Goal: Task Accomplishment & Management: Manage account settings

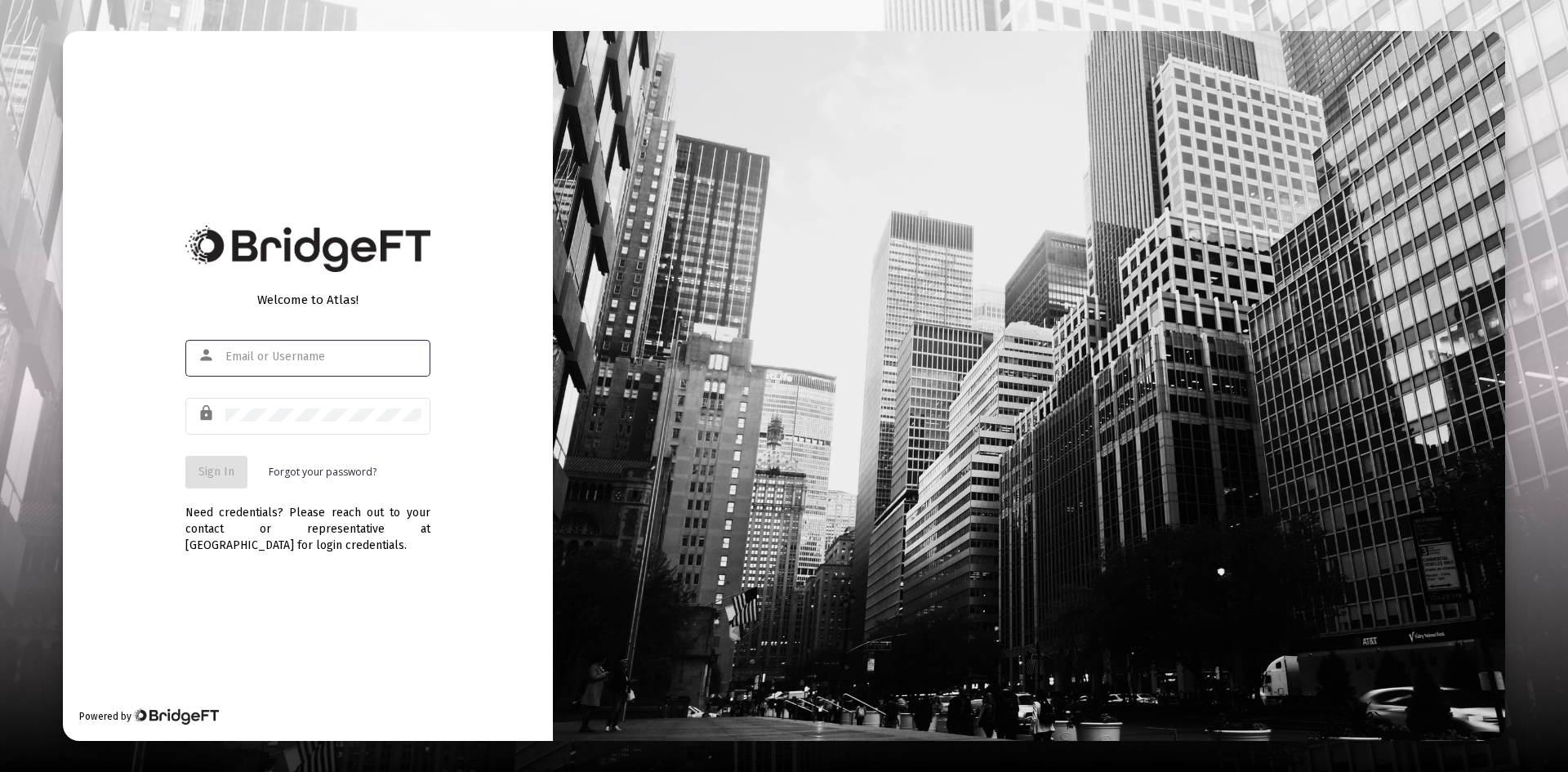
type input "[PERSON_NAME][EMAIL_ADDRESS][DOMAIN_NAME]"
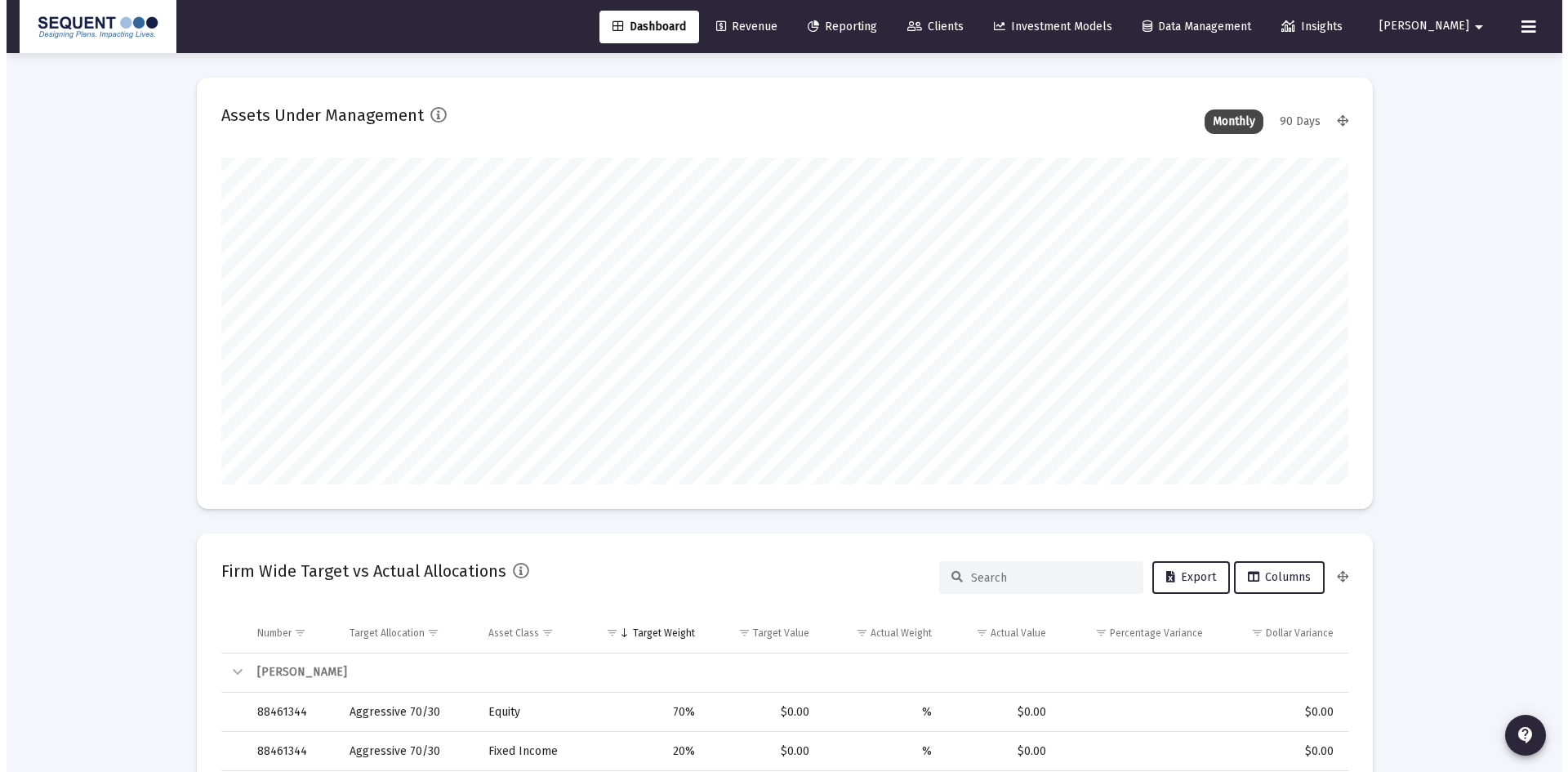
scroll to position [327, 607]
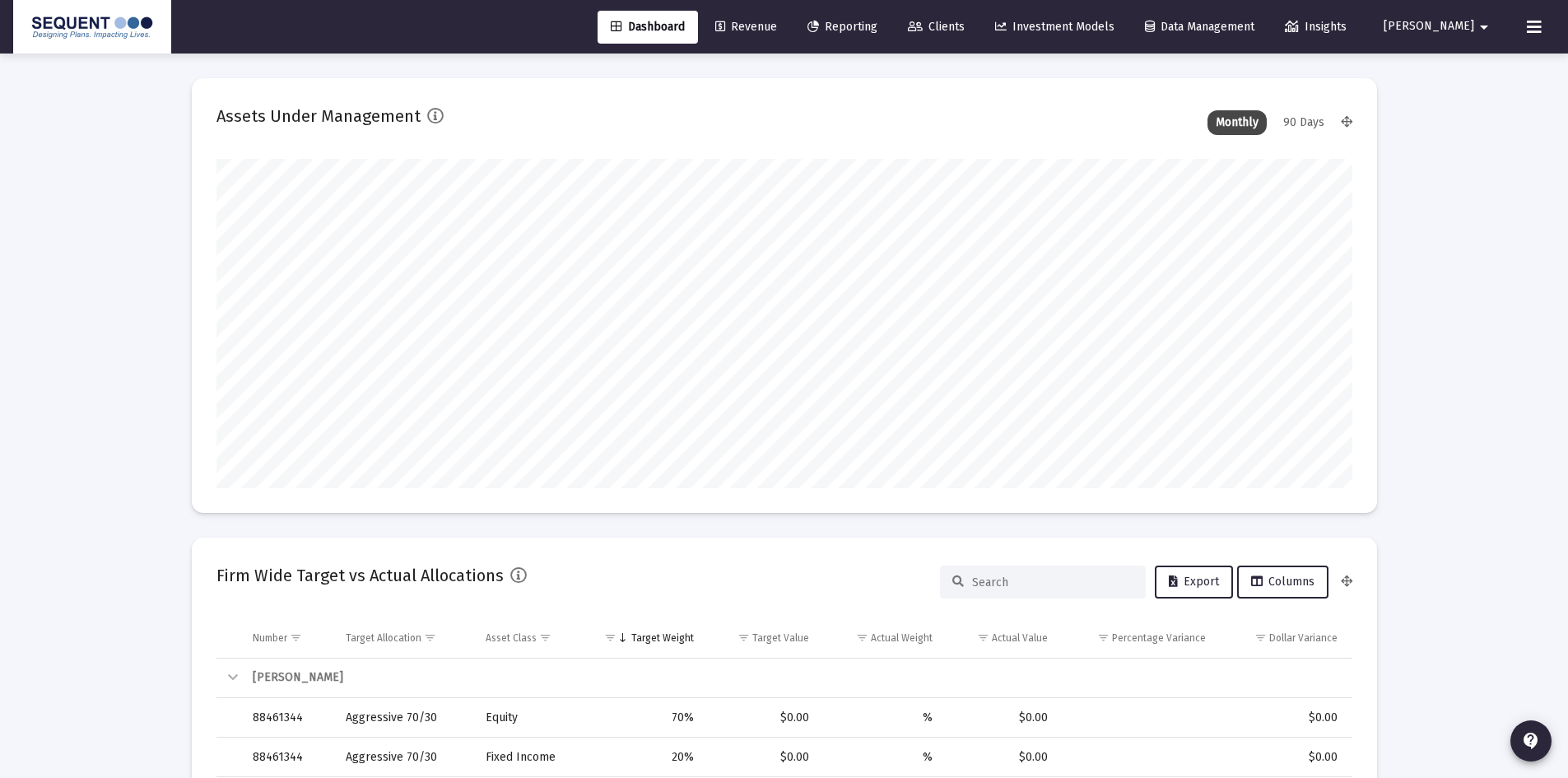
click at [978, 13] on link "Clients" at bounding box center [936, 26] width 83 height 33
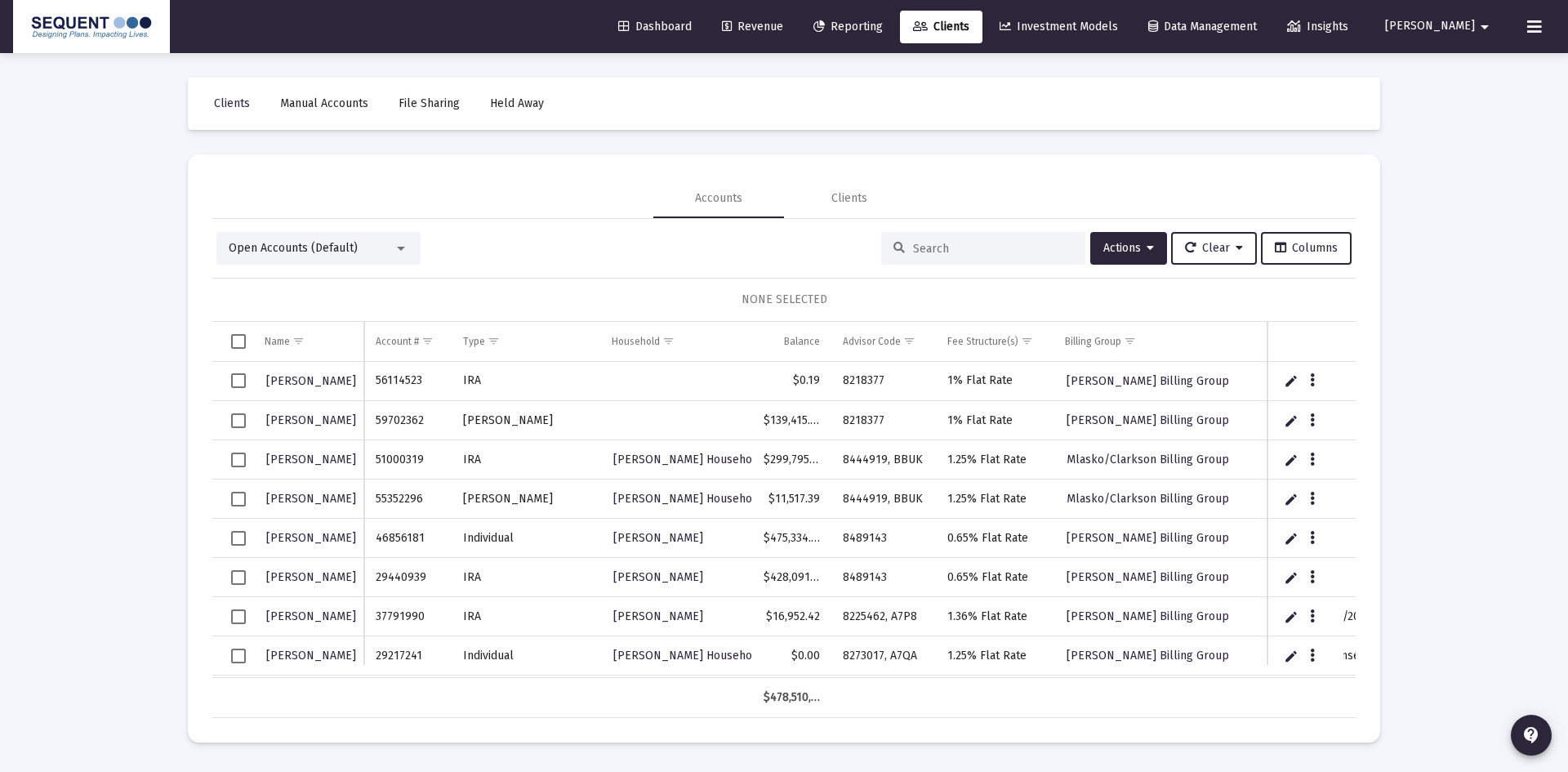
click at [955, 247] on input at bounding box center [993, 249] width 160 height 14
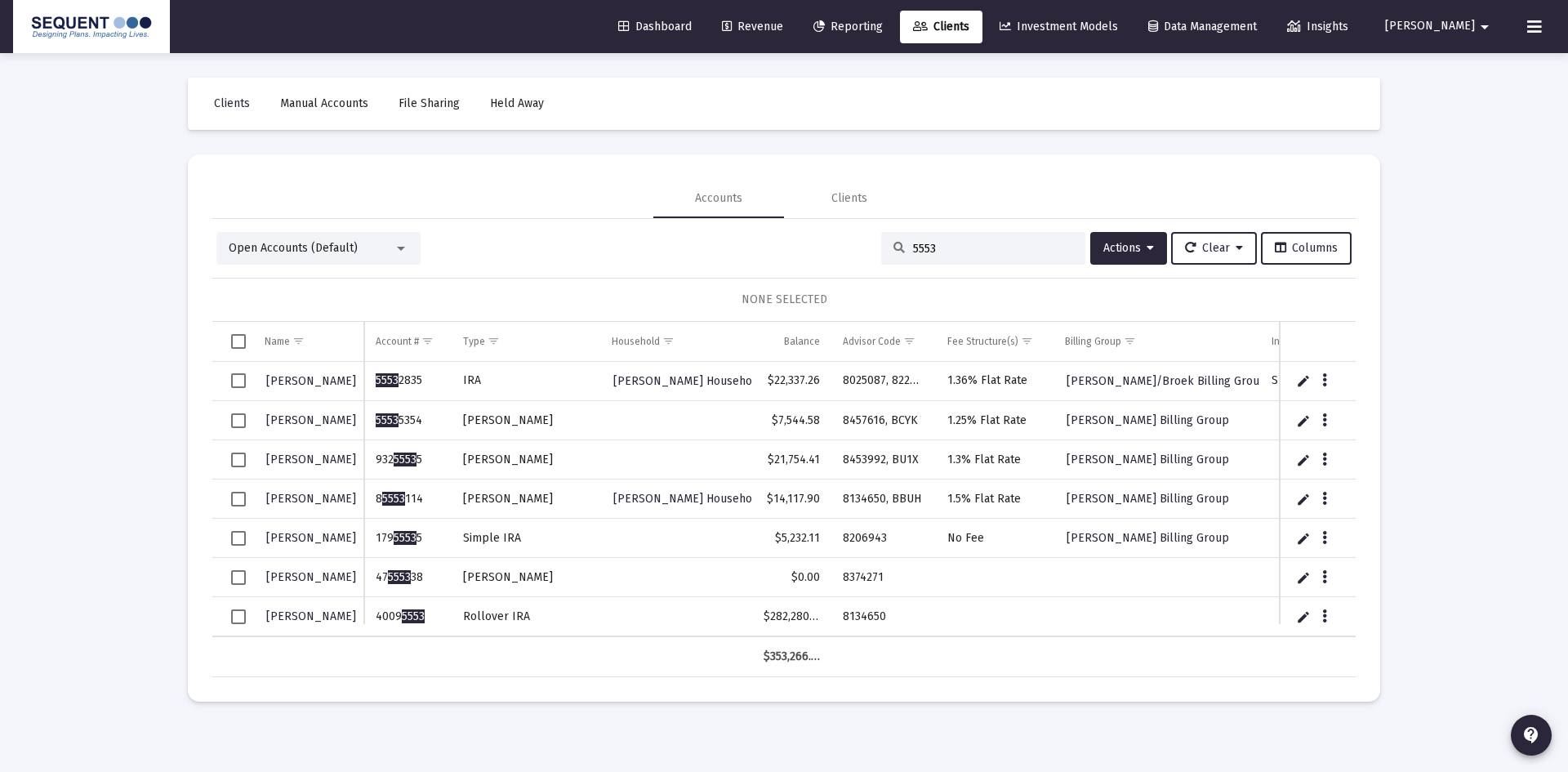
type input "5553"
drag, startPoint x: 434, startPoint y: 618, endPoint x: 378, endPoint y: 618, distance: 56.0
click at [378, 618] on td "4009 5553" at bounding box center [407, 616] width 87 height 39
copy td "4009 5553"
drag, startPoint x: 896, startPoint y: 611, endPoint x: 830, endPoint y: 614, distance: 66.1
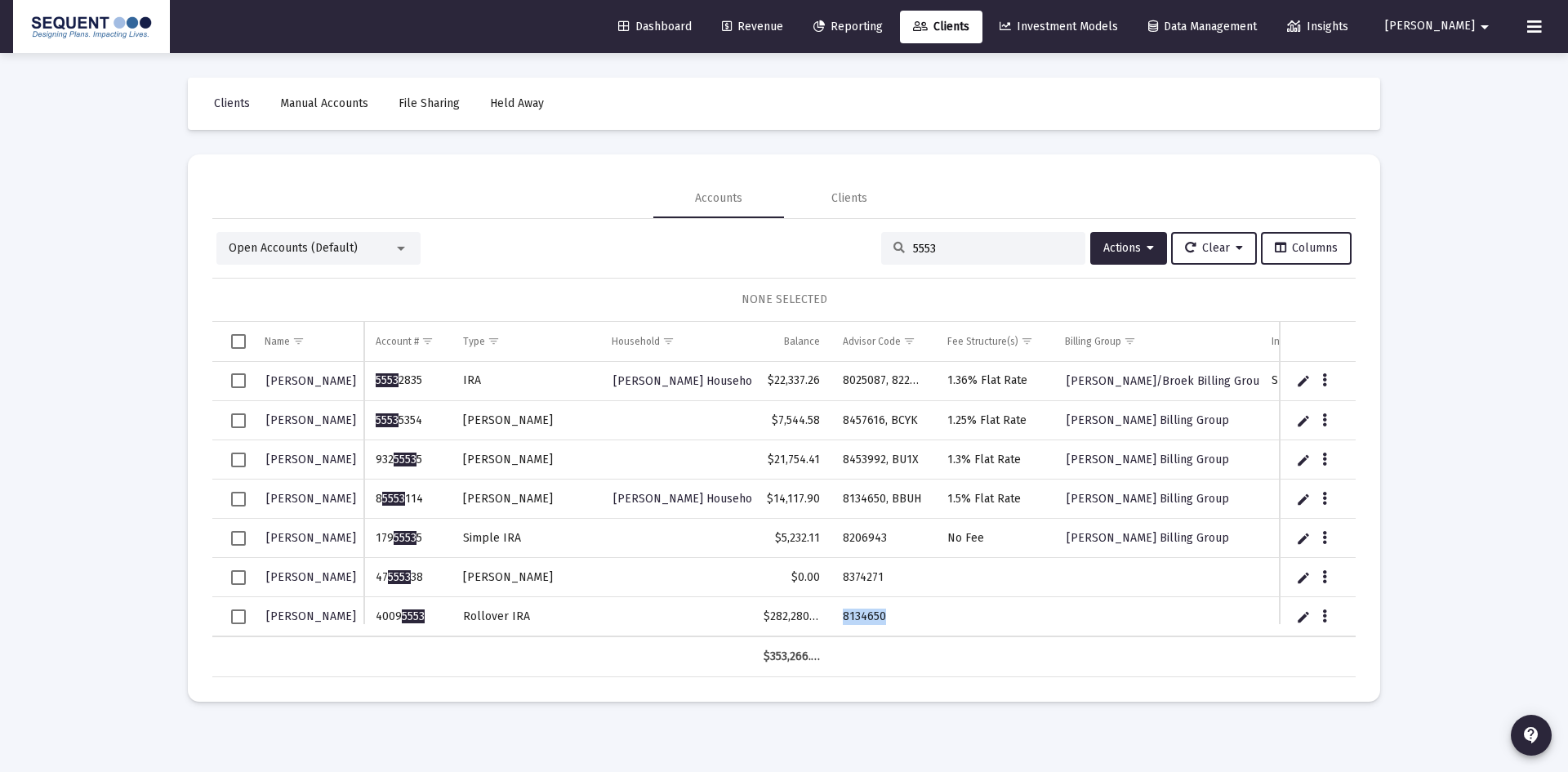
click at [831, 614] on td "8134650" at bounding box center [884, 616] width 105 height 39
copy td "8134650"
click at [1336, 615] on div "Data grid" at bounding box center [1326, 616] width 20 height 14
click at [1326, 616] on icon "Data grid" at bounding box center [1325, 616] width 5 height 19
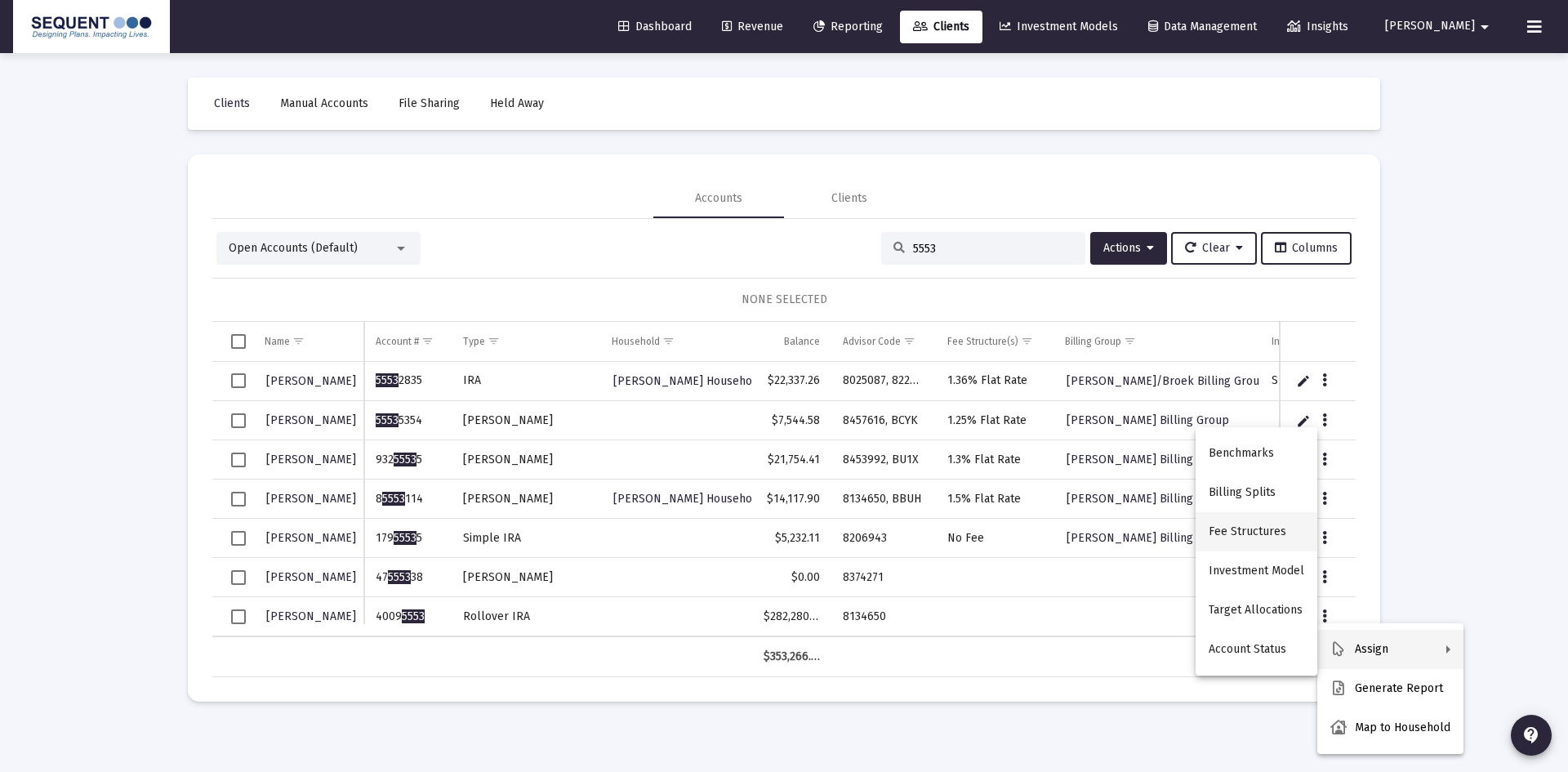
click at [1240, 530] on button "Fee Structures" at bounding box center [1256, 532] width 121 height 39
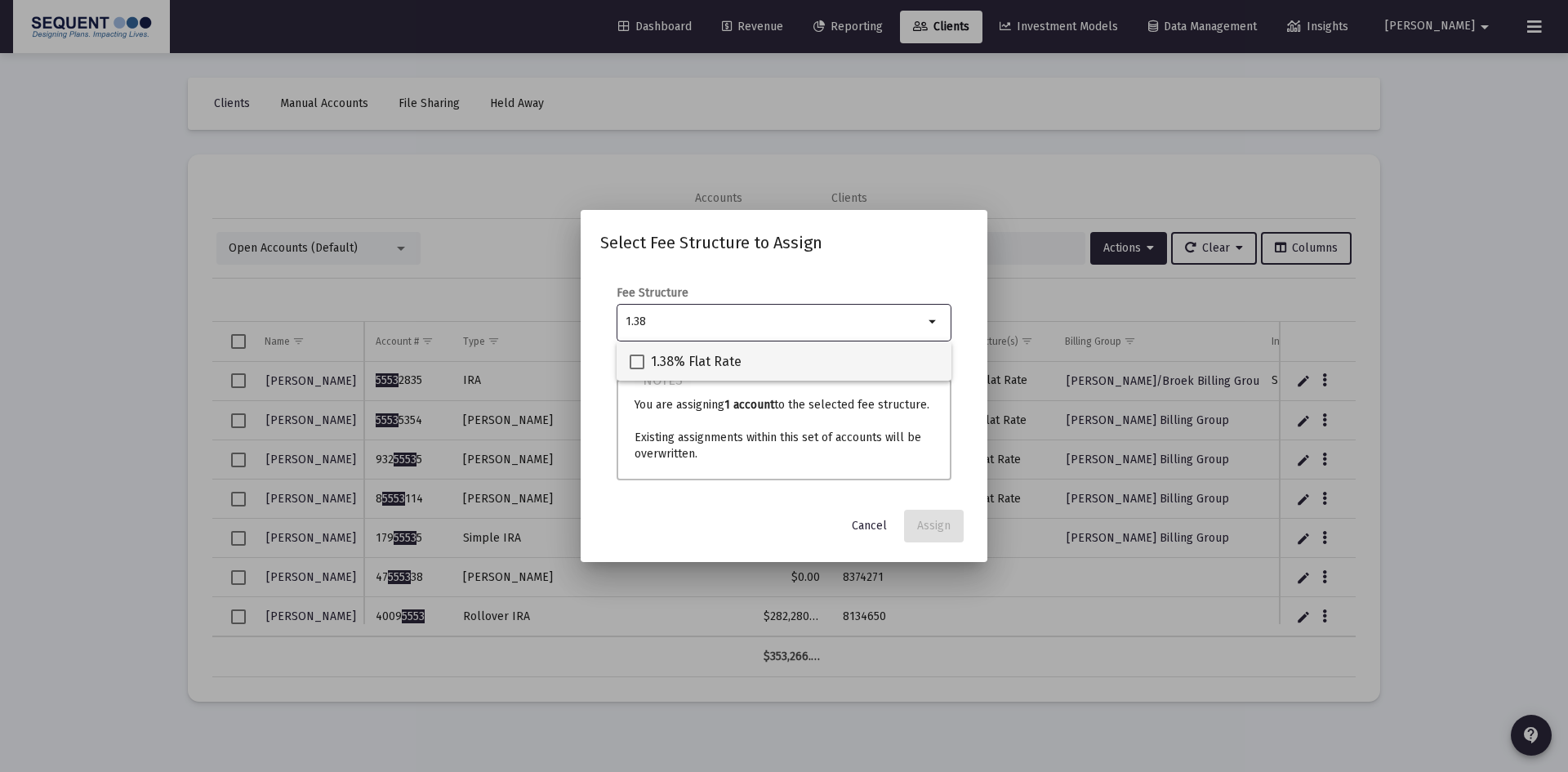
type input "1.38"
click at [714, 359] on span "1.38% Flat Rate" at bounding box center [697, 362] width 91 height 19
click at [637, 369] on input "1.38% Flat Rate" at bounding box center [636, 369] width 1 height 1
checkbox input "true"
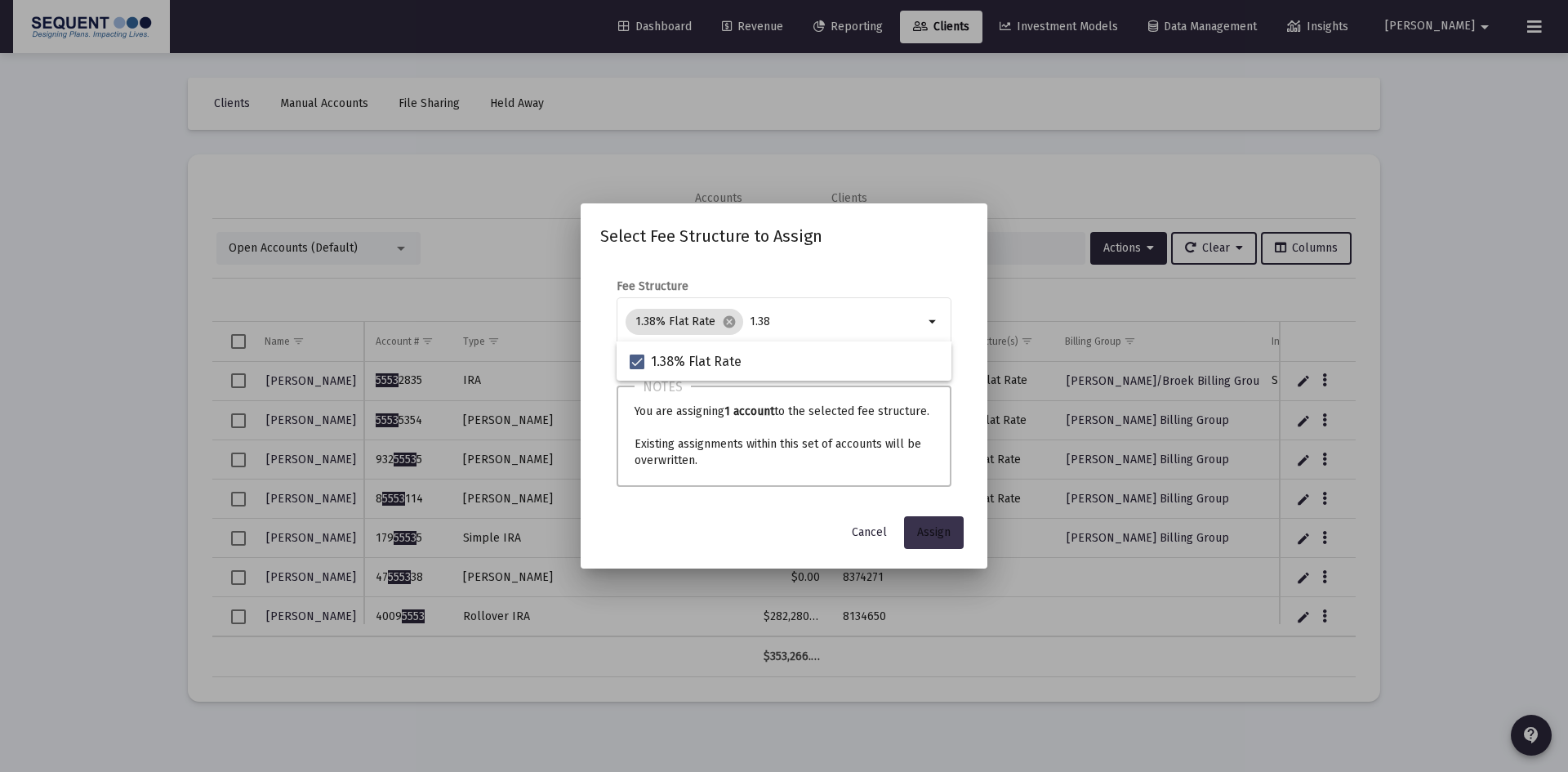
click at [940, 531] on span "Assign" at bounding box center [934, 532] width 33 height 14
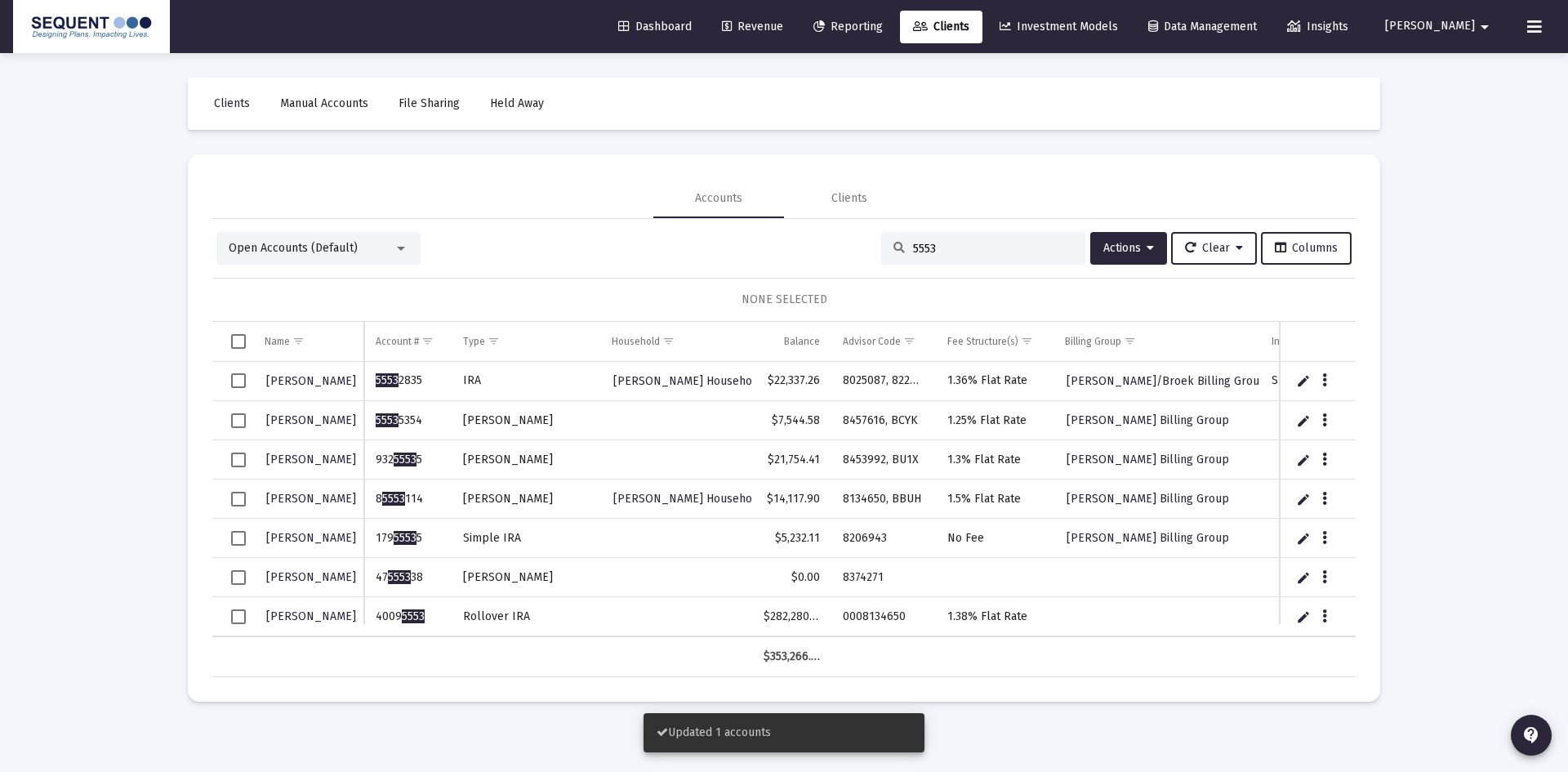
click at [236, 619] on span "Select row" at bounding box center [238, 616] width 15 height 15
click at [1136, 244] on span "Actions" at bounding box center [1129, 248] width 51 height 14
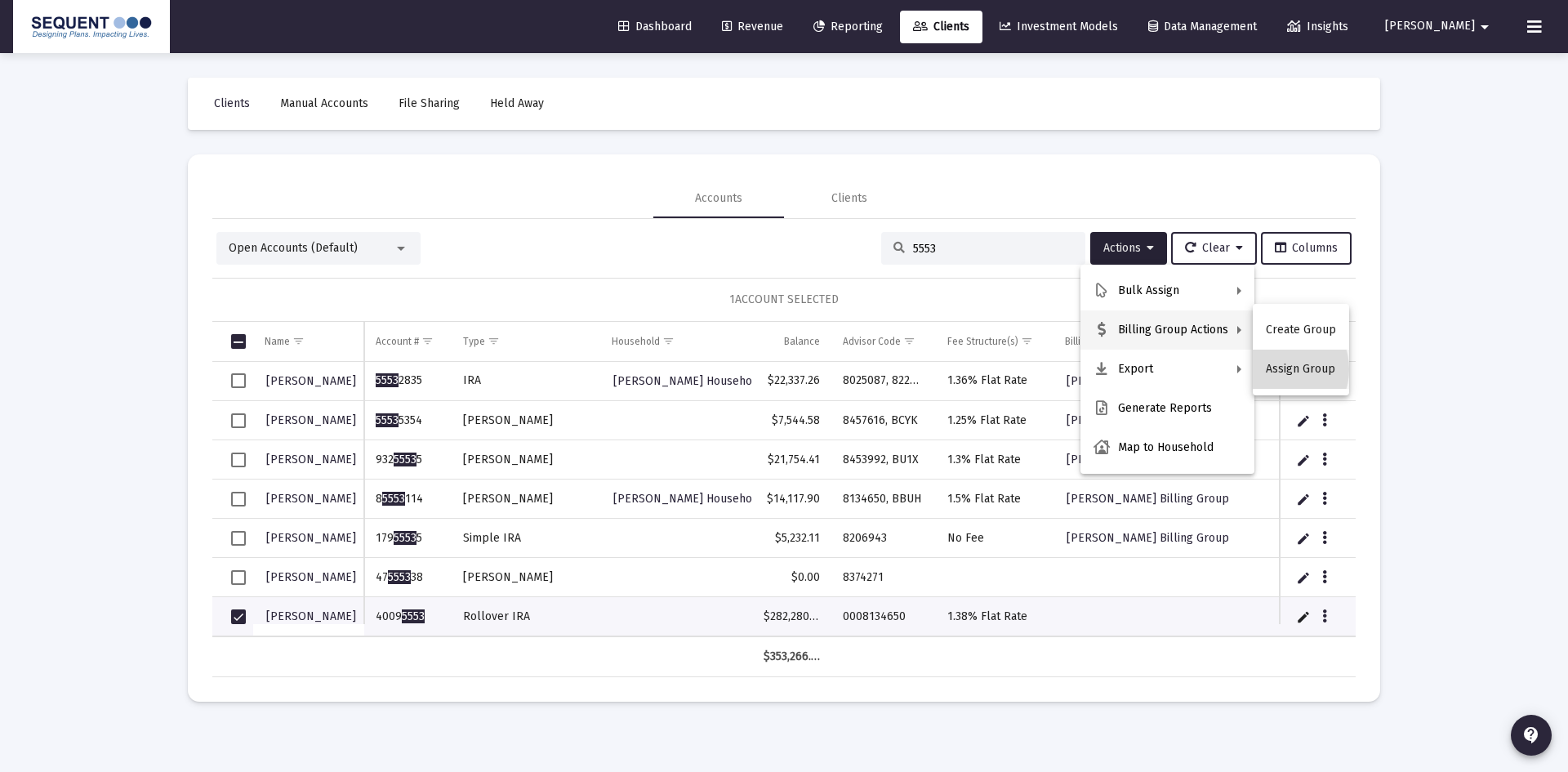
click at [1279, 369] on button "Assign Group" at bounding box center [1301, 369] width 96 height 39
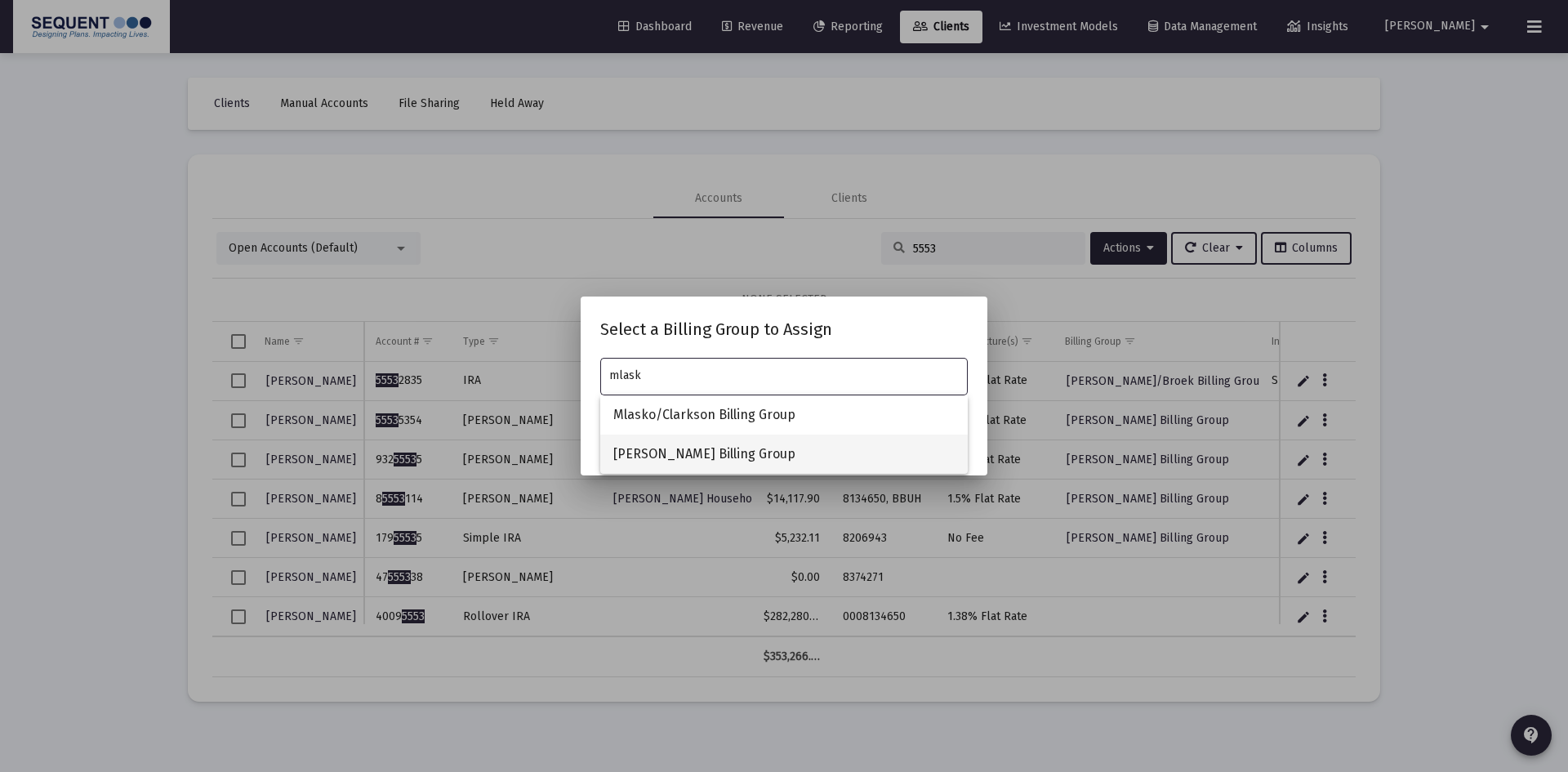
click at [663, 449] on span "[PERSON_NAME] Billing Group" at bounding box center [784, 454] width 342 height 39
type input "[PERSON_NAME] Billing Group"
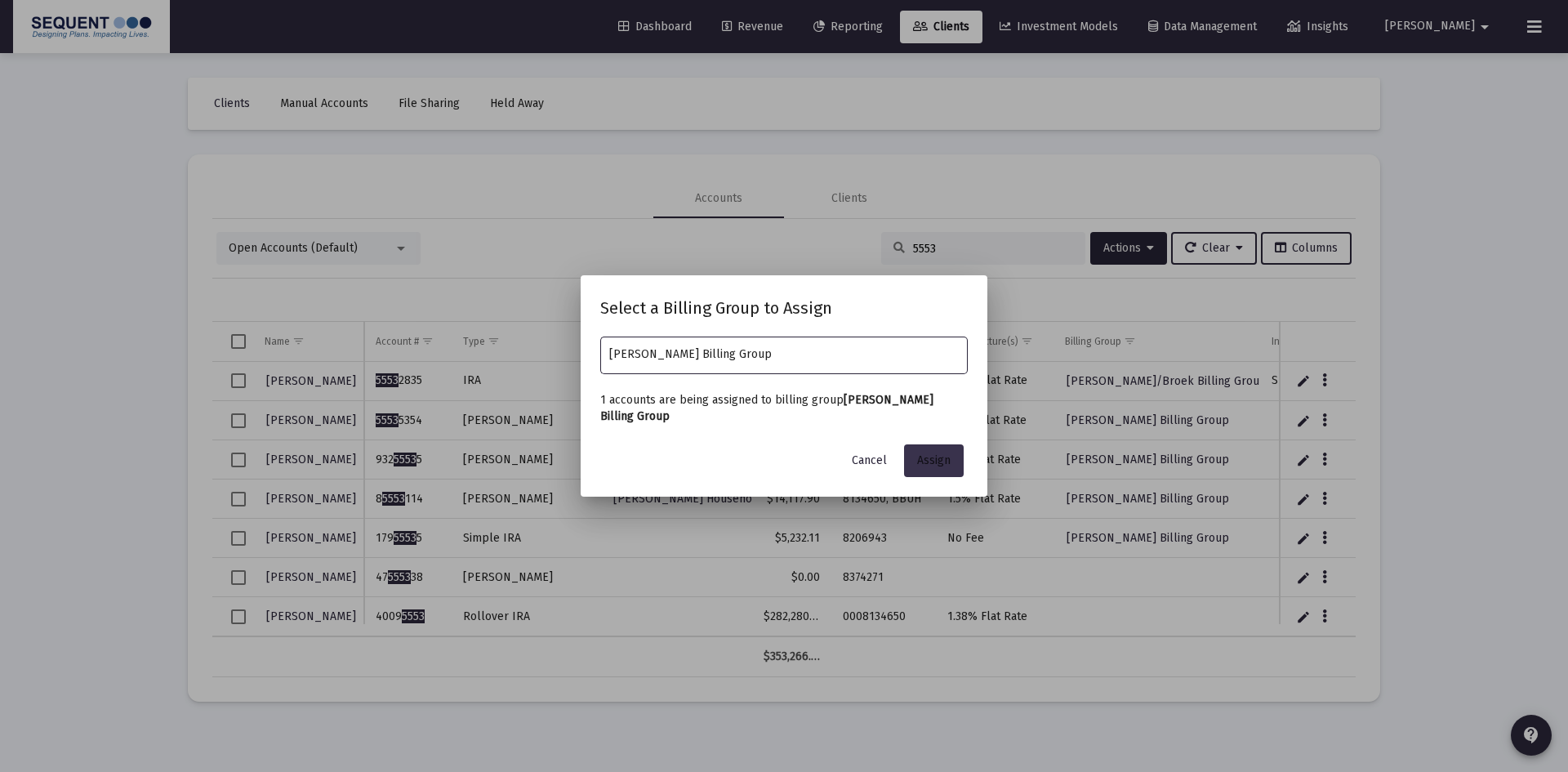
click at [935, 456] on span "Assign" at bounding box center [934, 461] width 33 height 14
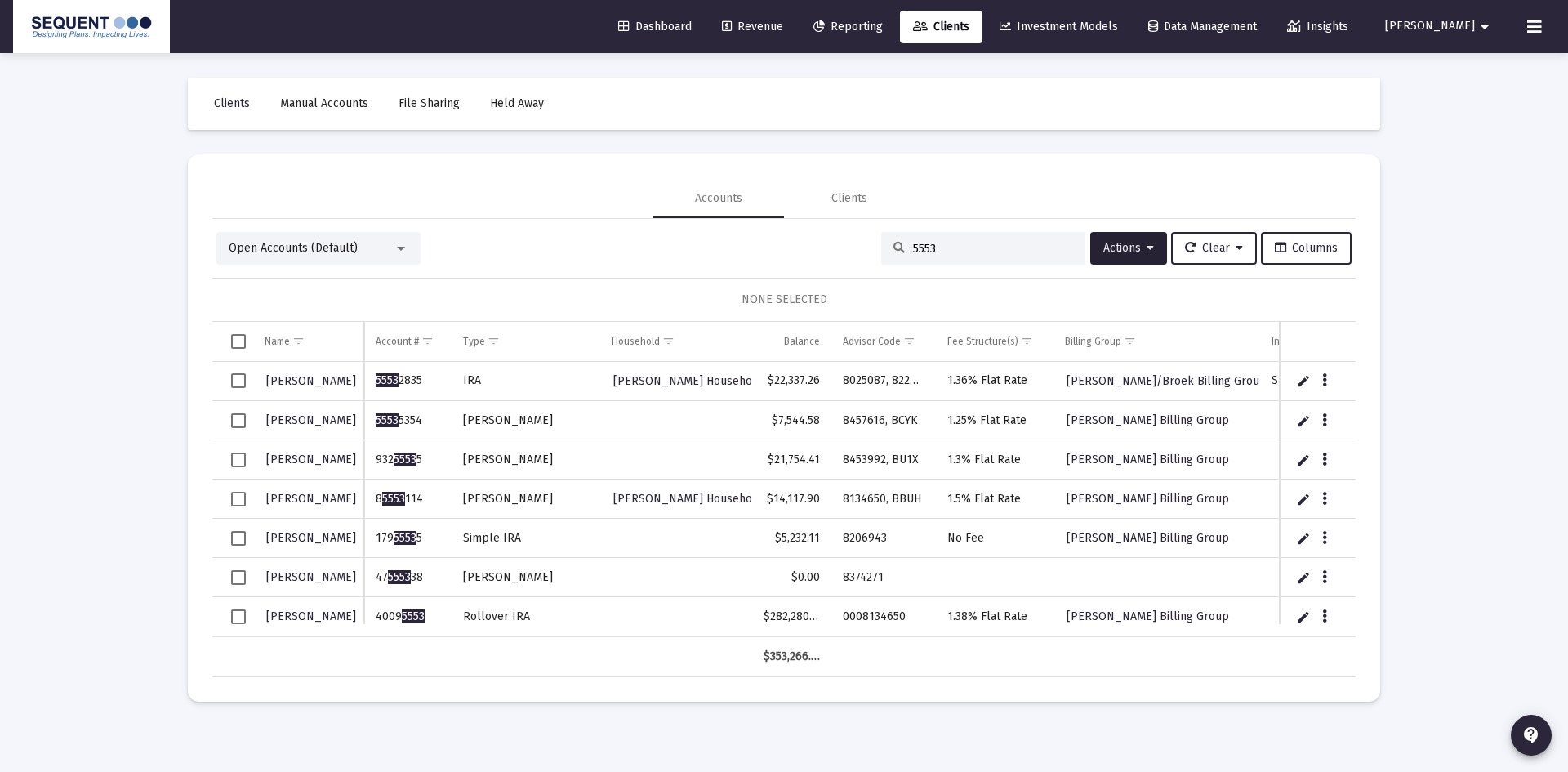
drag, startPoint x: 936, startPoint y: 245, endPoint x: 852, endPoint y: 246, distance: 84.0
click at [852, 246] on div "Open Accounts (Default) 5553 Actions Clear Columns" at bounding box center [784, 247] width 1135 height 32
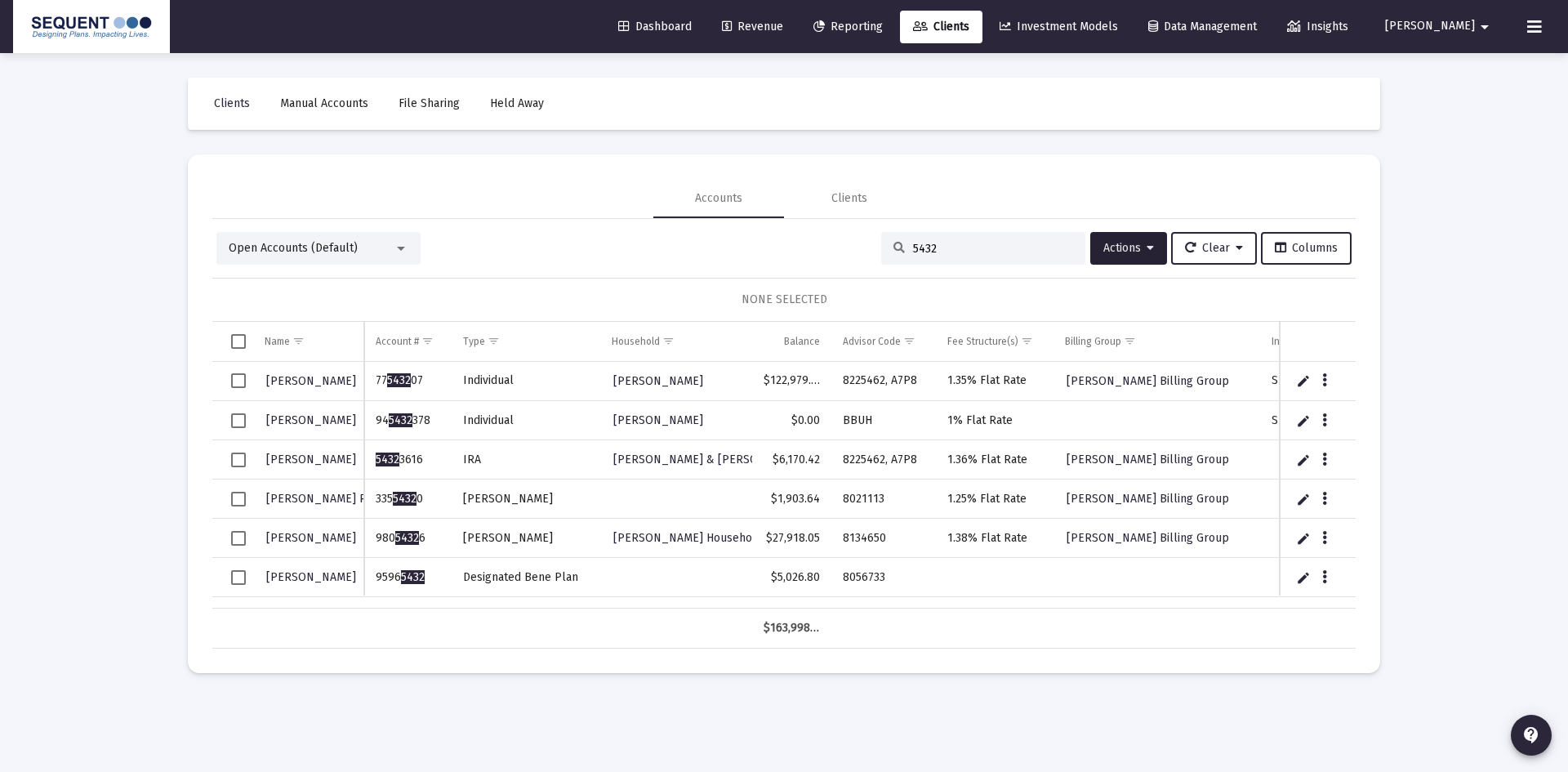
drag, startPoint x: 433, startPoint y: 582, endPoint x: 371, endPoint y: 581, distance: 62.0
click at [371, 581] on td "9596 5432" at bounding box center [407, 577] width 87 height 39
copy td "9596 5432"
drag, startPoint x: 897, startPoint y: 578, endPoint x: 843, endPoint y: 584, distance: 54.3
click at [843, 584] on td "8056733" at bounding box center [884, 577] width 105 height 39
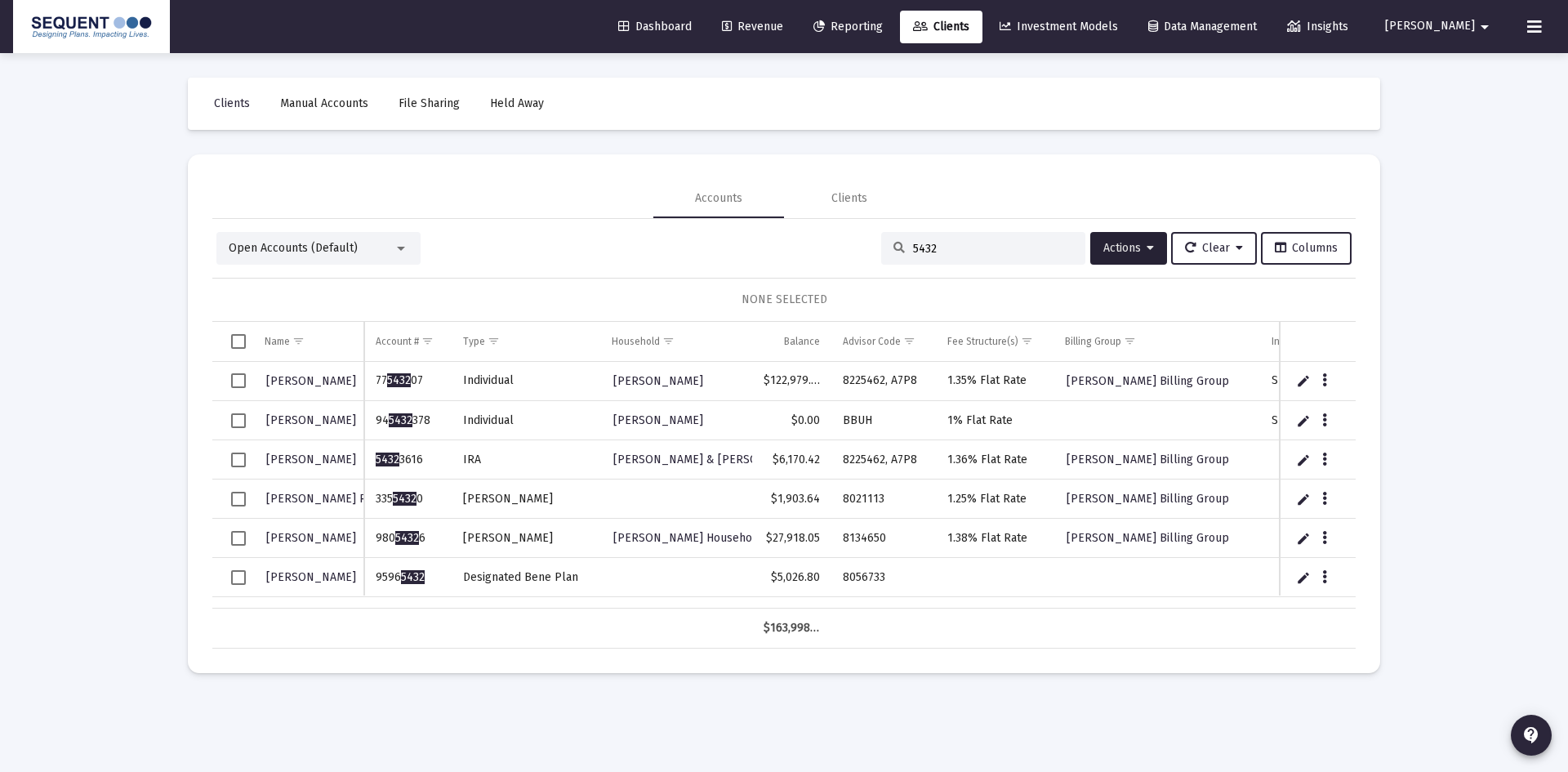
copy td "8056733"
drag, startPoint x: 960, startPoint y: 240, endPoint x: 939, endPoint y: 255, distance: 25.8
click at [895, 245] on div "5432" at bounding box center [983, 247] width 205 height 32
drag, startPoint x: 943, startPoint y: 251, endPoint x: 884, endPoint y: 256, distance: 59.2
click at [884, 256] on div "5432" at bounding box center [983, 247] width 205 height 32
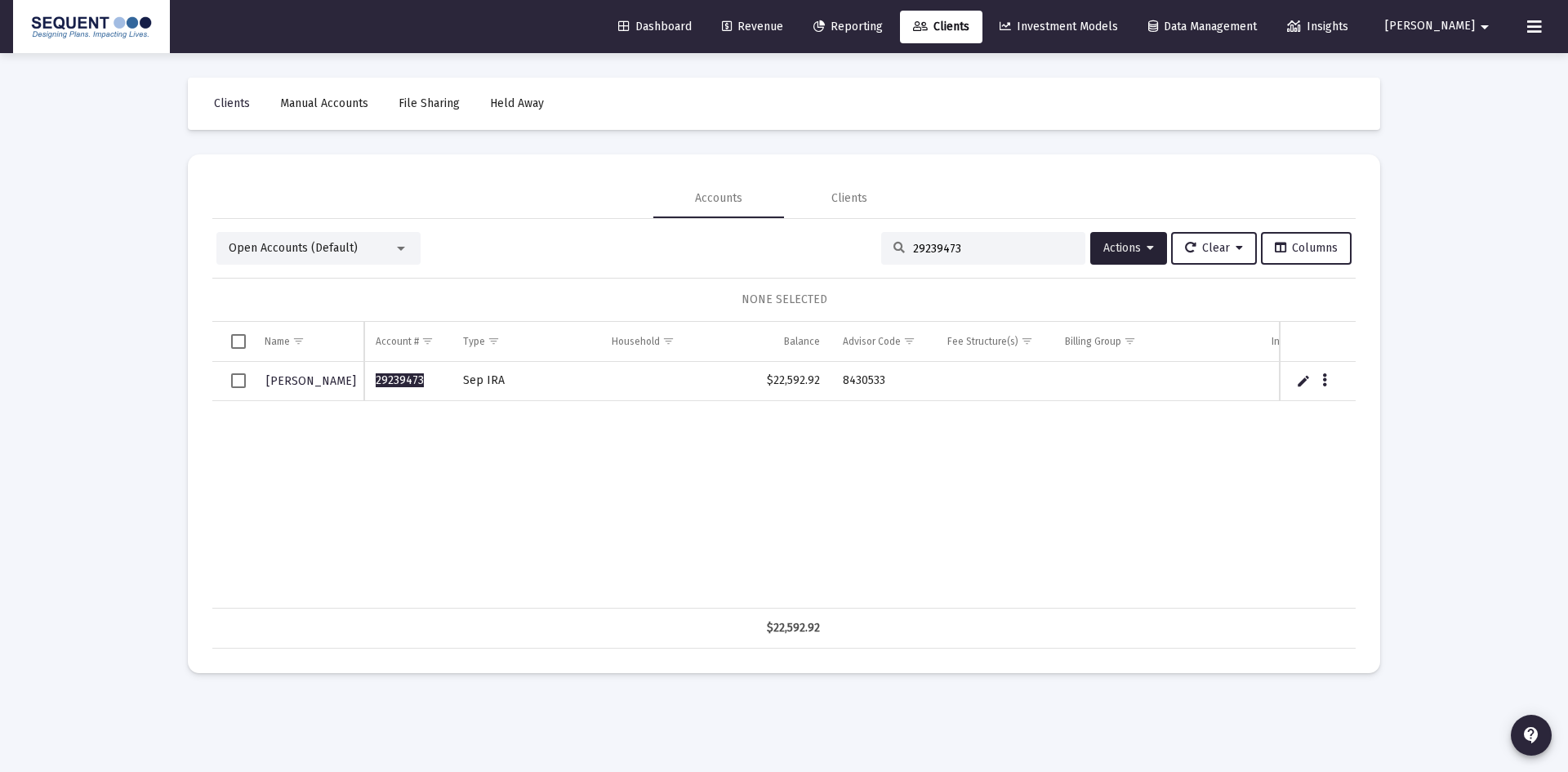
click at [427, 388] on td "29239473" at bounding box center [407, 381] width 87 height 39
drag, startPoint x: 417, startPoint y: 379, endPoint x: 427, endPoint y: 382, distance: 10.4
click at [418, 379] on span "29239473" at bounding box center [399, 380] width 48 height 14
drag, startPoint x: 975, startPoint y: 248, endPoint x: 818, endPoint y: 242, distance: 157.1
click at [818, 242] on div "Open Accounts (Default) 29239473 Actions Clear Columns" at bounding box center [784, 247] width 1135 height 32
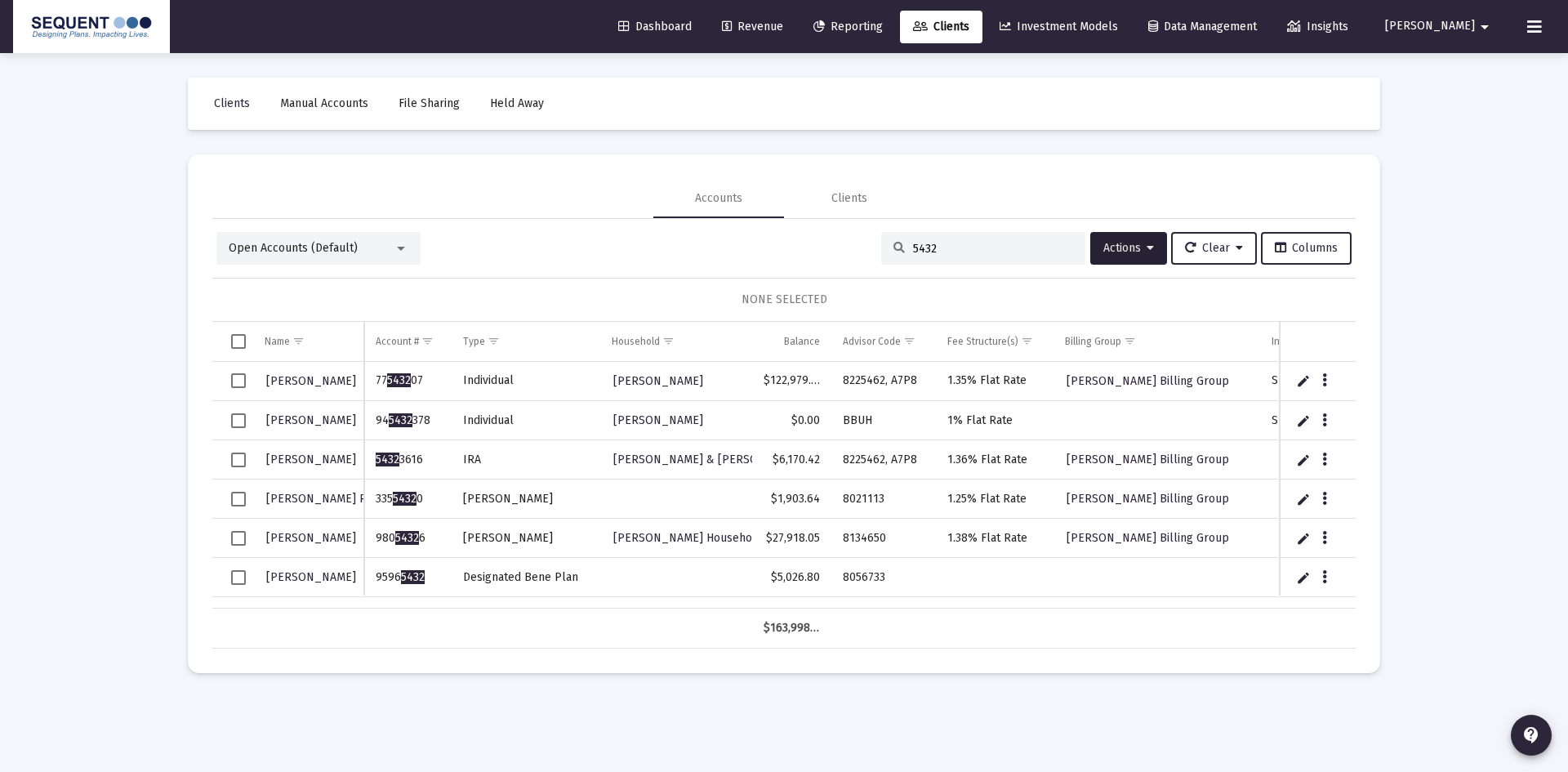
type input "5432"
click at [1328, 570] on button "Data grid" at bounding box center [1324, 576] width 15 height 15
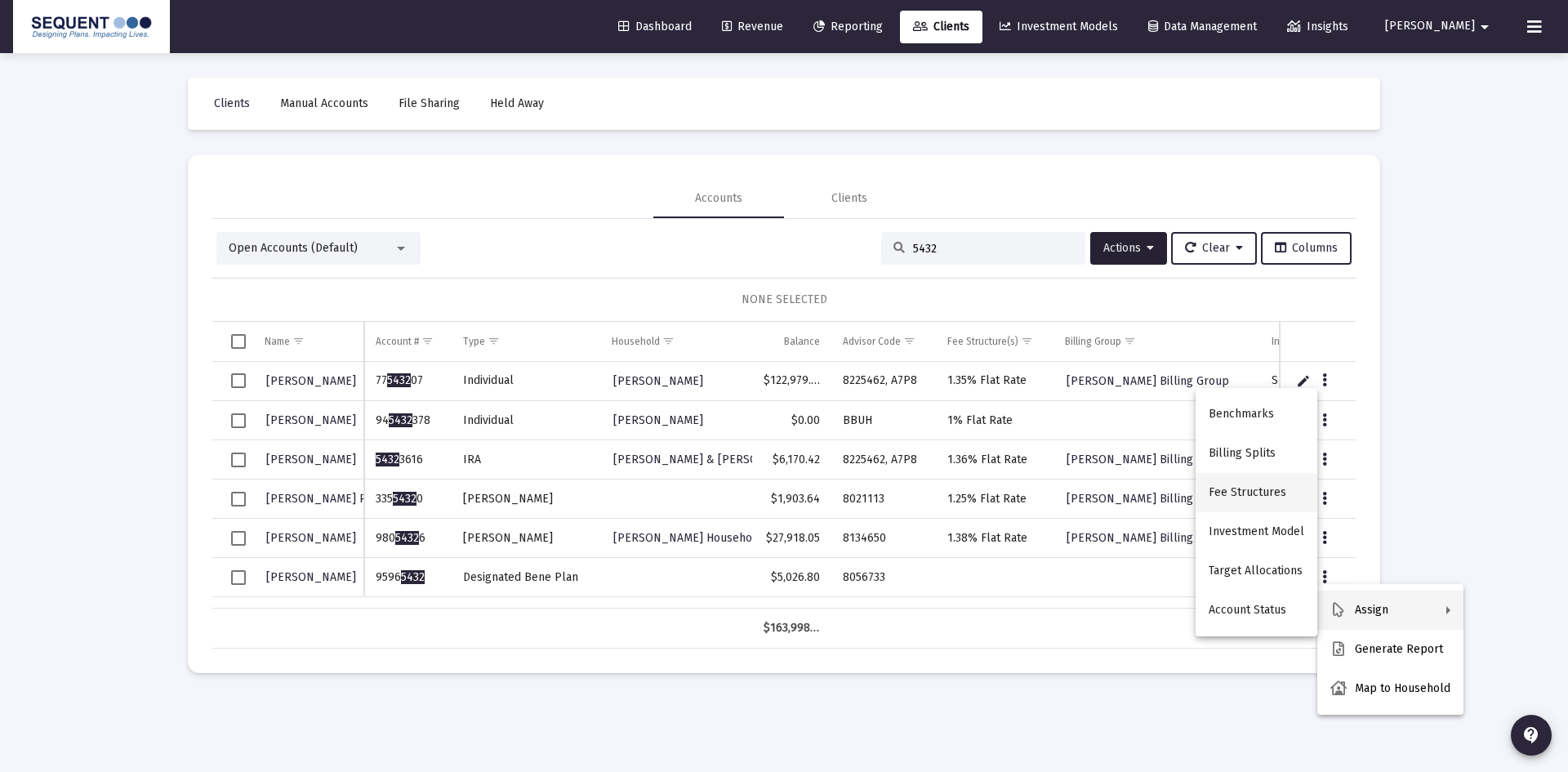
click at [1254, 490] on button "Fee Structures" at bounding box center [1256, 492] width 121 height 39
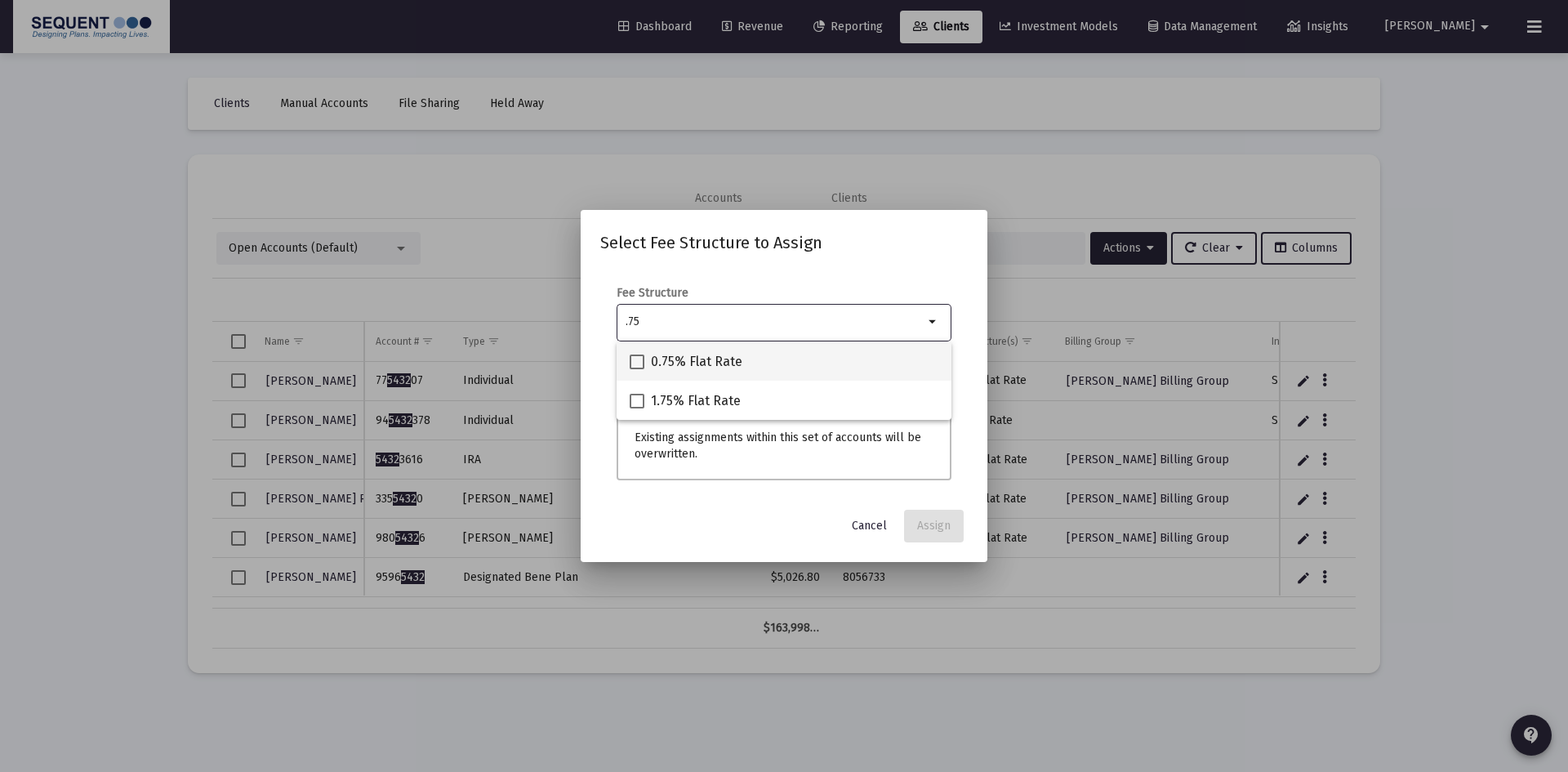
type input ".75"
click at [725, 368] on span "0.75% Flat Rate" at bounding box center [697, 362] width 92 height 19
click at [637, 369] on input "0.75% Flat Rate" at bounding box center [636, 369] width 1 height 1
checkbox input "true"
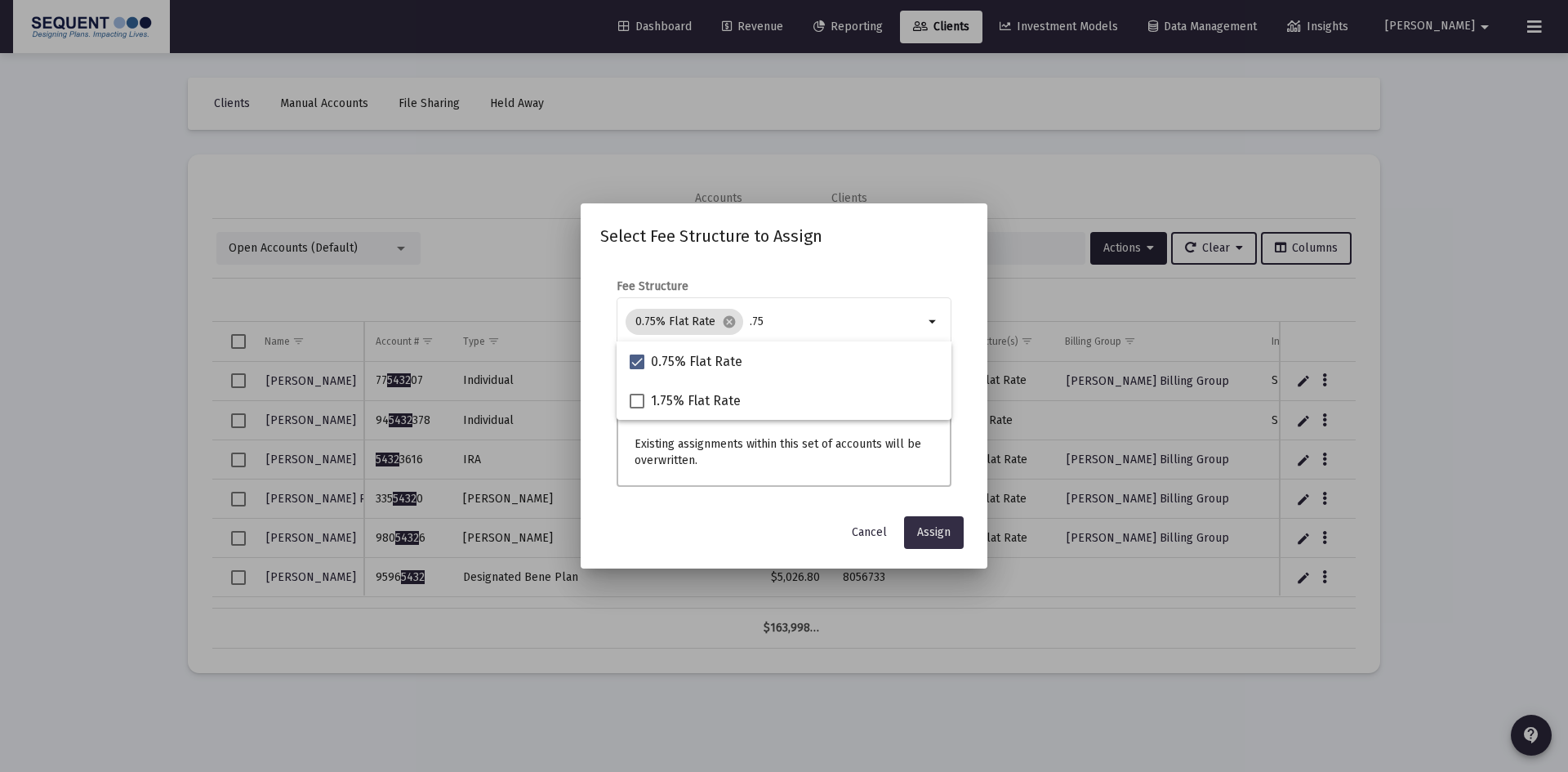
click at [926, 529] on span "Assign" at bounding box center [934, 532] width 33 height 14
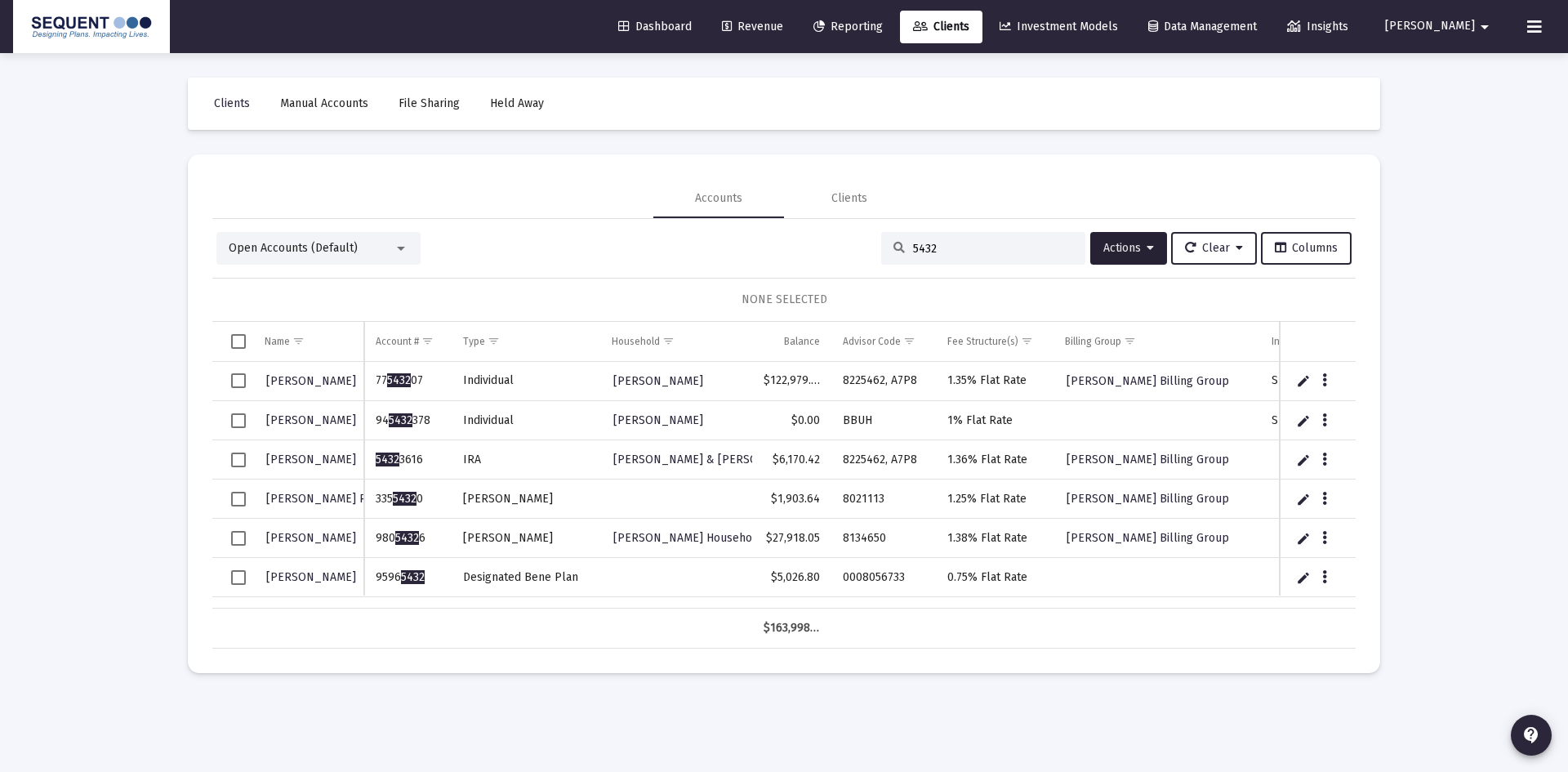
click at [239, 574] on span "Select row" at bounding box center [238, 577] width 15 height 15
click at [1122, 248] on span "Actions" at bounding box center [1129, 248] width 51 height 14
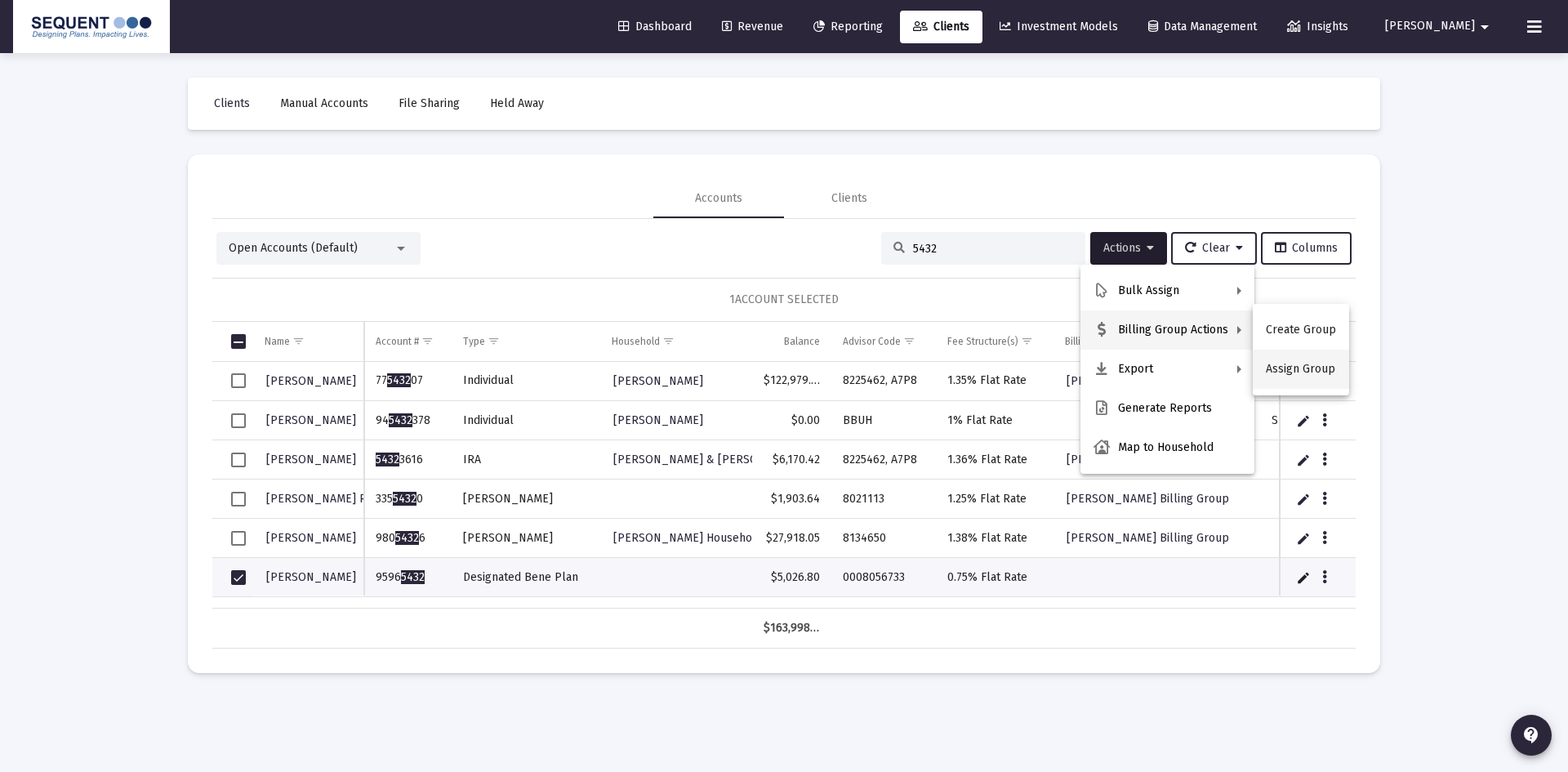
click at [1282, 372] on button "Assign Group" at bounding box center [1301, 369] width 96 height 39
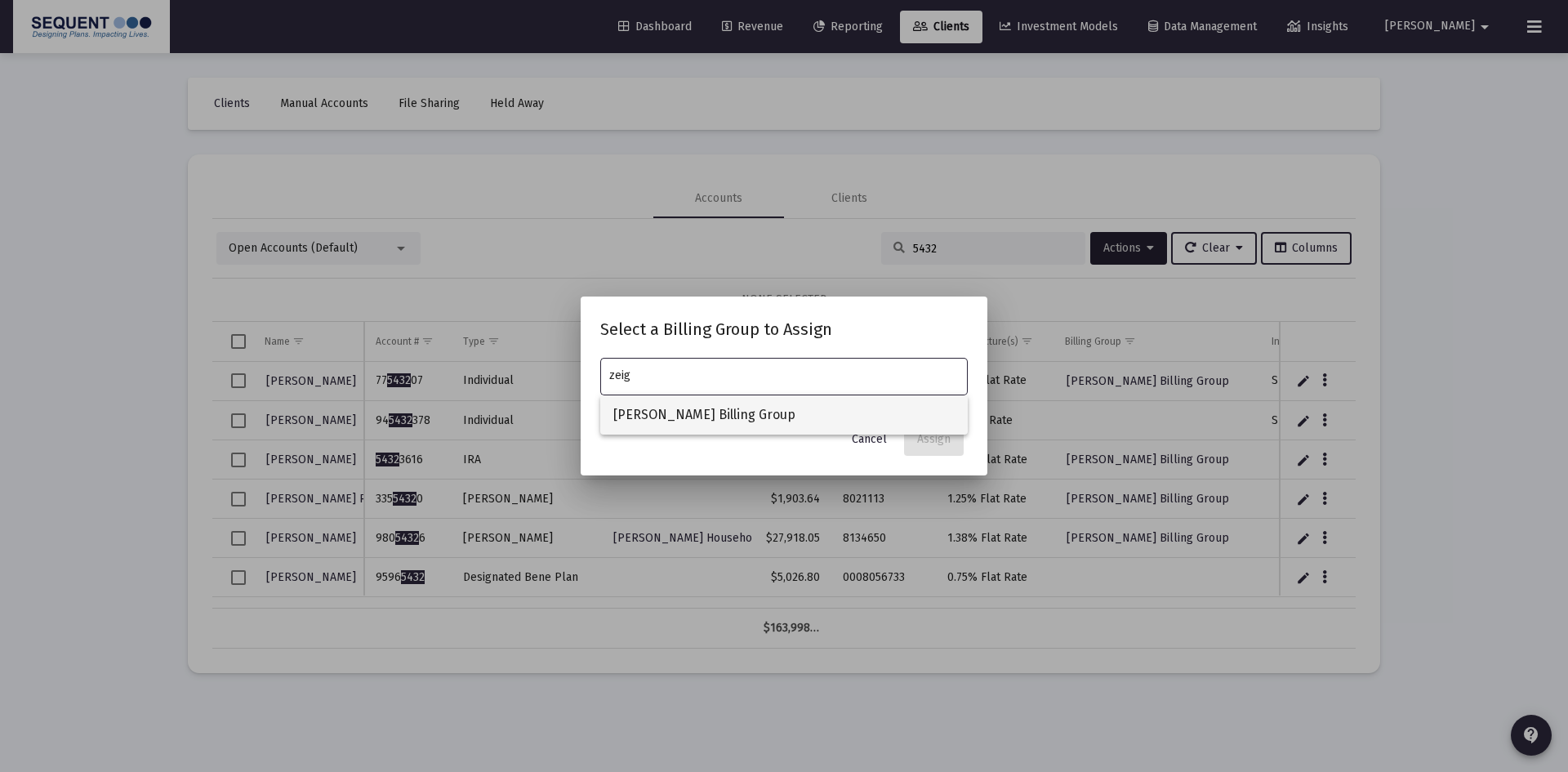
click at [707, 421] on span "[PERSON_NAME] Billing Group" at bounding box center [784, 414] width 342 height 39
type input "[PERSON_NAME] Billing Group"
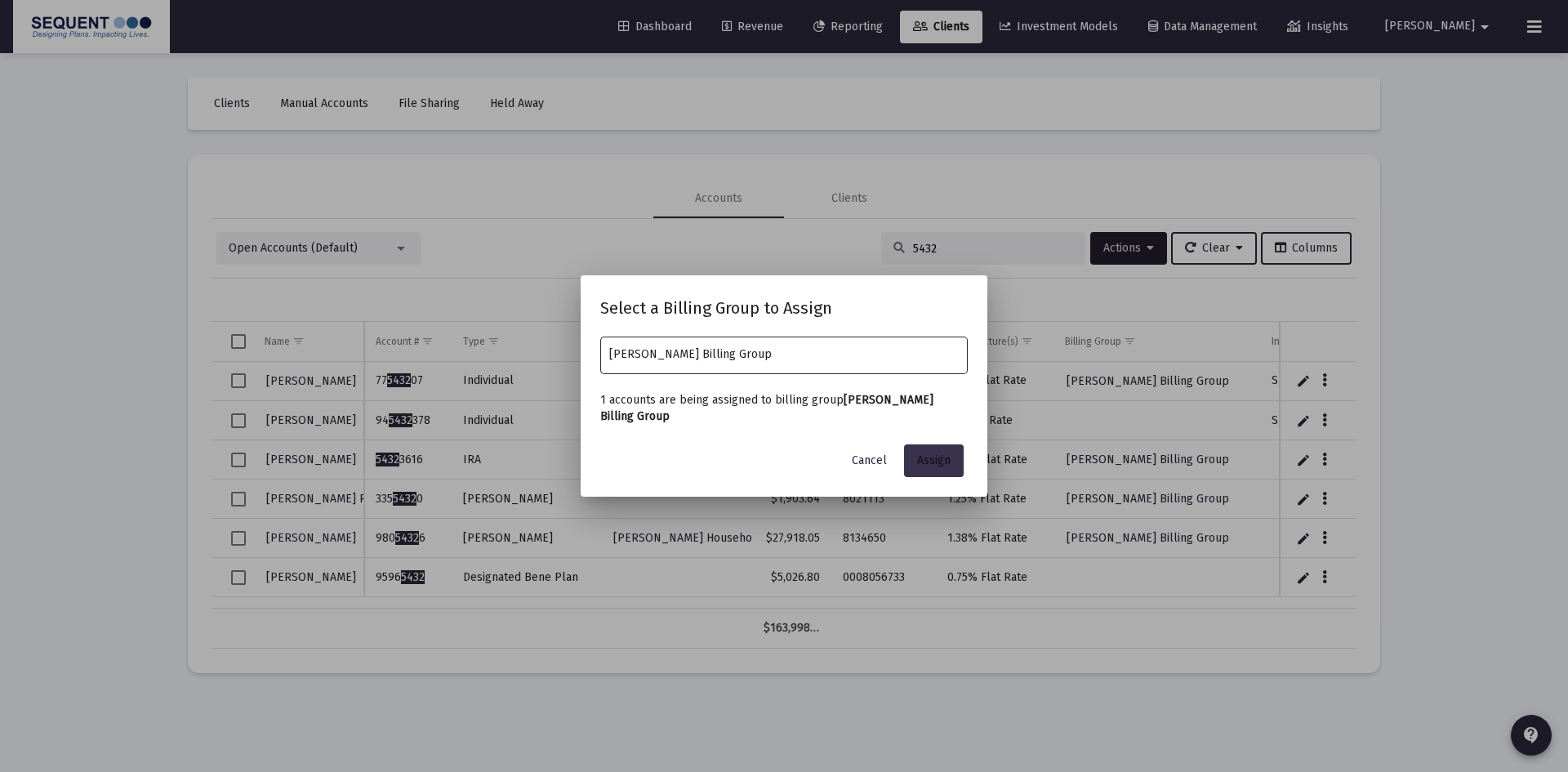
click at [930, 454] on span "Assign" at bounding box center [934, 461] width 33 height 14
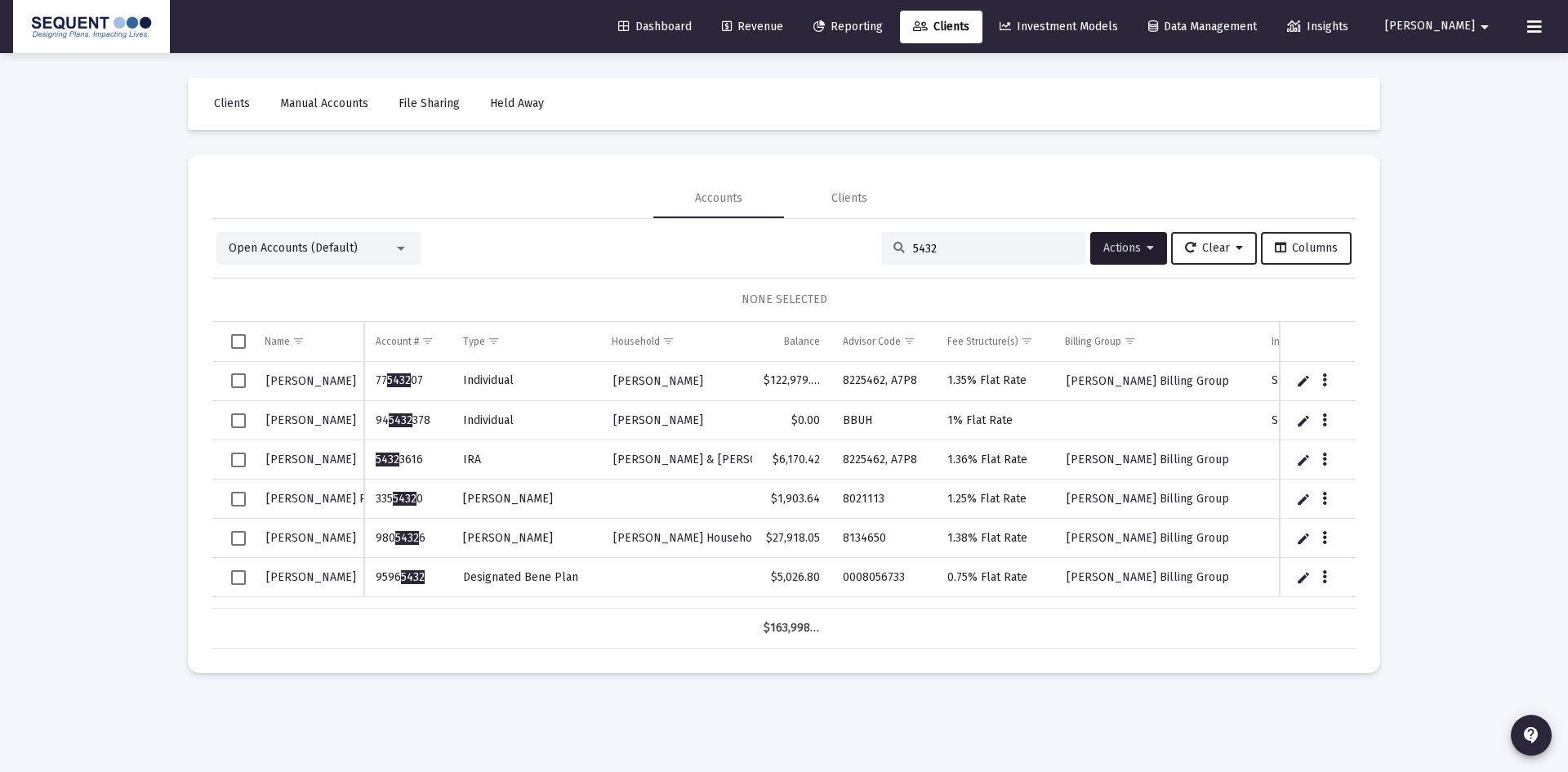
drag, startPoint x: 967, startPoint y: 254, endPoint x: 869, endPoint y: 270, distance: 99.3
click at [869, 270] on div "Open Accounts (Default) 5432 Actions Clear Columns NONE SELECTED Name Name Acco…" at bounding box center [784, 440] width 1143 height 417
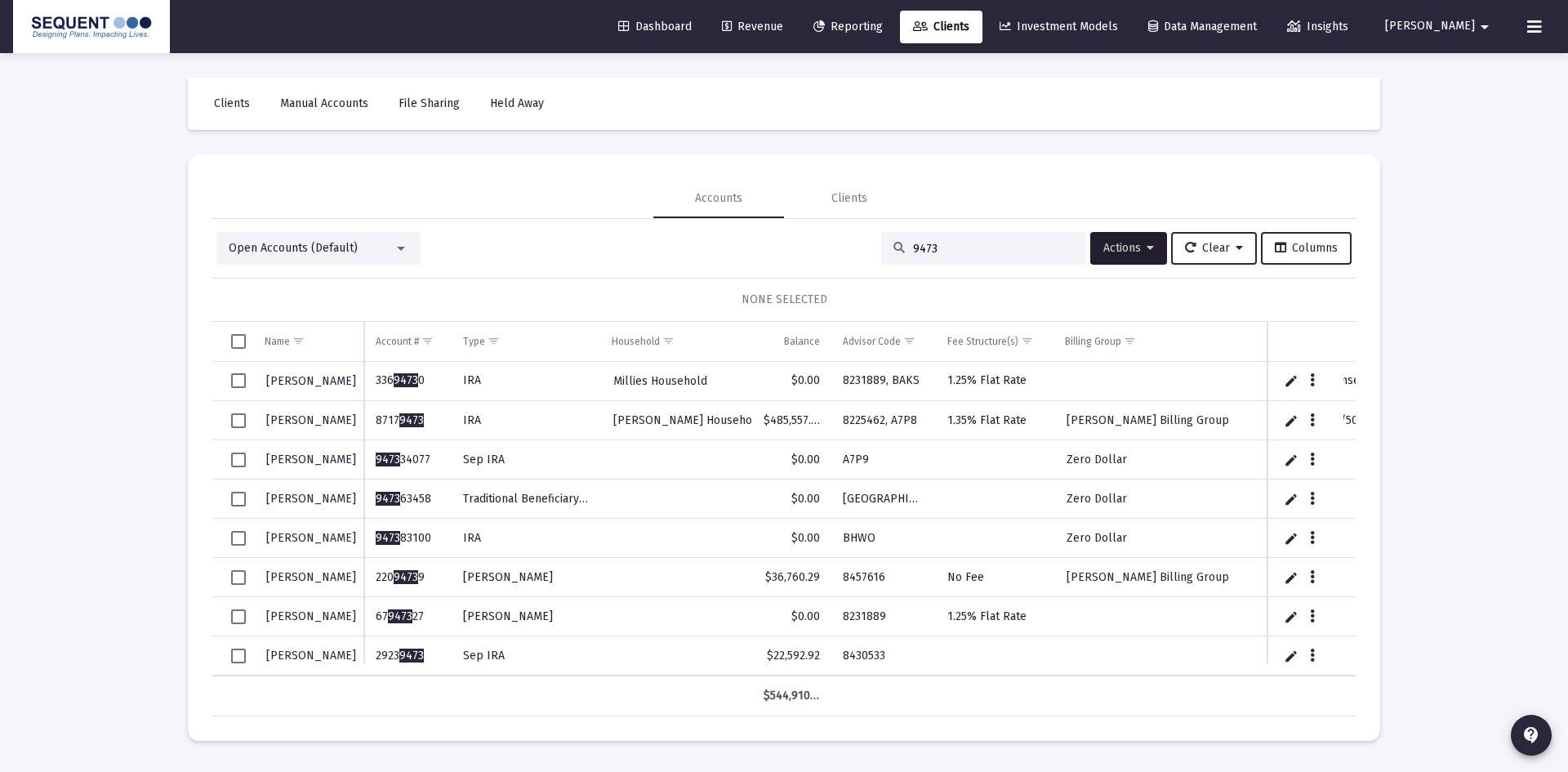
type input "9473"
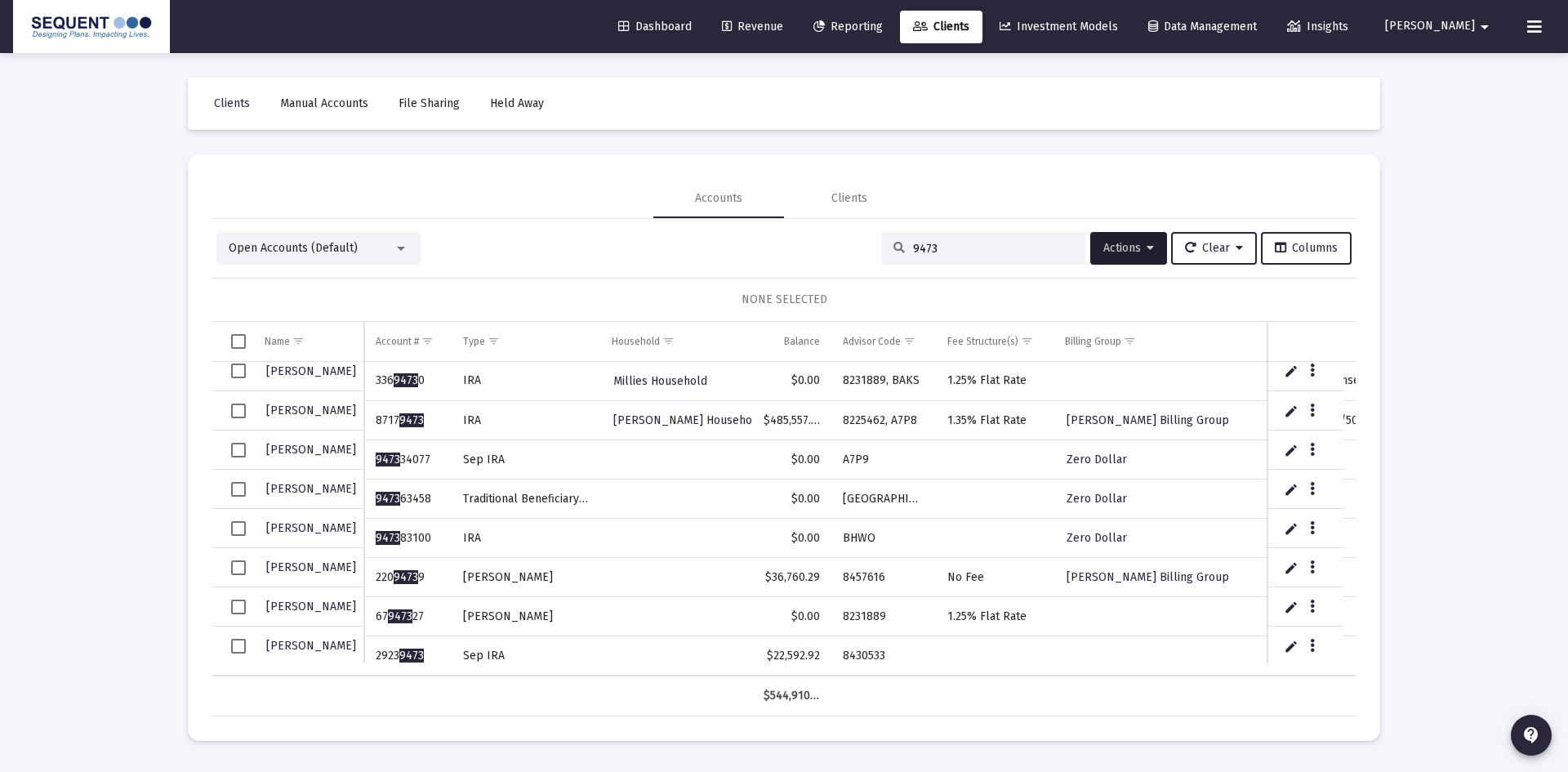
scroll to position [10, 0]
drag, startPoint x: 425, startPoint y: 657, endPoint x: 366, endPoint y: 660, distance: 59.1
click at [367, 660] on td "2923 9473" at bounding box center [407, 656] width 87 height 39
click at [889, 645] on td "8430533" at bounding box center [884, 656] width 105 height 39
drag, startPoint x: 866, startPoint y: 647, endPoint x: 845, endPoint y: 650, distance: 21.2
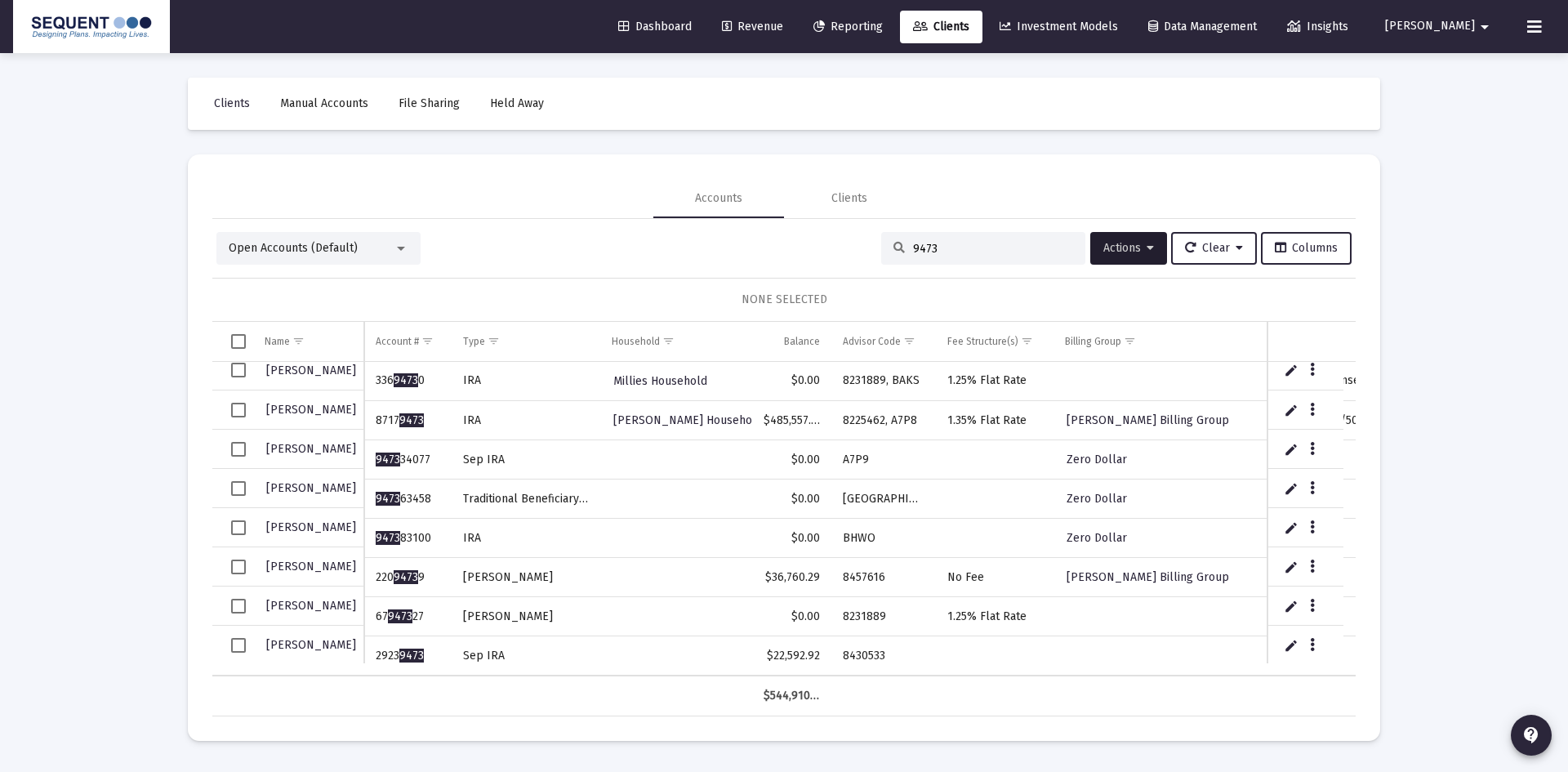
click at [845, 650] on td "8430533" at bounding box center [884, 656] width 105 height 39
copy td "8430533"
click at [231, 644] on span "Select row" at bounding box center [238, 645] width 15 height 15
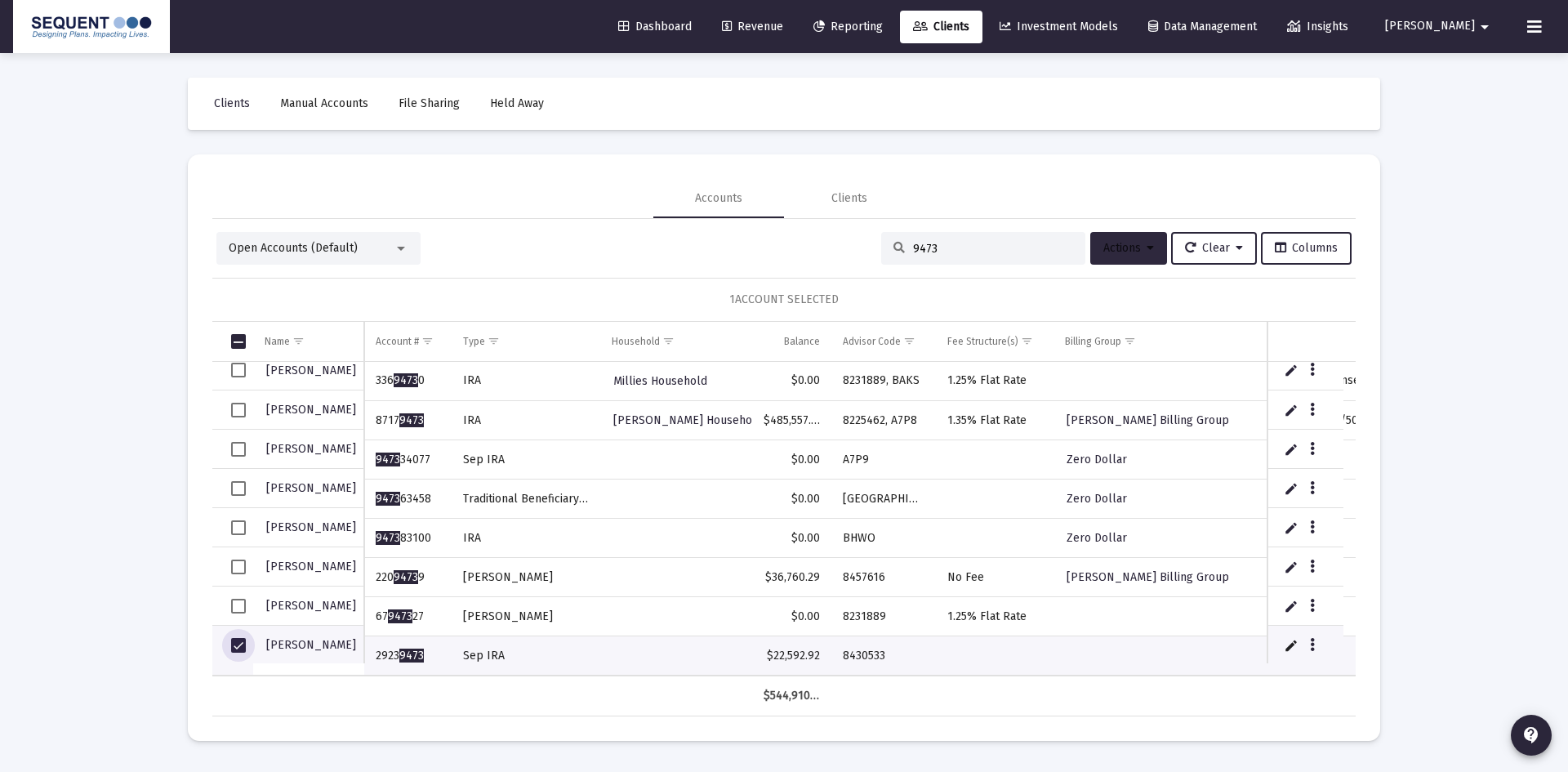
click at [1149, 247] on button "Actions" at bounding box center [1129, 247] width 77 height 32
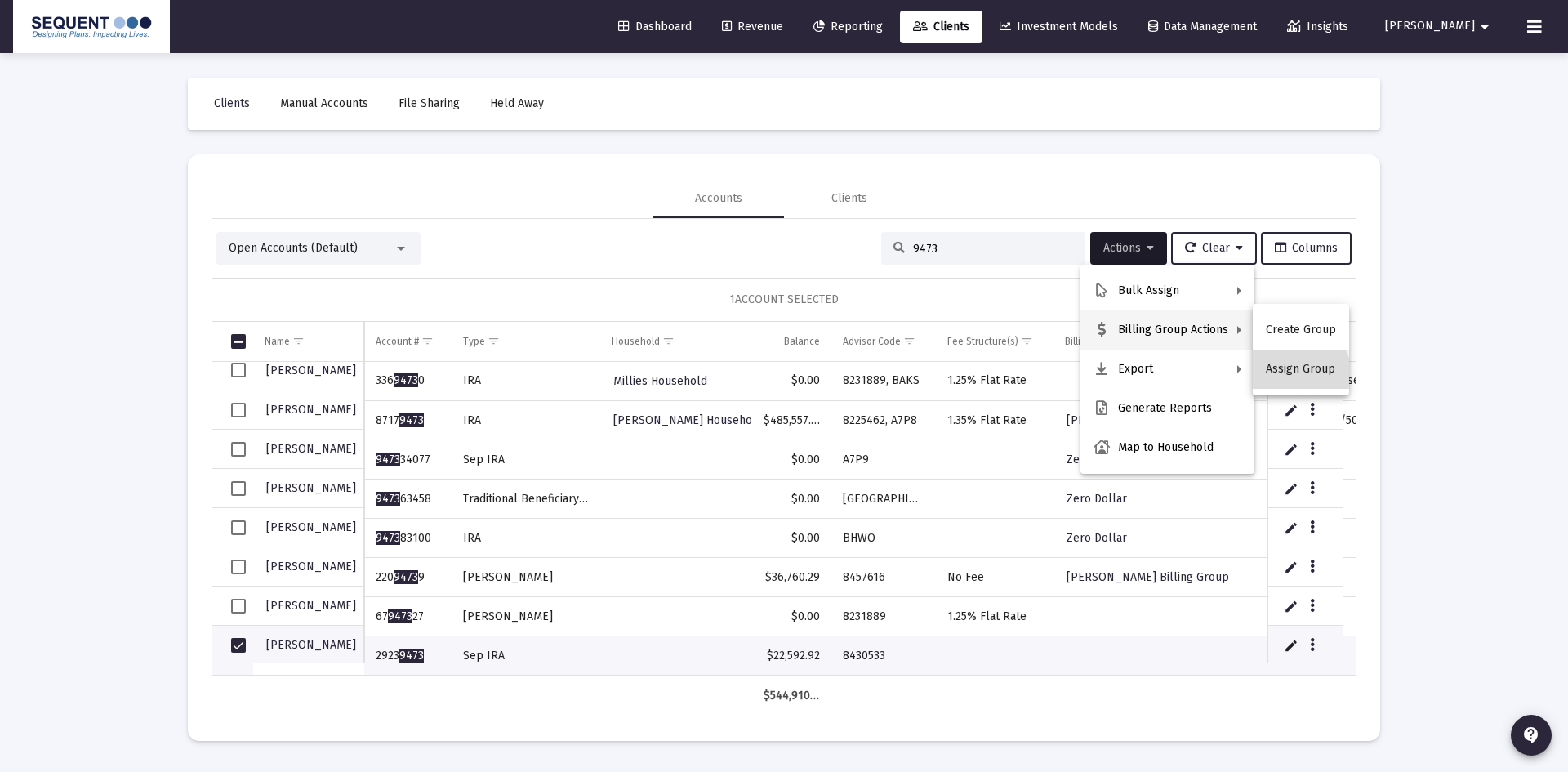
click at [1287, 379] on button "Assign Group" at bounding box center [1301, 369] width 96 height 39
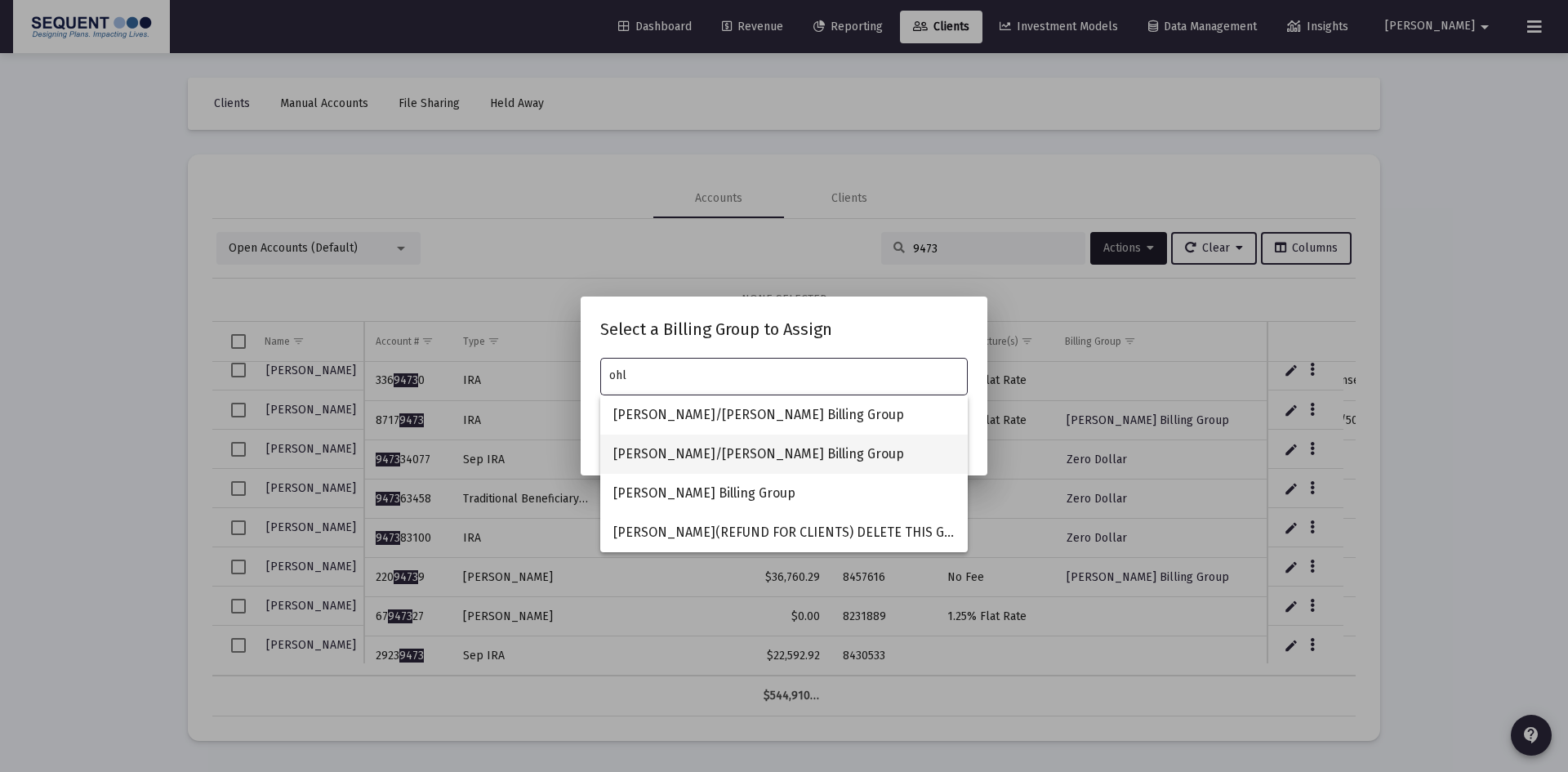
click at [655, 459] on span "[PERSON_NAME]/[PERSON_NAME] Billing Group" at bounding box center [784, 454] width 342 height 39
type input "[PERSON_NAME]/[PERSON_NAME] Billing Group"
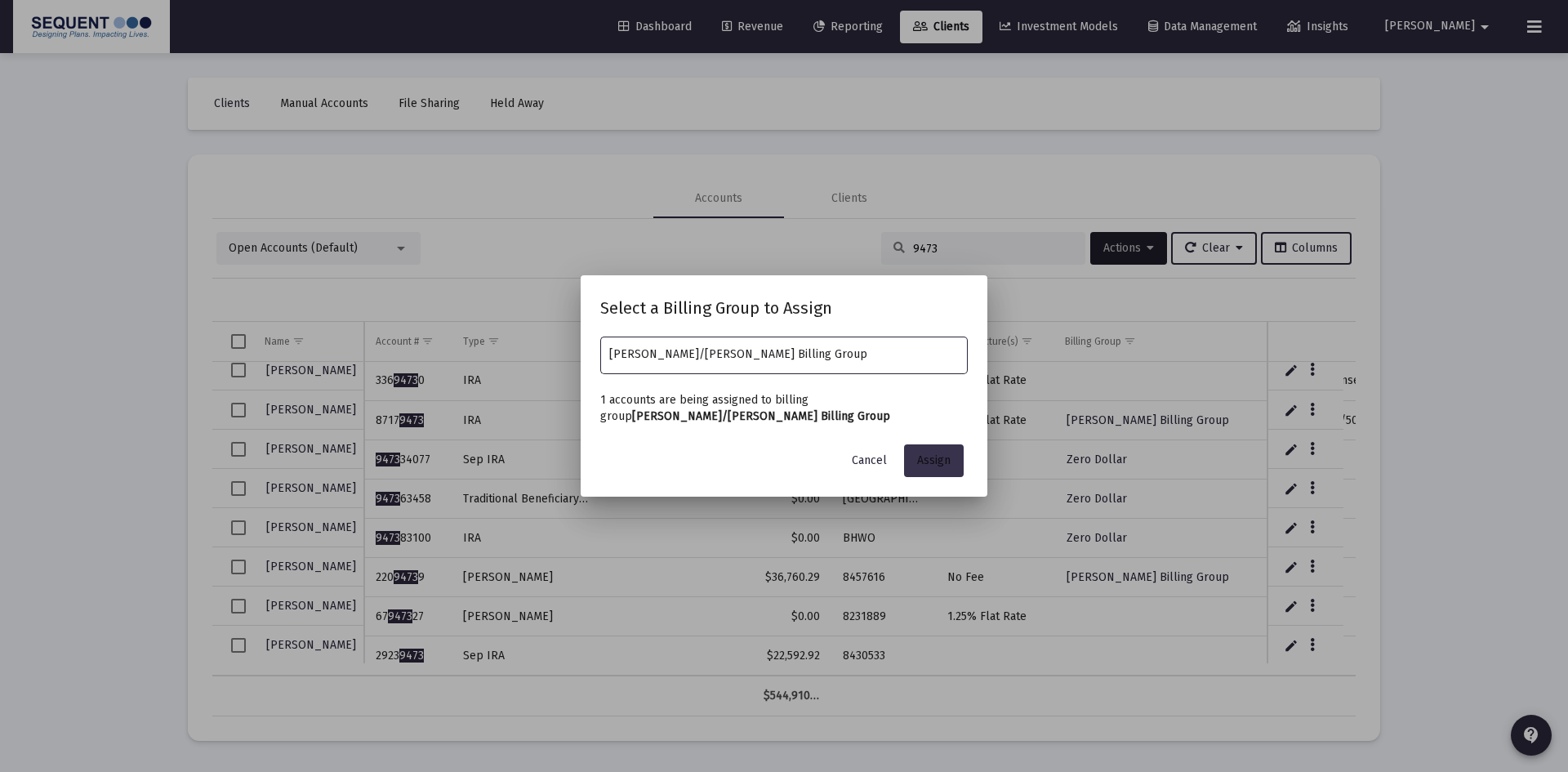
click at [926, 464] on span "Assign" at bounding box center [934, 461] width 33 height 14
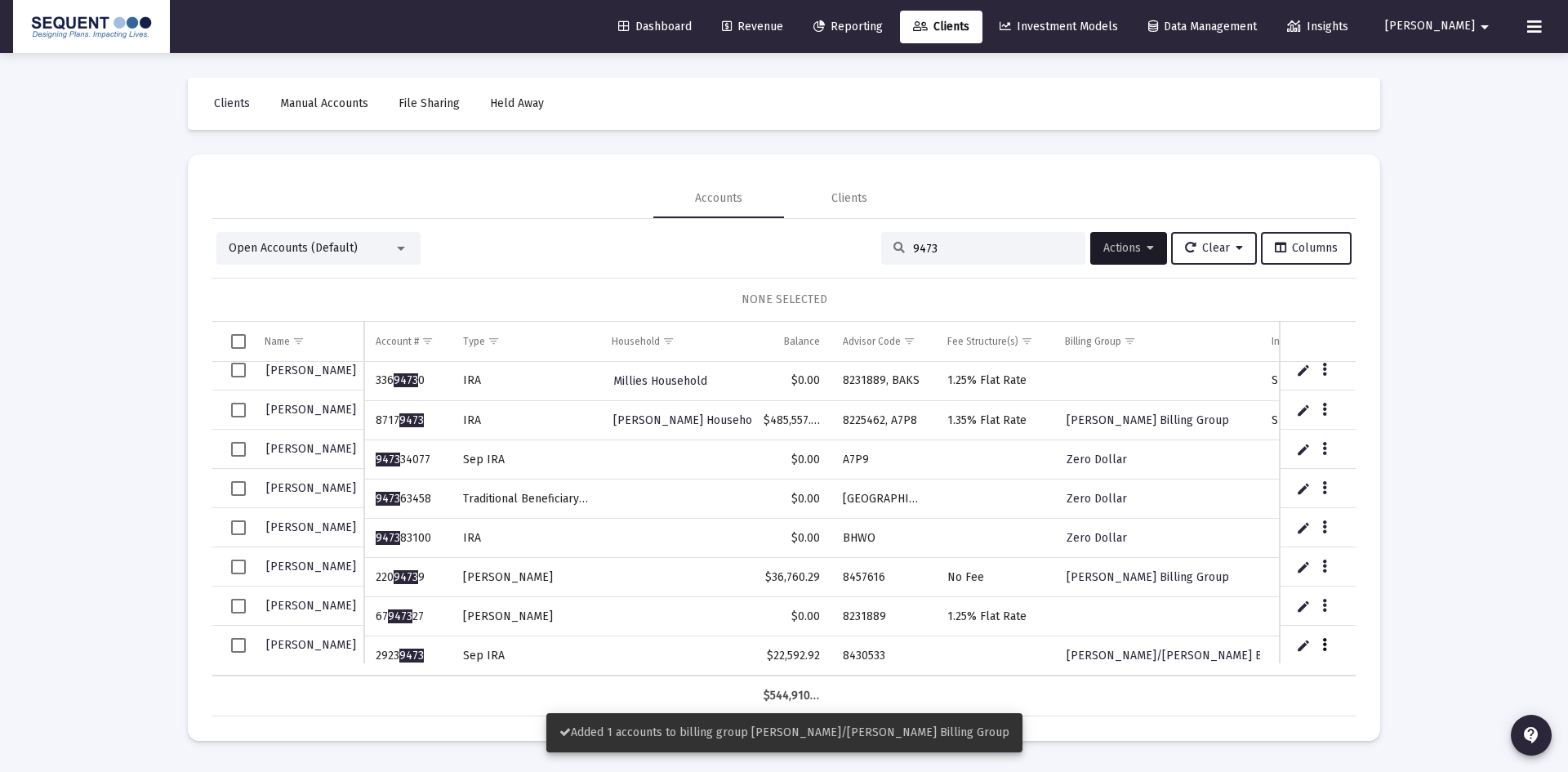
click at [1320, 640] on button "Data grid" at bounding box center [1324, 644] width 15 height 15
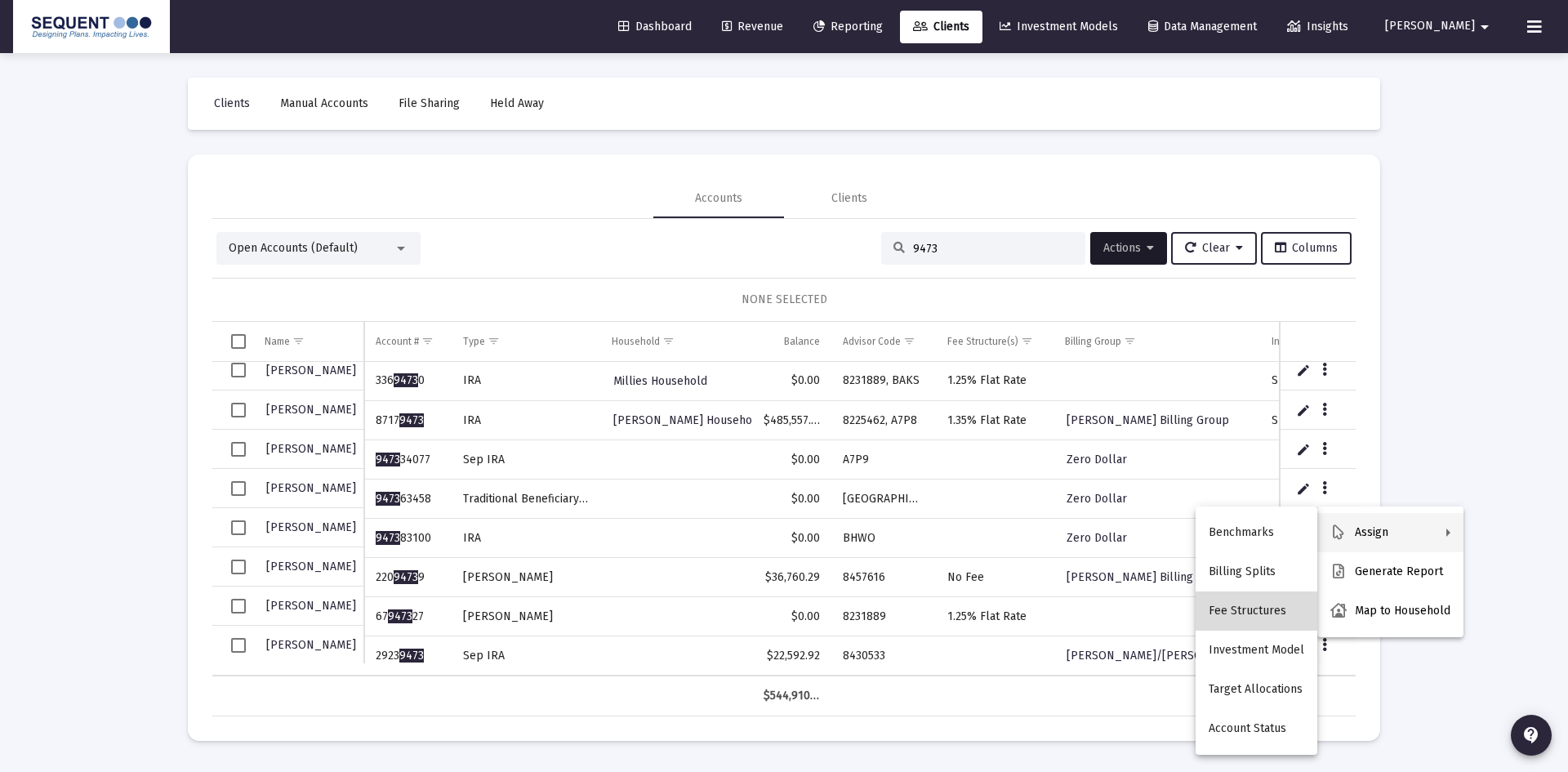
click at [1269, 609] on button "Fee Structures" at bounding box center [1256, 611] width 121 height 39
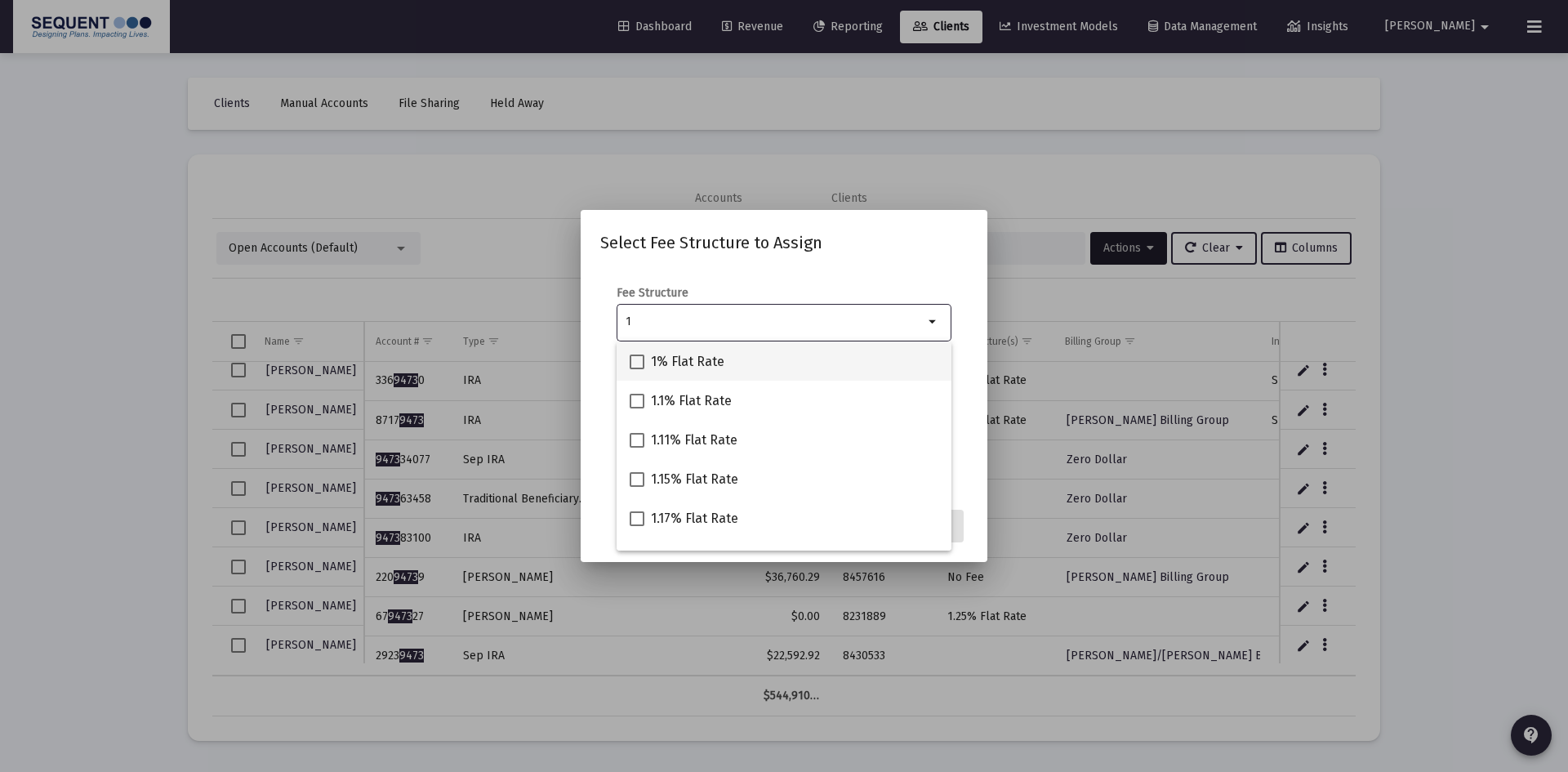
type input "1"
click at [690, 357] on span "1% Flat Rate" at bounding box center [688, 362] width 73 height 19
click at [637, 369] on input "1% Flat Rate" at bounding box center [636, 369] width 1 height 1
checkbox input "true"
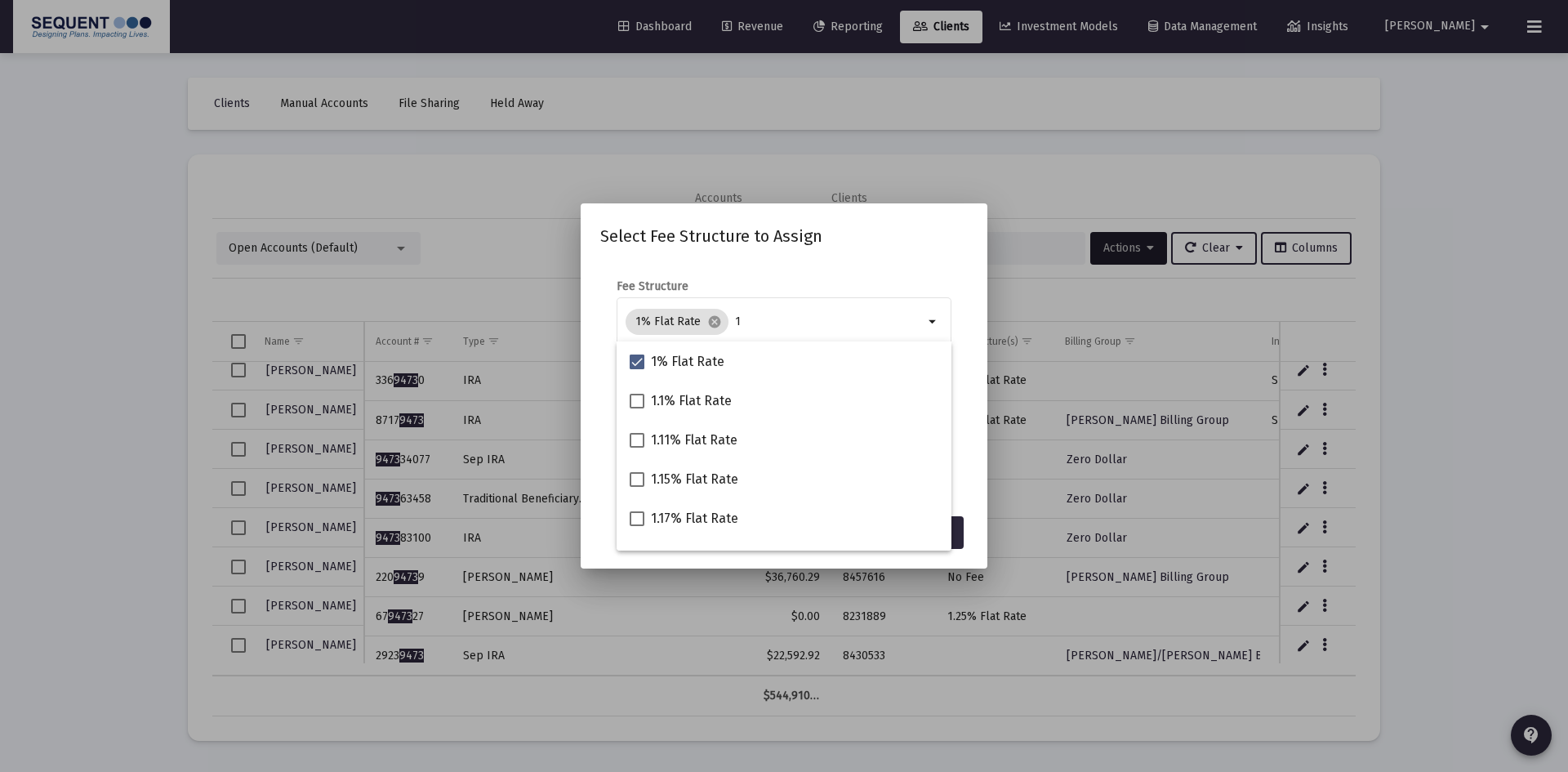
click at [865, 272] on mat-dialog-content "Fee Structure 1% Flat Rate cancel 1 arrow_drop_down Notes You are assigning 1 a…" at bounding box center [783, 384] width 406 height 244
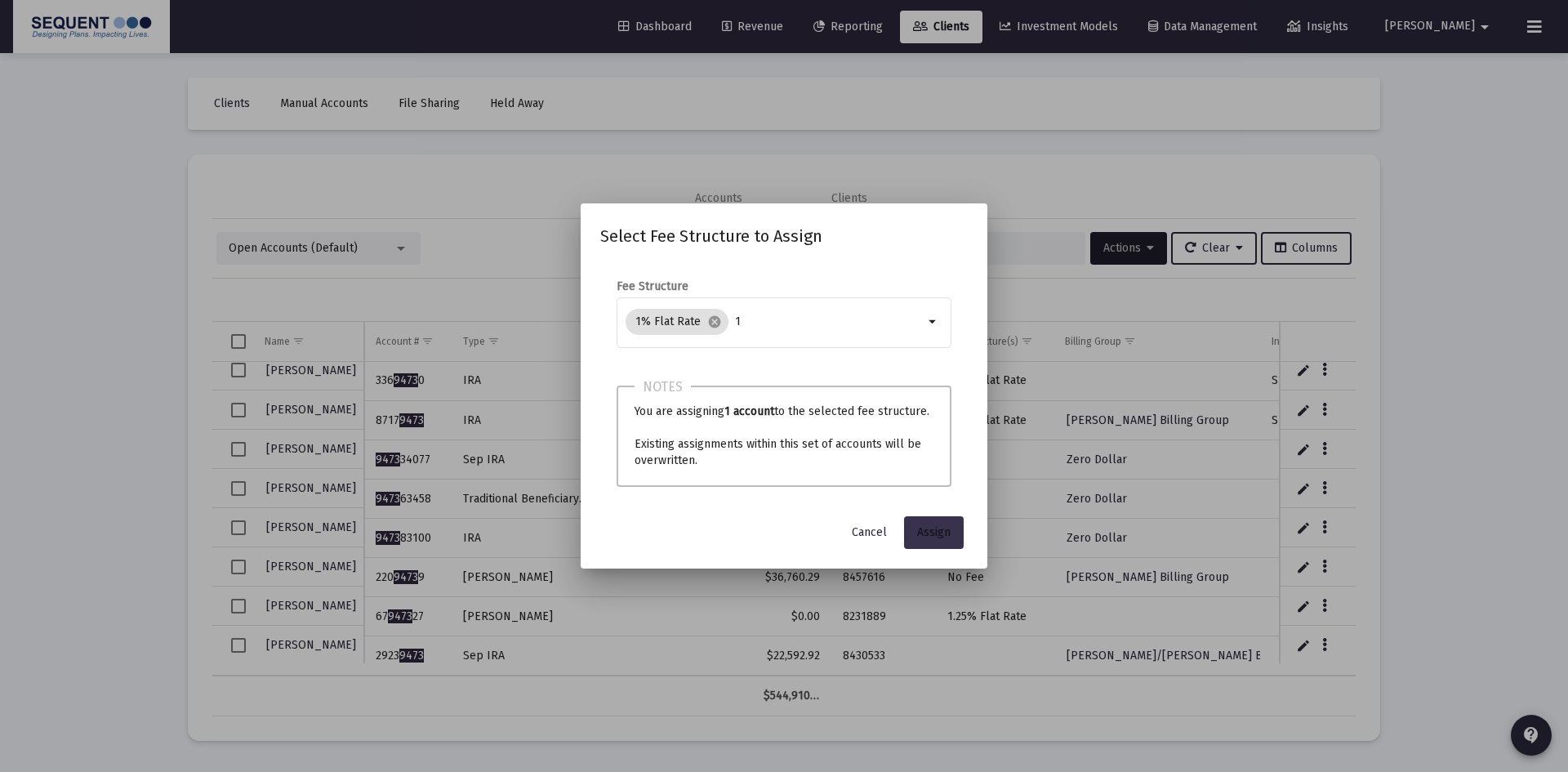
click at [926, 523] on button "Assign" at bounding box center [934, 532] width 59 height 32
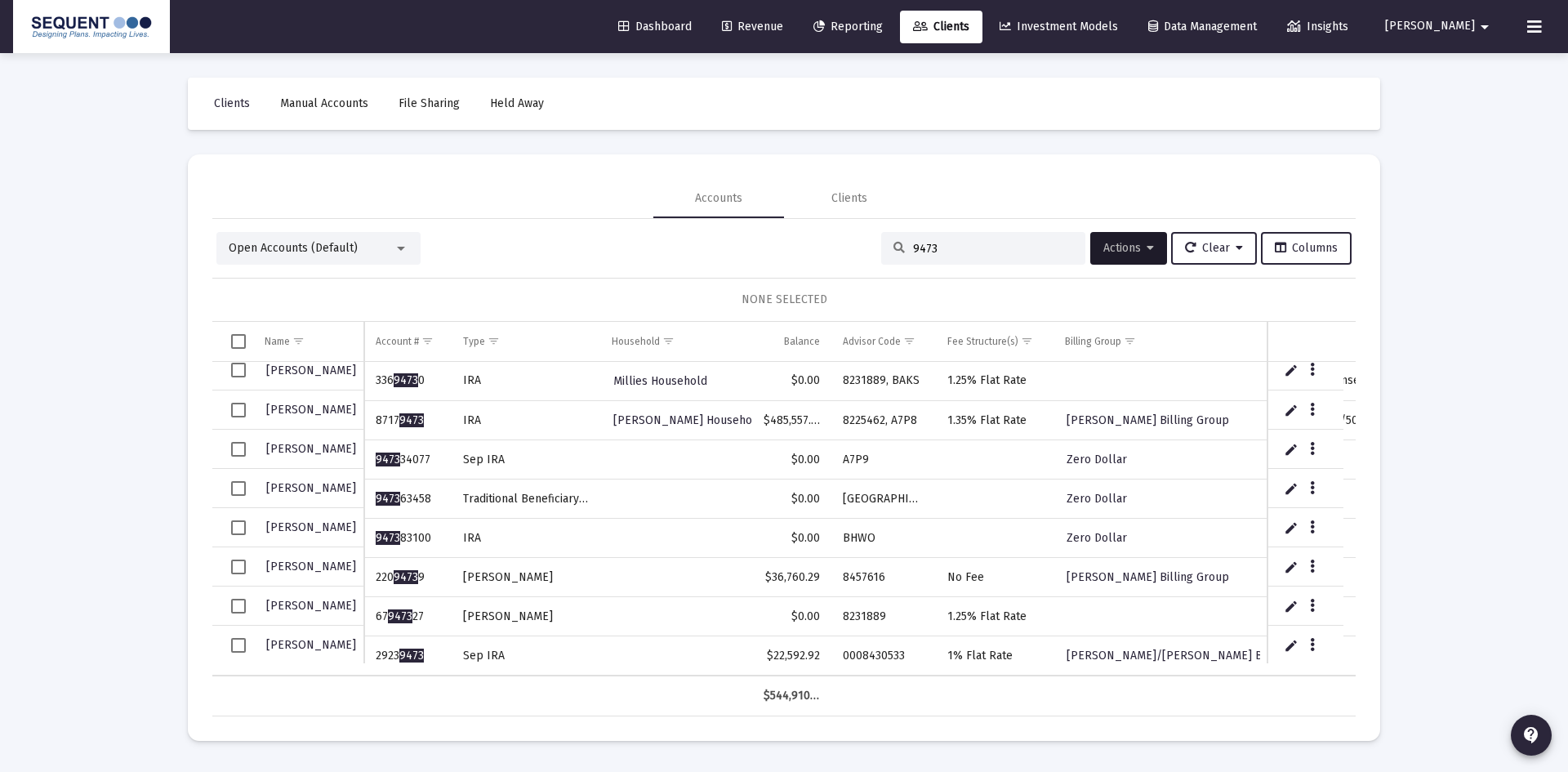
drag, startPoint x: 942, startPoint y: 245, endPoint x: 864, endPoint y: 249, distance: 78.1
click at [864, 249] on div "Open Accounts (Default) 9473 Actions Clear Columns" at bounding box center [784, 247] width 1135 height 32
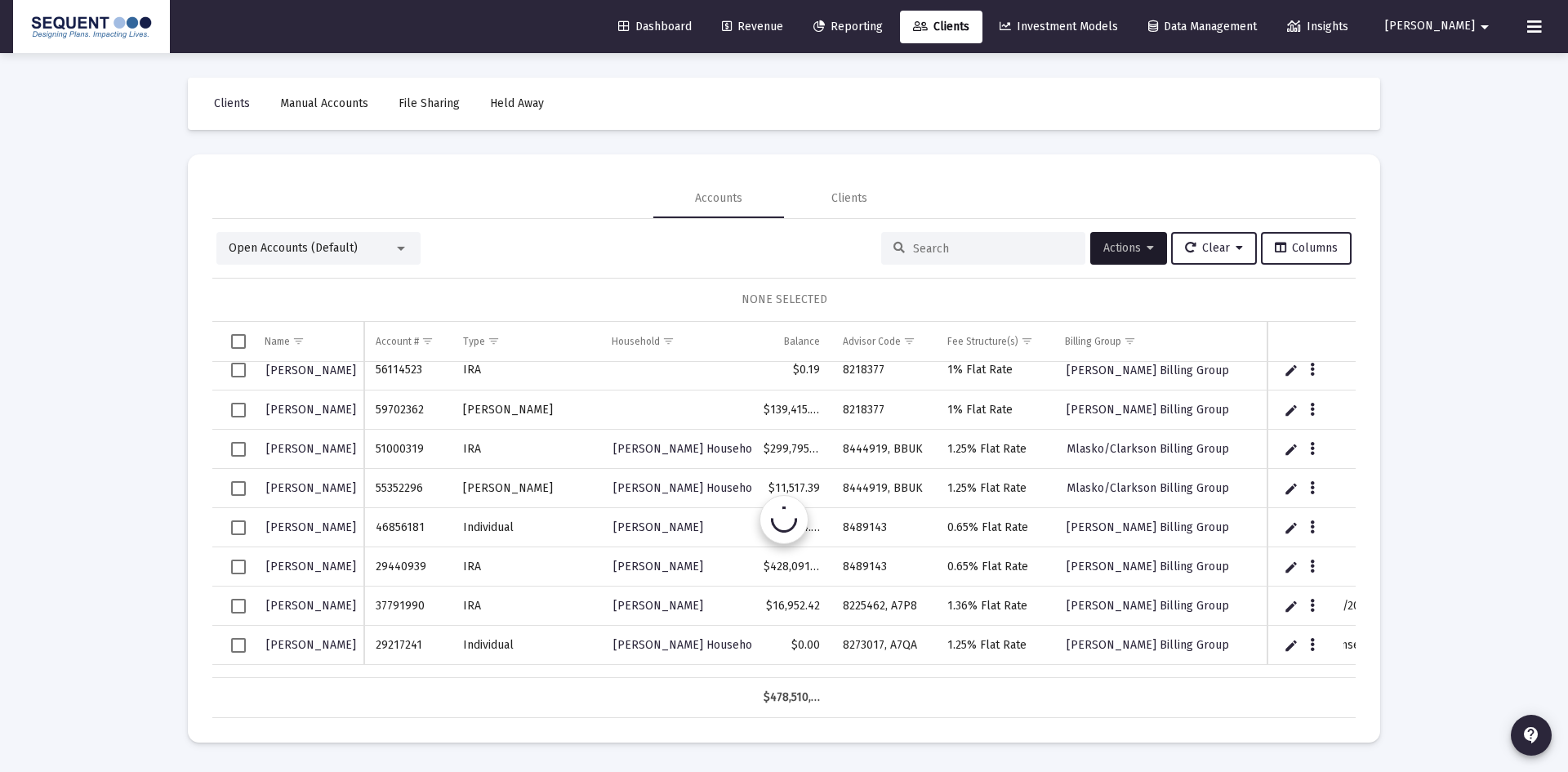
scroll to position [0, 0]
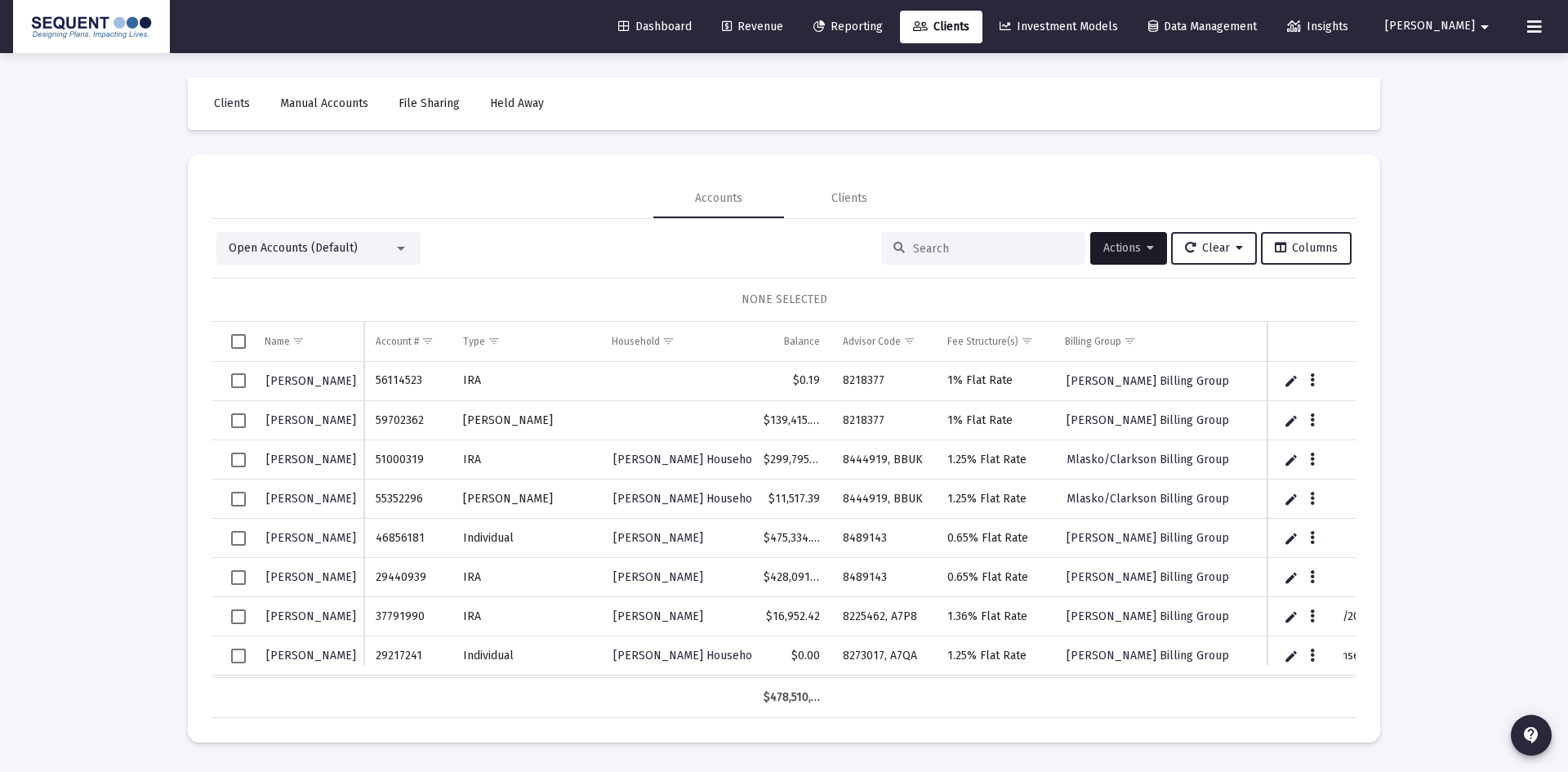
click at [704, 246] on div "Open Accounts (Default) Actions Clear Columns" at bounding box center [784, 247] width 1135 height 32
click at [924, 246] on input at bounding box center [993, 249] width 160 height 14
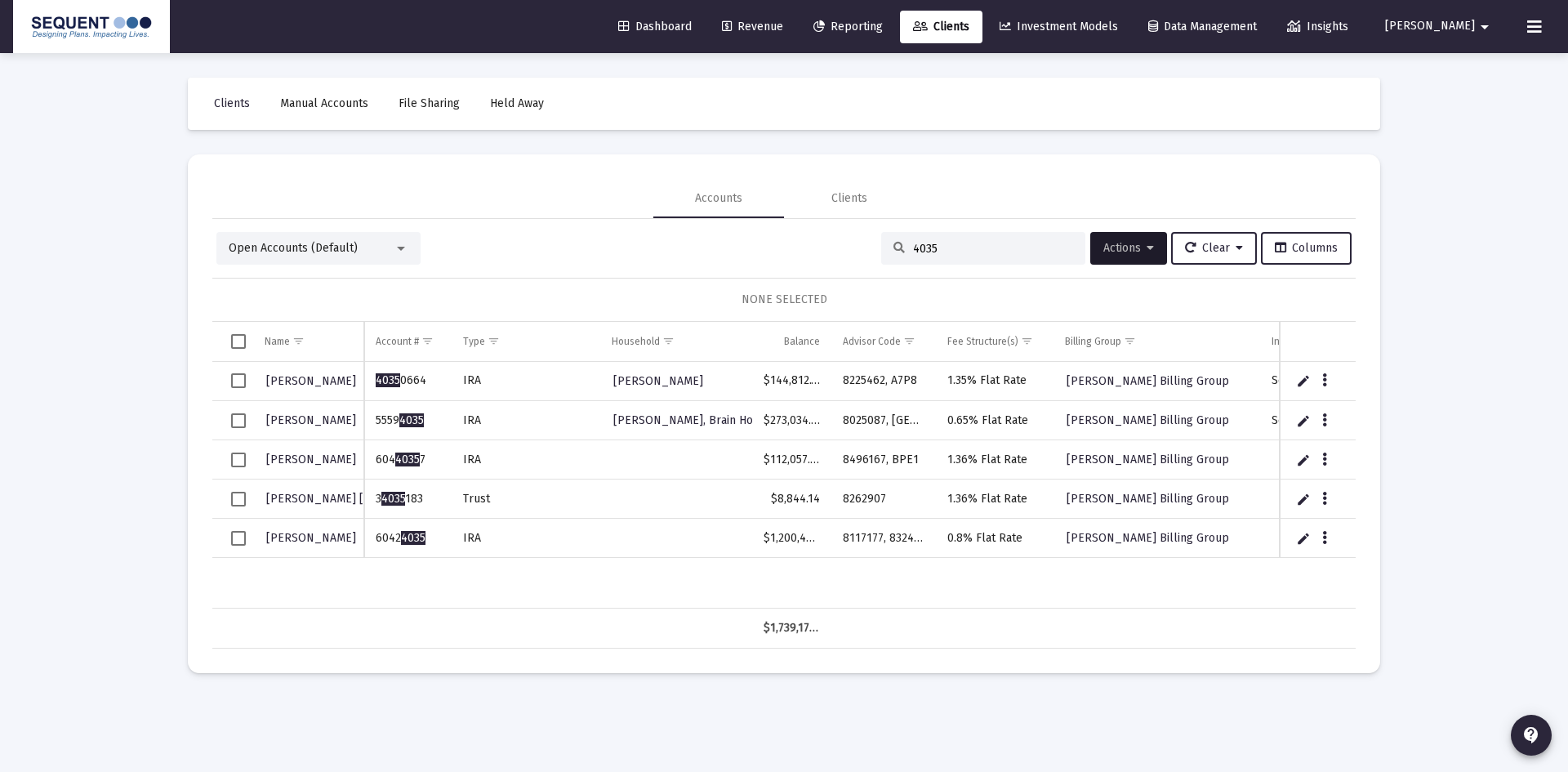
type input "4035"
drag, startPoint x: 428, startPoint y: 537, endPoint x: 378, endPoint y: 537, distance: 50.0
click at [378, 537] on td "6042 4035" at bounding box center [407, 538] width 87 height 39
copy td "6042 4035"
click at [876, 537] on td "8117177, 8324565" at bounding box center [884, 538] width 105 height 39
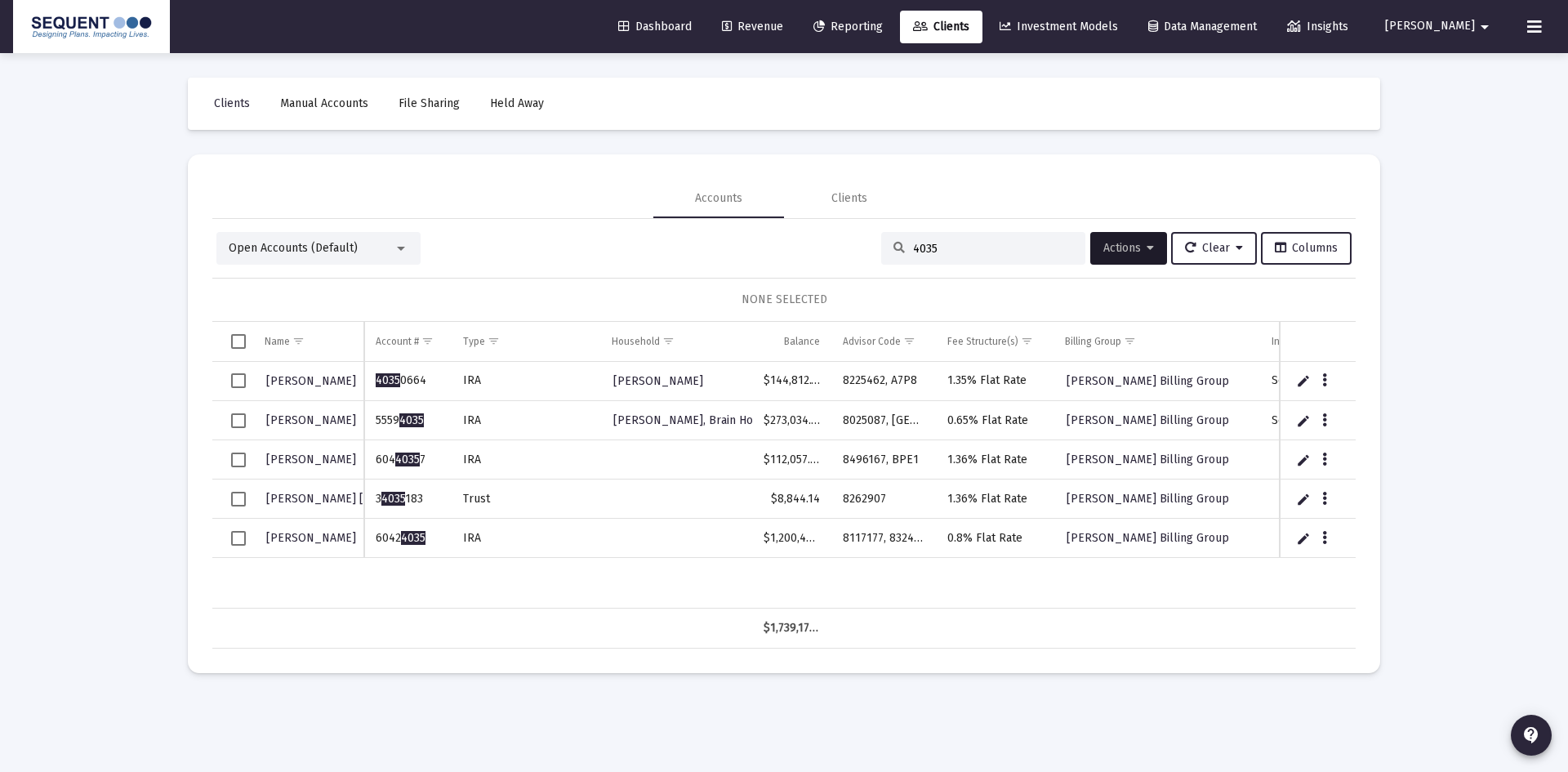
drag, startPoint x: 842, startPoint y: 540, endPoint x: 723, endPoint y: 542, distance: 119.0
click at [921, 544] on td "8117177, 8324565" at bounding box center [884, 538] width 105 height 39
click at [314, 534] on span "[PERSON_NAME]" at bounding box center [311, 538] width 90 height 14
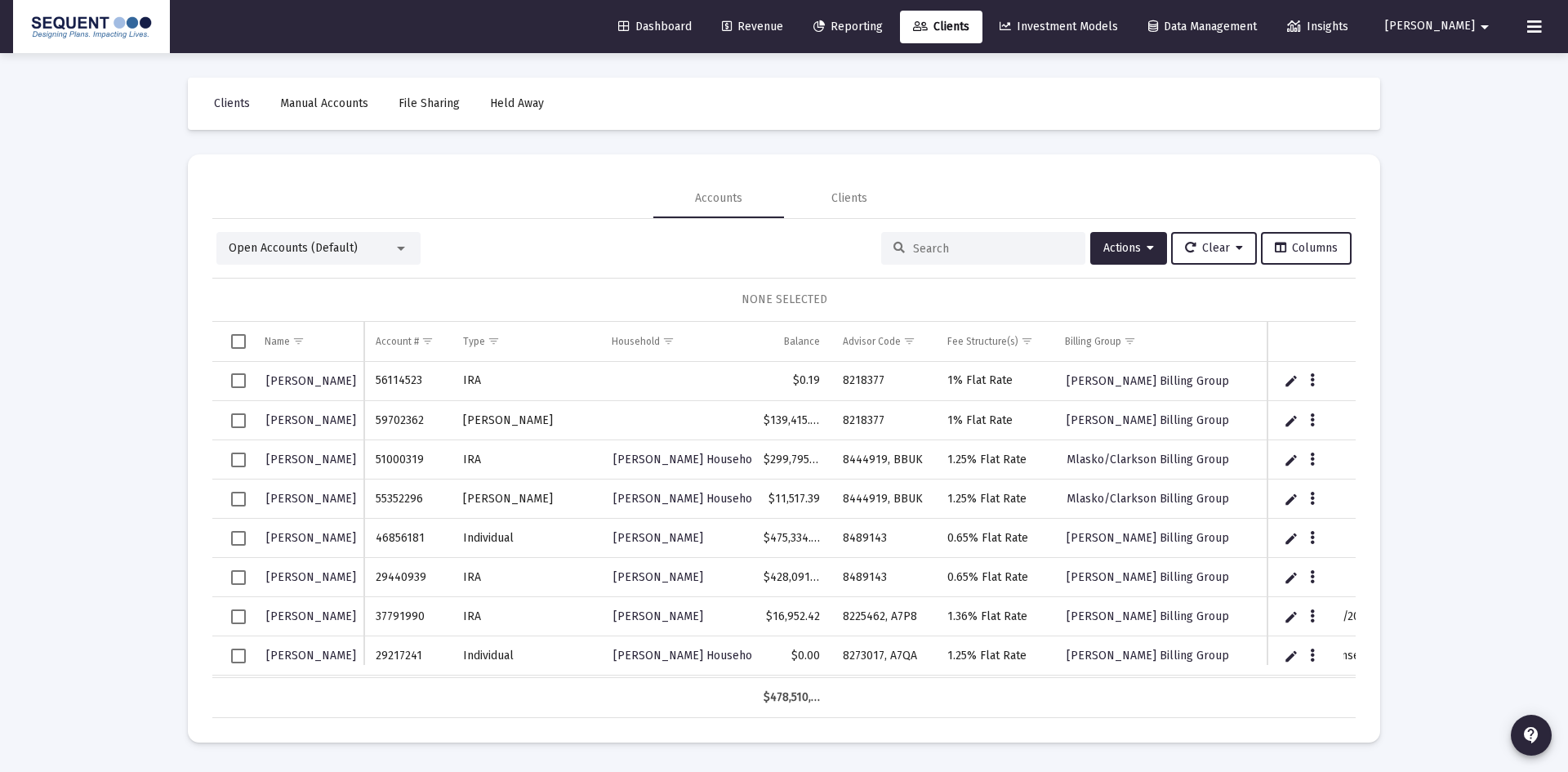
click at [994, 247] on input at bounding box center [993, 249] width 160 height 14
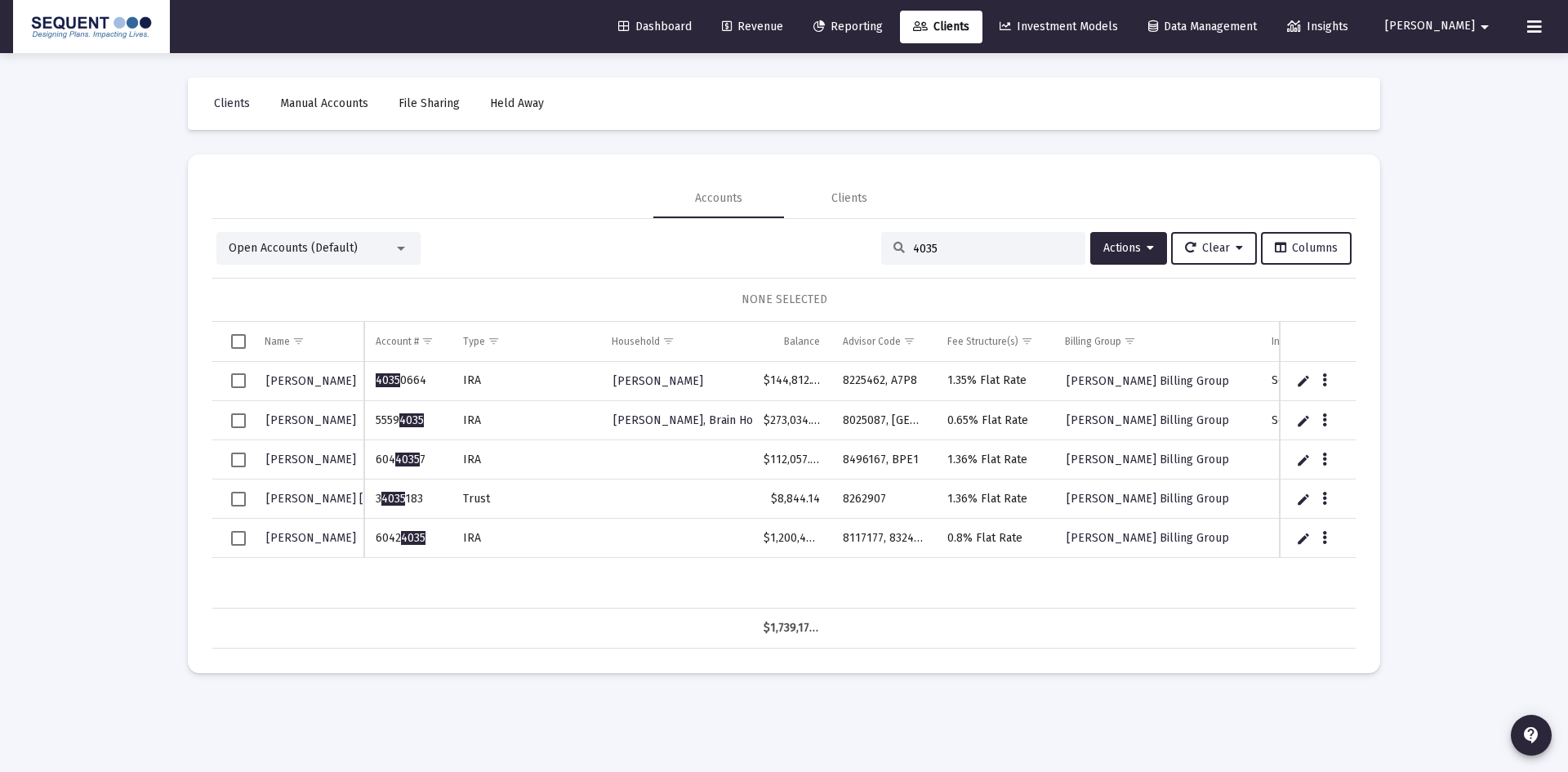
type input "4035"
drag, startPoint x: 843, startPoint y: 538, endPoint x: 930, endPoint y: 541, distance: 87.1
click at [930, 541] on td "8117177, 8324565" at bounding box center [884, 538] width 105 height 39
copy td "8117177, 8324565"
drag, startPoint x: 919, startPoint y: 247, endPoint x: 860, endPoint y: 248, distance: 59.0
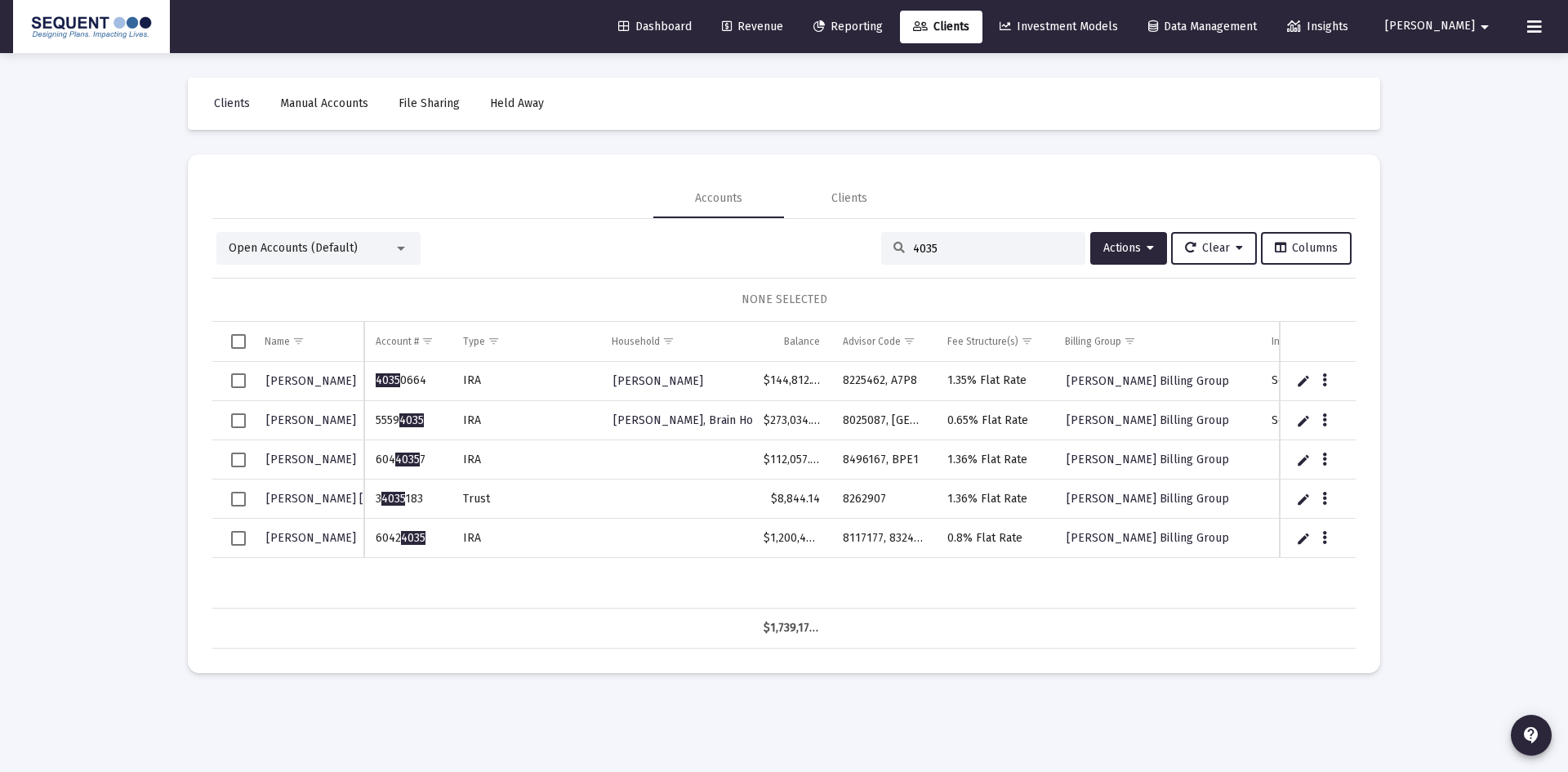
click at [860, 248] on div "Open Accounts (Default) 4035 Actions Clear Columns" at bounding box center [784, 247] width 1135 height 32
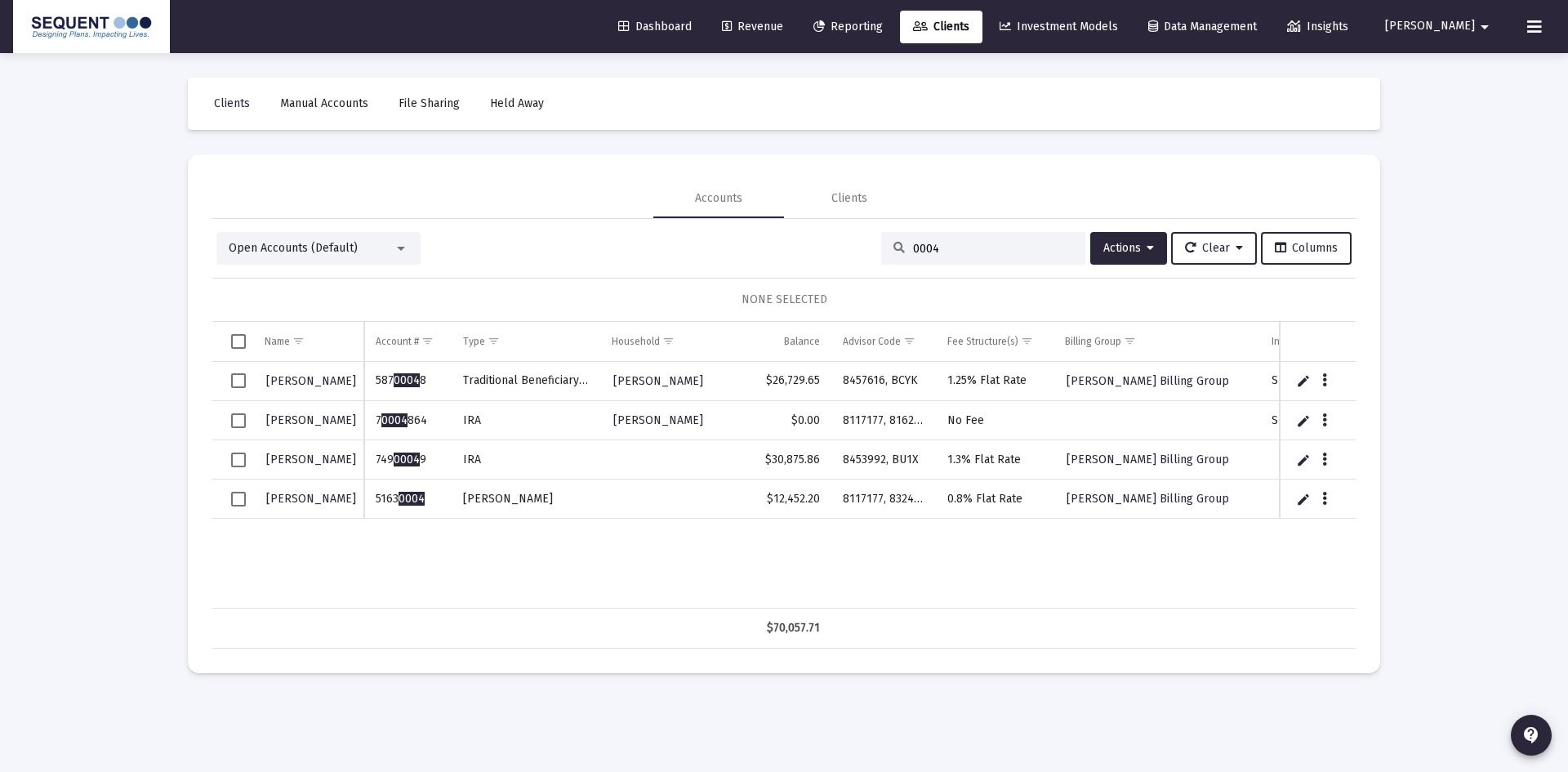
drag, startPoint x: 428, startPoint y: 497, endPoint x: 366, endPoint y: 499, distance: 62.0
click at [366, 499] on td "5163 0004" at bounding box center [407, 499] width 87 height 39
copy td "5163 0004"
drag, startPoint x: 900, startPoint y: 254, endPoint x: 871, endPoint y: 256, distance: 29.1
click at [881, 256] on div "0004" at bounding box center [983, 247] width 205 height 32
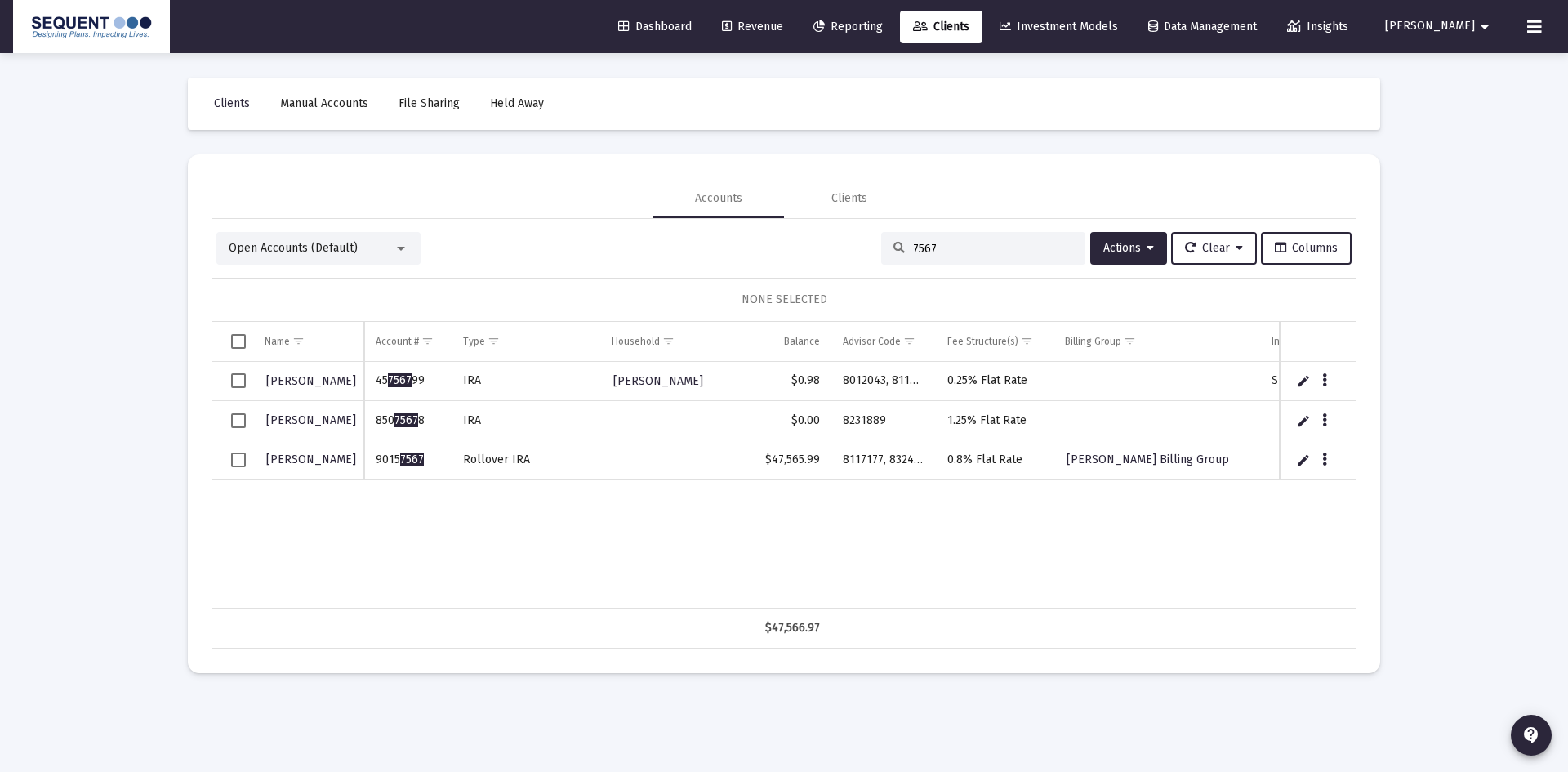
drag, startPoint x: 932, startPoint y: 254, endPoint x: 845, endPoint y: 250, distance: 87.1
click at [845, 250] on div "Open Accounts (Default) 7567 Actions Clear Columns" at bounding box center [784, 247] width 1135 height 32
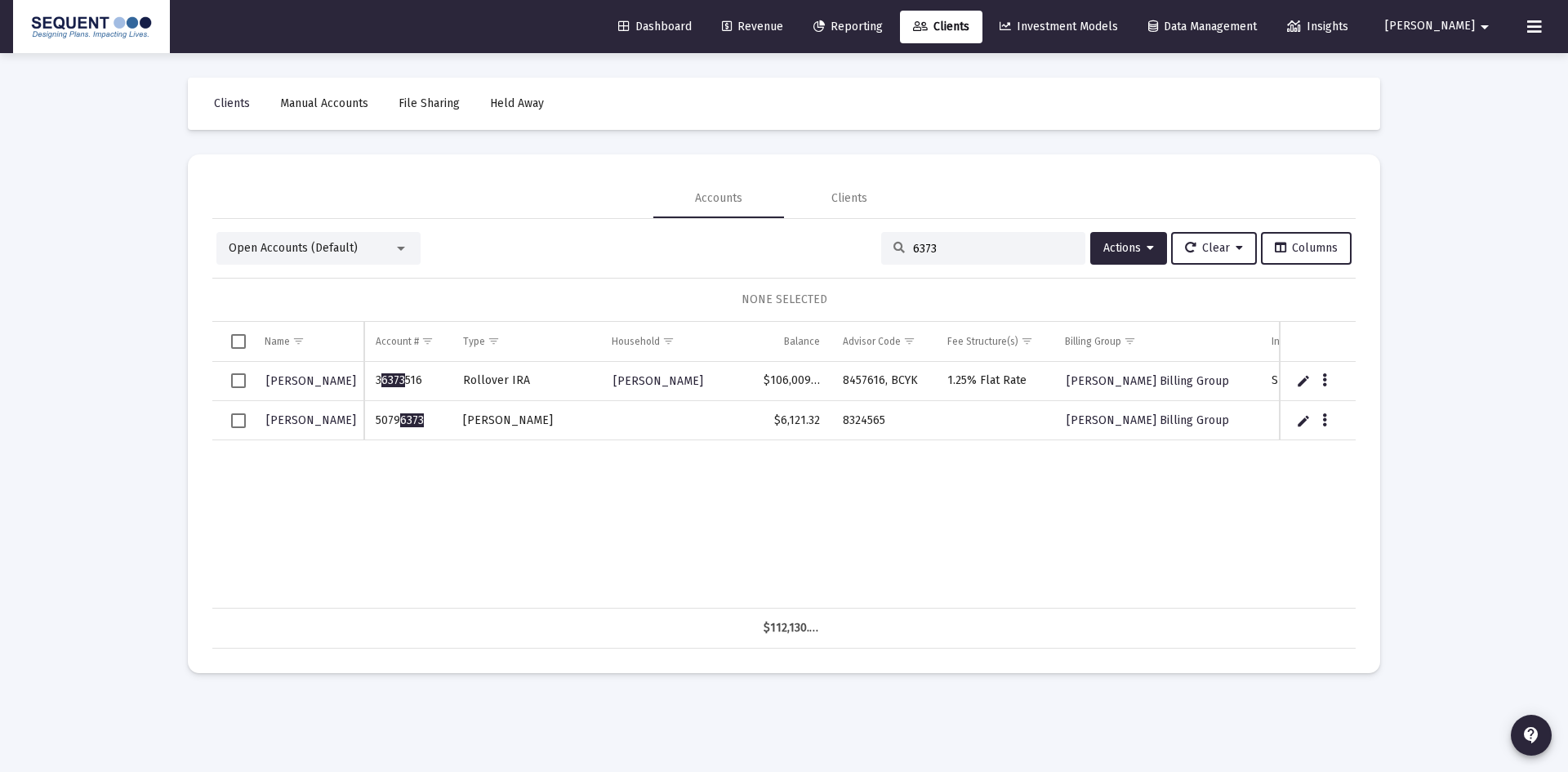
type input "6373"
drag, startPoint x: 430, startPoint y: 420, endPoint x: 380, endPoint y: 420, distance: 50.0
click at [380, 420] on td "5079 6373" at bounding box center [407, 421] width 87 height 39
click at [427, 418] on td "5079 6373" at bounding box center [407, 421] width 87 height 39
drag, startPoint x: 429, startPoint y: 418, endPoint x: 378, endPoint y: 420, distance: 51.0
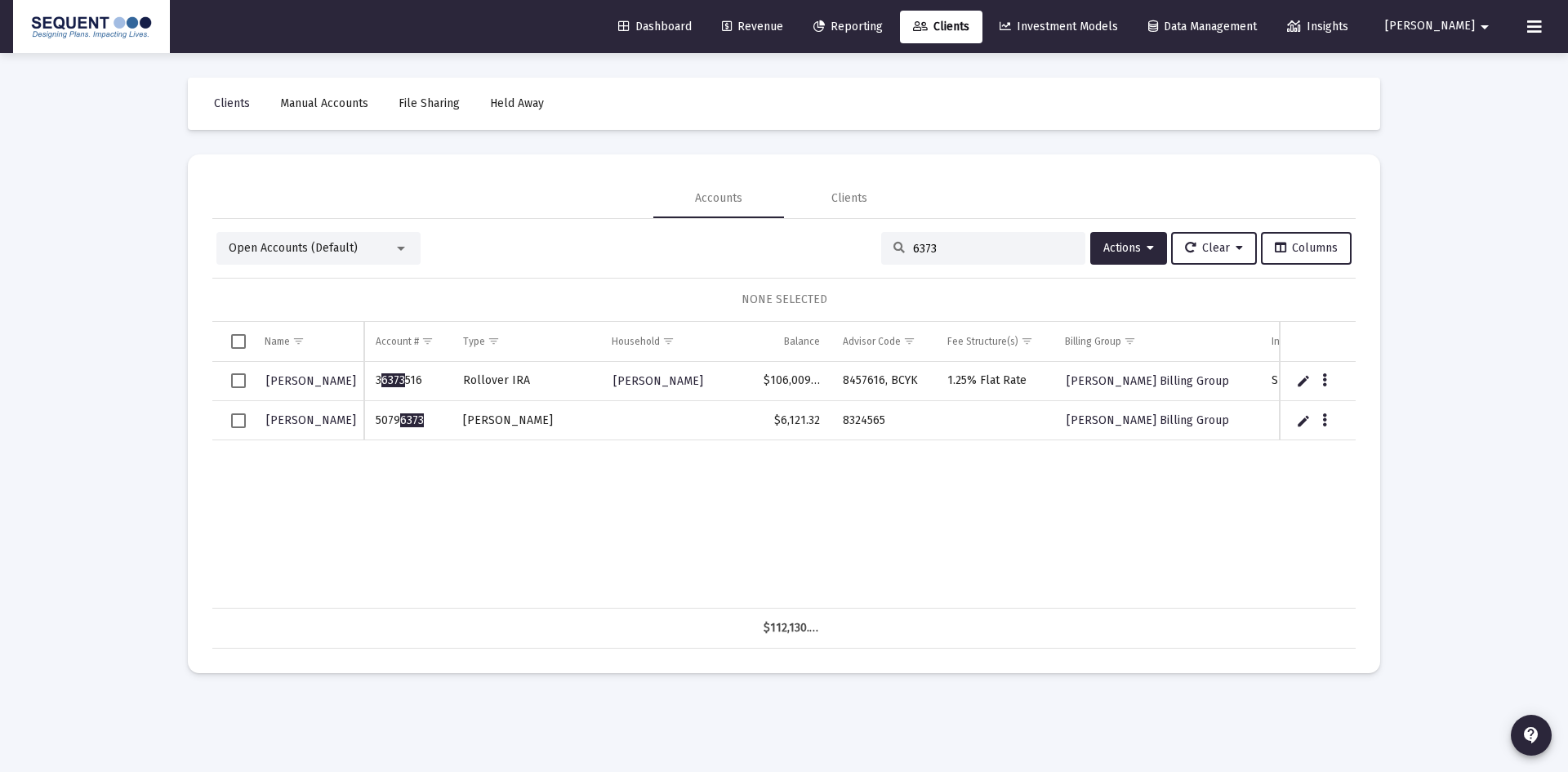
click at [378, 420] on td "5079 6373" at bounding box center [407, 421] width 87 height 39
copy td "5079 6373"
drag, startPoint x: 885, startPoint y: 422, endPoint x: 829, endPoint y: 424, distance: 56.0
click at [829, 424] on tr "[PERSON_NAME] 5079 6373 [PERSON_NAME] $6,121.32 8324565 [PERSON_NAME] Billing G…" at bounding box center [940, 421] width 1455 height 39
copy tr "8324565"
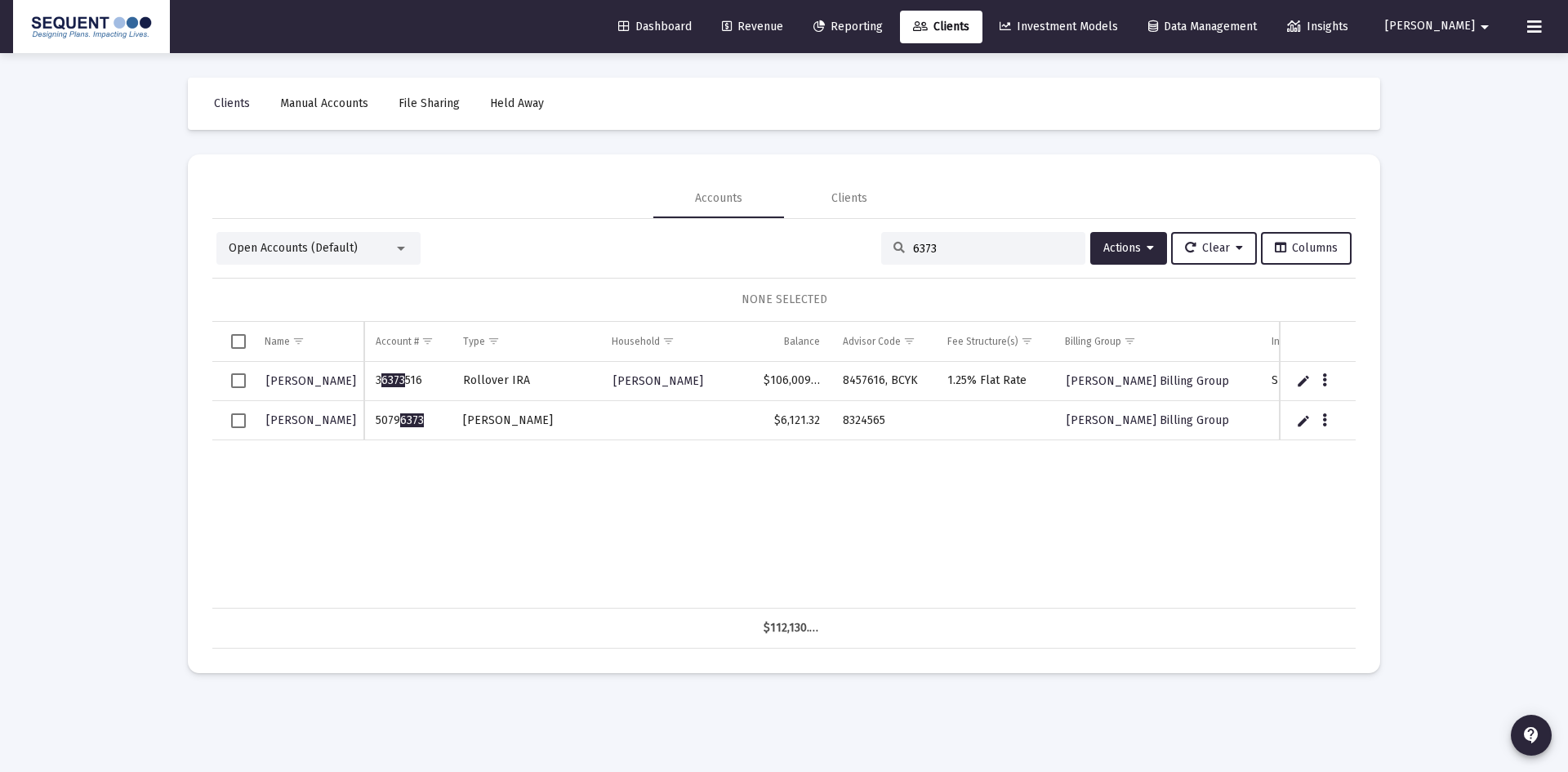
click at [975, 511] on div "[PERSON_NAME] 3 6373 516 Rollover [PERSON_NAME] [PERSON_NAME] $106,009.18 84576…" at bounding box center [940, 485] width 1455 height 247
click at [1331, 419] on button "Data grid" at bounding box center [1324, 420] width 15 height 15
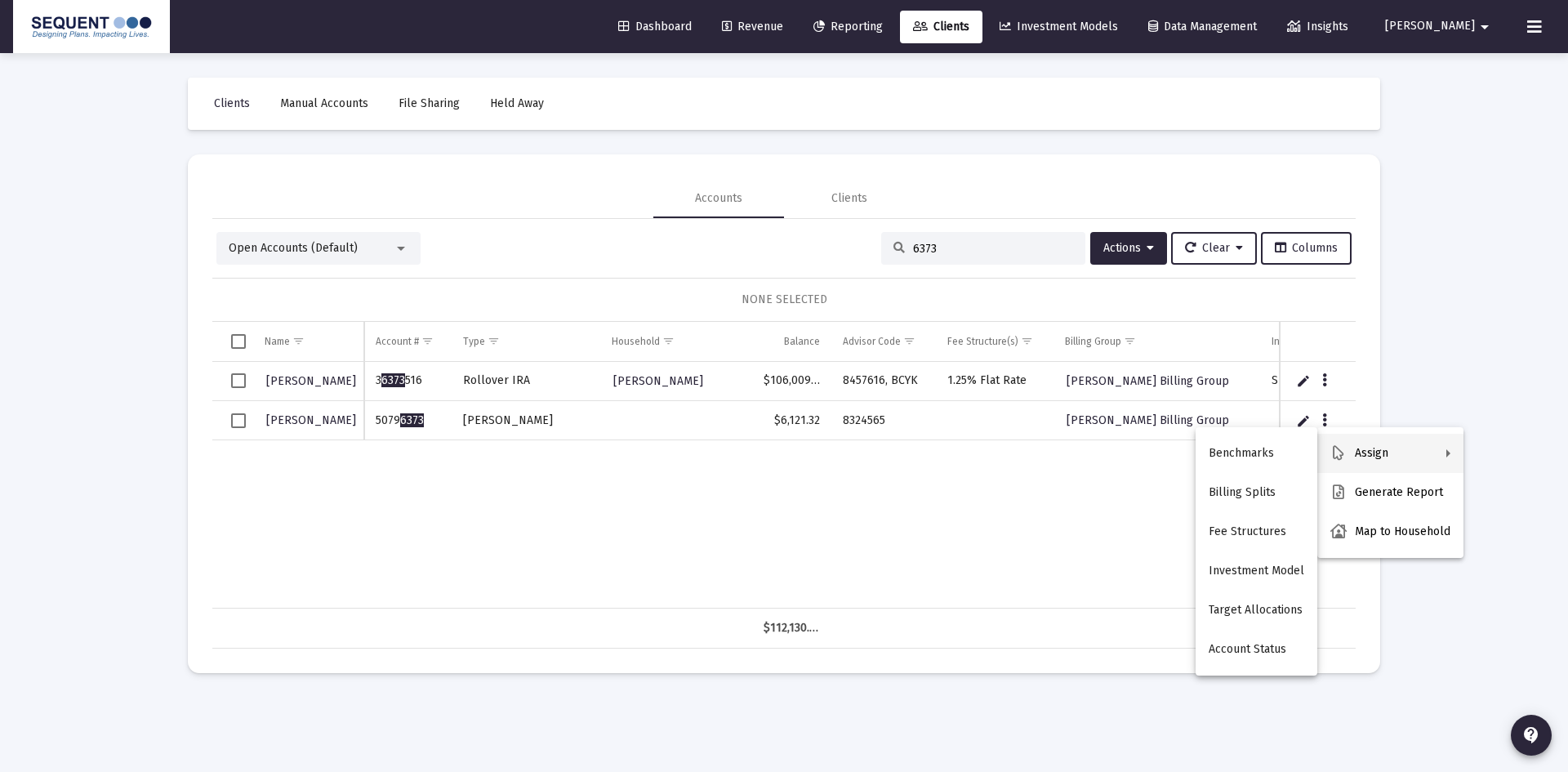
click at [1354, 448] on button "Assign" at bounding box center [1390, 453] width 146 height 39
click at [1259, 532] on button "Fee Structures" at bounding box center [1256, 532] width 121 height 39
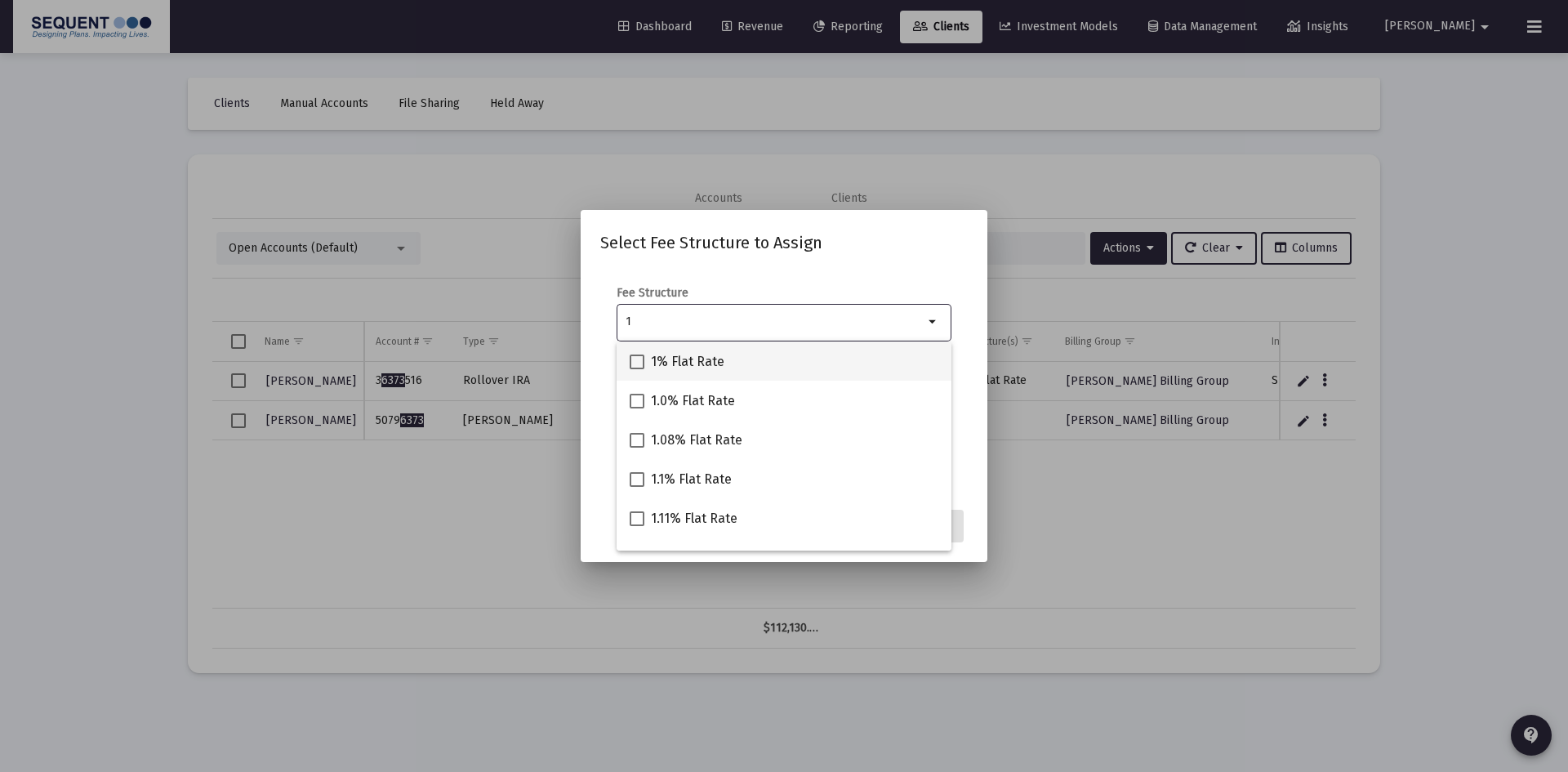
type input "1"
click at [681, 352] on span "1% Flat Rate" at bounding box center [688, 362] width 73 height 19
click at [637, 369] on input "1% Flat Rate" at bounding box center [636, 369] width 1 height 1
checkbox input "true"
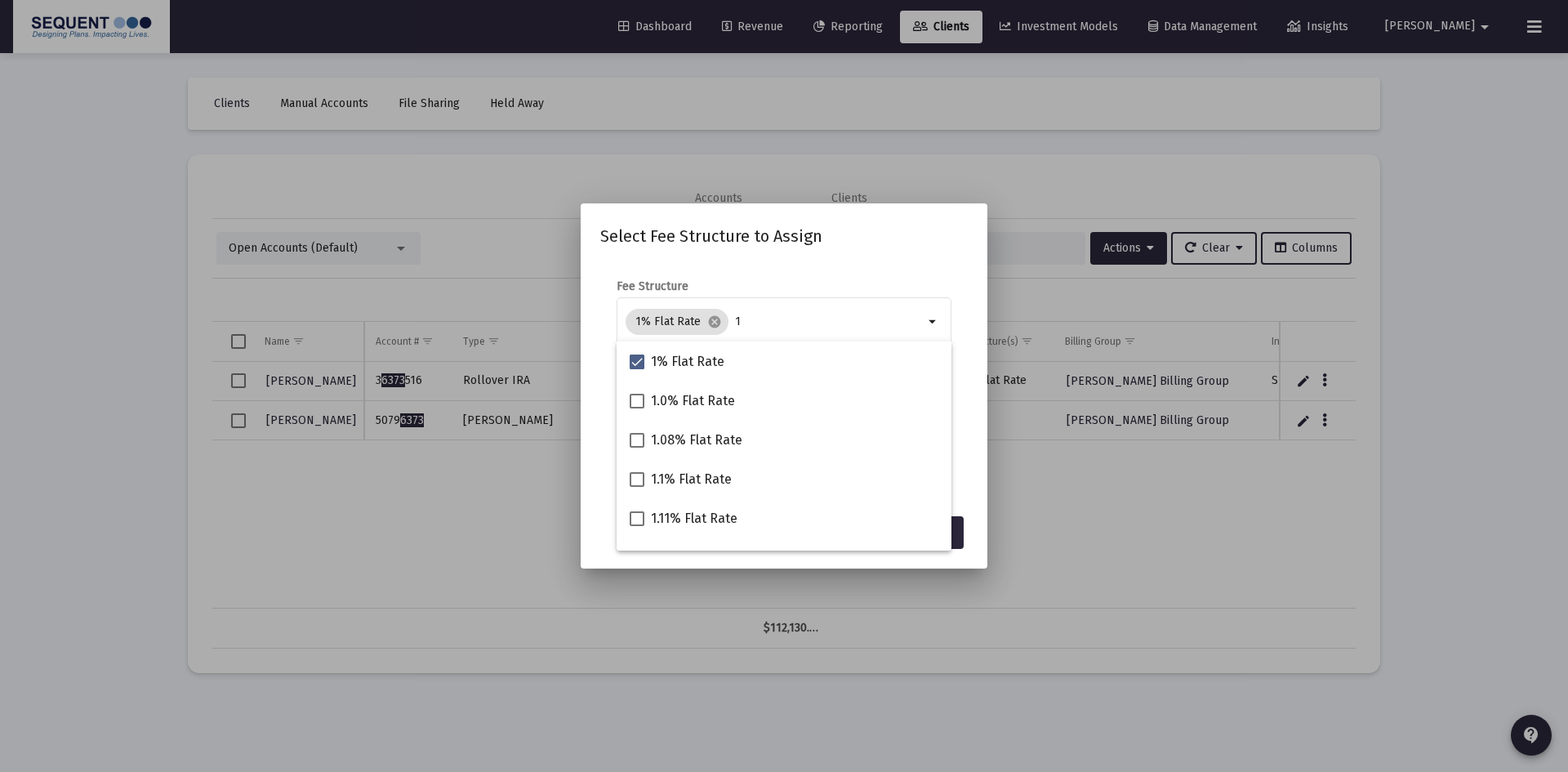
click at [800, 256] on div "Select Fee Structure to Assign Fee Structure 1% Flat Rate cancel 1 arrow_drop_d…" at bounding box center [784, 386] width 368 height 326
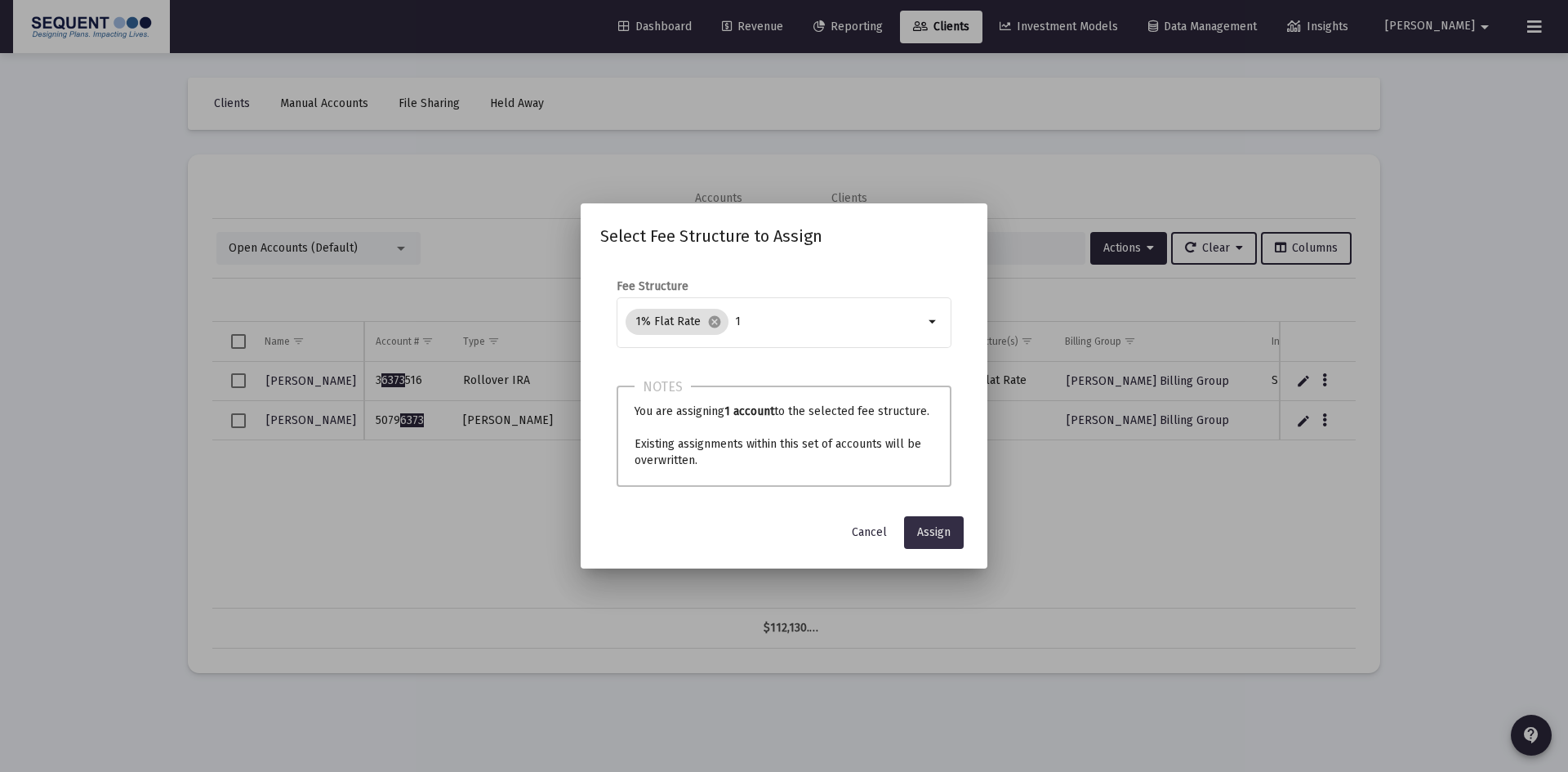
click at [948, 539] on span "Assign" at bounding box center [934, 532] width 33 height 14
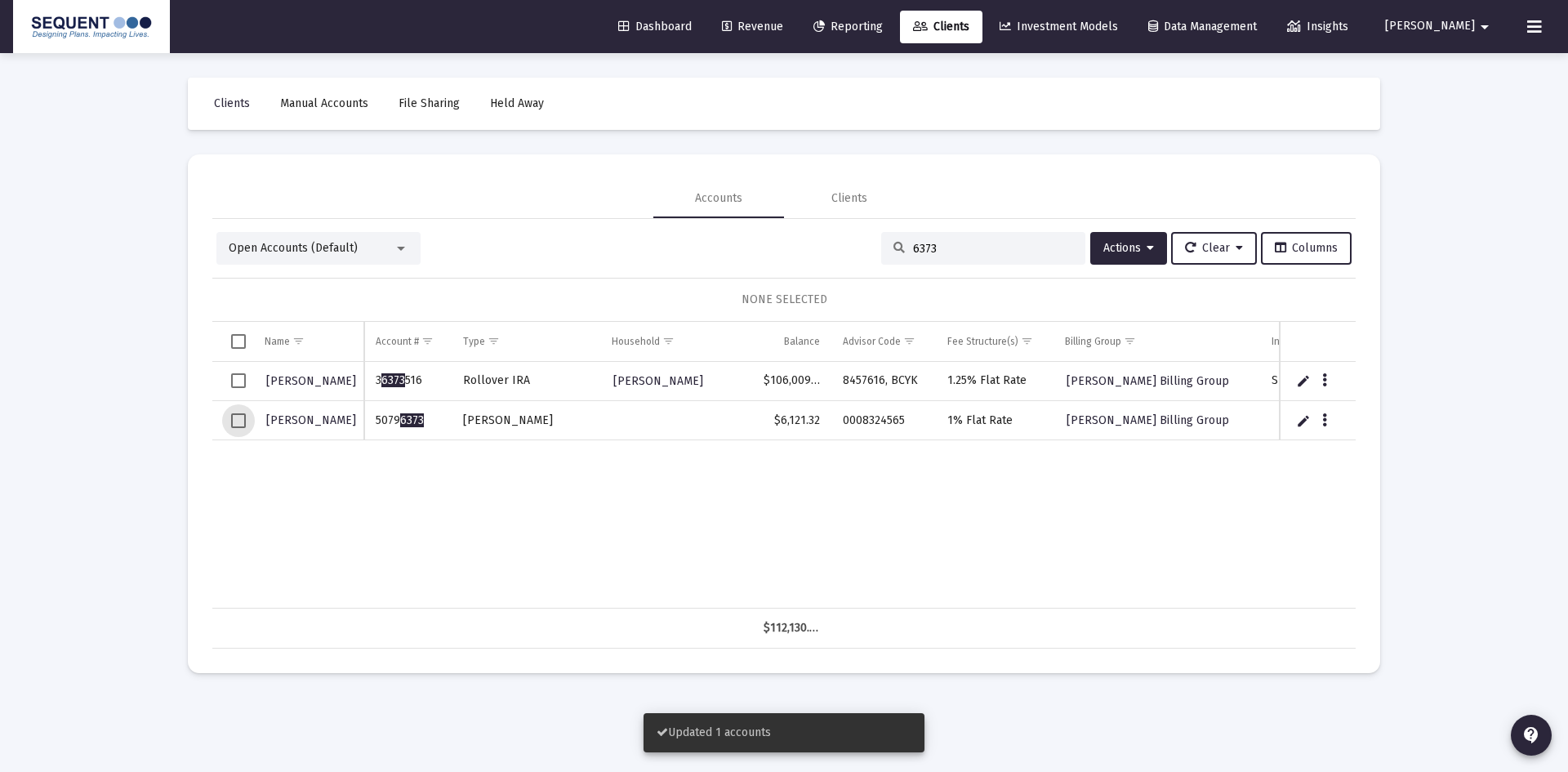
click at [232, 415] on span "Select row" at bounding box center [238, 421] width 15 height 15
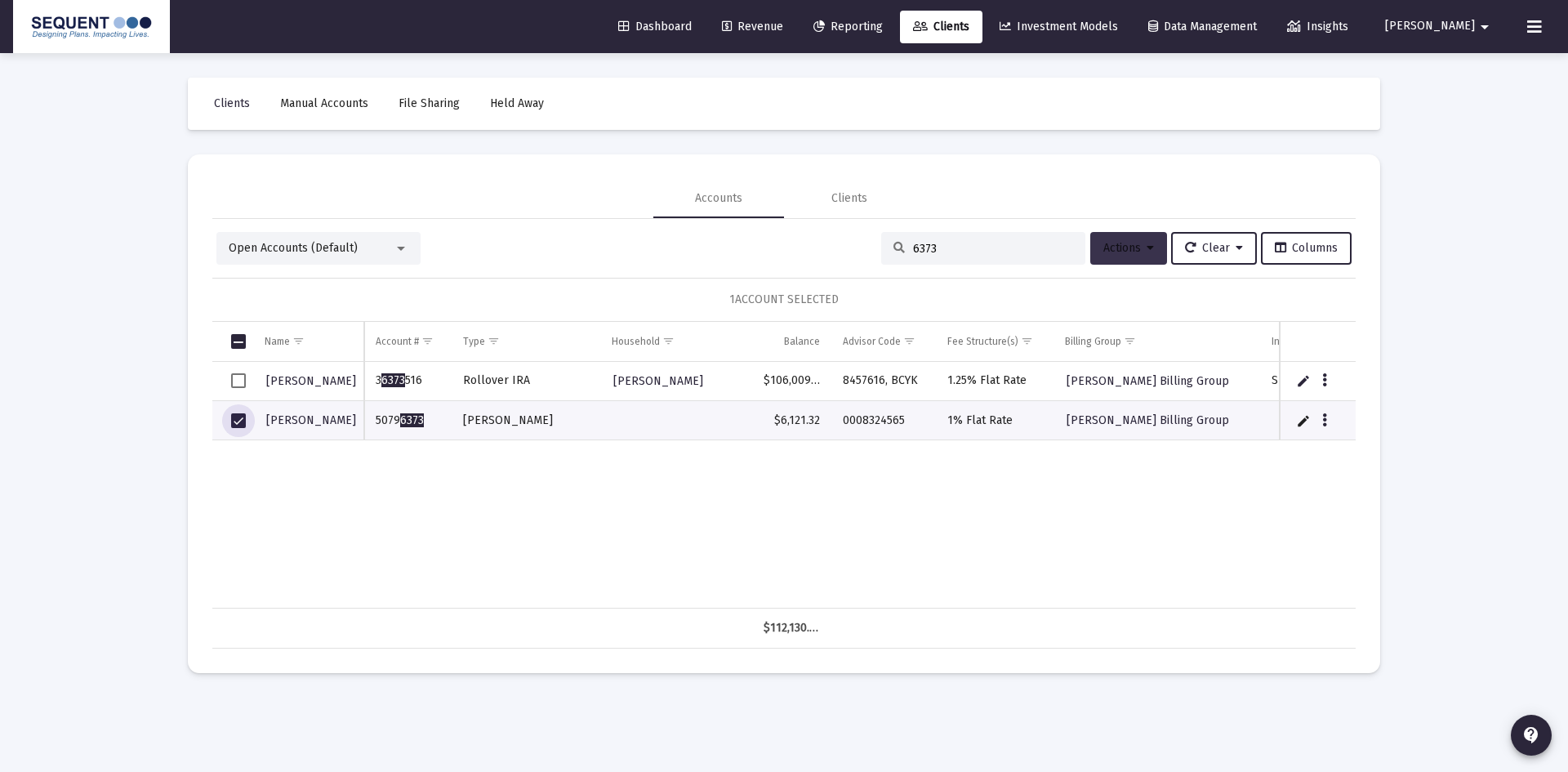
click at [1147, 247] on icon at bounding box center [1150, 248] width 7 height 11
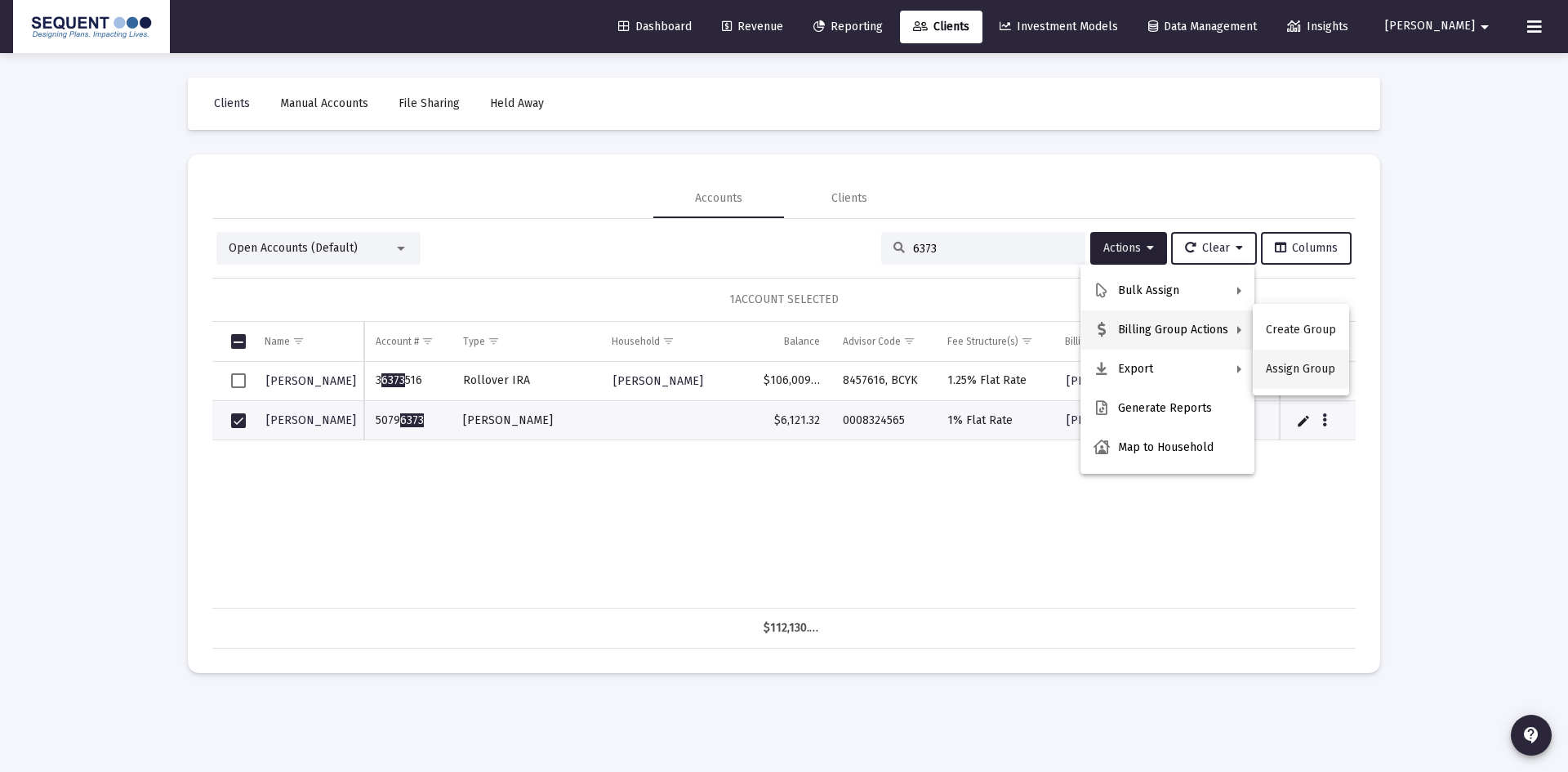
click at [1281, 358] on button "Assign Group" at bounding box center [1301, 369] width 96 height 39
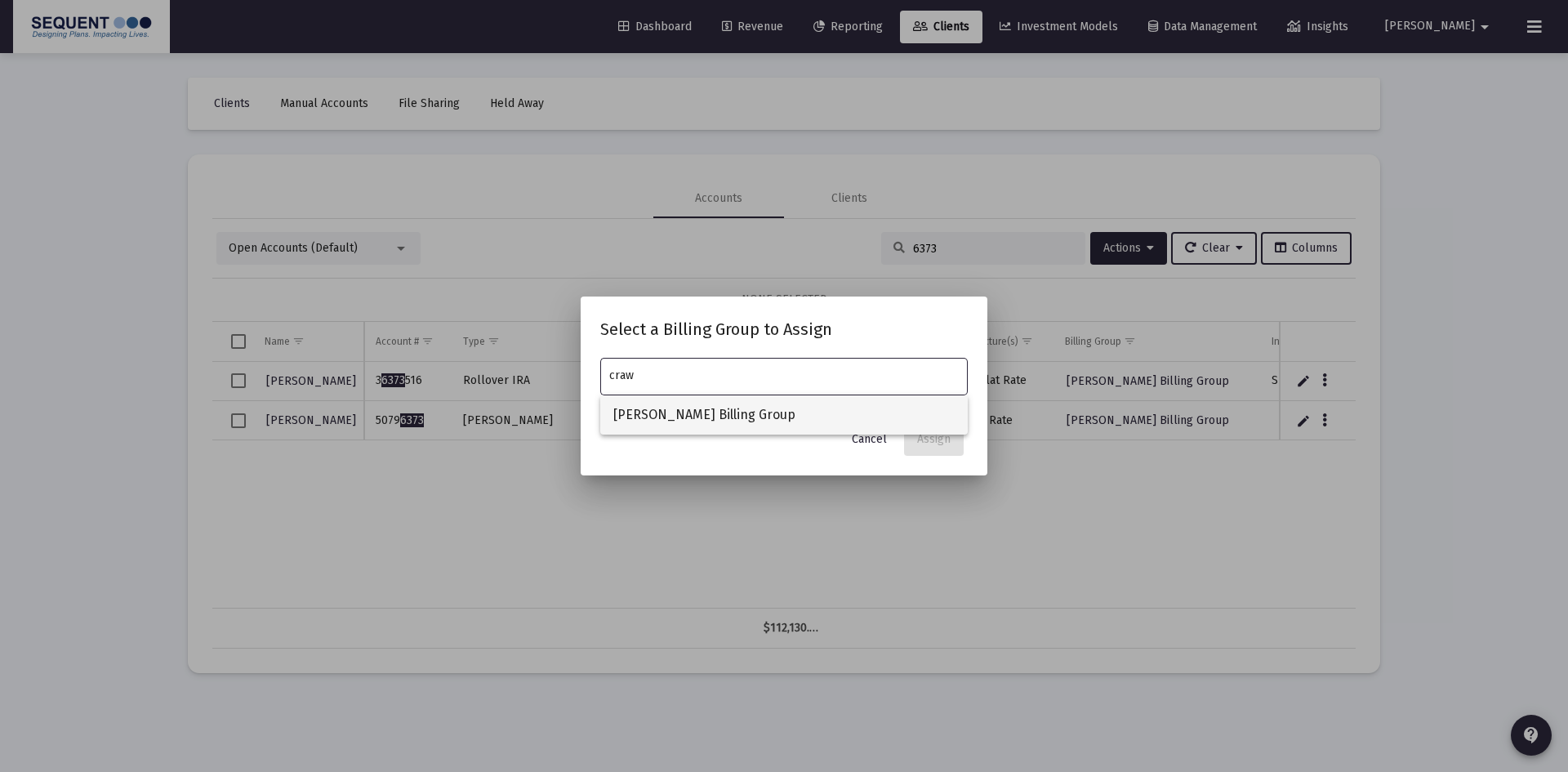
click at [655, 409] on span "[PERSON_NAME] Billing Group" at bounding box center [784, 414] width 342 height 39
type input "[PERSON_NAME] Billing Group"
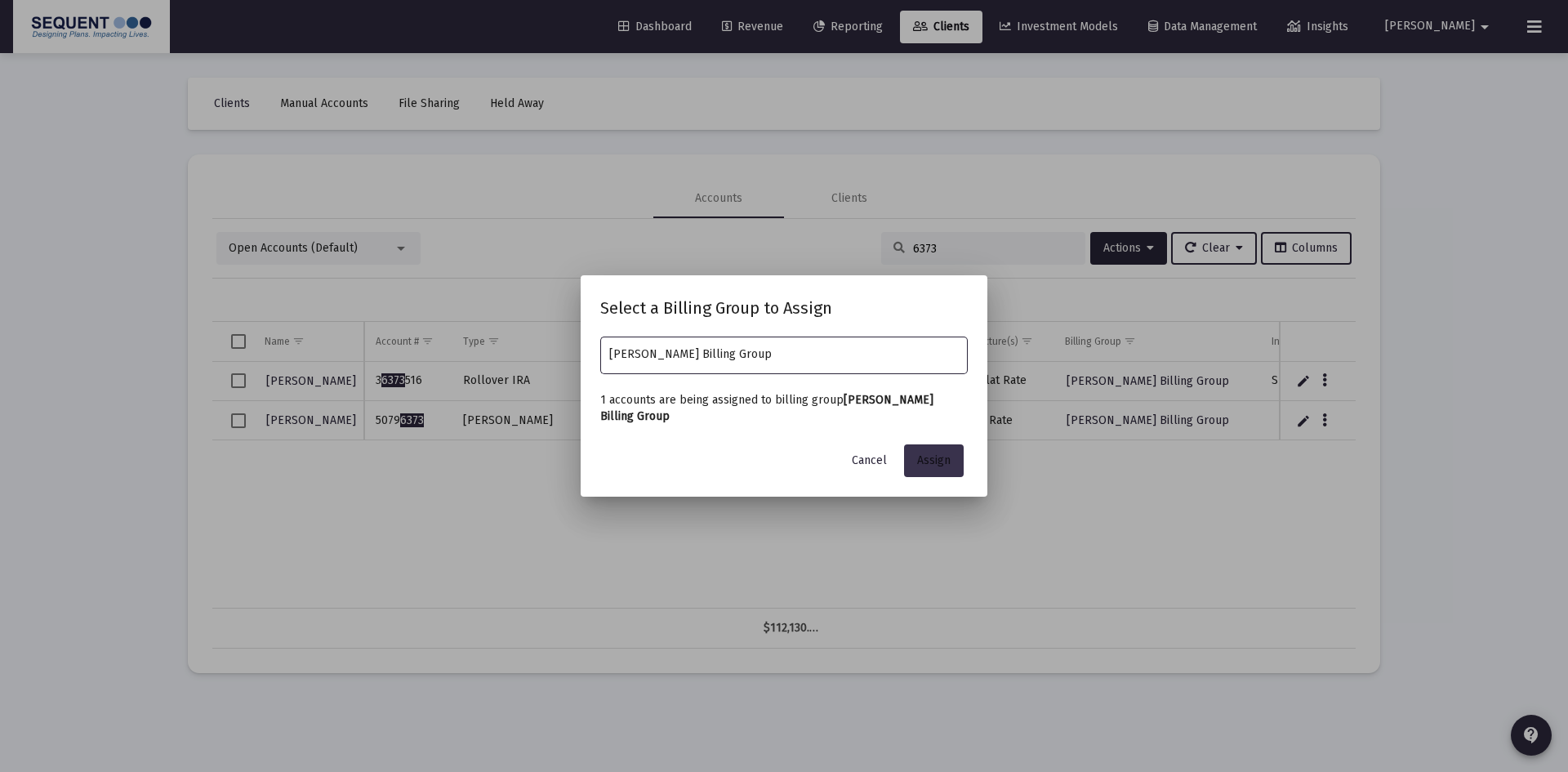
click at [934, 459] on span "Assign" at bounding box center [934, 461] width 33 height 14
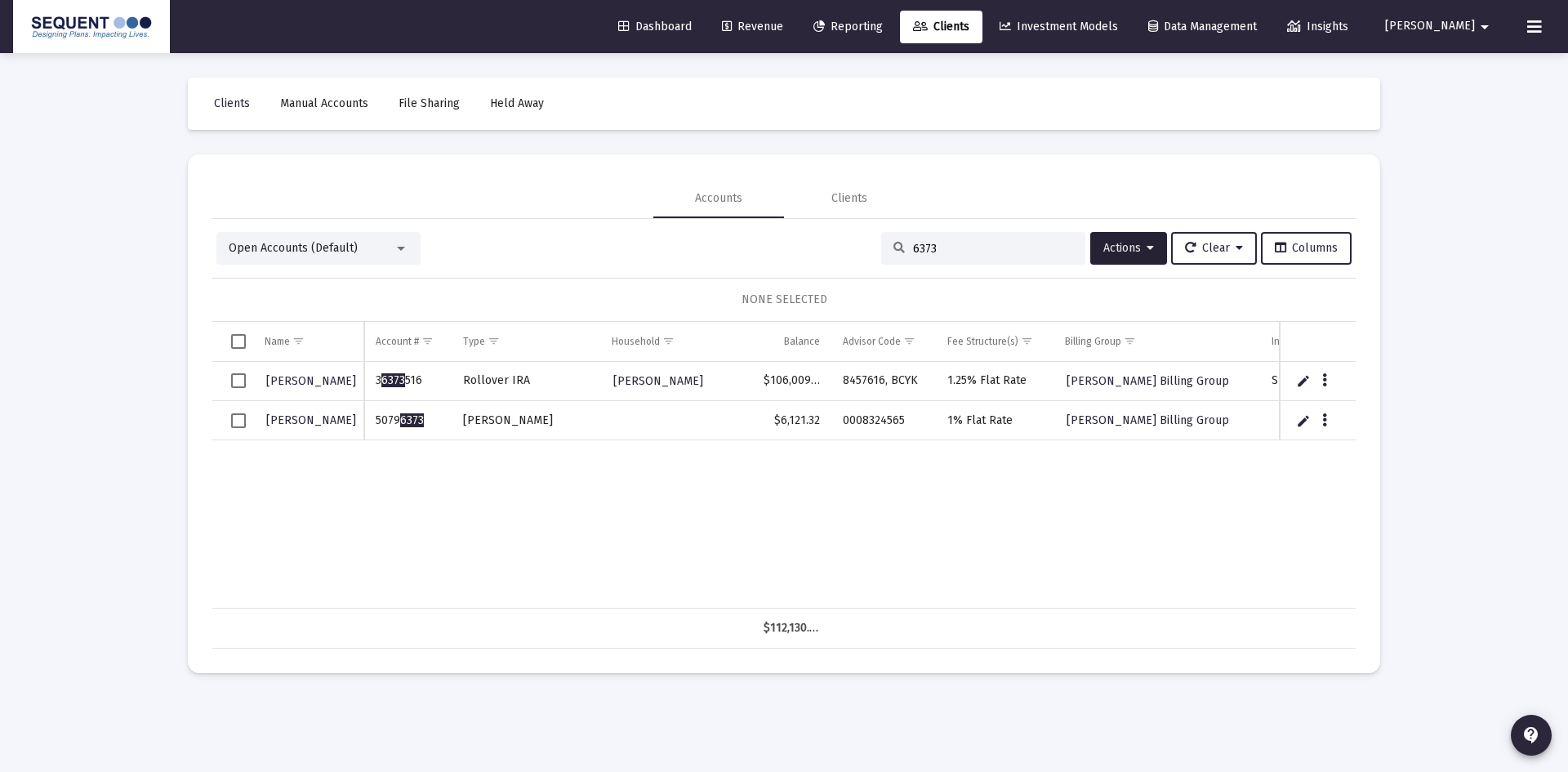
drag, startPoint x: 945, startPoint y: 244, endPoint x: 851, endPoint y: 252, distance: 94.3
click at [851, 252] on div "Open Accounts (Default) 6373 Actions Clear Columns" at bounding box center [784, 247] width 1135 height 32
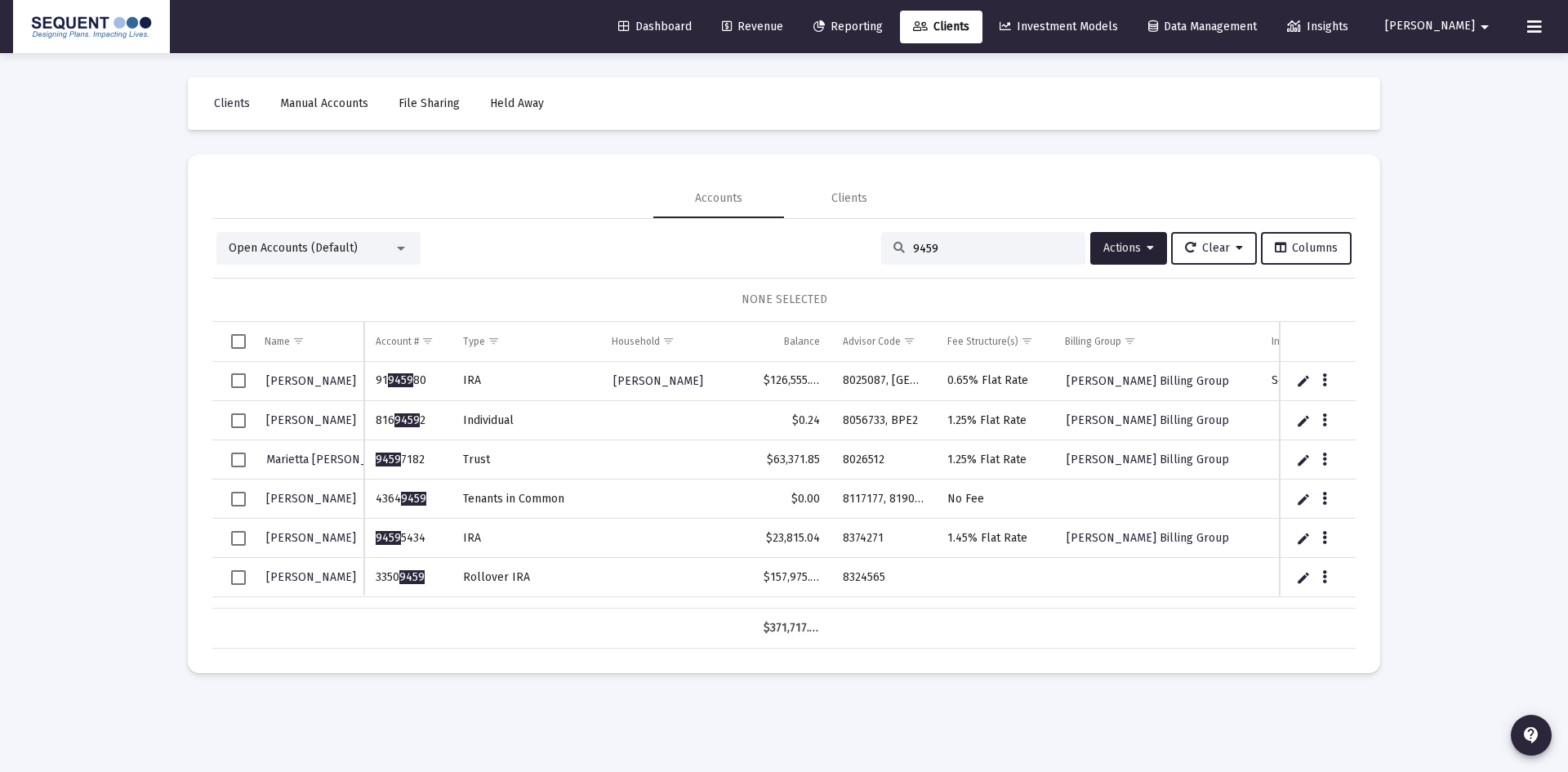
type input "9459"
drag, startPoint x: 424, startPoint y: 577, endPoint x: 373, endPoint y: 580, distance: 51.1
click at [373, 580] on td "3350 9459" at bounding box center [407, 577] width 87 height 39
drag, startPoint x: 888, startPoint y: 581, endPoint x: 832, endPoint y: 580, distance: 56.0
click at [832, 580] on td "8324565" at bounding box center [884, 577] width 105 height 39
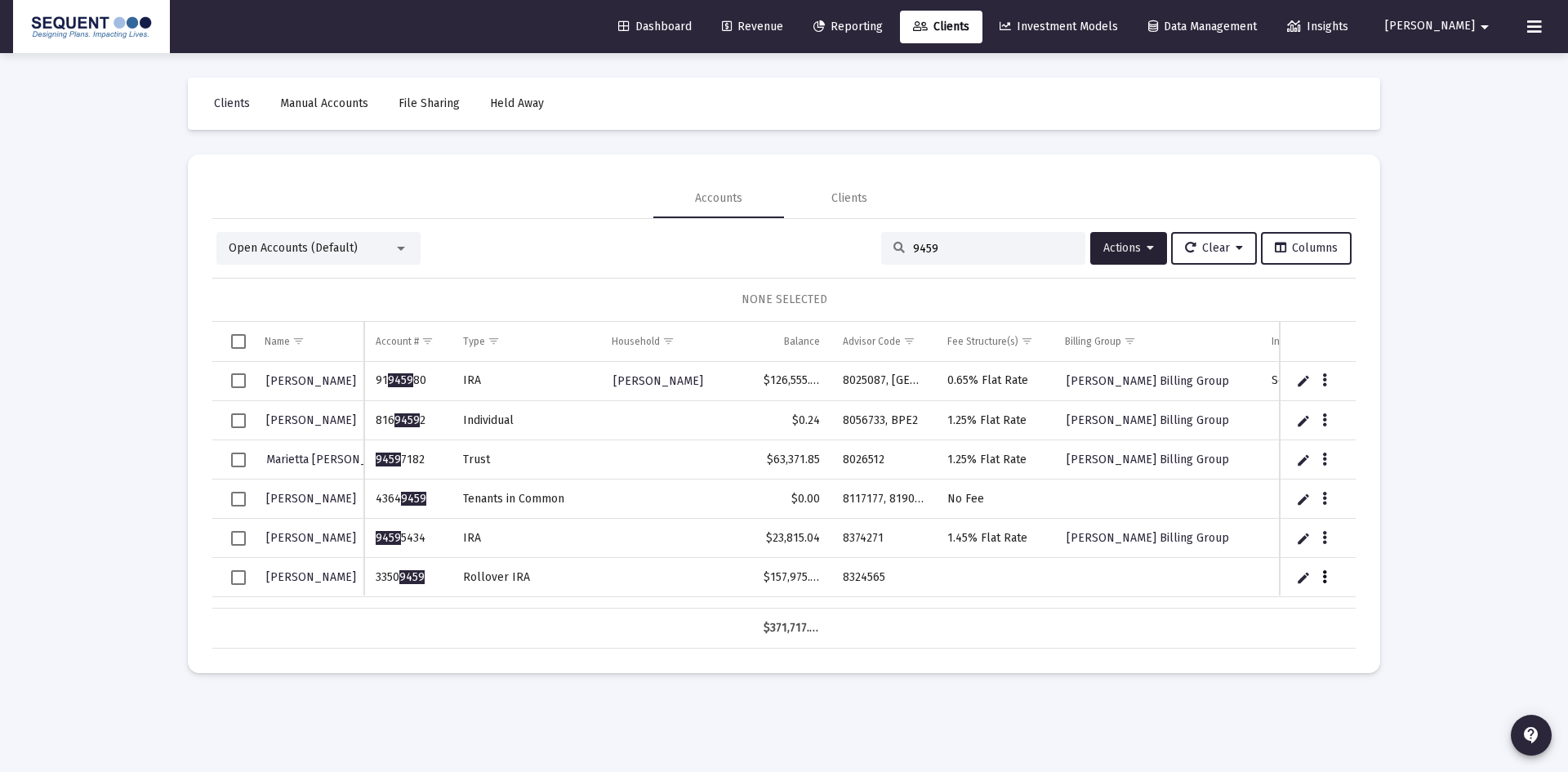
click at [1320, 576] on button "Data grid" at bounding box center [1324, 576] width 15 height 15
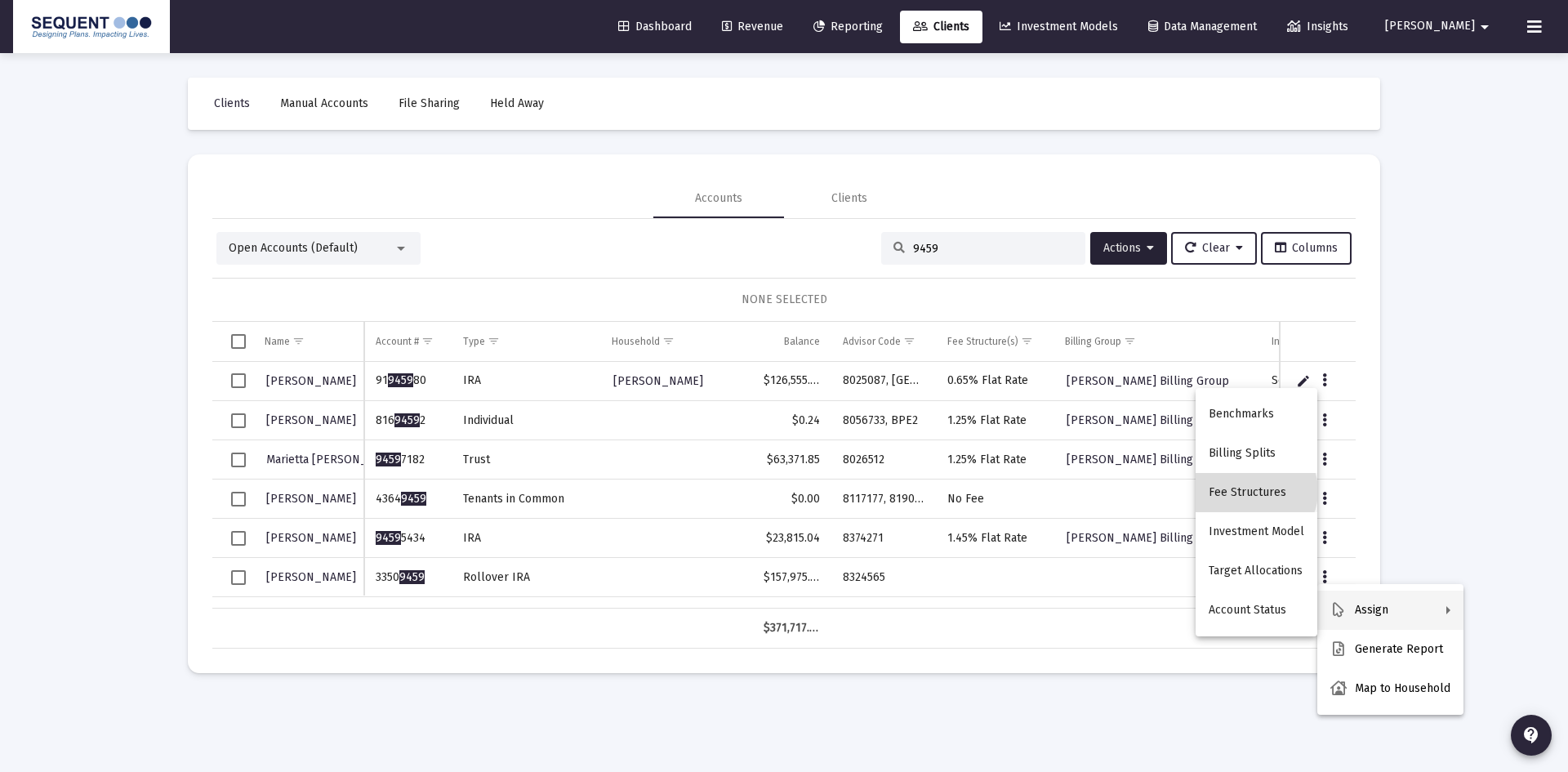
click at [1256, 491] on button "Fee Structures" at bounding box center [1256, 492] width 121 height 39
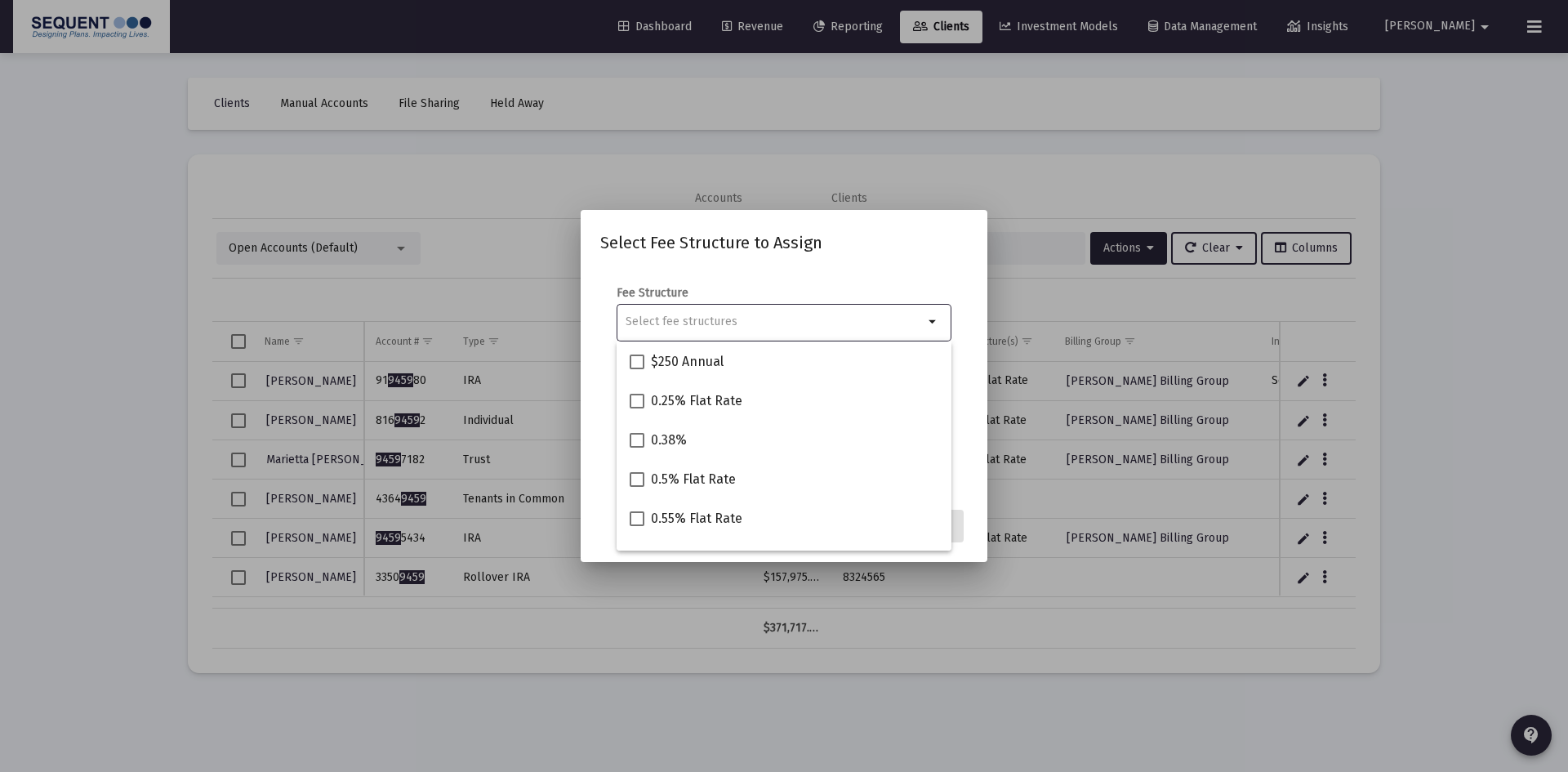
click at [732, 321] on input "Selection" at bounding box center [774, 322] width 298 height 13
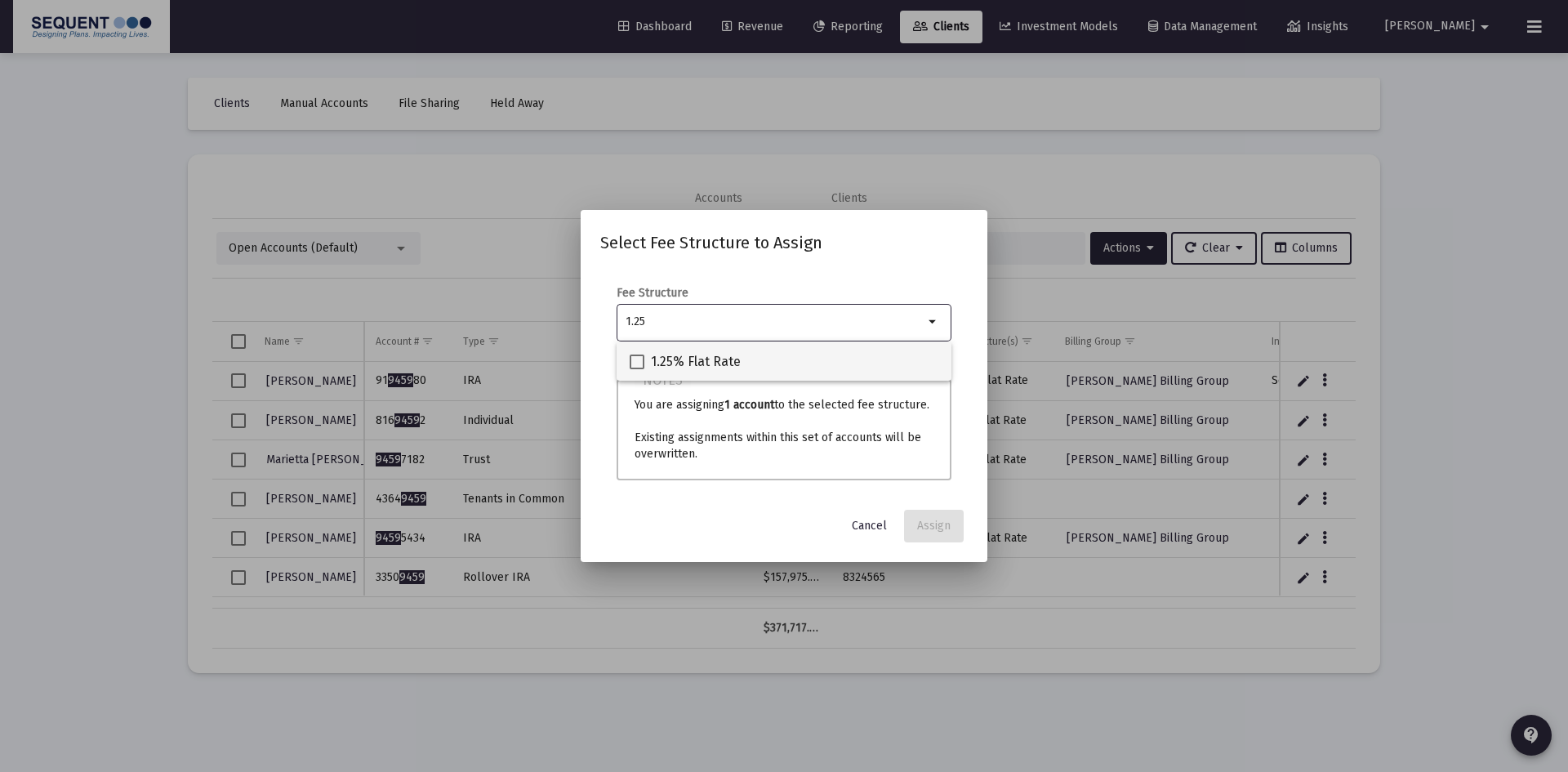
type input "1.25"
click at [711, 352] on span "1.25% Flat Rate" at bounding box center [696, 362] width 90 height 19
click at [637, 369] on input "1.25% Flat Rate" at bounding box center [636, 369] width 1 height 1
checkbox input "true"
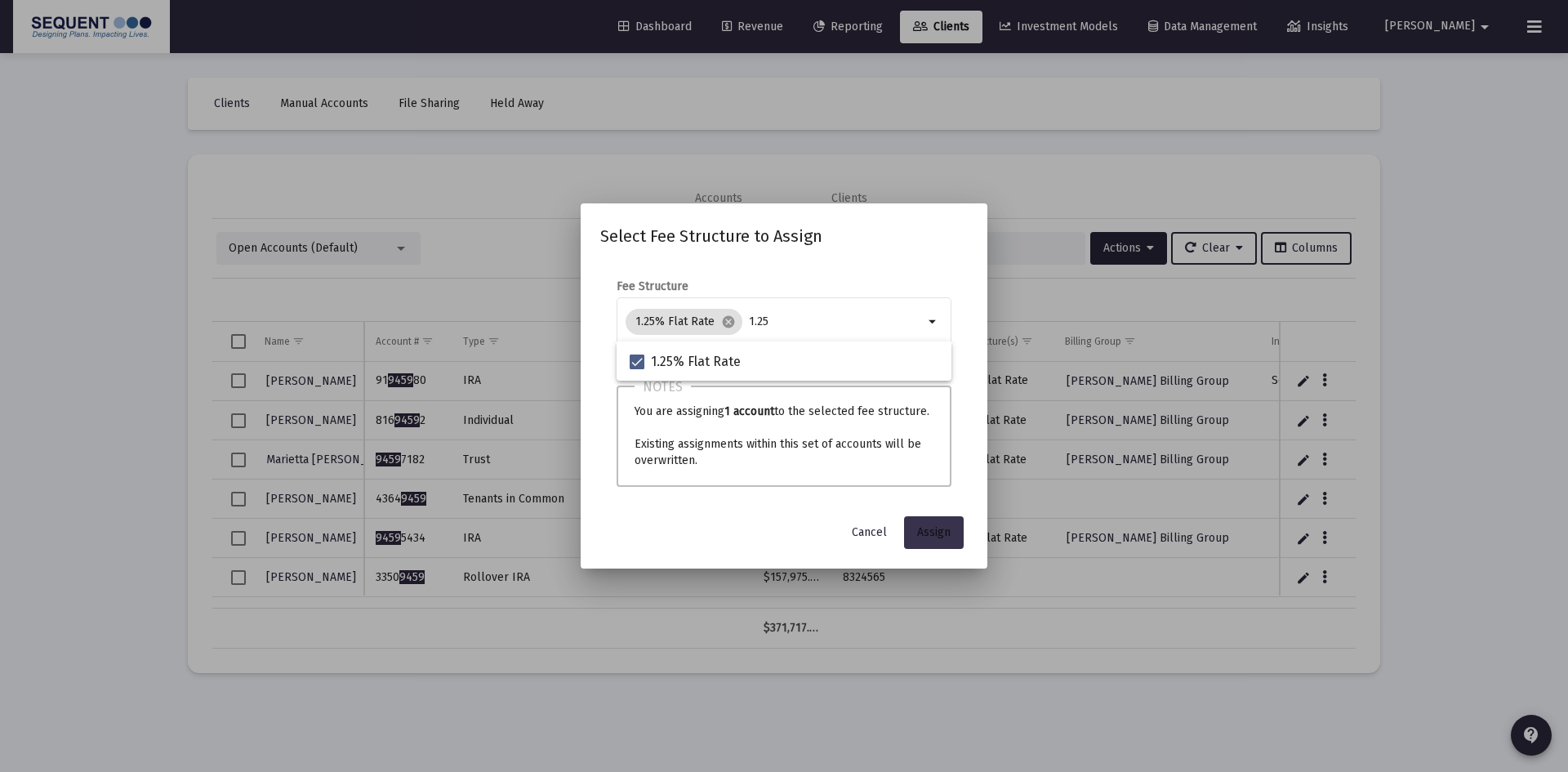
click at [933, 530] on span "Assign" at bounding box center [934, 532] width 33 height 14
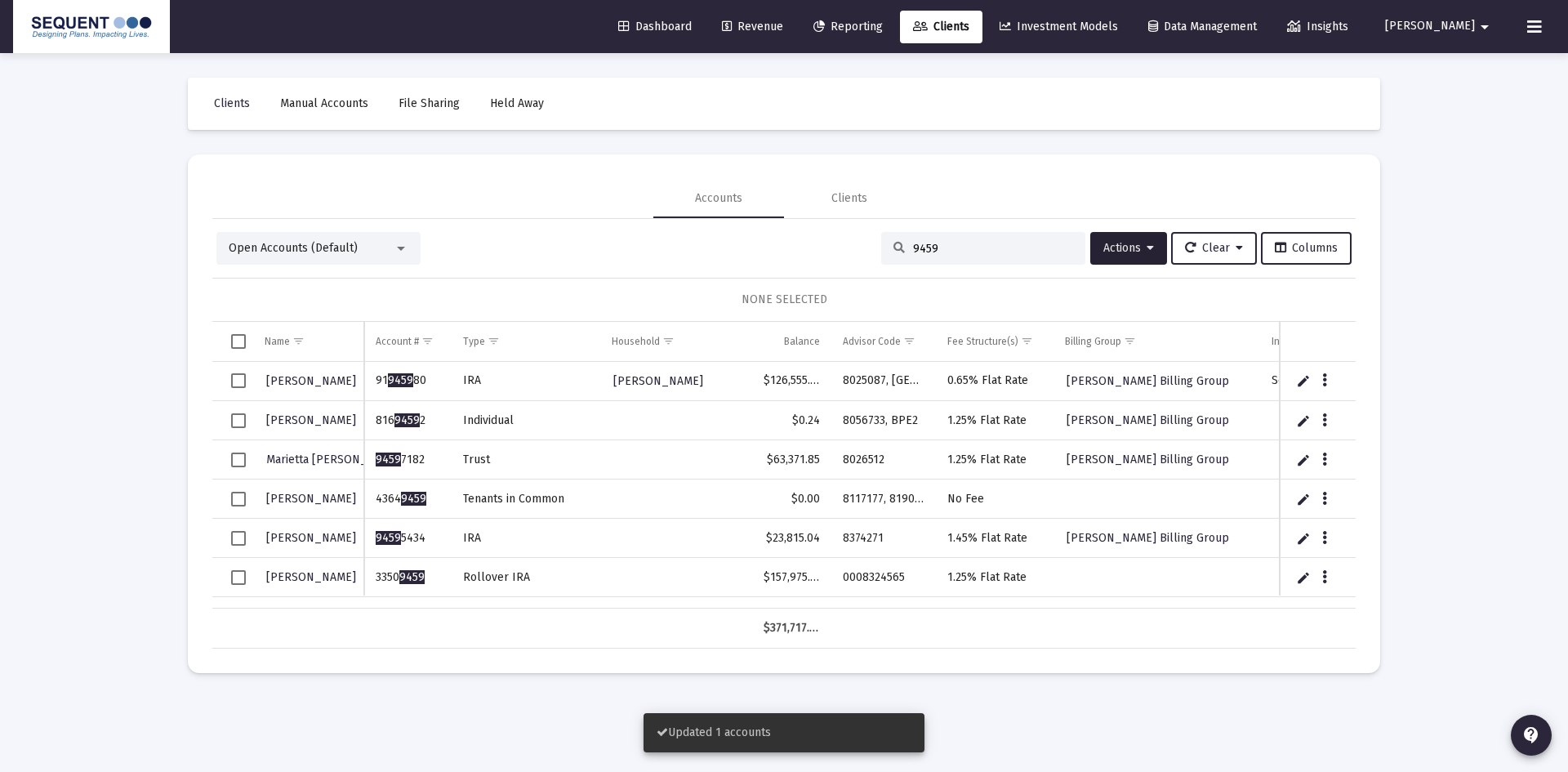
click at [237, 574] on span "Select row" at bounding box center [238, 577] width 15 height 15
click at [1147, 253] on icon at bounding box center [1150, 248] width 7 height 11
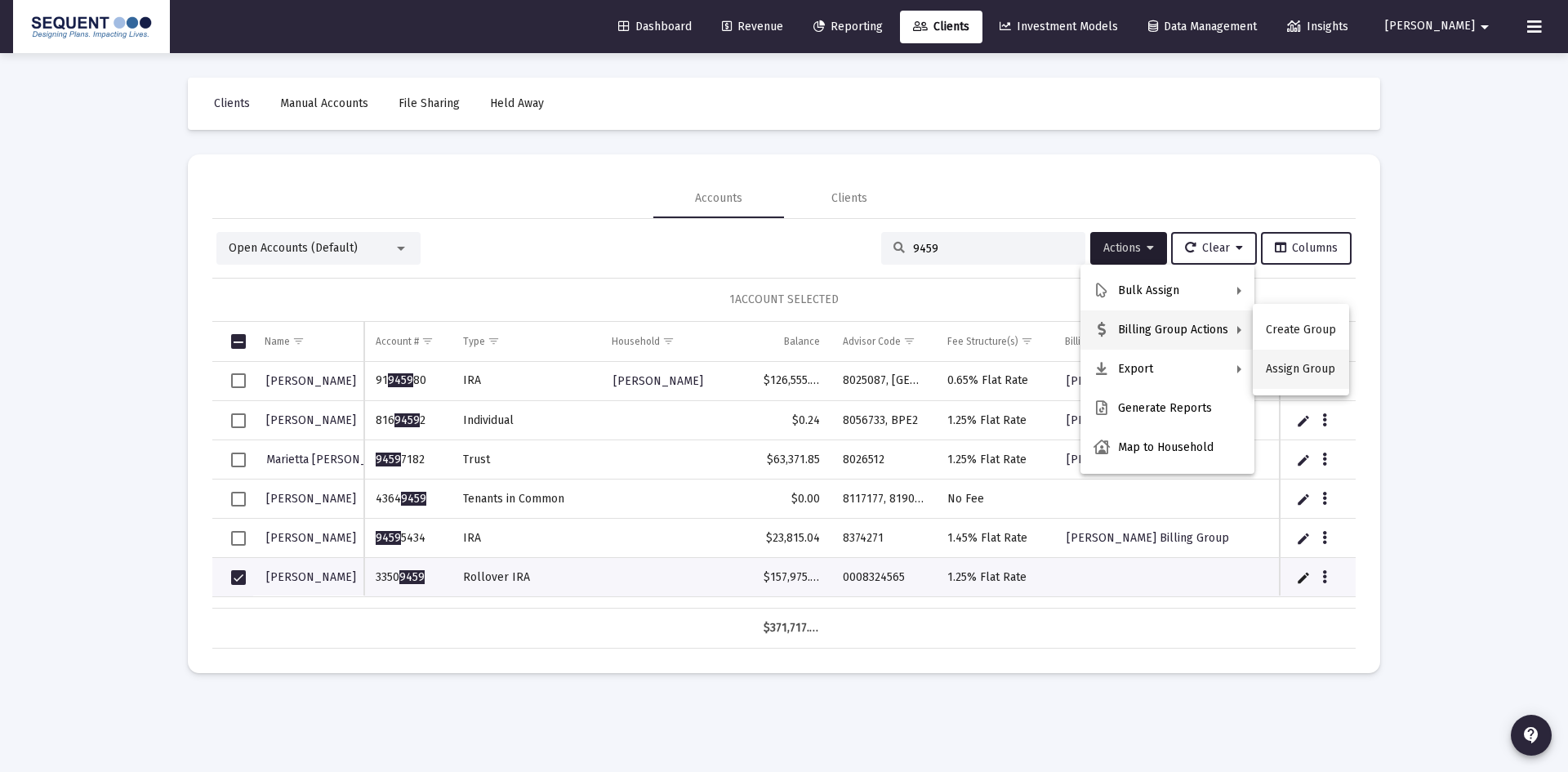
click at [1277, 366] on button "Assign Group" at bounding box center [1301, 369] width 96 height 39
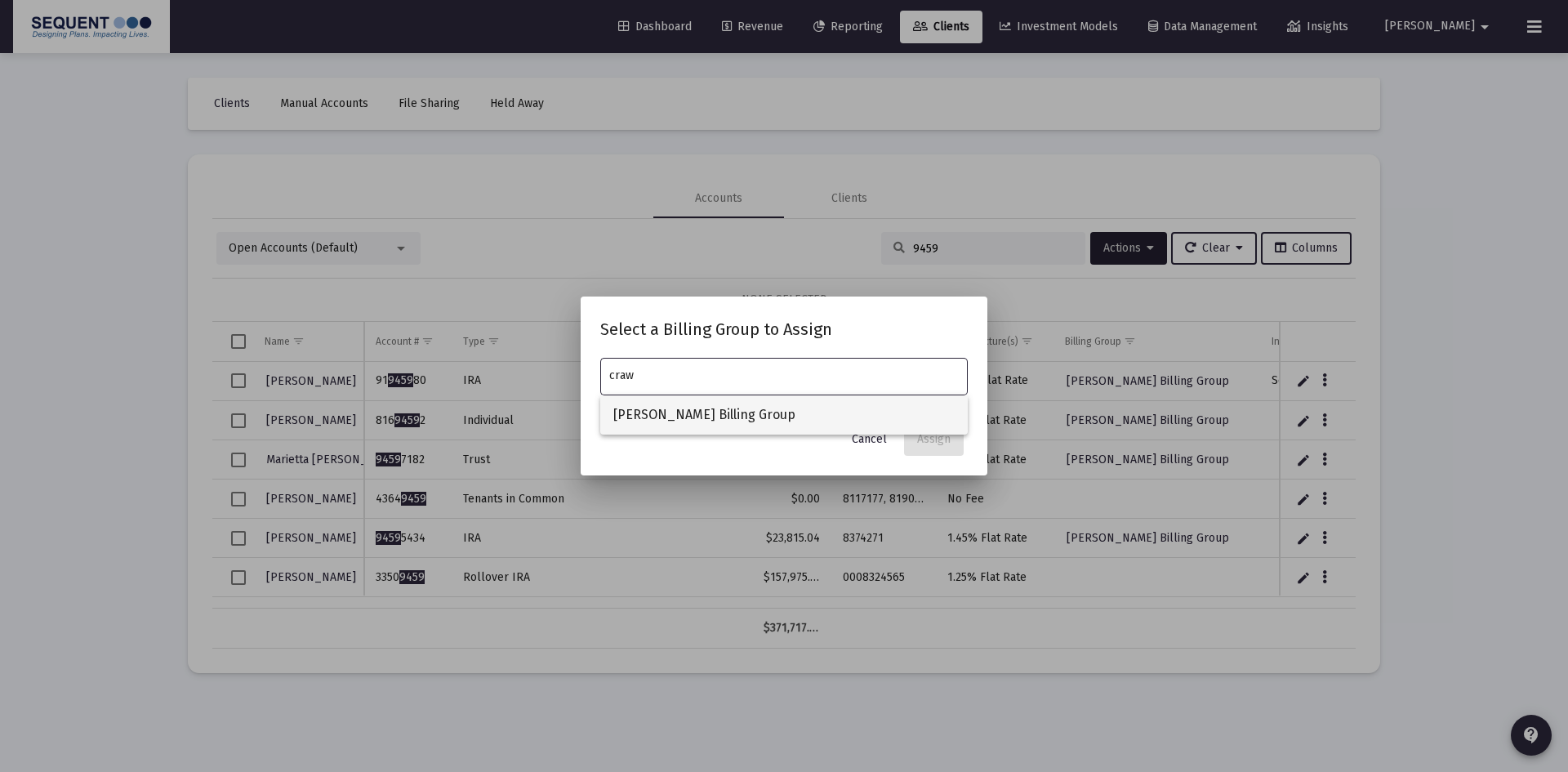
click at [809, 416] on span "[PERSON_NAME] Billing Group" at bounding box center [784, 414] width 342 height 39
type input "[PERSON_NAME] Billing Group"
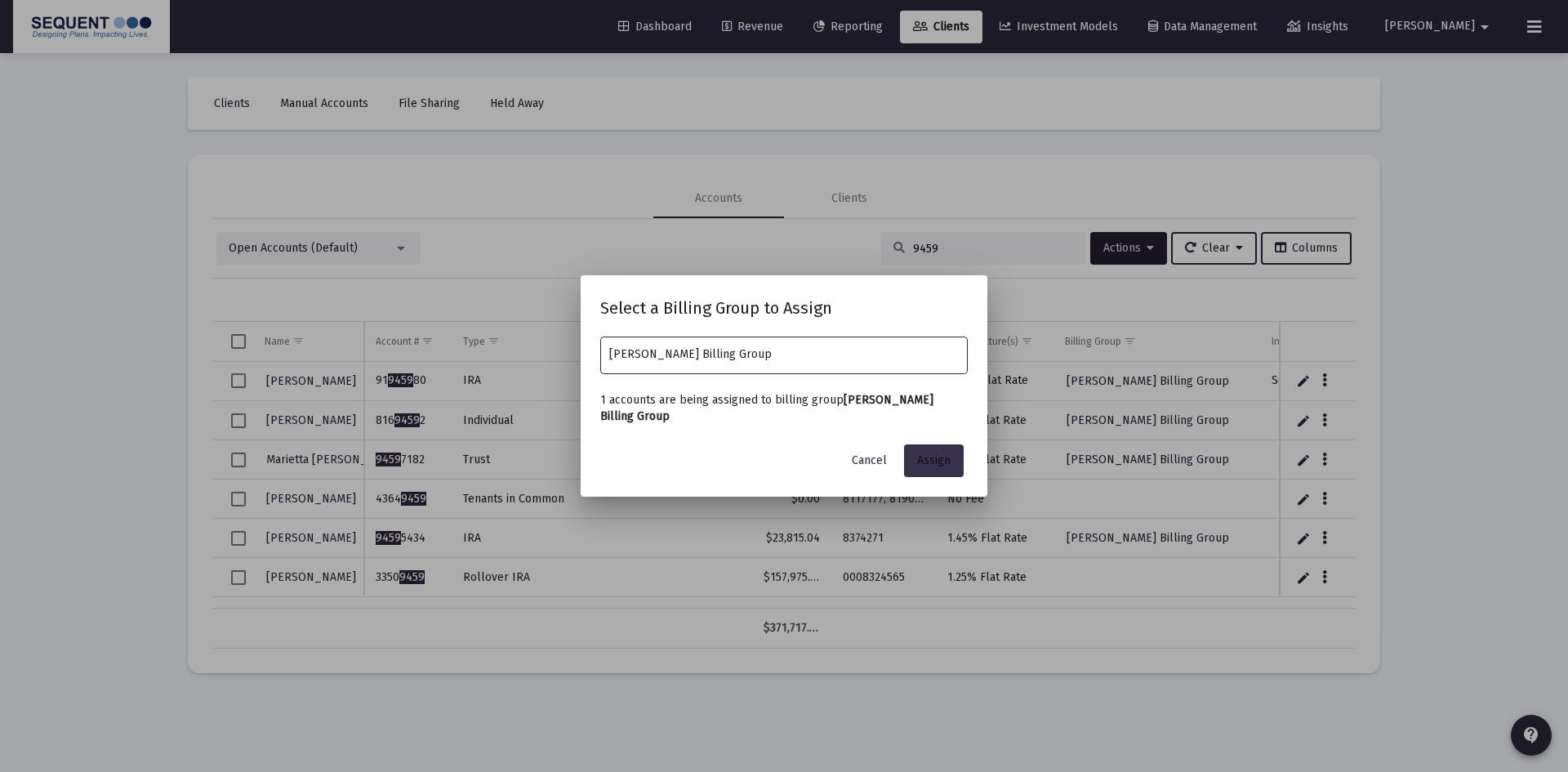
click at [942, 461] on span "Assign" at bounding box center [934, 461] width 33 height 14
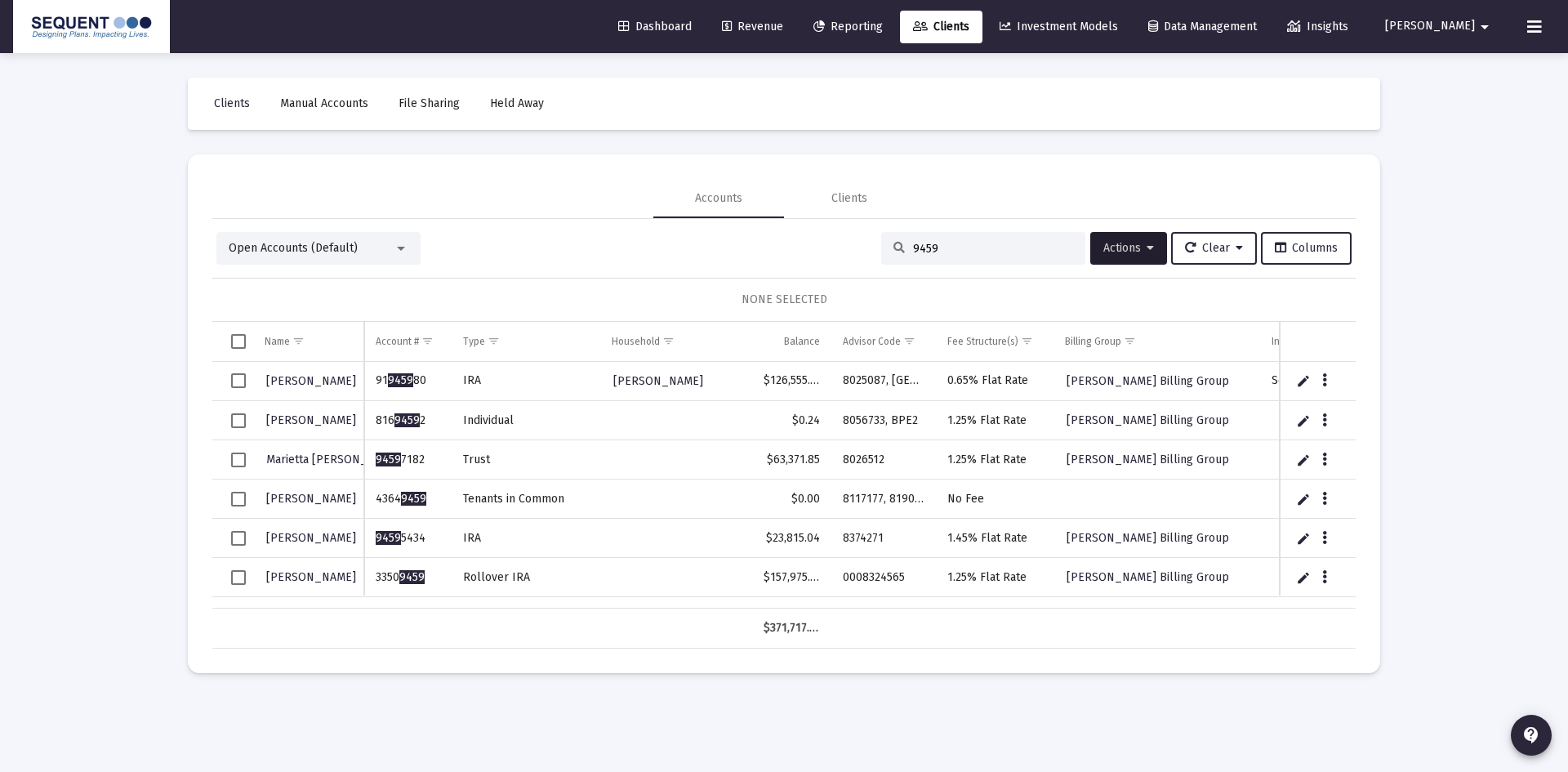
drag, startPoint x: 935, startPoint y: 247, endPoint x: 812, endPoint y: 245, distance: 123.0
click at [823, 247] on div "Open Accounts (Default) 9459 Actions Clear Columns" at bounding box center [784, 247] width 1135 height 32
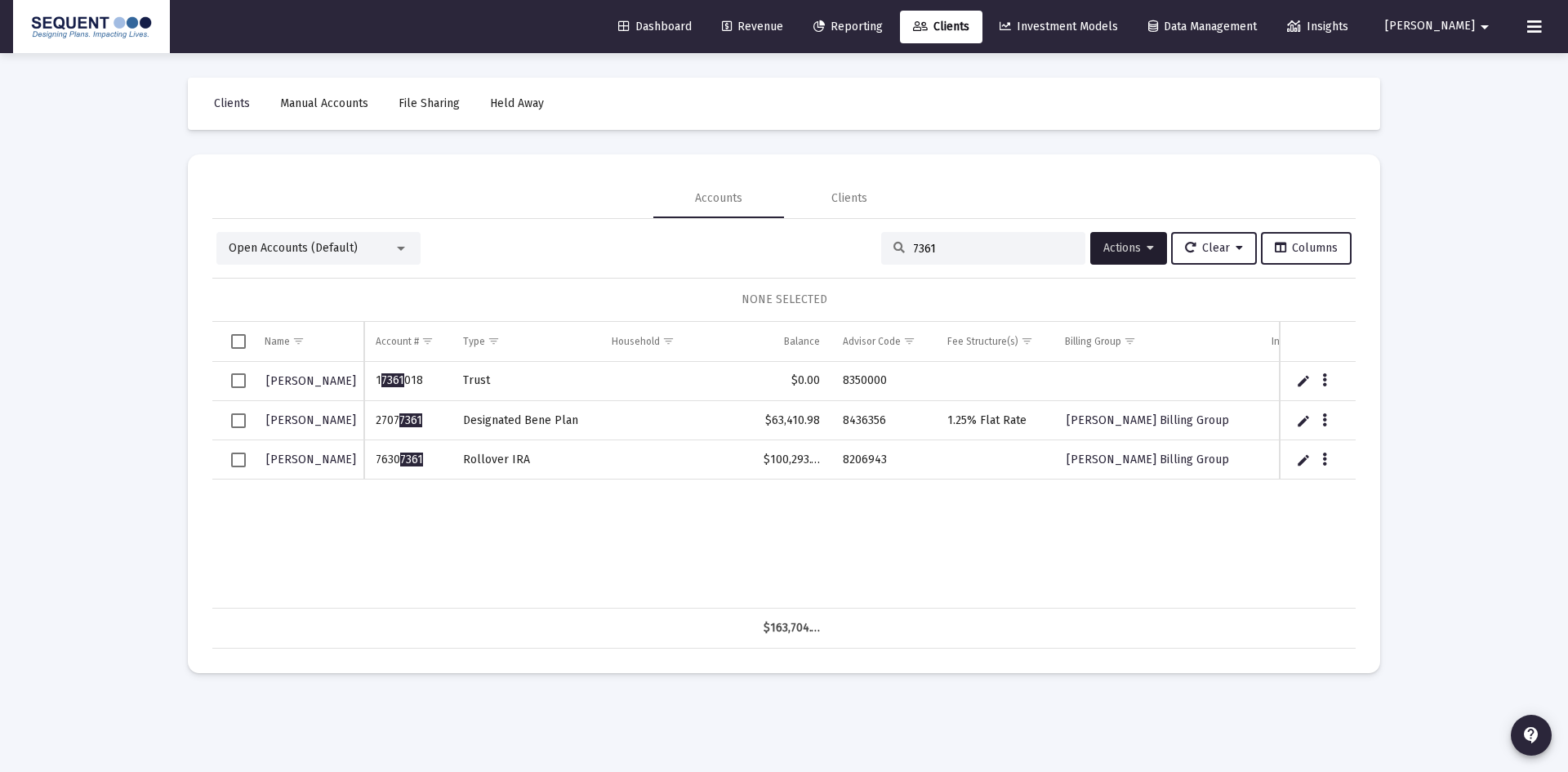
type input "7361"
drag, startPoint x: 413, startPoint y: 466, endPoint x: 376, endPoint y: 467, distance: 37.0
click at [376, 467] on td "7630 7361" at bounding box center [407, 460] width 87 height 39
drag, startPoint x: 888, startPoint y: 462, endPoint x: 842, endPoint y: 463, distance: 46.0
click at [842, 463] on td "8206943" at bounding box center [884, 460] width 105 height 39
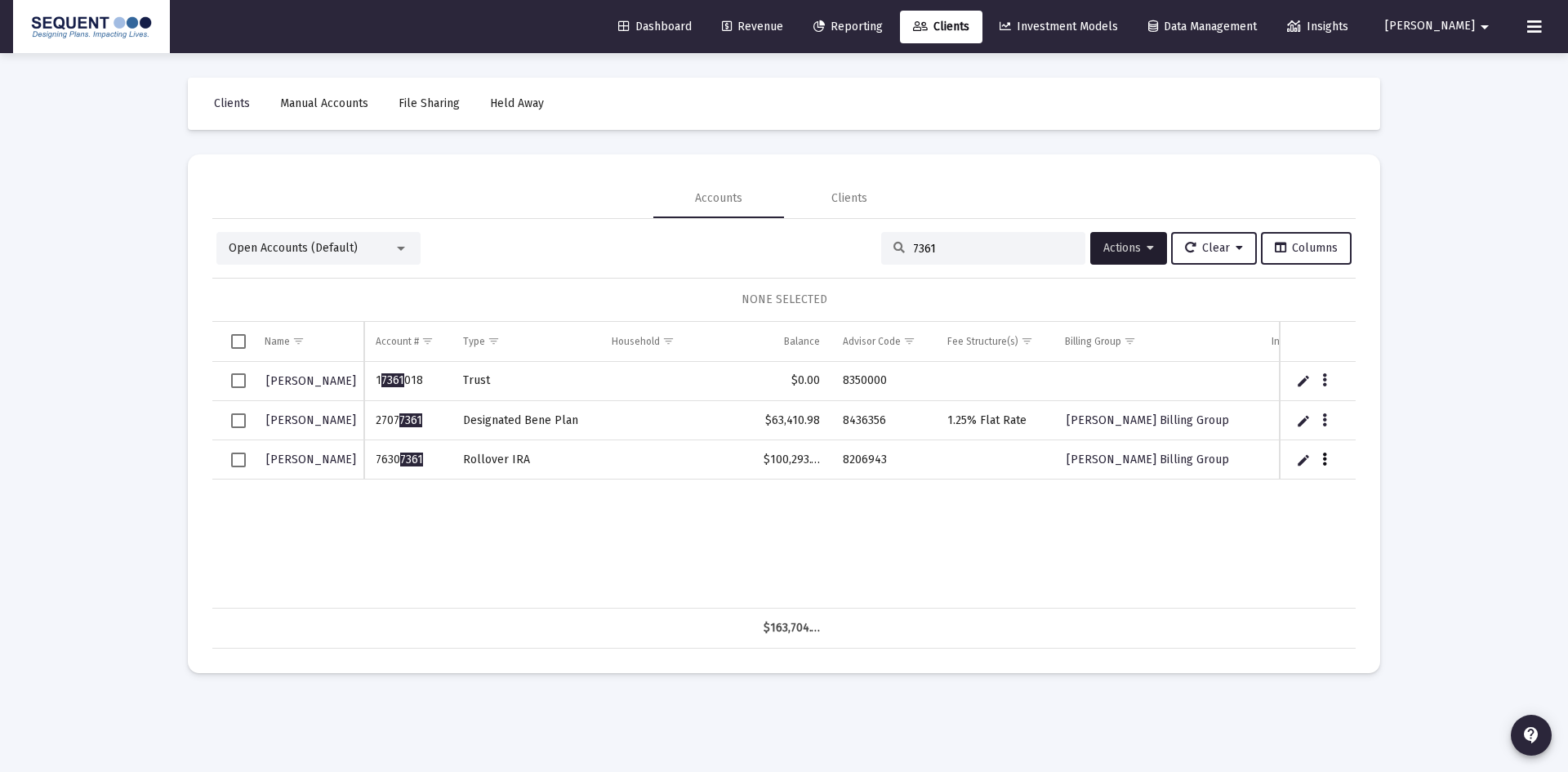
click at [1321, 459] on button "Data grid" at bounding box center [1324, 459] width 15 height 15
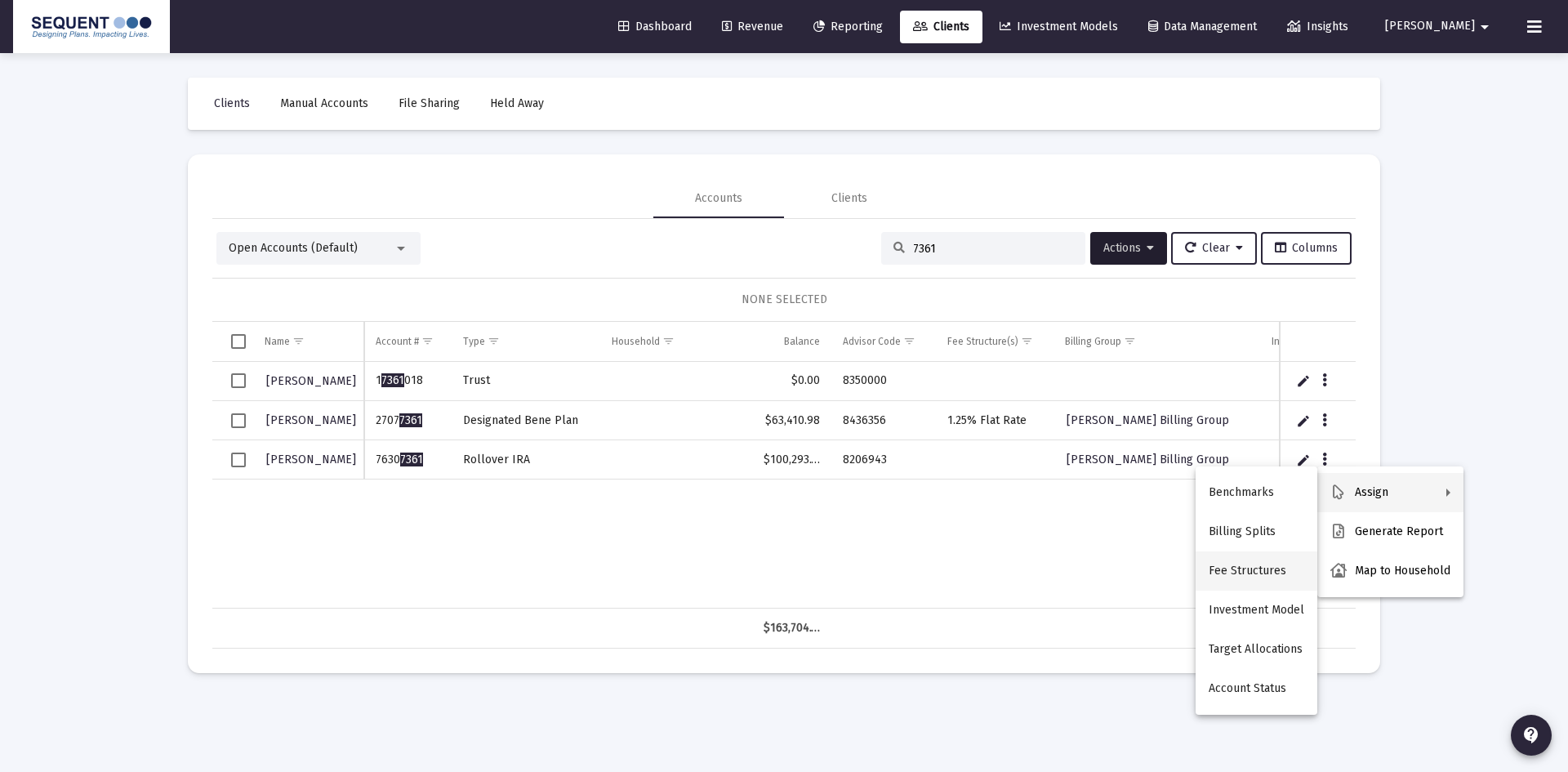
click at [1227, 562] on button "Fee Structures" at bounding box center [1256, 571] width 121 height 39
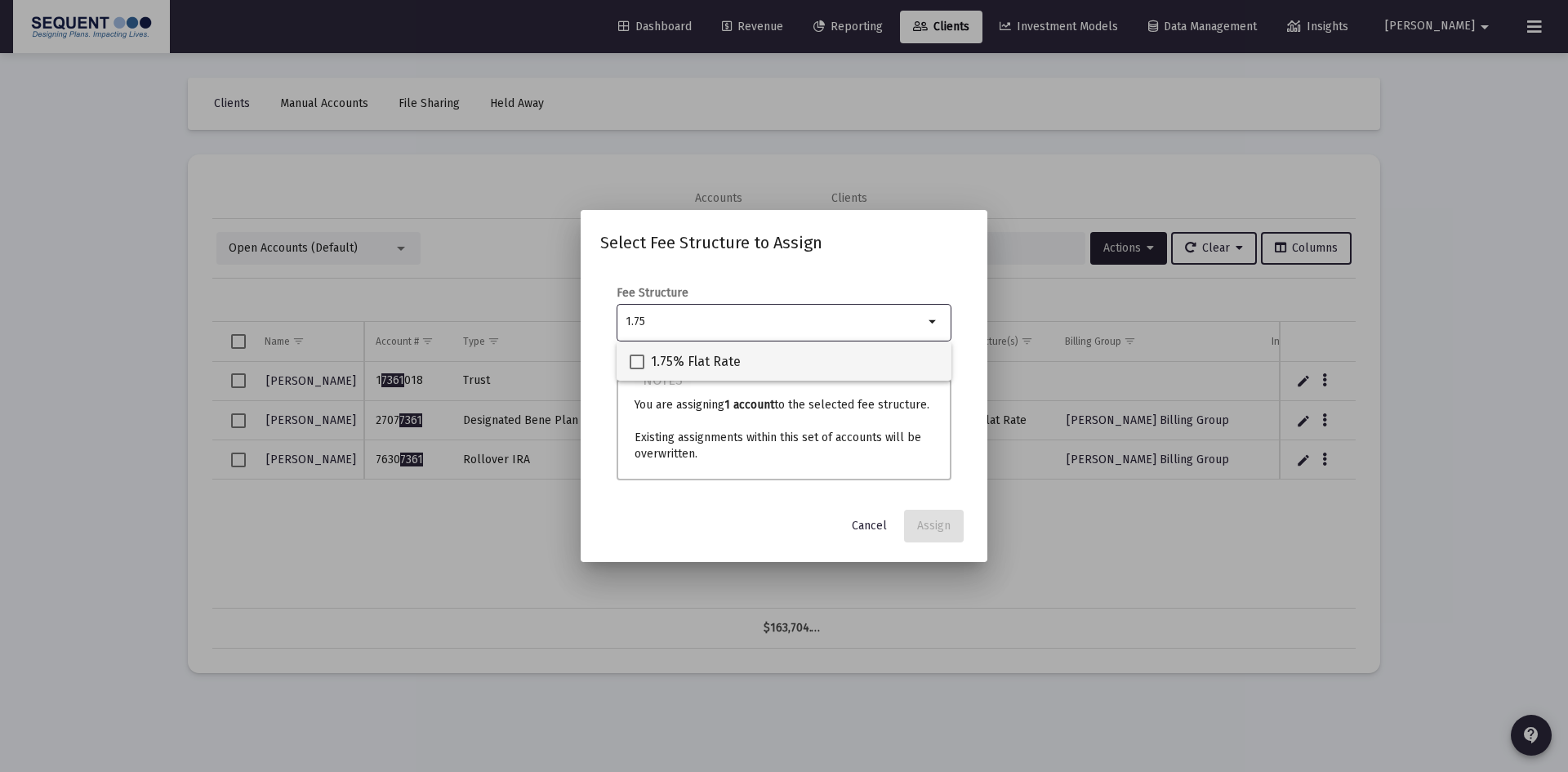
type input "1.75"
click at [703, 359] on span "1.75% Flat Rate" at bounding box center [696, 362] width 90 height 19
click at [637, 369] on input "1.75% Flat Rate" at bounding box center [636, 369] width 1 height 1
checkbox input "true"
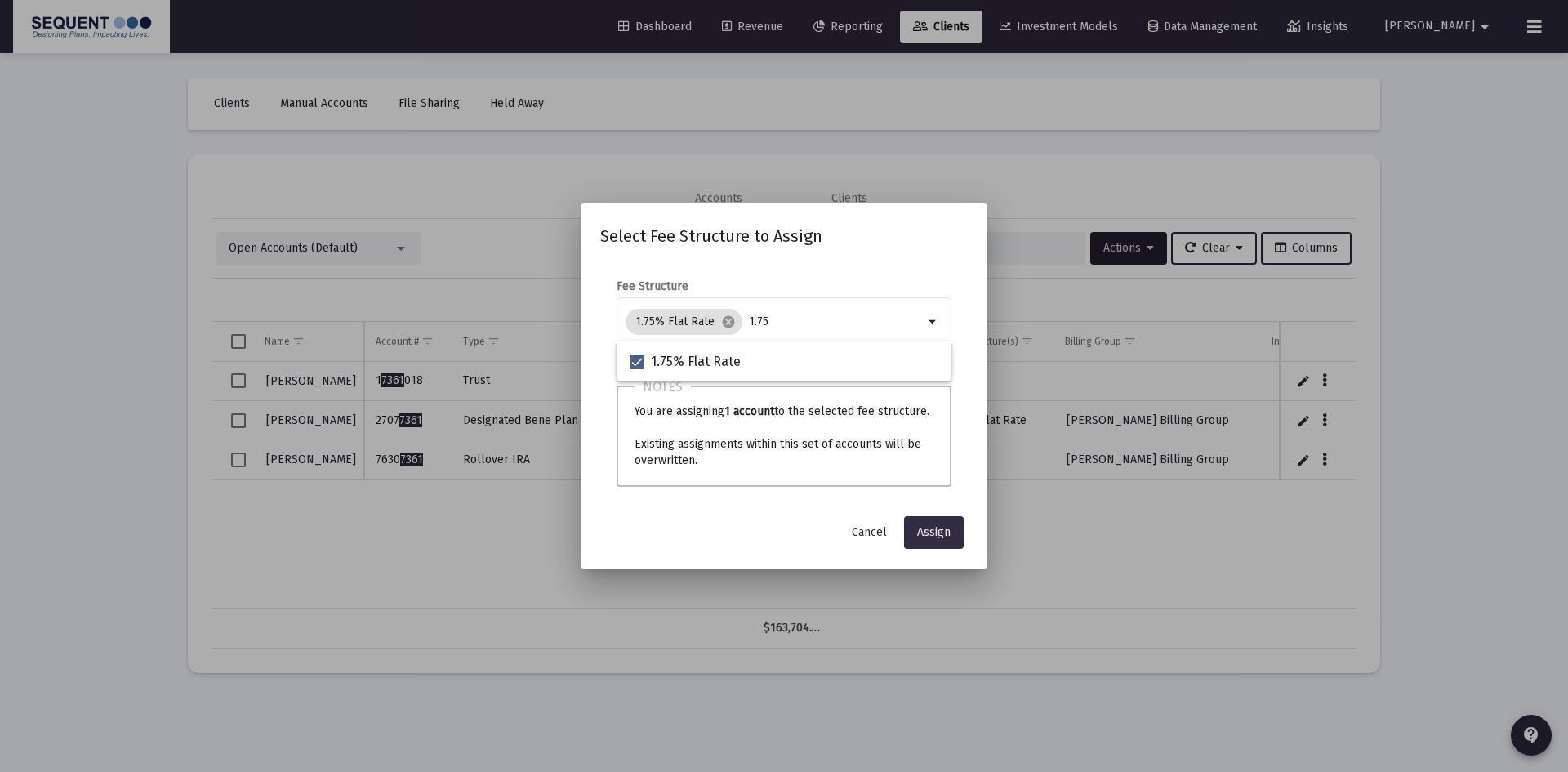
click at [945, 526] on span "Assign" at bounding box center [934, 532] width 33 height 14
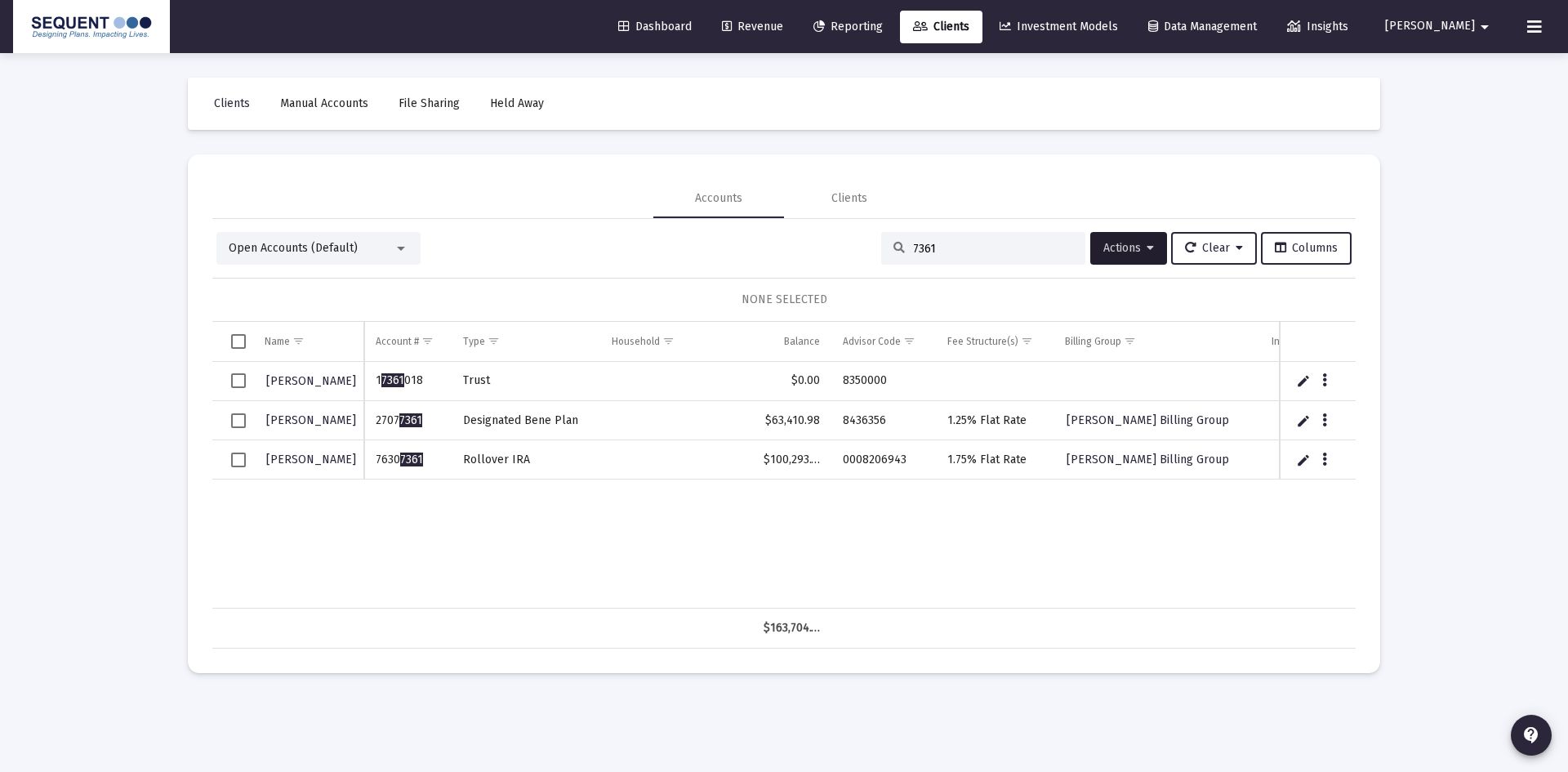
drag, startPoint x: 932, startPoint y: 244, endPoint x: 830, endPoint y: 245, distance: 102.0
click at [830, 245] on div "Open Accounts (Default) 7361 Actions Clear Columns" at bounding box center [784, 247] width 1135 height 32
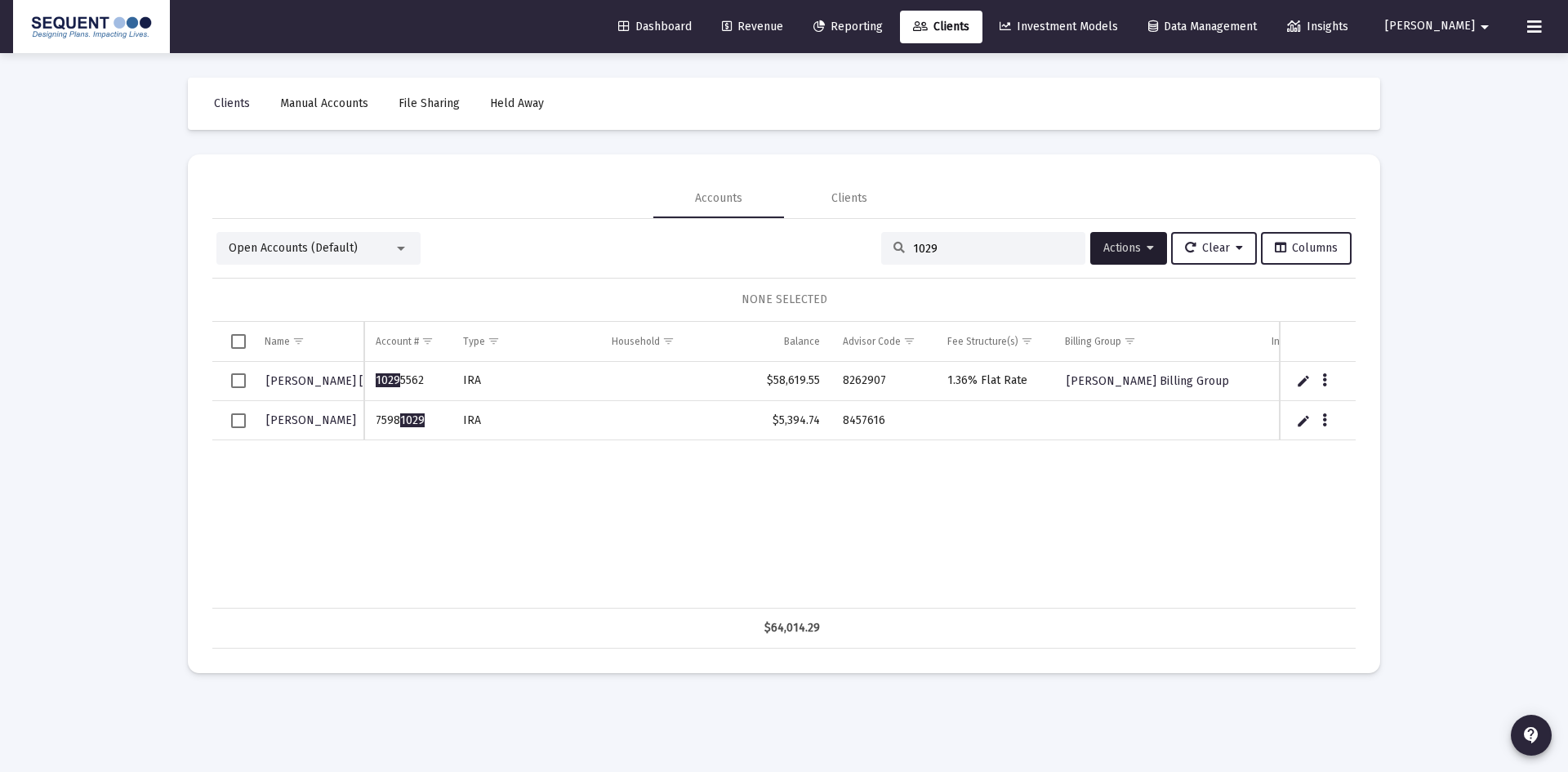
type input "1029"
drag, startPoint x: 426, startPoint y: 420, endPoint x: 374, endPoint y: 421, distance: 52.0
click at [374, 421] on td "7598 1029" at bounding box center [407, 421] width 87 height 39
drag, startPoint x: 893, startPoint y: 415, endPoint x: 822, endPoint y: 421, distance: 71.3
click at [822, 421] on tr "[PERSON_NAME] 7598 1029 IRA $5,394.74 8457616" at bounding box center [940, 421] width 1455 height 39
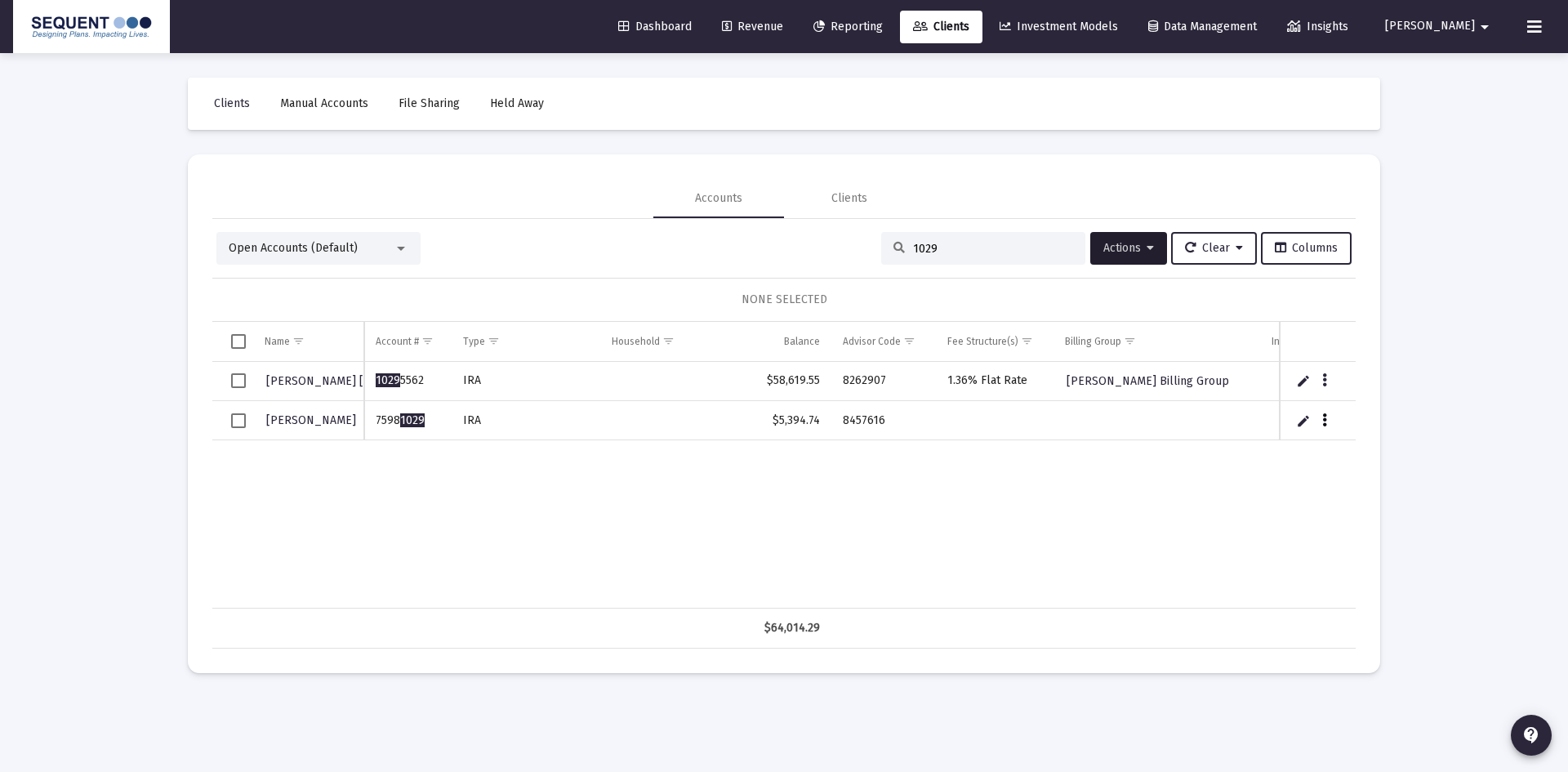
click at [1326, 421] on icon "Data grid" at bounding box center [1325, 421] width 5 height 19
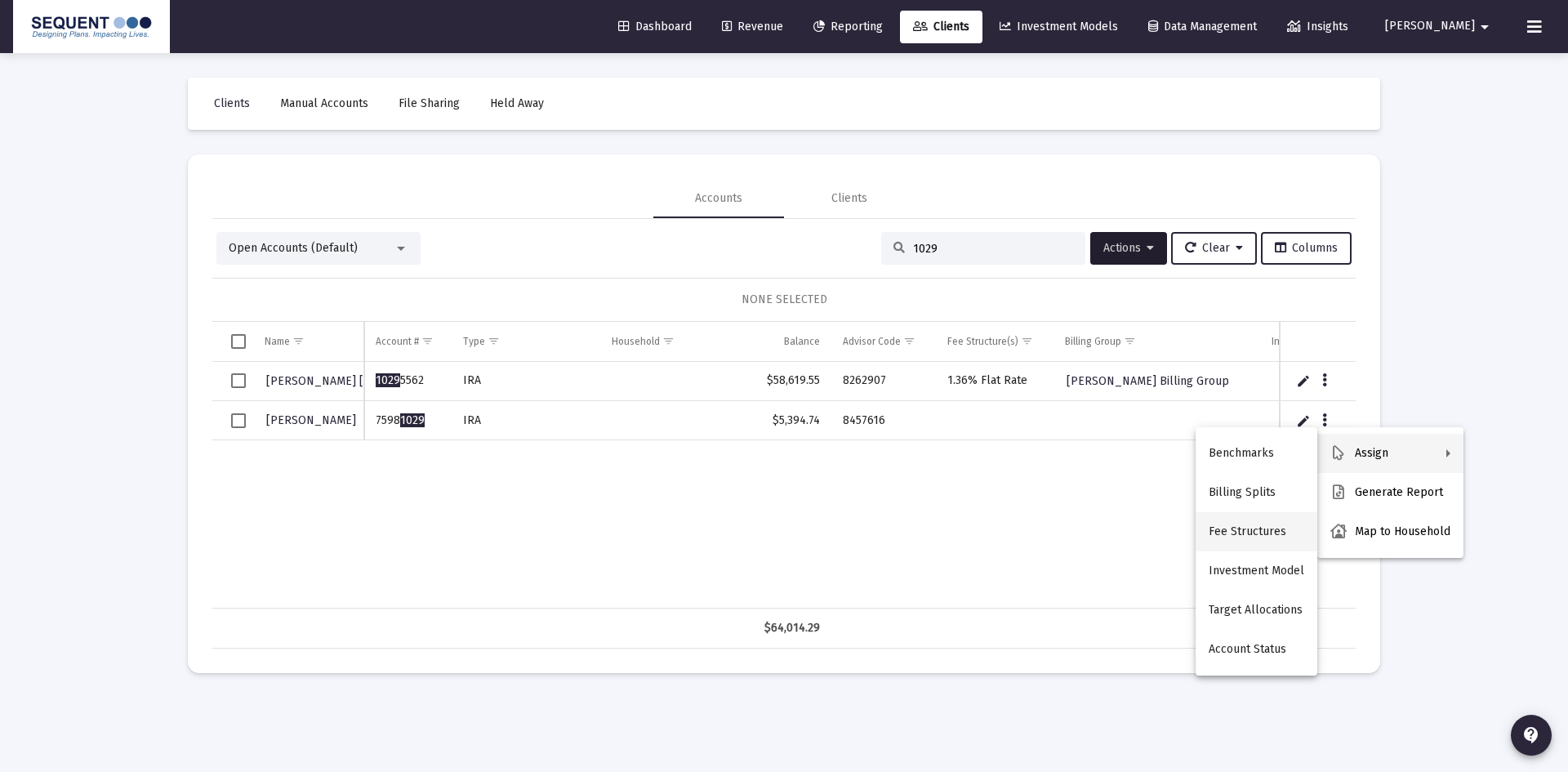
click at [1238, 544] on button "Fee Structures" at bounding box center [1256, 532] width 121 height 39
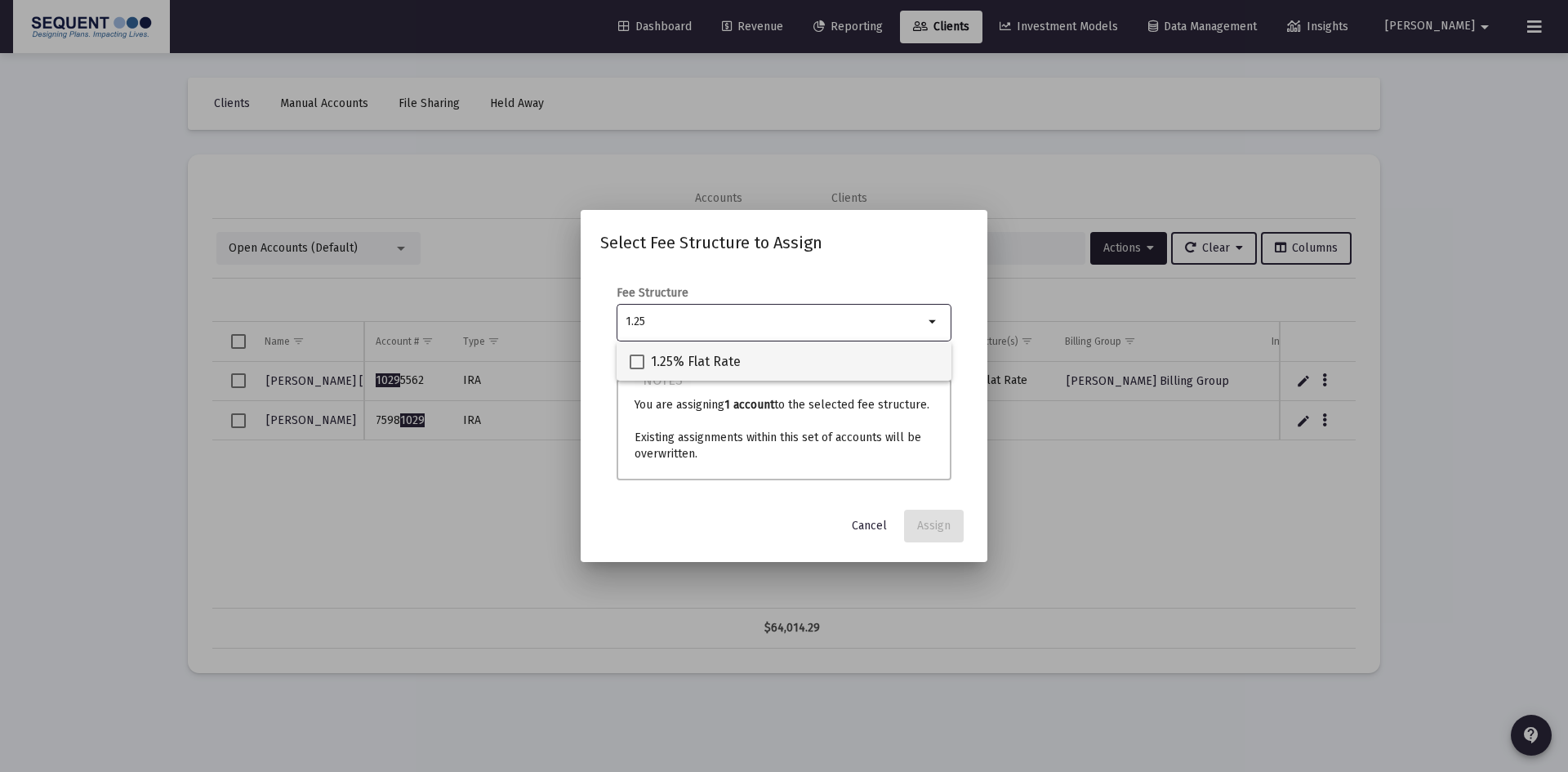
type input "1.25"
click at [675, 360] on span "1.25% Flat Rate" at bounding box center [696, 362] width 90 height 19
click at [637, 369] on input "1.25% Flat Rate" at bounding box center [636, 369] width 1 height 1
checkbox input "true"
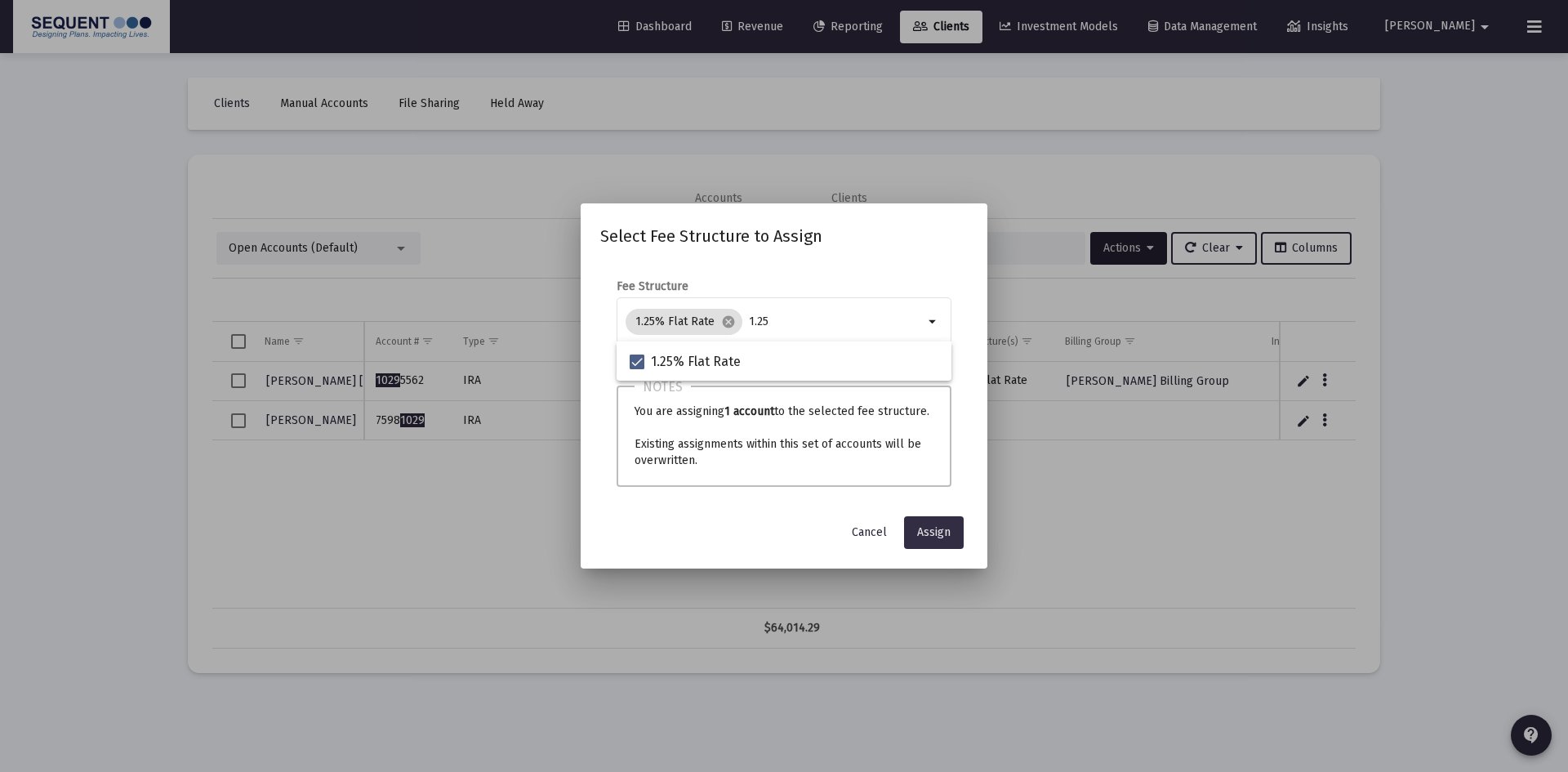
click at [918, 520] on button "Assign" at bounding box center [934, 532] width 59 height 32
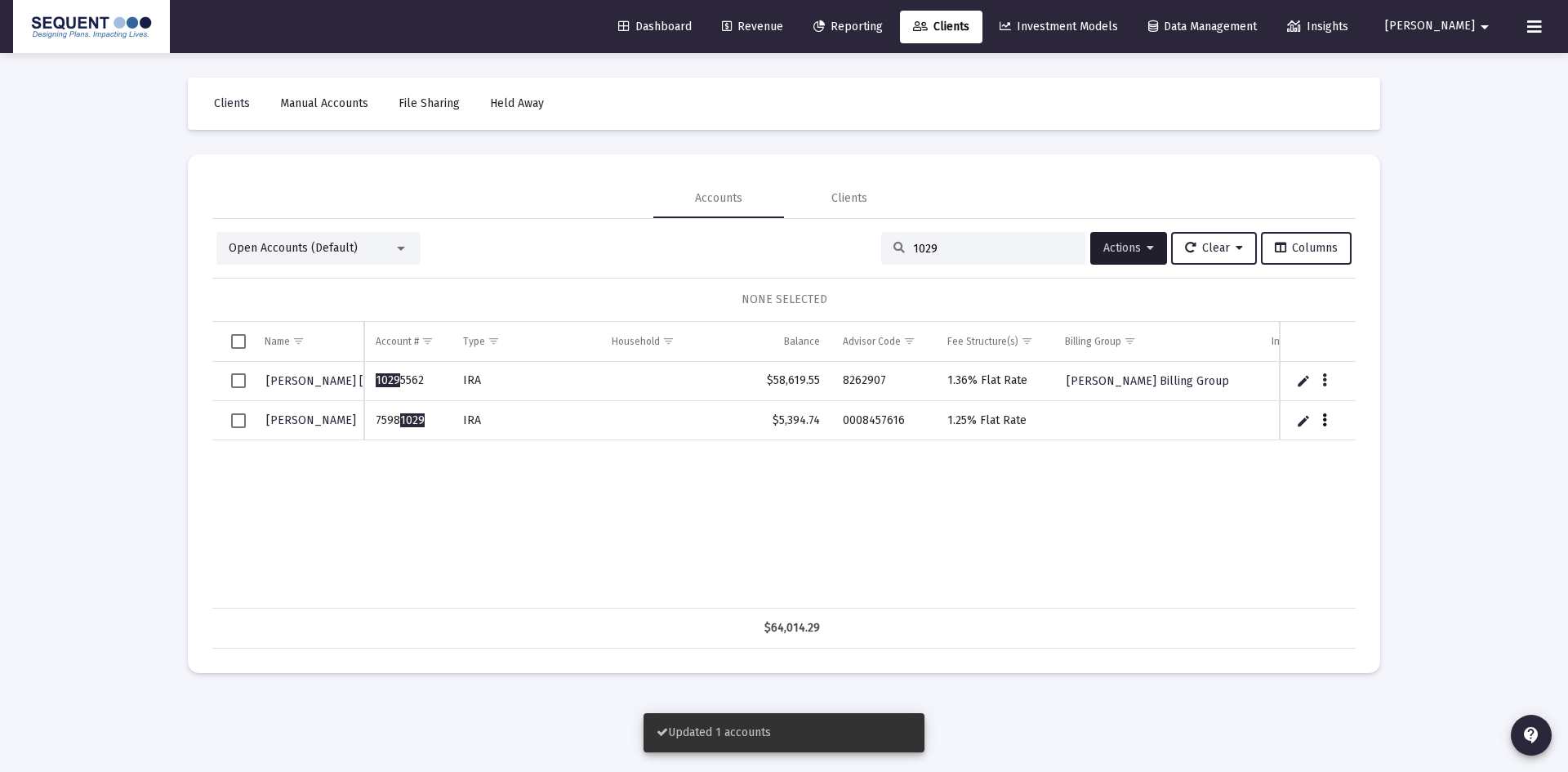
click at [1322, 421] on button "Data grid" at bounding box center [1324, 420] width 15 height 15
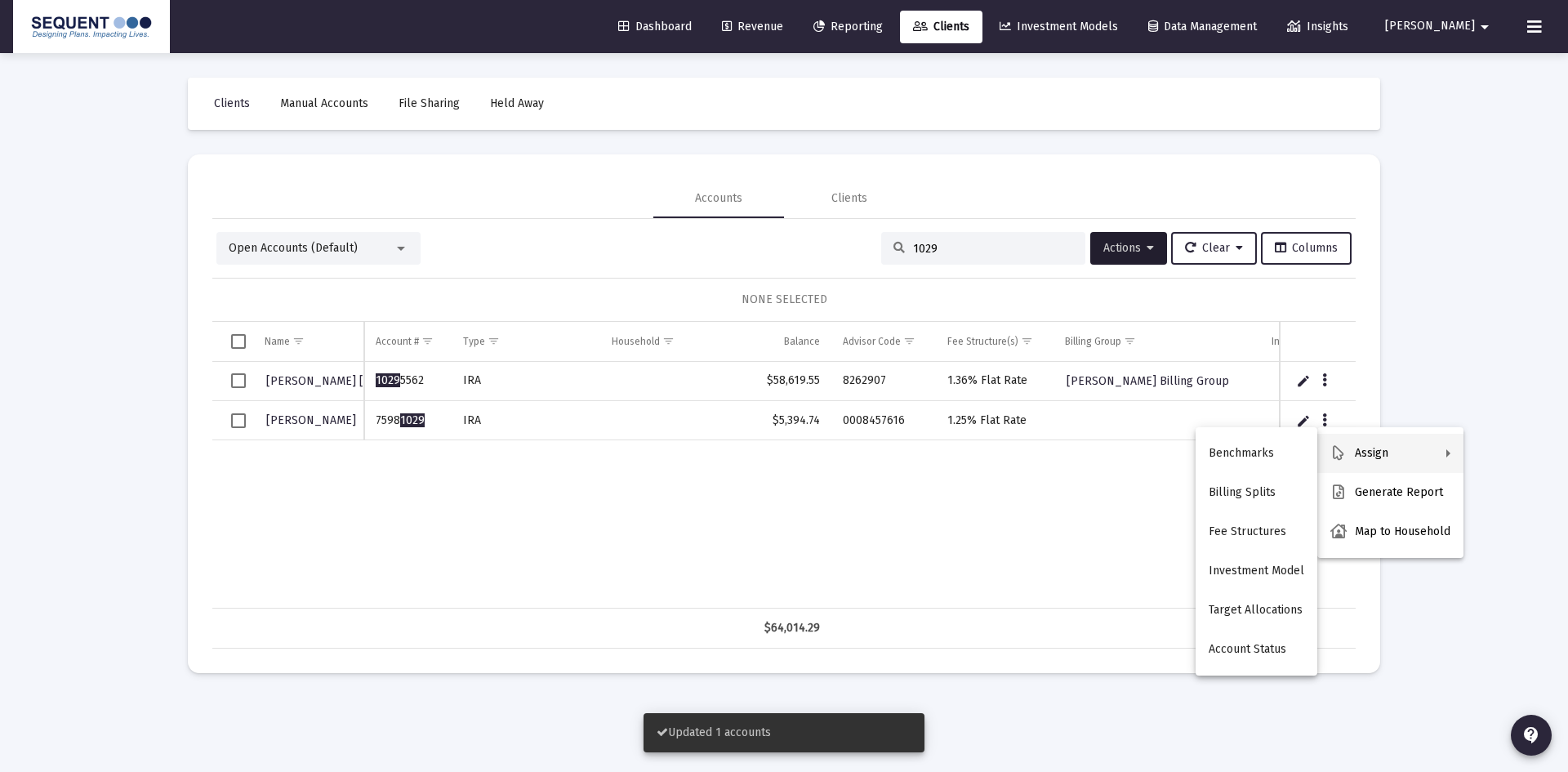
click at [1001, 519] on div at bounding box center [784, 386] width 1568 height 772
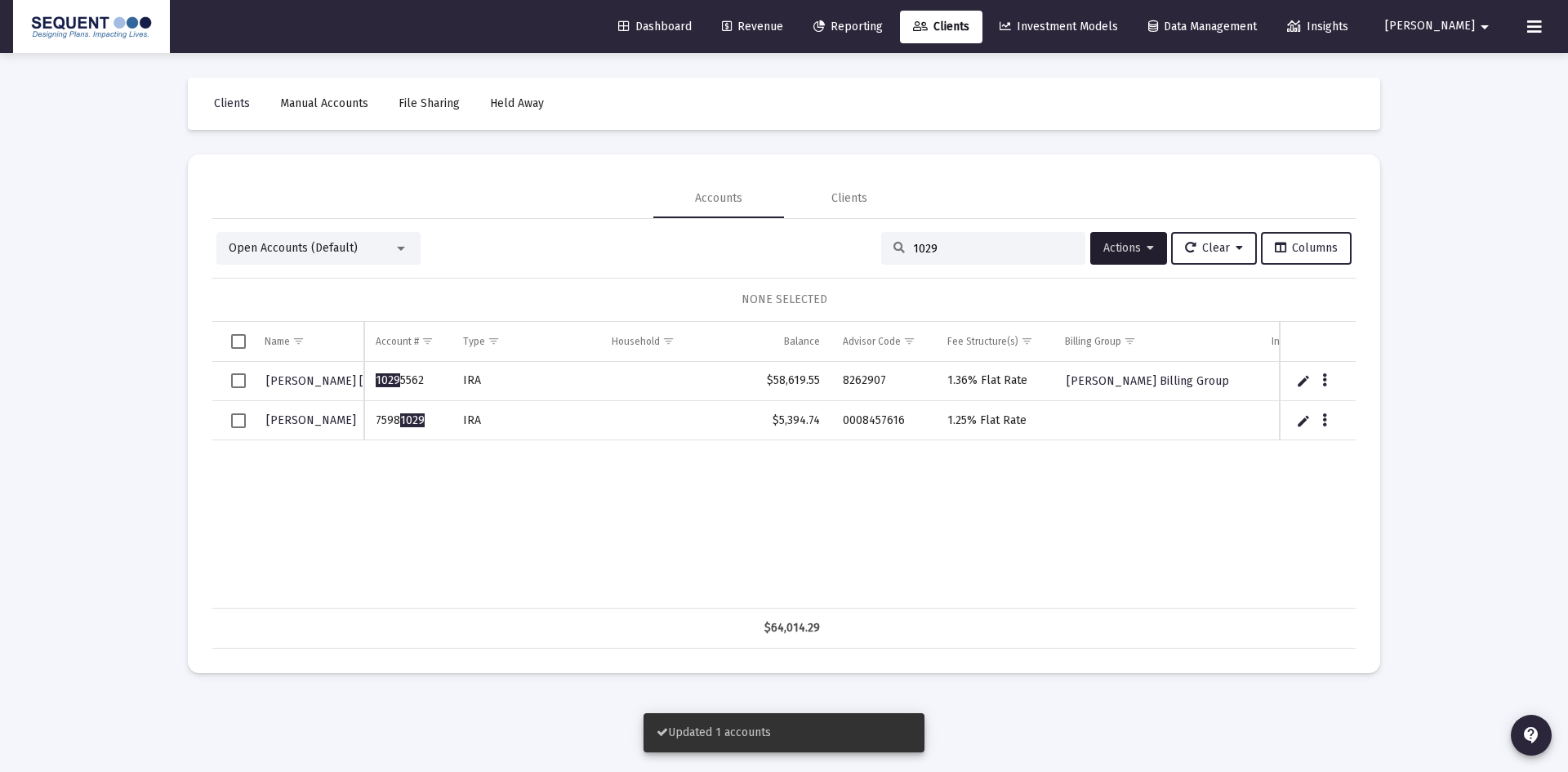
click at [232, 421] on span "Select row" at bounding box center [238, 421] width 15 height 15
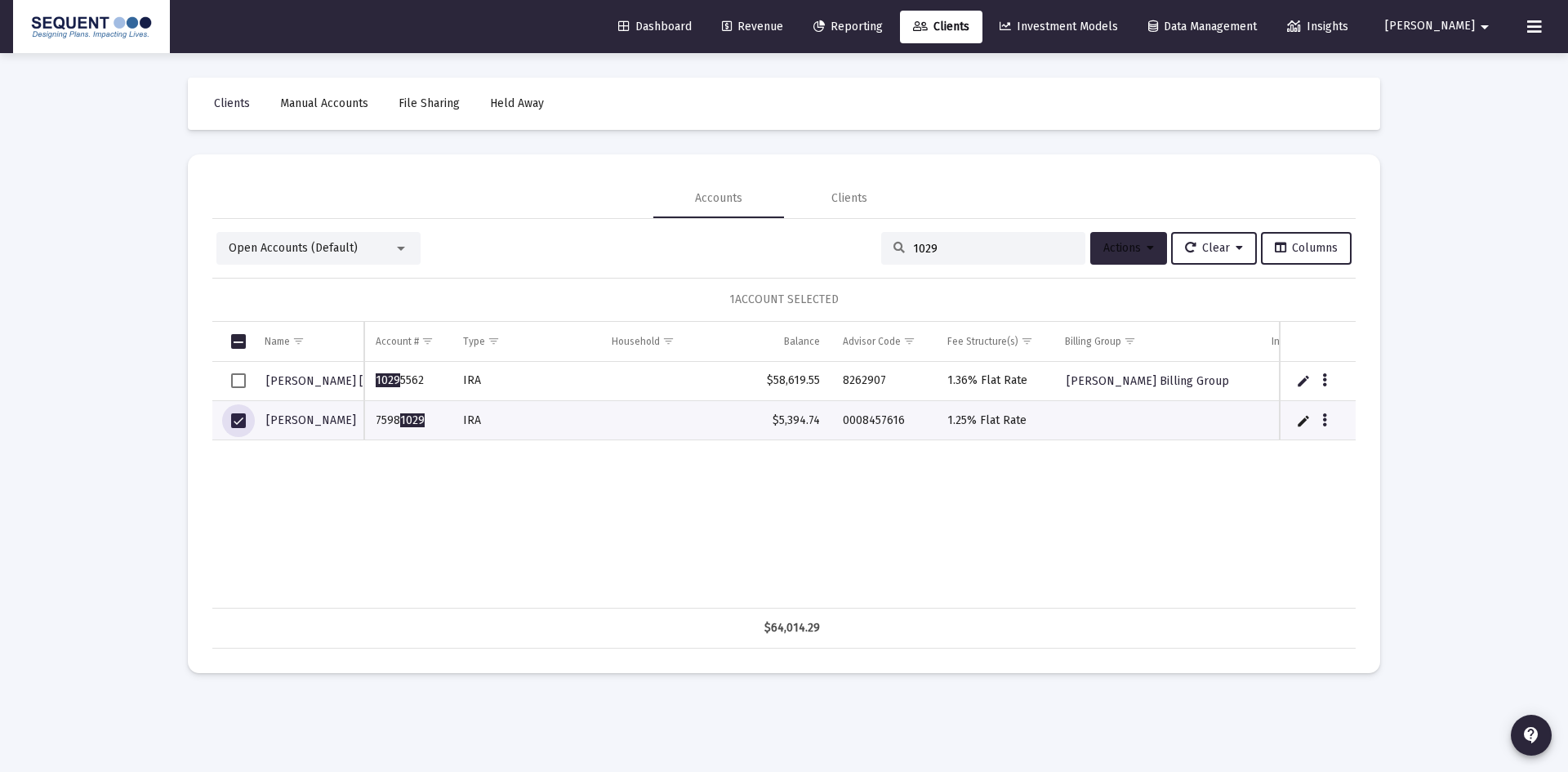
click at [1120, 240] on button "Actions" at bounding box center [1129, 247] width 77 height 32
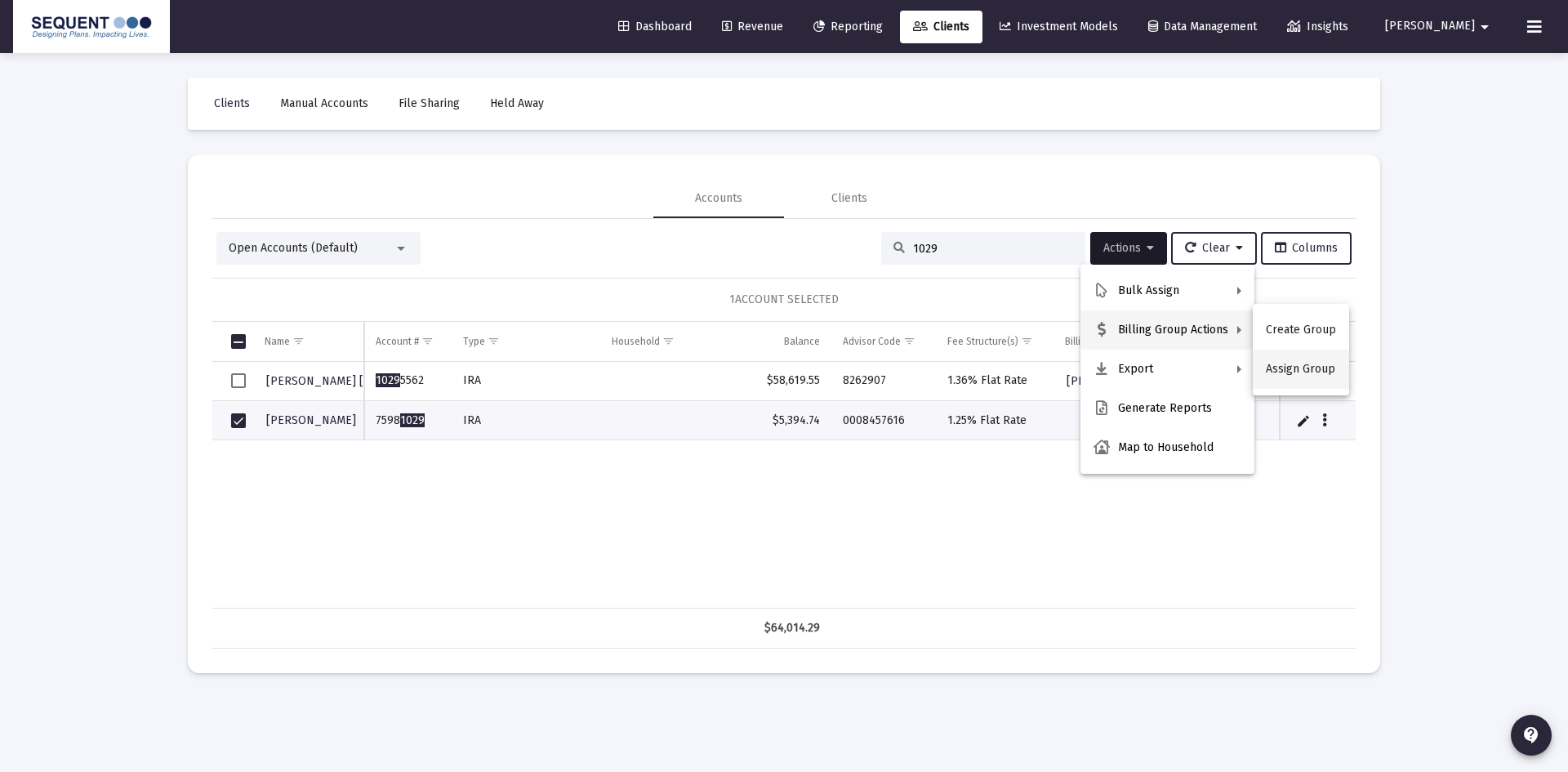
click at [1301, 371] on button "Assign Group" at bounding box center [1301, 369] width 96 height 39
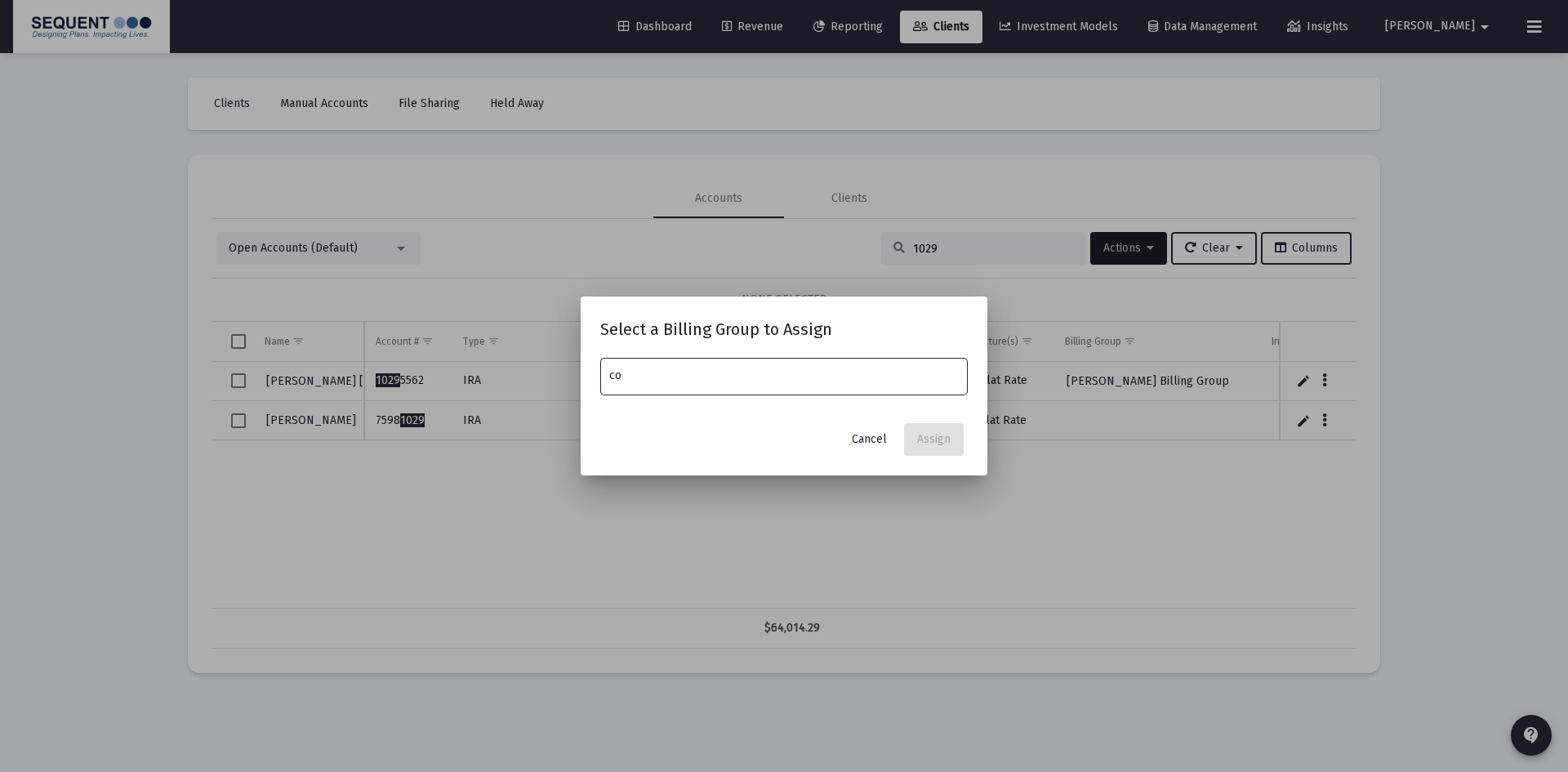
type input "c"
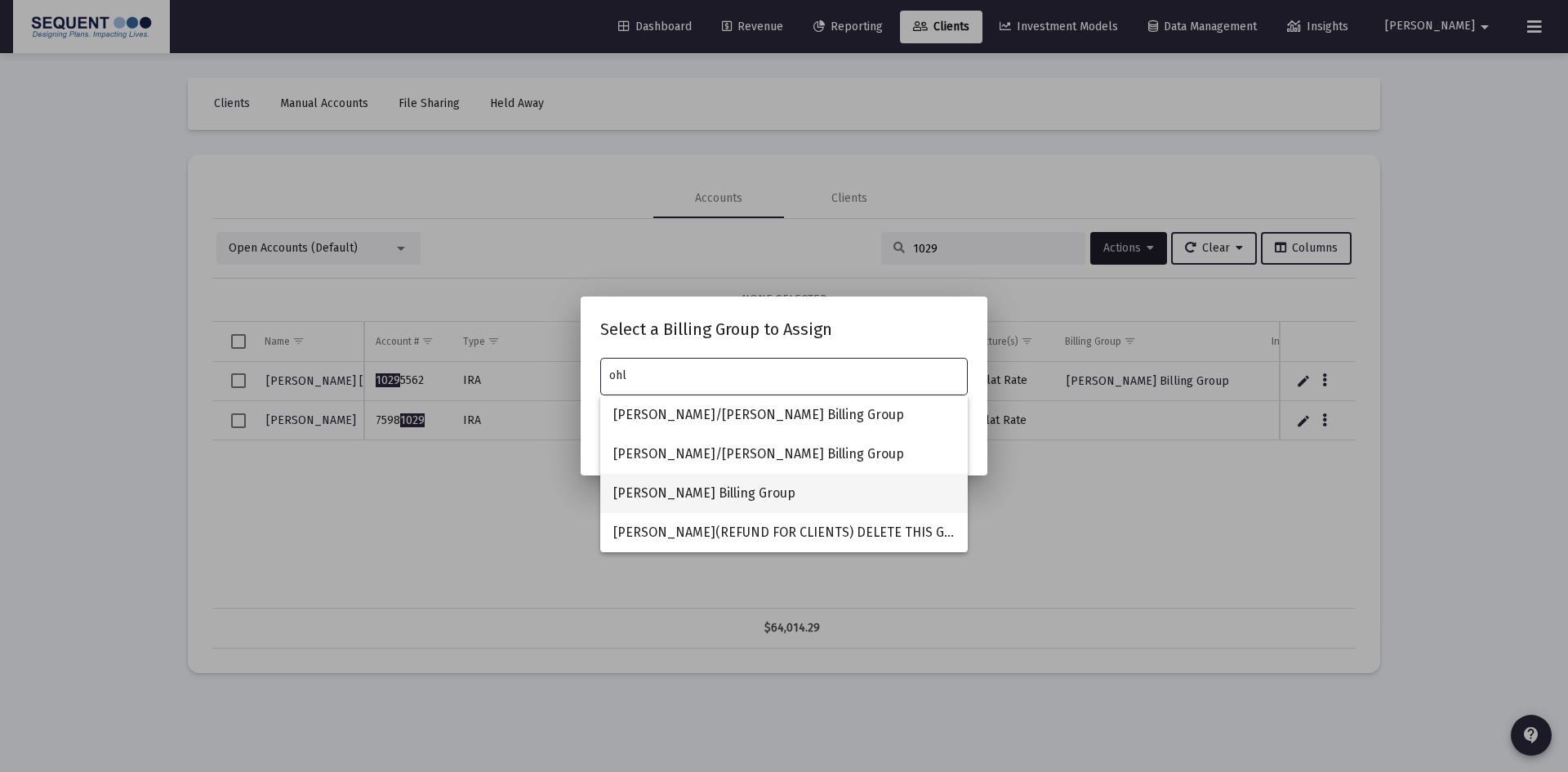
click at [680, 489] on span "[PERSON_NAME] Billing Group" at bounding box center [784, 493] width 342 height 39
type input "[PERSON_NAME] Billing Group"
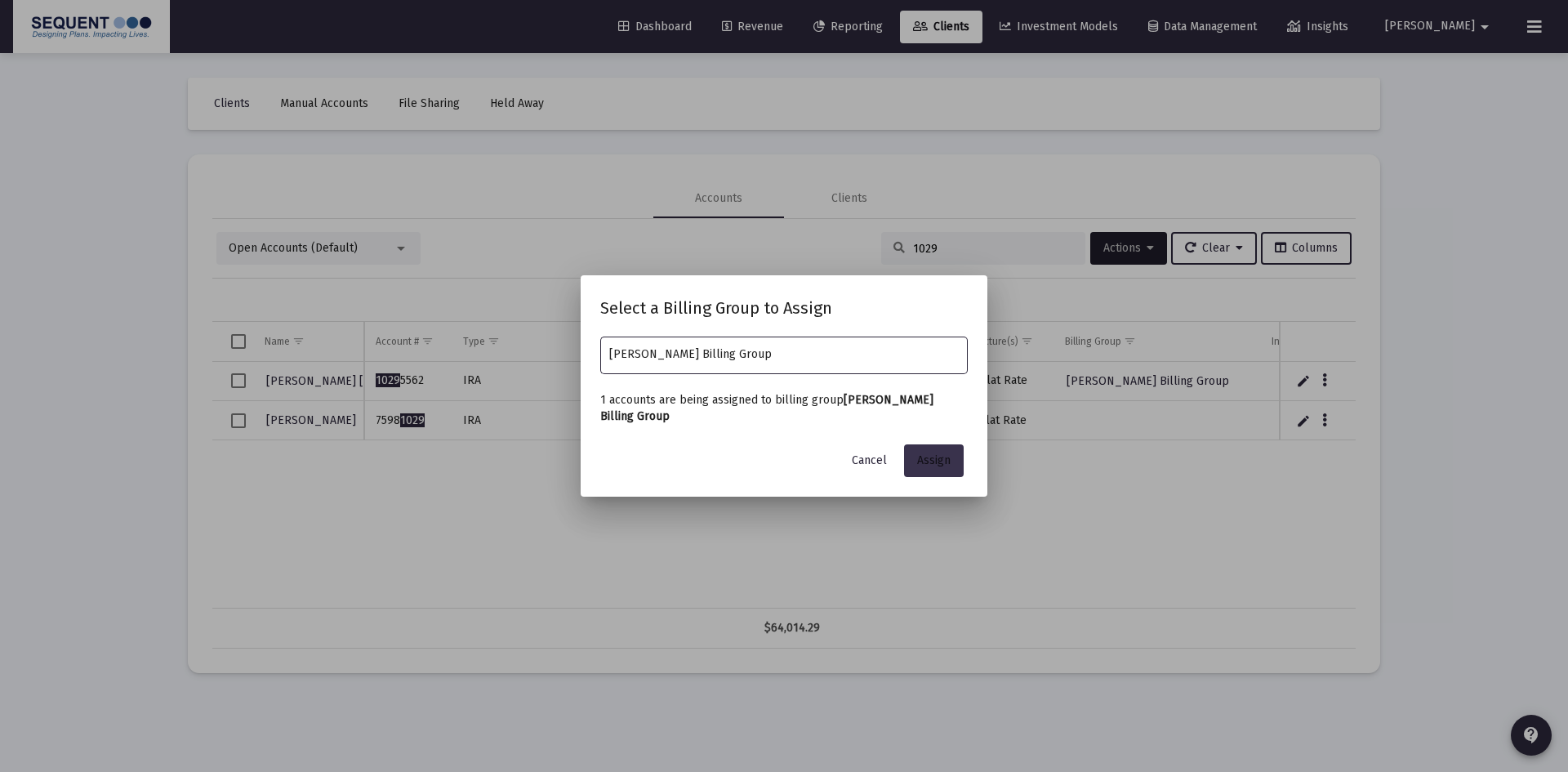
click at [960, 464] on button "Assign" at bounding box center [934, 460] width 59 height 32
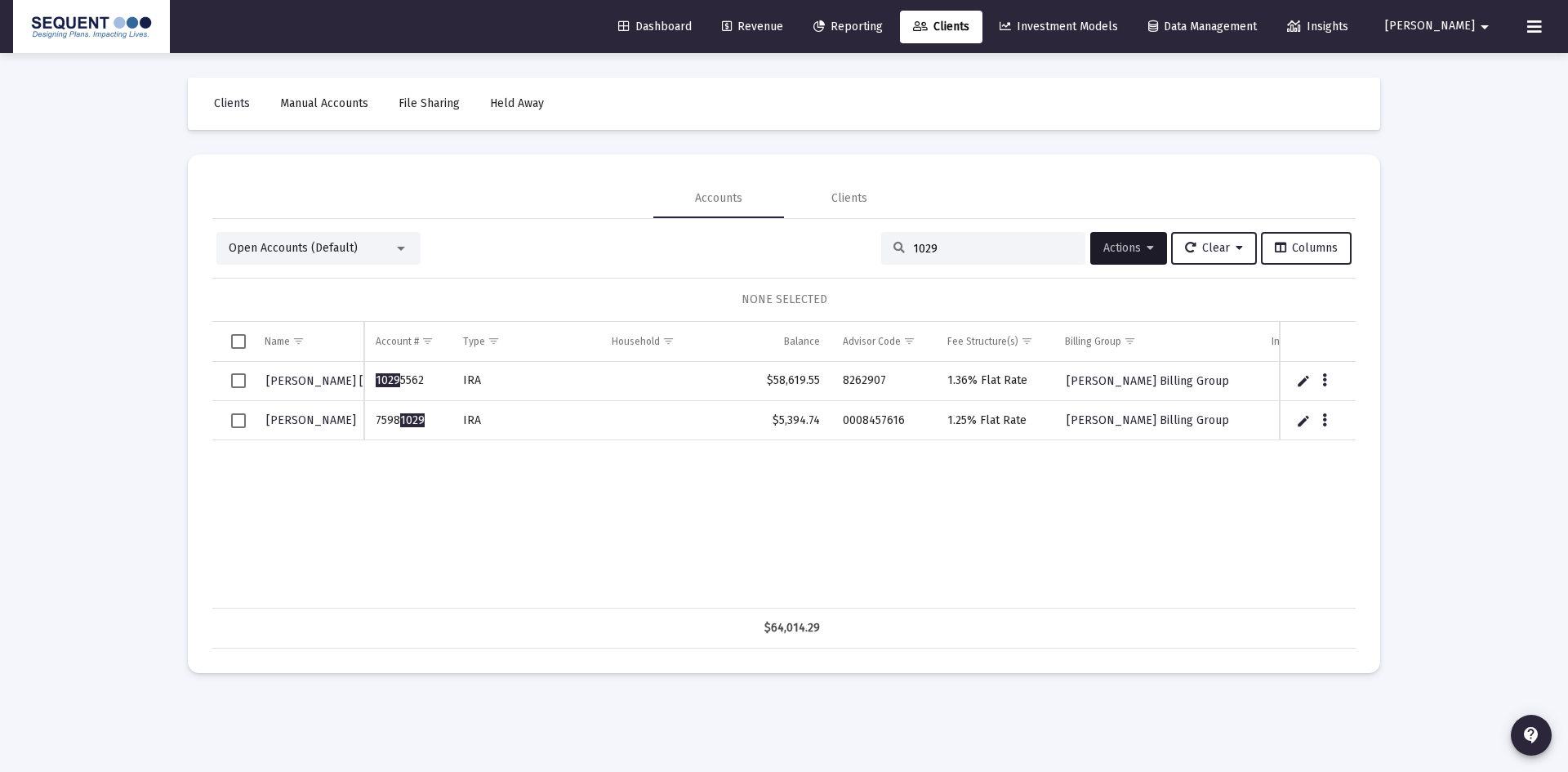
drag, startPoint x: 925, startPoint y: 244, endPoint x: 865, endPoint y: 244, distance: 60.0
click at [865, 244] on div "Open Accounts (Default) 1029 Actions Clear Columns" at bounding box center [784, 247] width 1135 height 32
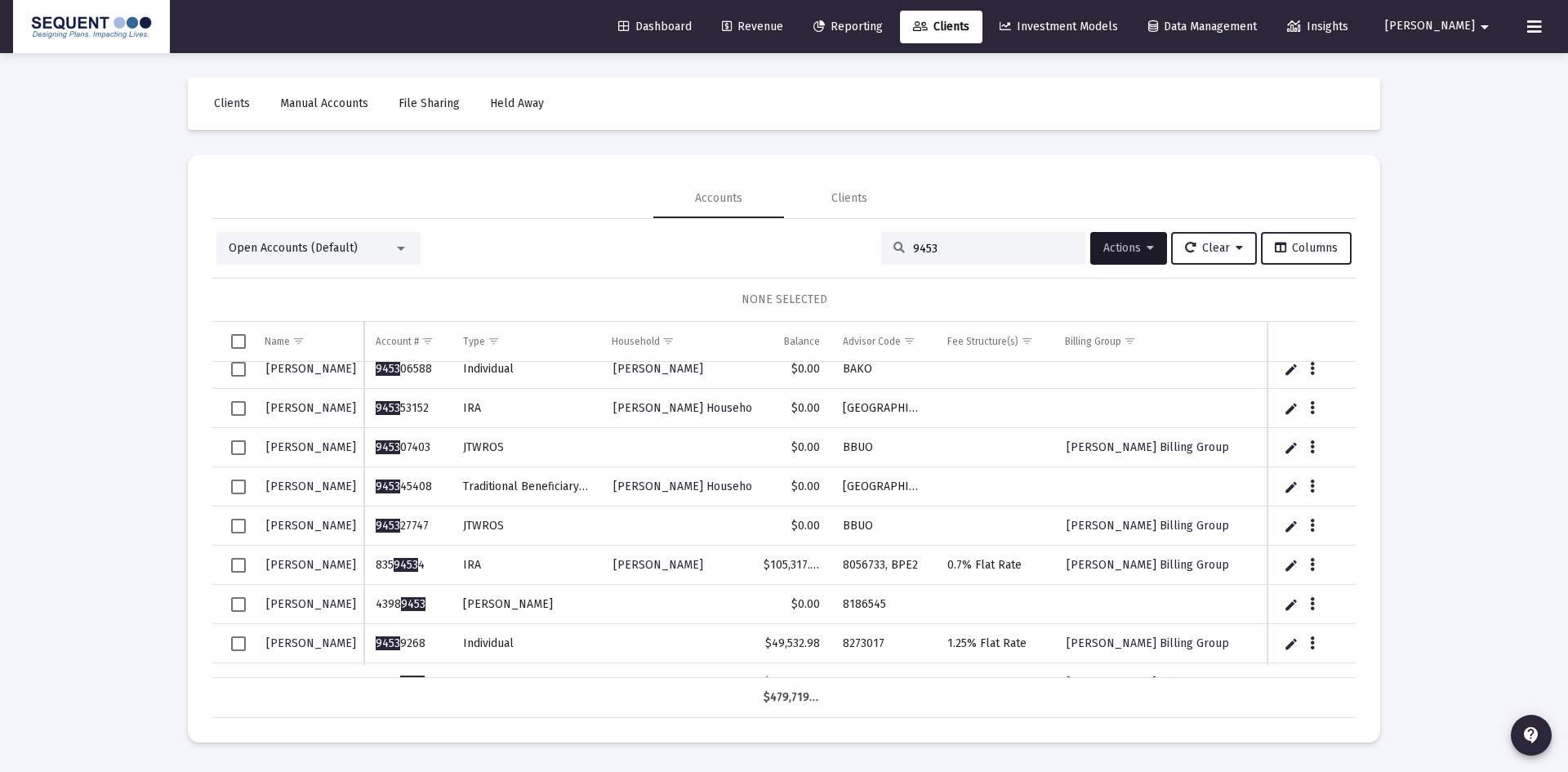
scroll to position [285, 0]
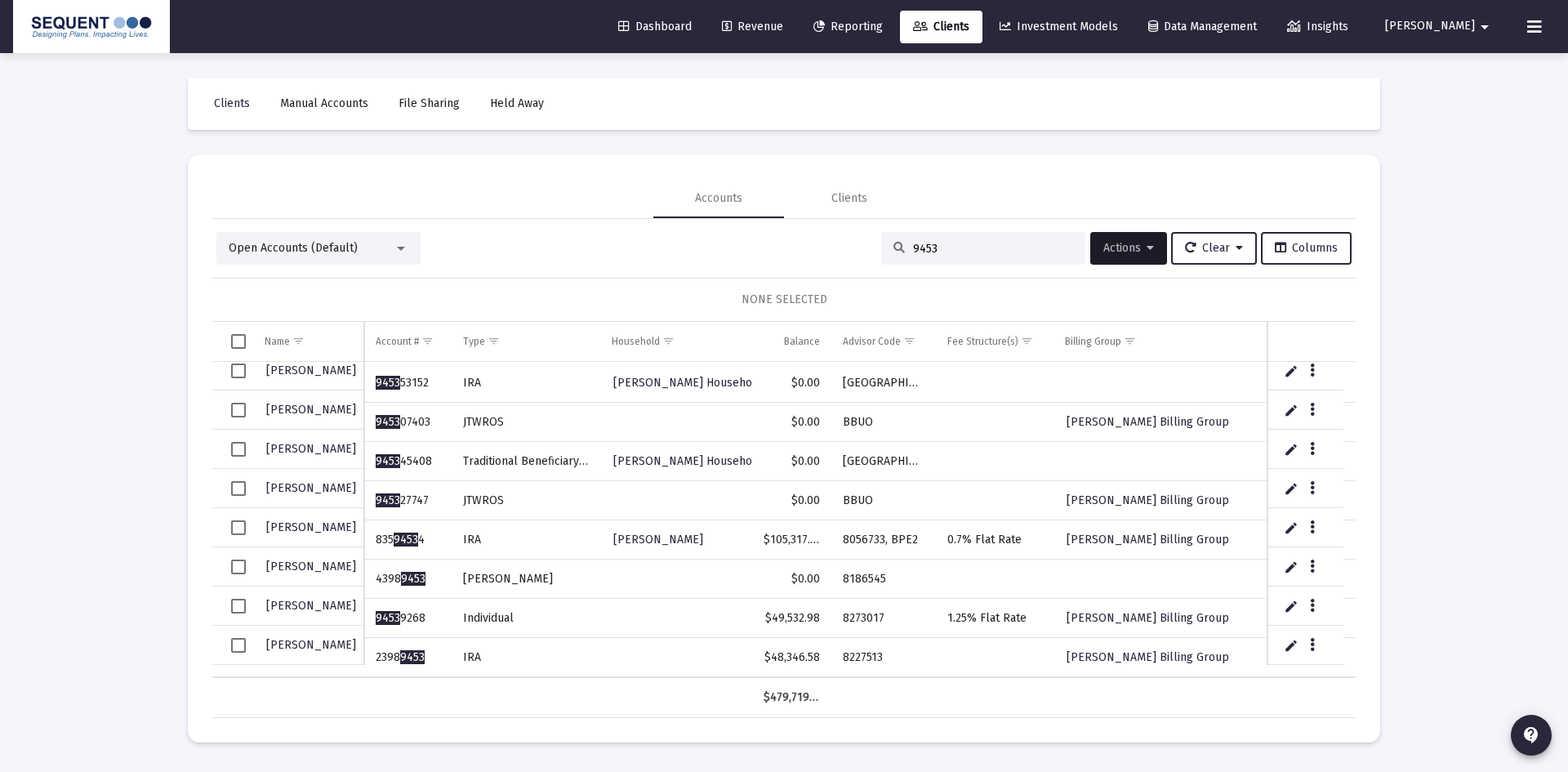
type input "9453"
drag, startPoint x: 427, startPoint y: 645, endPoint x: 372, endPoint y: 650, distance: 55.2
click at [372, 650] on td "2398 9453" at bounding box center [407, 657] width 87 height 39
drag, startPoint x: 892, startPoint y: 645, endPoint x: 826, endPoint y: 643, distance: 66.0
click at [826, 643] on tr "[PERSON_NAME] 2398 9453 IRA $48,346.58 8227513 [PERSON_NAME] Billing Group" at bounding box center [940, 657] width 1455 height 39
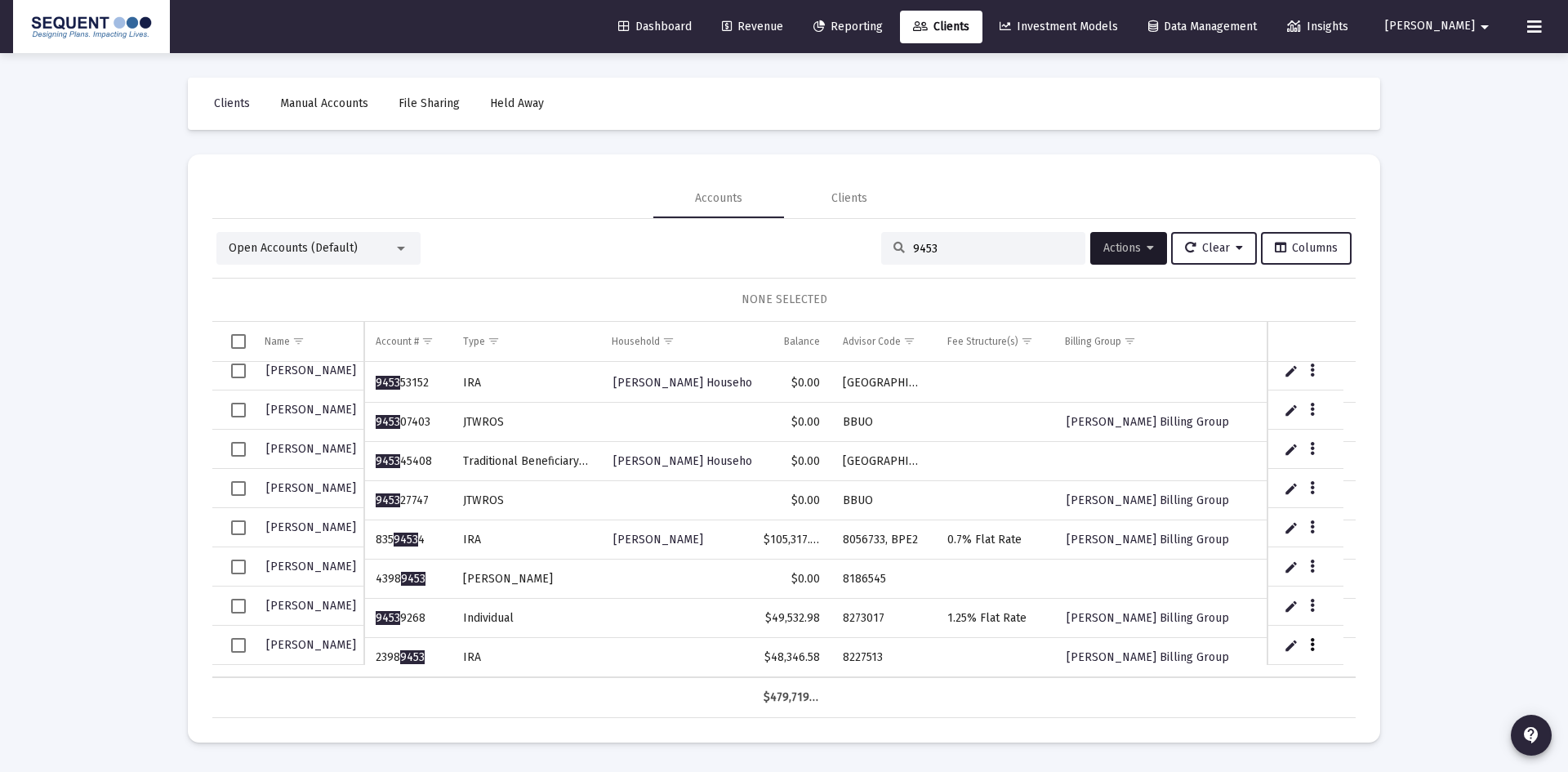
click at [1311, 640] on icon "Data grid" at bounding box center [1313, 645] width 5 height 19
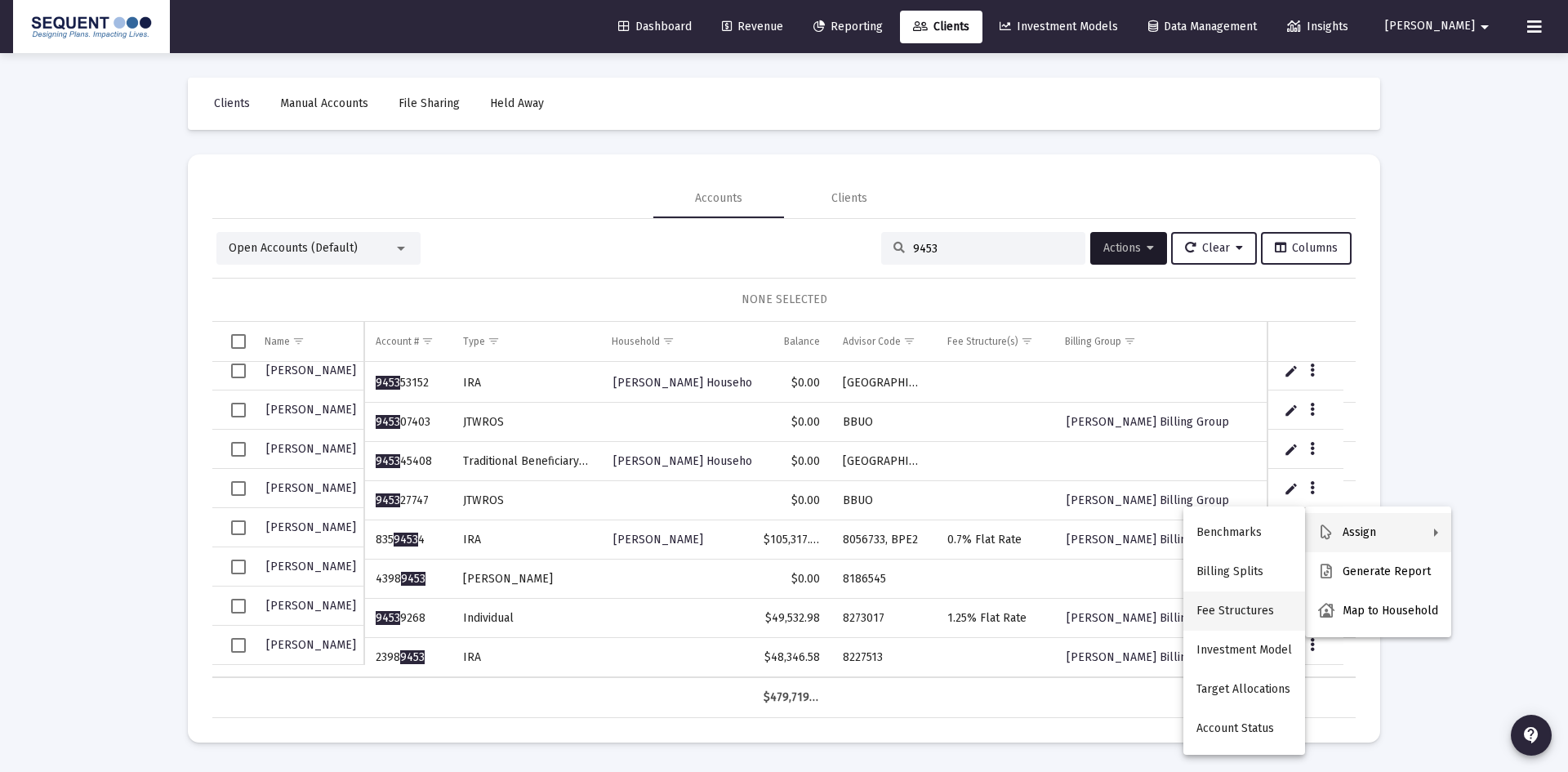
click at [1240, 602] on button "Fee Structures" at bounding box center [1244, 611] width 121 height 39
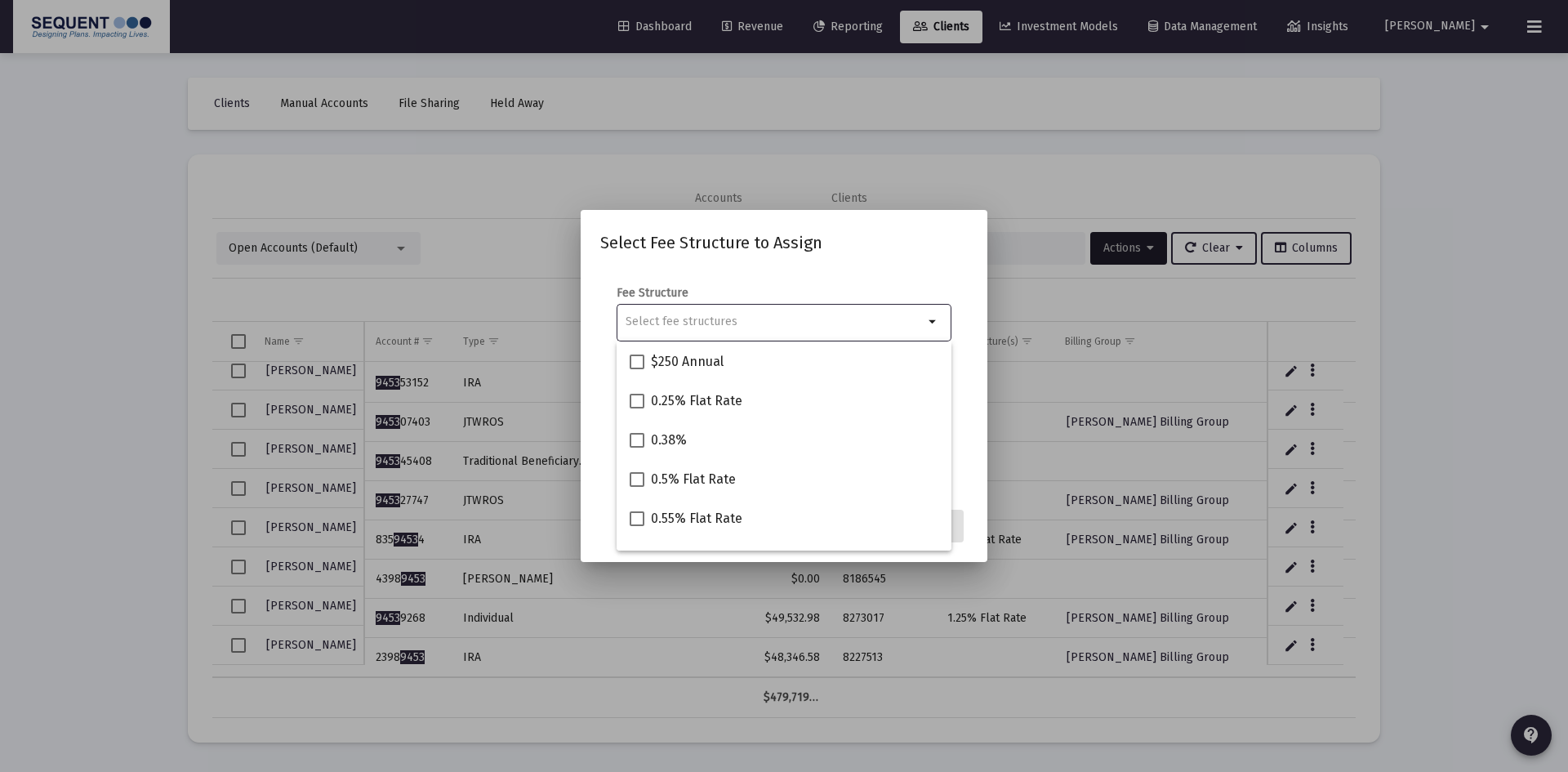
click at [704, 317] on input "Selection" at bounding box center [774, 322] width 298 height 13
type input "1"
click at [700, 351] on mat-checkbox "1% Flat Rate" at bounding box center [677, 361] width 94 height 39
click at [675, 360] on span "1% Flat Rate" at bounding box center [688, 362] width 73 height 19
click at [637, 369] on input "1% Flat Rate" at bounding box center [636, 369] width 1 height 1
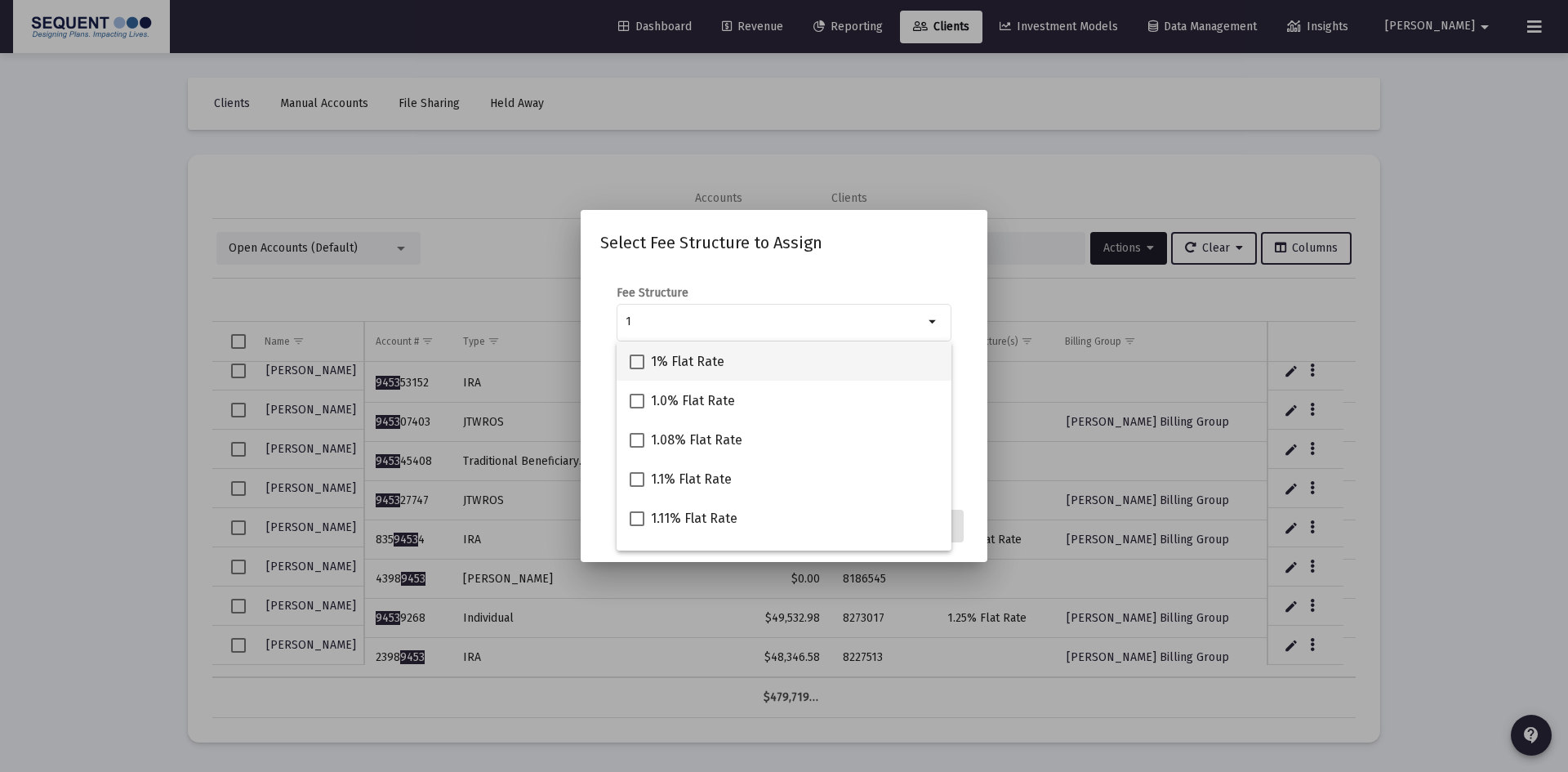
checkbox input "true"
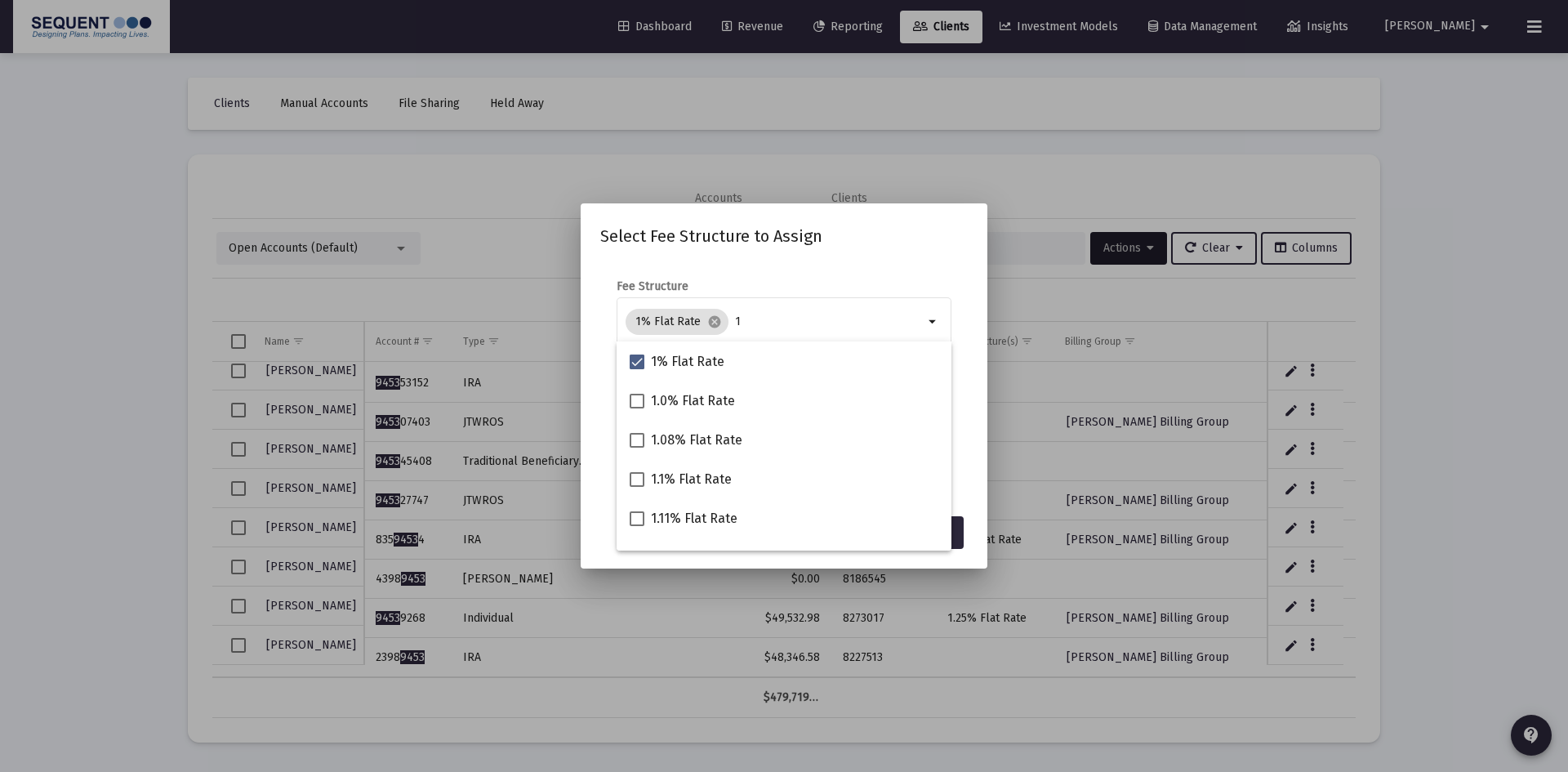
click at [873, 258] on div "Select Fee Structure to Assign Fee Structure 1% Flat Rate cancel 1 arrow_drop_d…" at bounding box center [784, 386] width 368 height 326
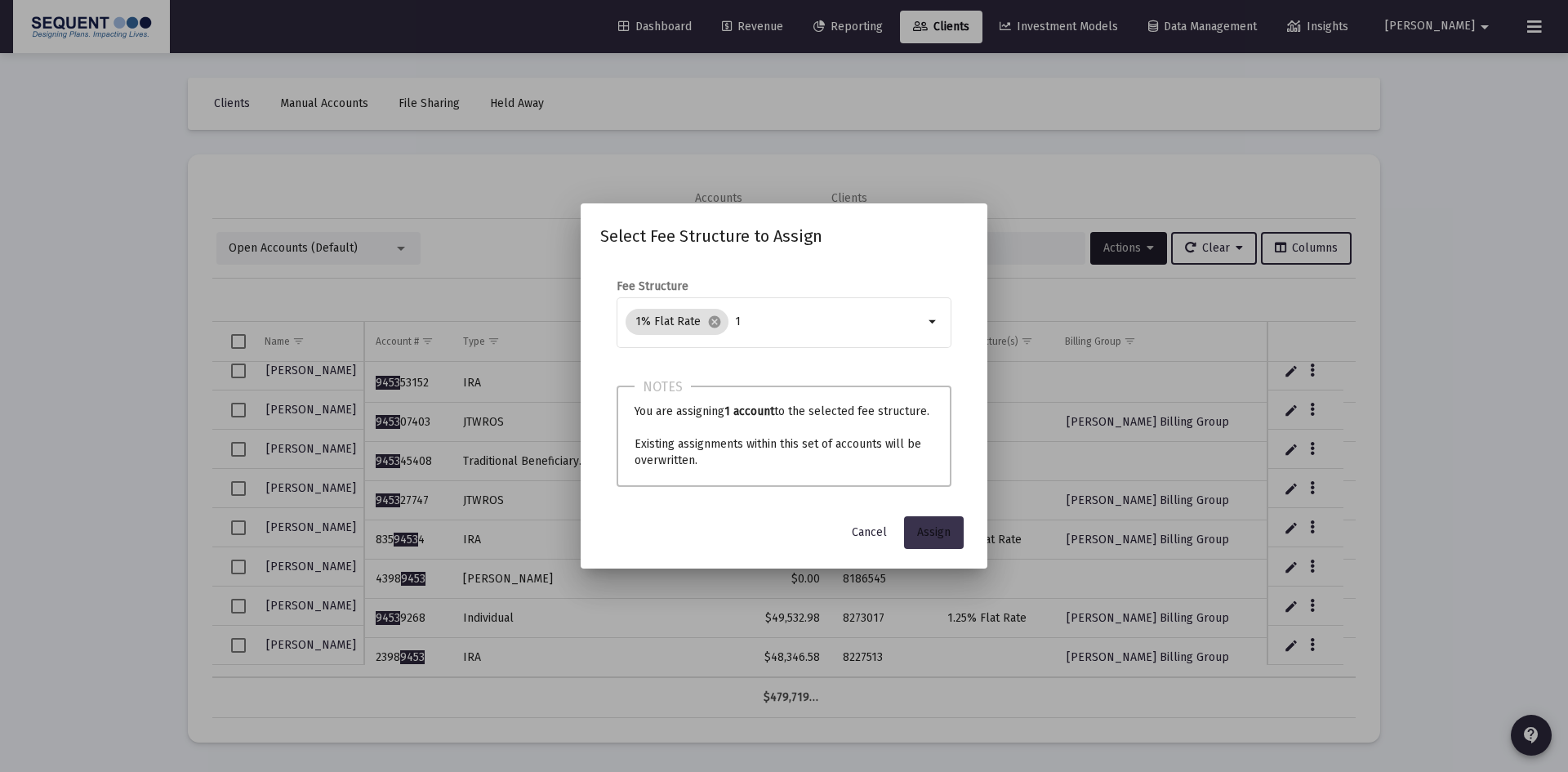
click at [938, 524] on button "Assign" at bounding box center [934, 532] width 59 height 32
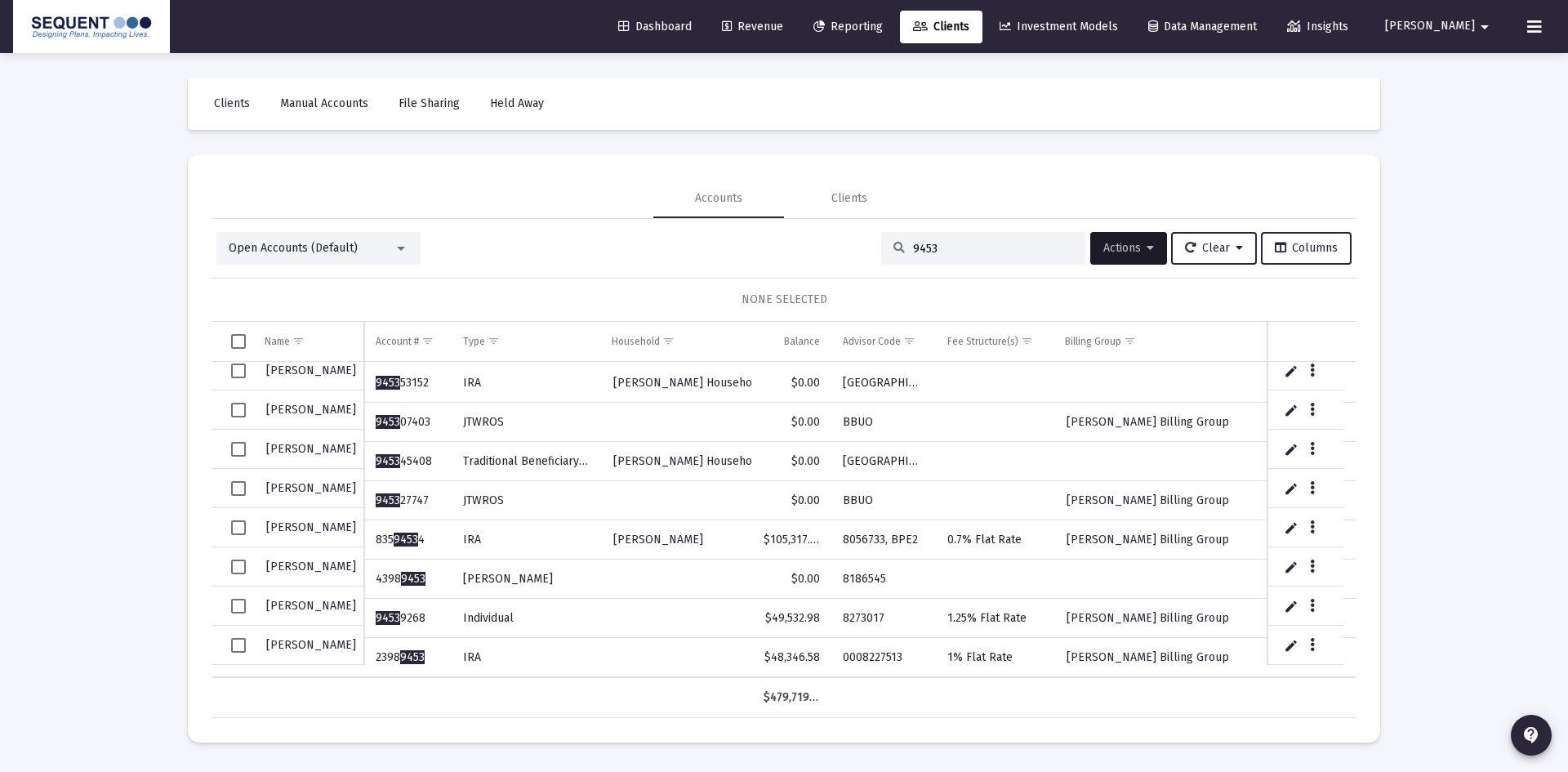
drag, startPoint x: 867, startPoint y: 254, endPoint x: 844, endPoint y: 254, distance: 23.0
click at [844, 254] on div "Open Accounts (Default) 9453 Actions Clear Columns" at bounding box center [784, 247] width 1135 height 32
drag, startPoint x: 939, startPoint y: 253, endPoint x: 850, endPoint y: 254, distance: 89.0
click at [854, 253] on div "Open Accounts (Default) 9453 Actions Clear Columns" at bounding box center [784, 247] width 1135 height 32
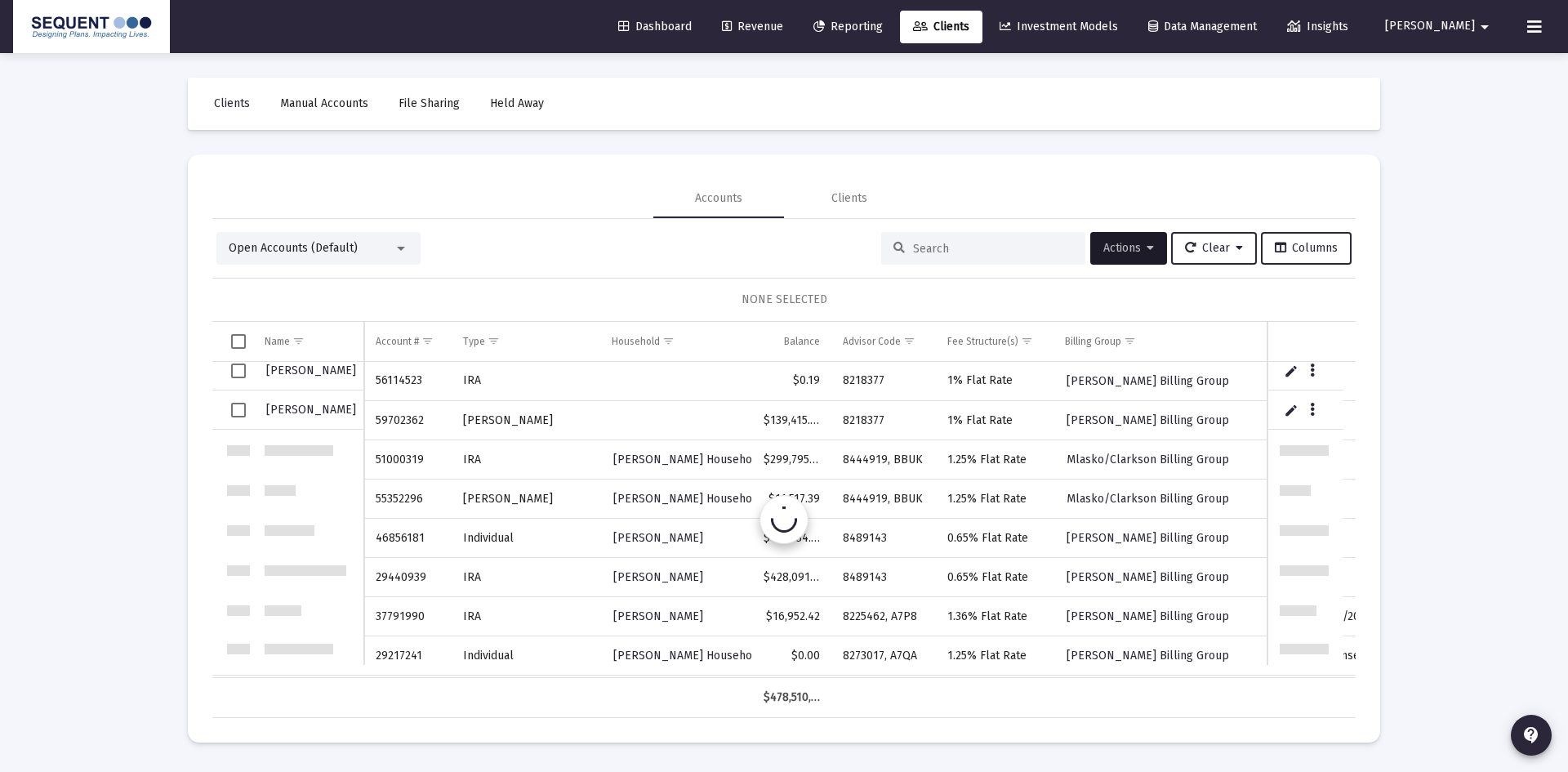
scroll to position [0, 0]
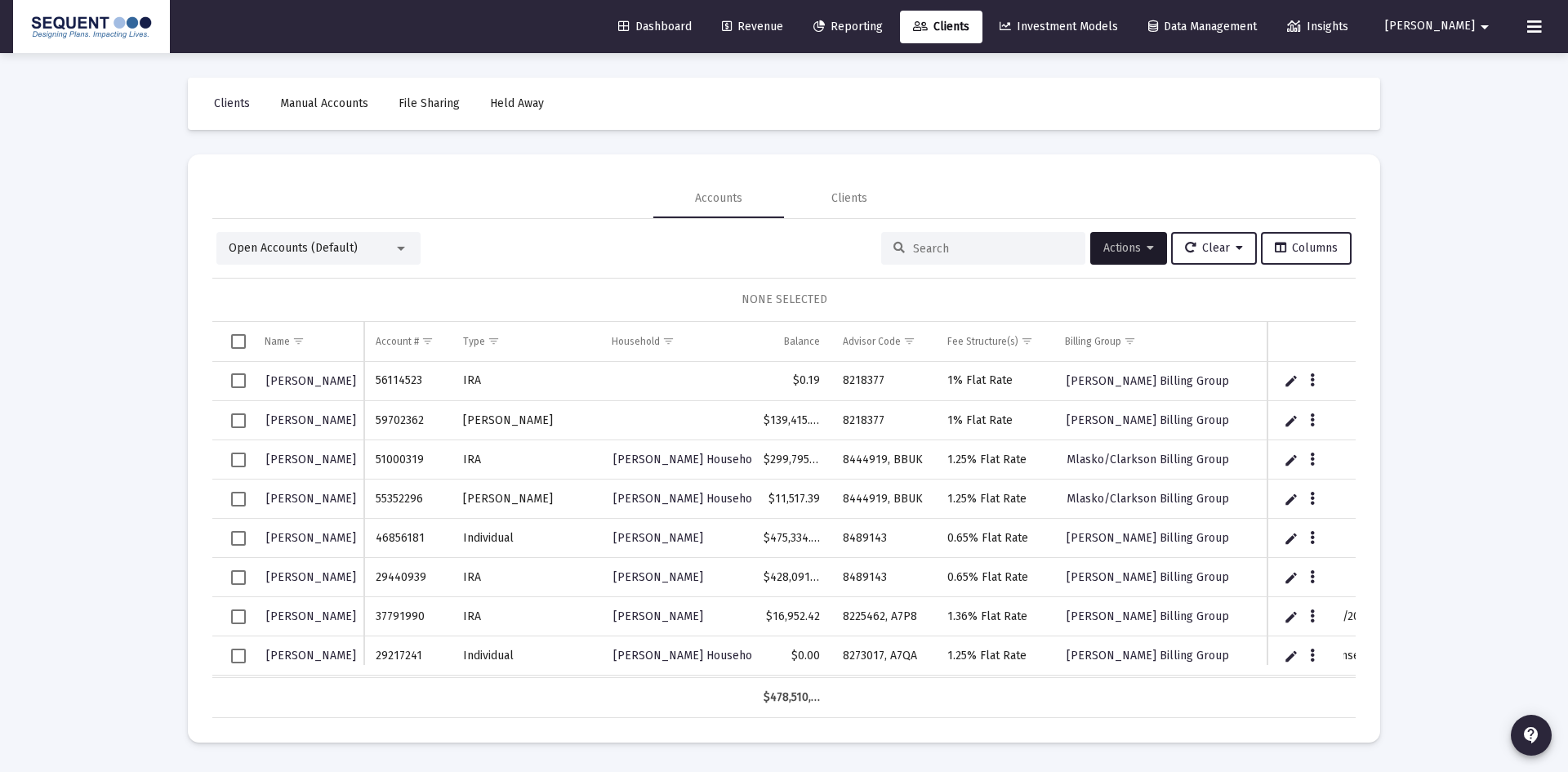
click at [931, 240] on div at bounding box center [983, 247] width 205 height 32
click at [929, 251] on input at bounding box center [993, 249] width 160 height 14
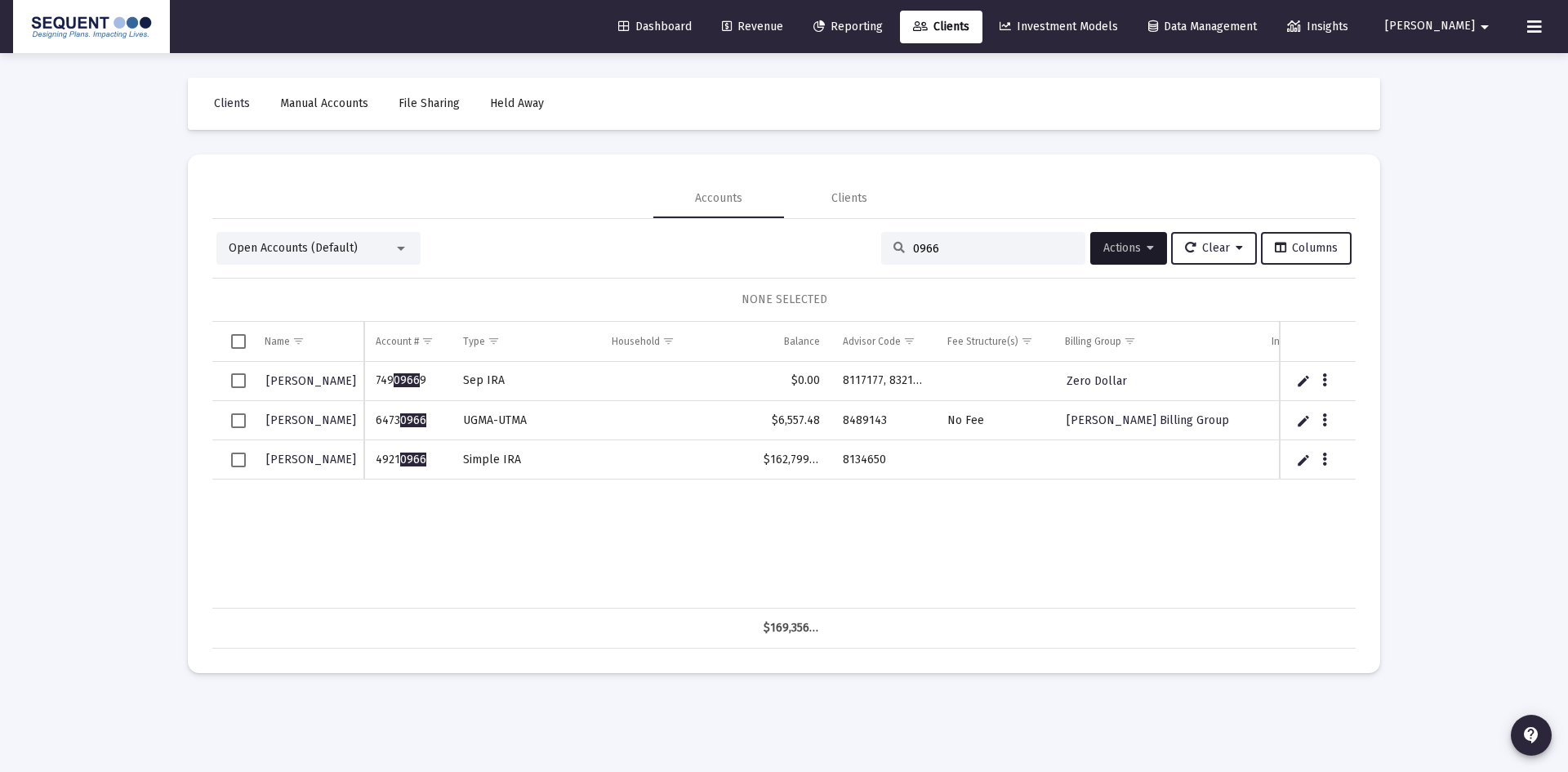
type input "0966"
drag, startPoint x: 418, startPoint y: 459, endPoint x: 369, endPoint y: 463, distance: 49.2
click at [369, 463] on td "4921 0966" at bounding box center [407, 460] width 87 height 39
drag, startPoint x: 892, startPoint y: 452, endPoint x: 843, endPoint y: 461, distance: 49.8
click at [843, 461] on td "8134650" at bounding box center [884, 460] width 105 height 39
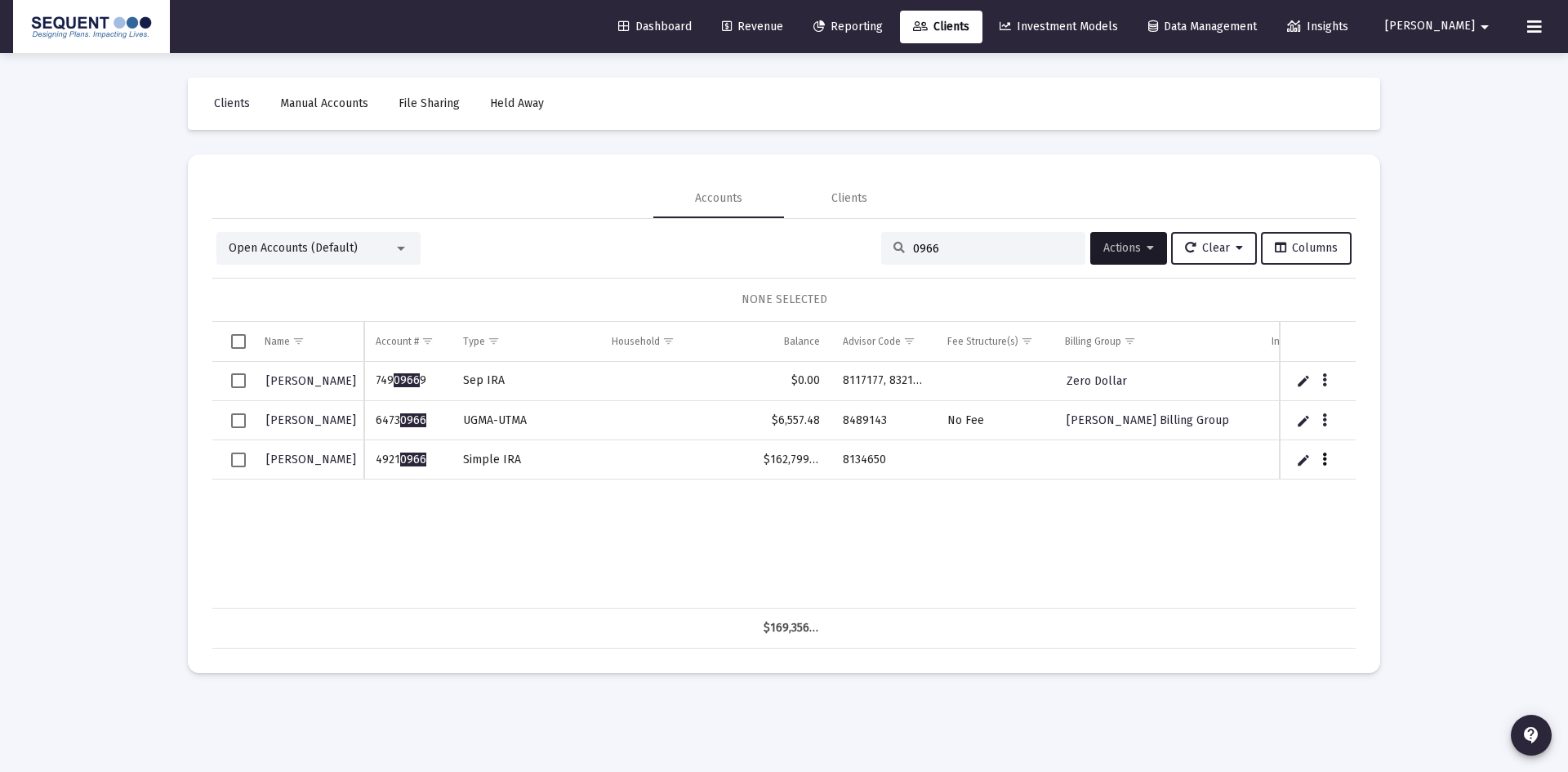
click at [1324, 456] on icon "Data grid" at bounding box center [1325, 460] width 5 height 19
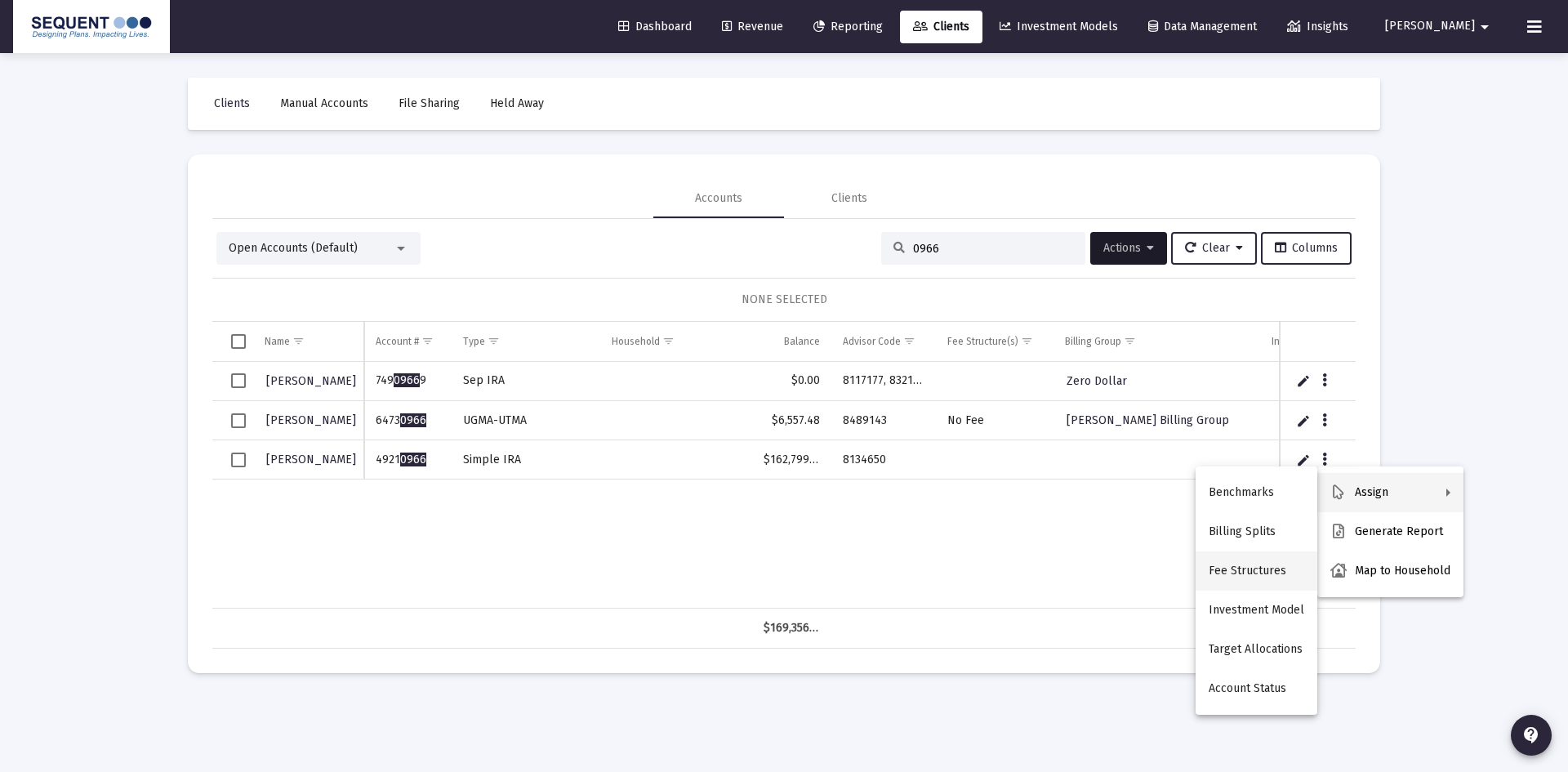
click at [1266, 566] on button "Fee Structures" at bounding box center [1256, 571] width 121 height 39
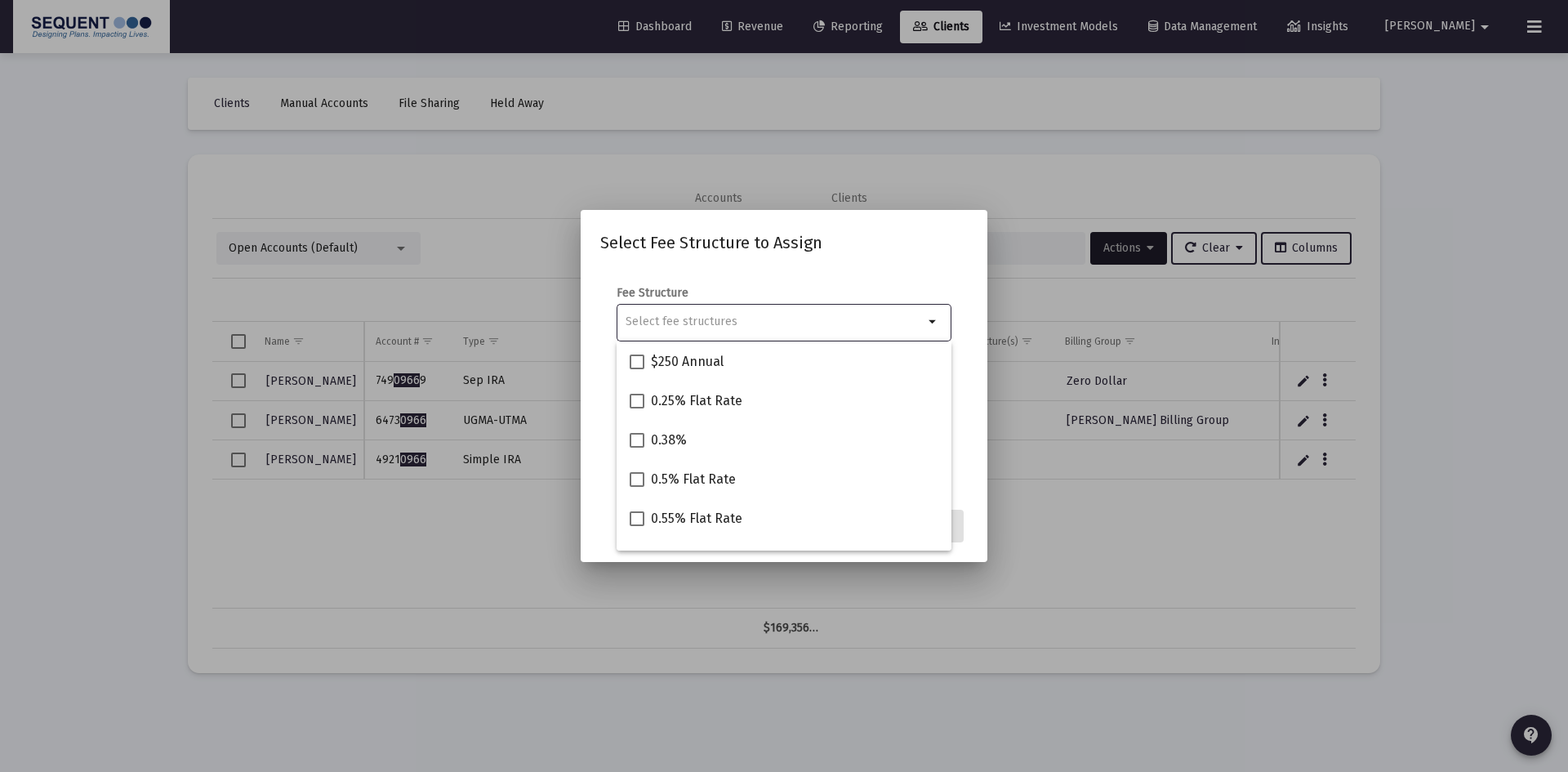
click at [751, 327] on input "Selection" at bounding box center [774, 322] width 298 height 13
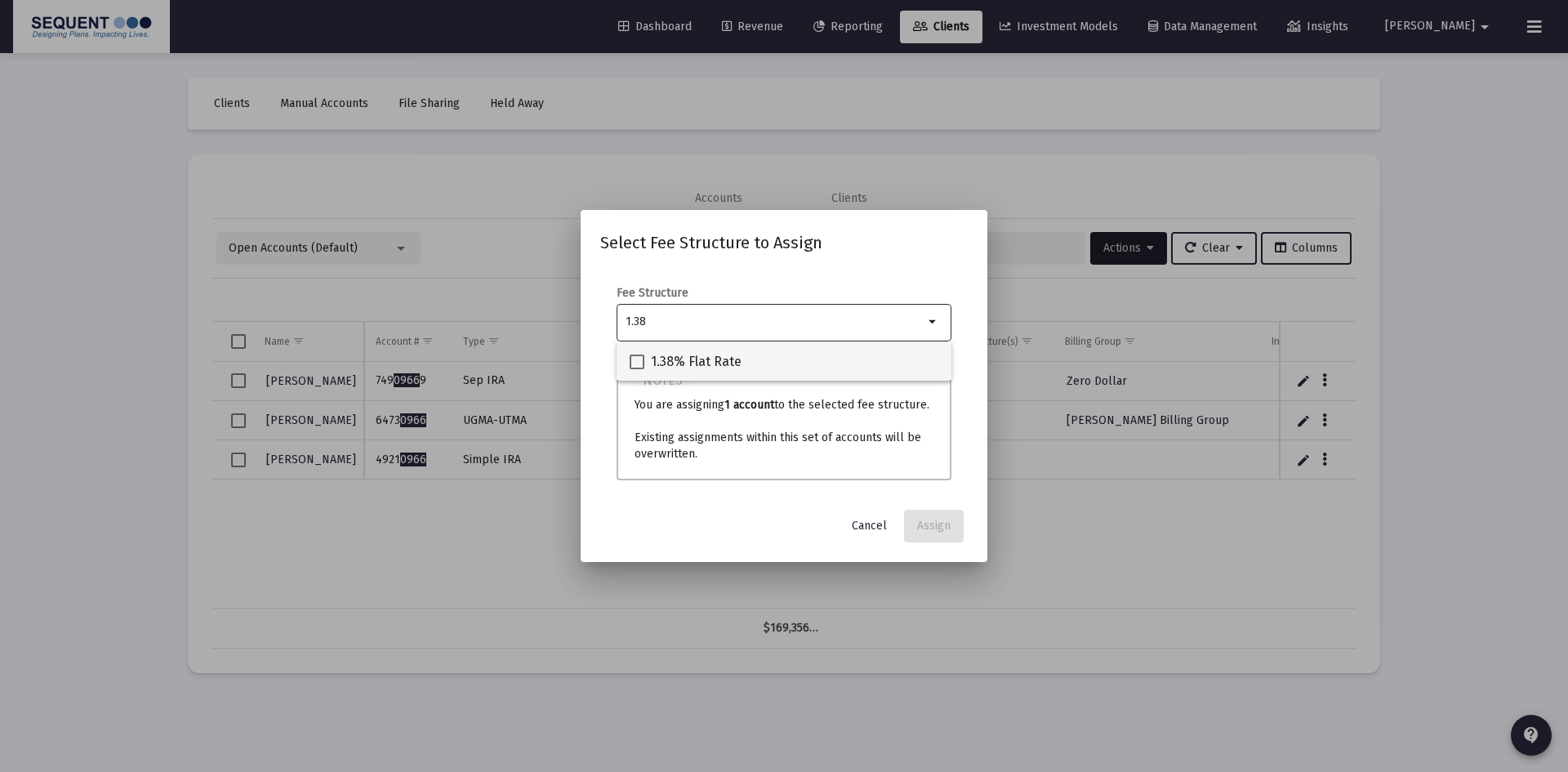
type input "1.38"
click at [743, 361] on div "1.38% Flat Rate" at bounding box center [784, 361] width 309 height 39
checkbox input "true"
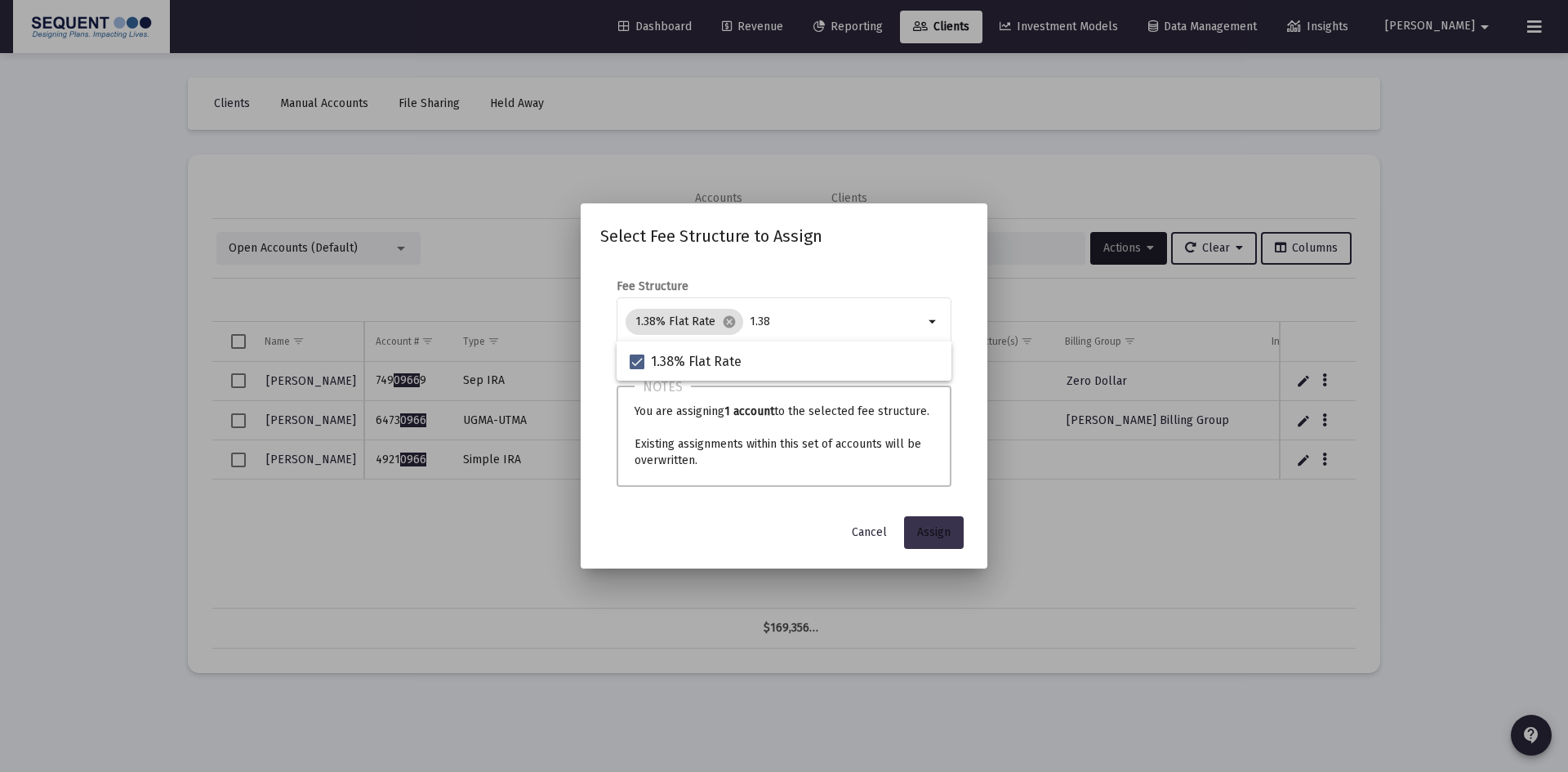
click at [926, 537] on span "Assign" at bounding box center [934, 532] width 33 height 14
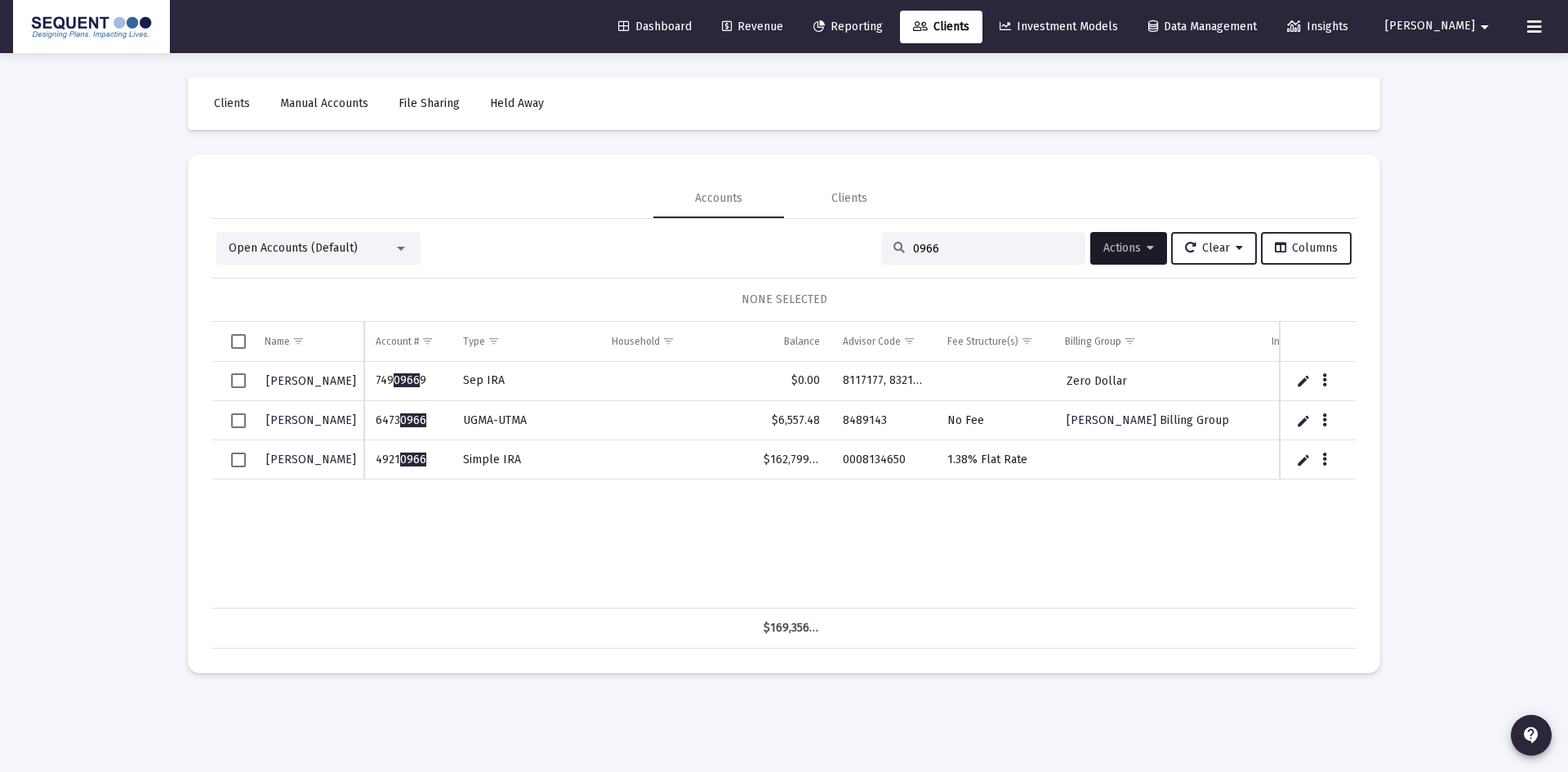
click at [244, 460] on span "Select row" at bounding box center [238, 460] width 15 height 15
click at [1120, 254] on span "Actions" at bounding box center [1129, 248] width 51 height 14
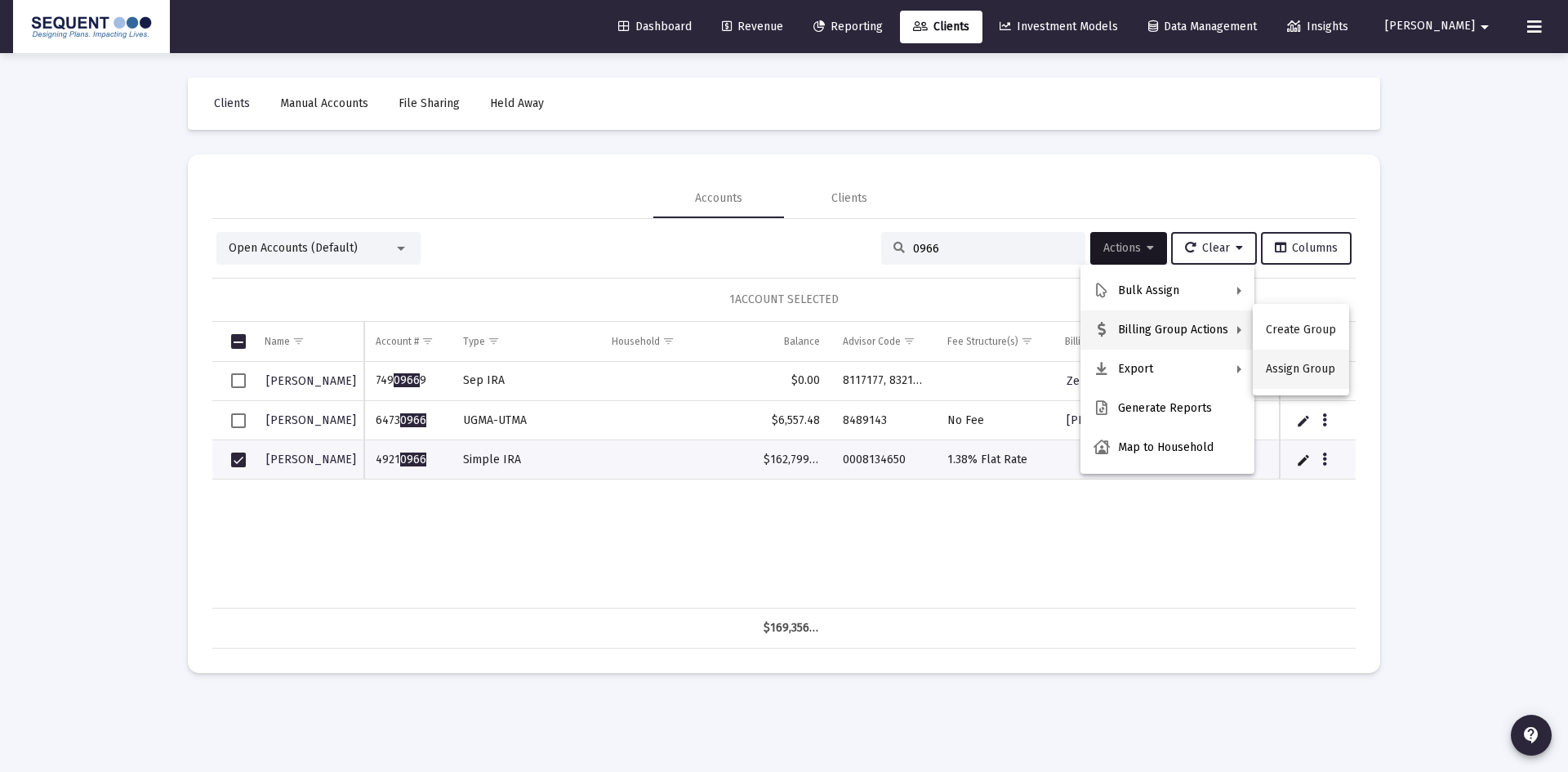
click at [1316, 379] on button "Assign Group" at bounding box center [1301, 369] width 96 height 39
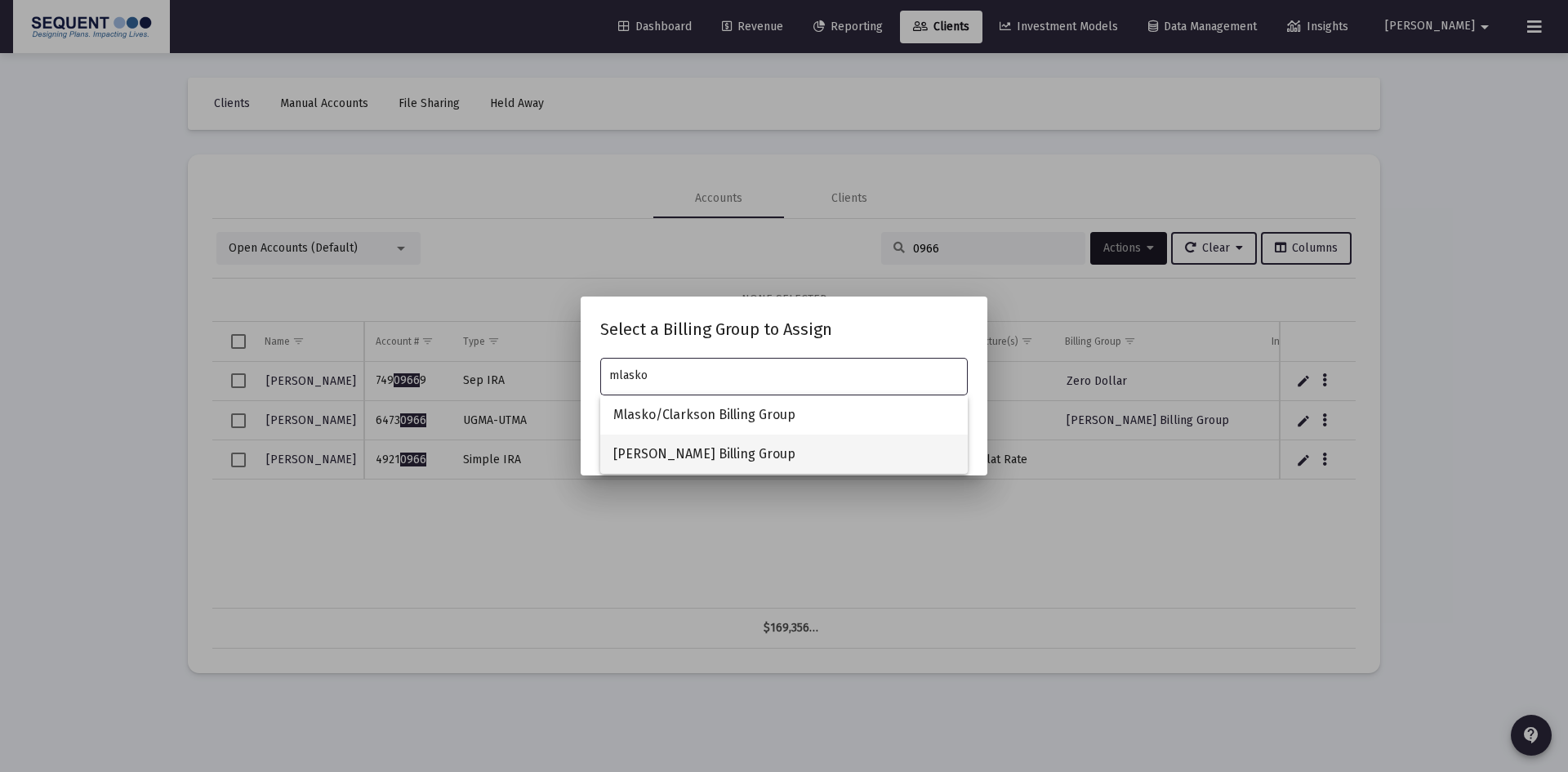
click at [711, 444] on span "[PERSON_NAME] Billing Group" at bounding box center [784, 454] width 342 height 39
type input "[PERSON_NAME] Billing Group"
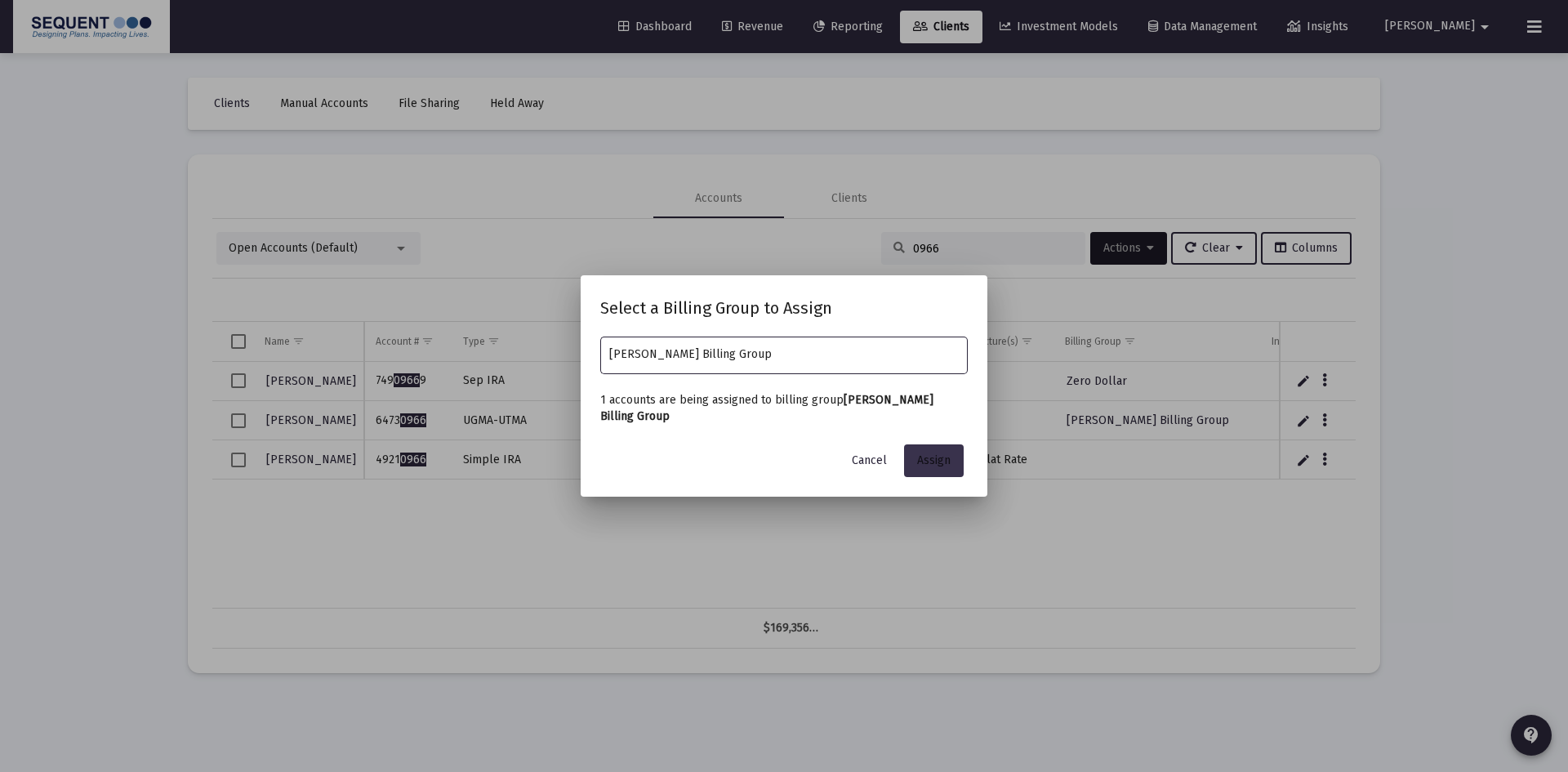
click at [932, 468] on span "Assign" at bounding box center [934, 461] width 33 height 14
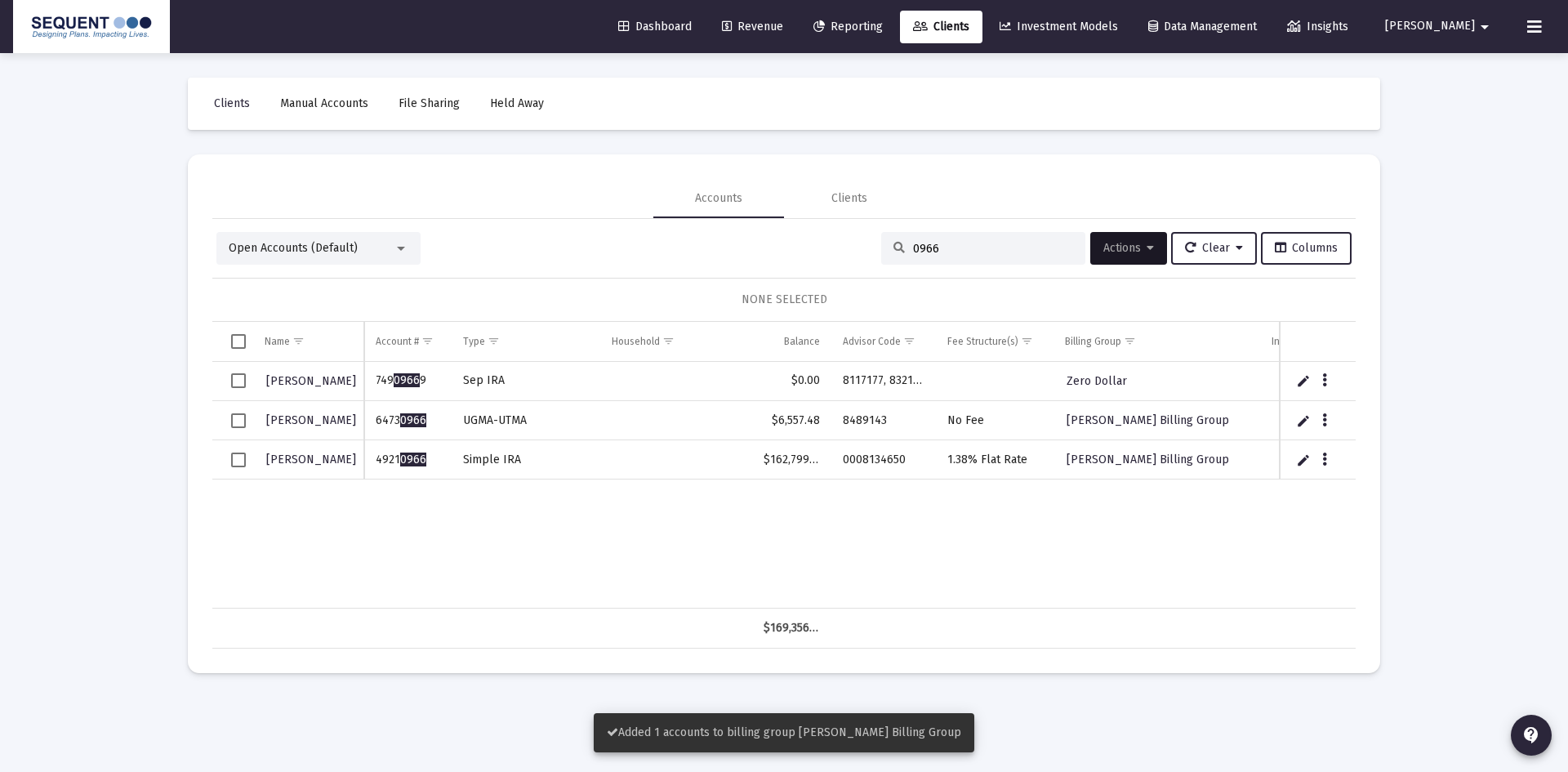
click at [545, 512] on div "[PERSON_NAME] 749 0966 [DATE] IRA $0.00 8117177, 8321906, BPE5 Zero Dollar [PER…" at bounding box center [940, 485] width 1455 height 247
